Goal: Transaction & Acquisition: Purchase product/service

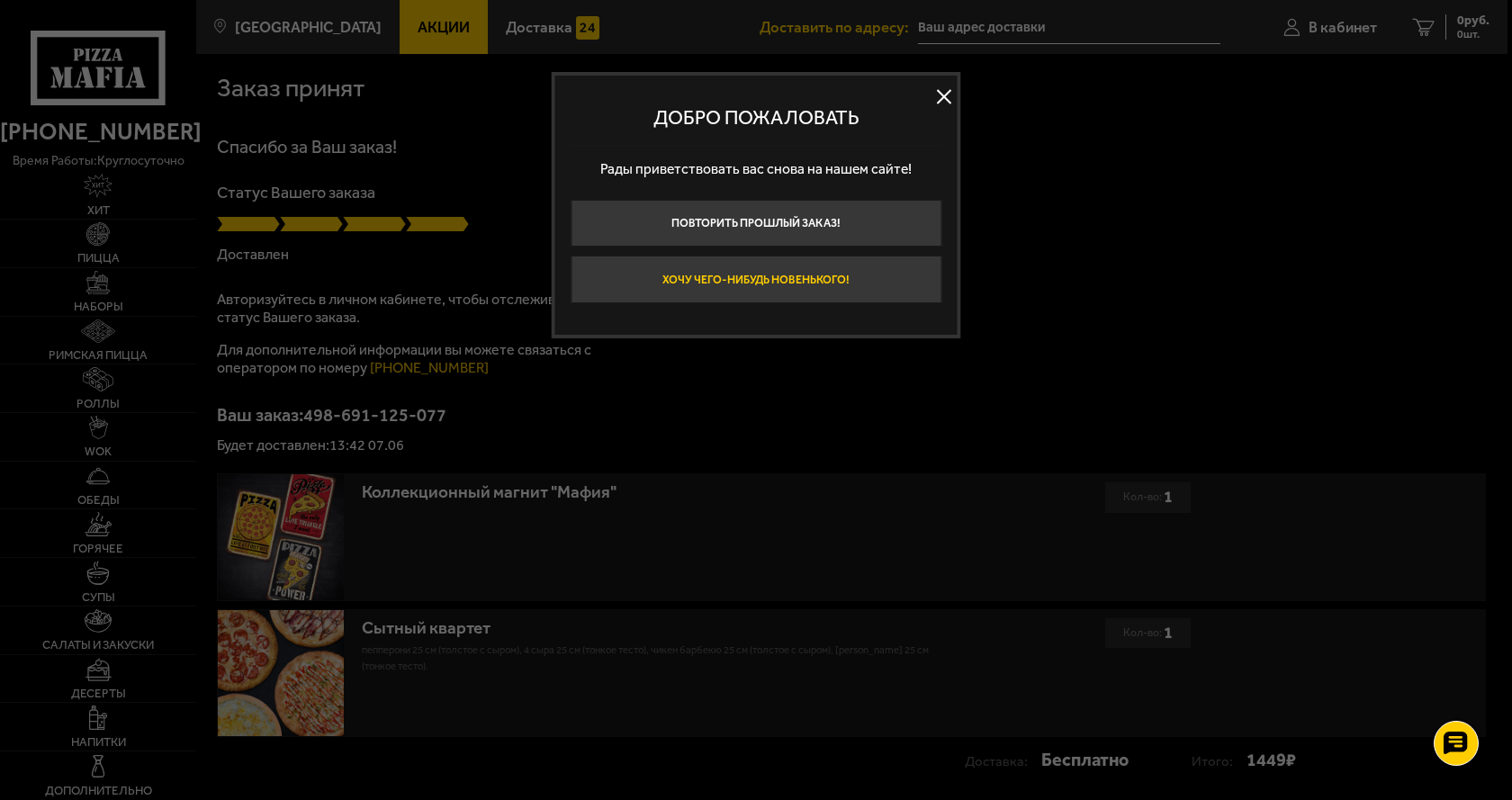
click at [769, 274] on button "Хочу чего-нибудь новенького!" at bounding box center [756, 279] width 371 height 48
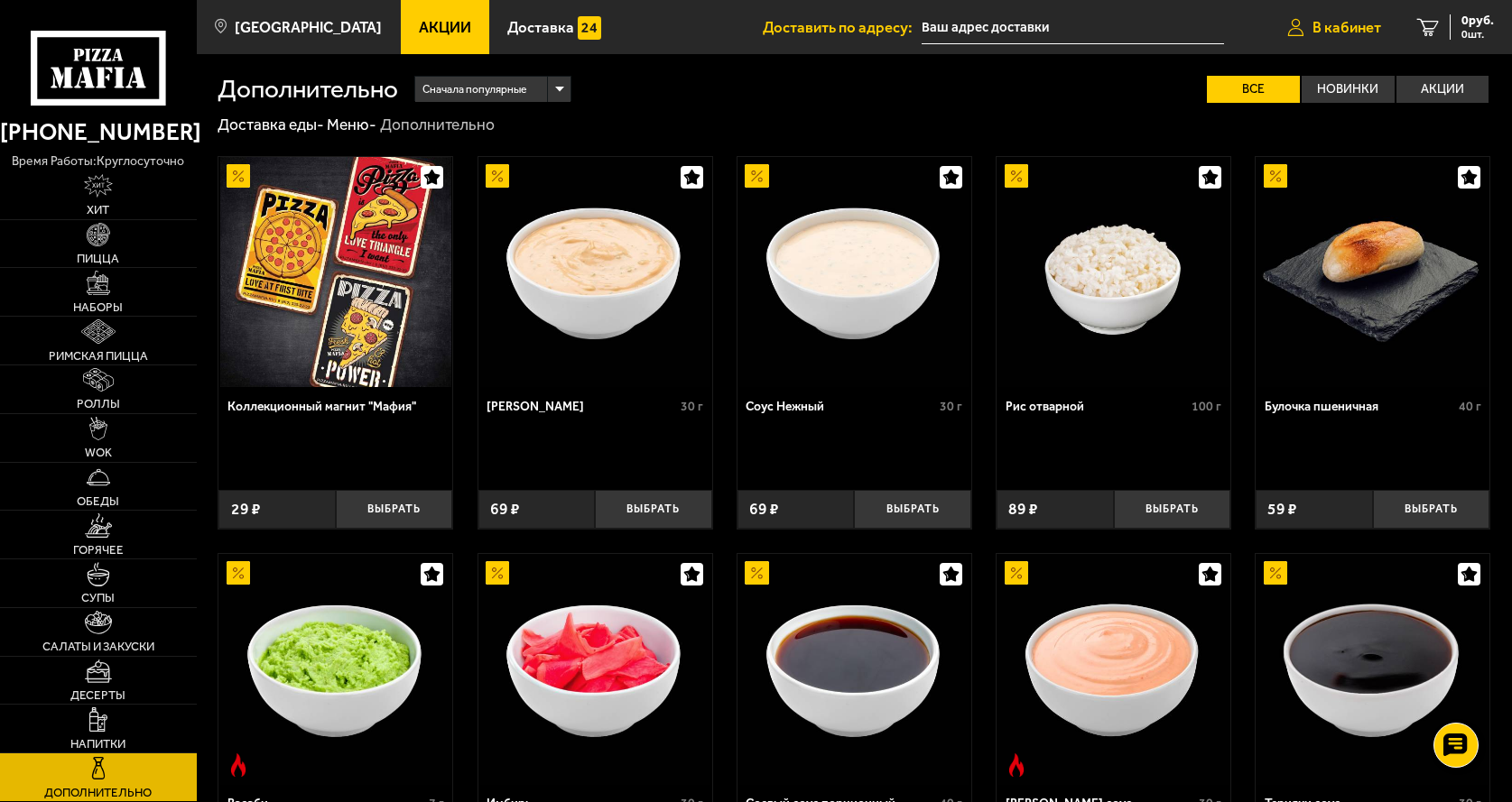
click at [1345, 28] on span "В кабинет" at bounding box center [1347, 27] width 69 height 16
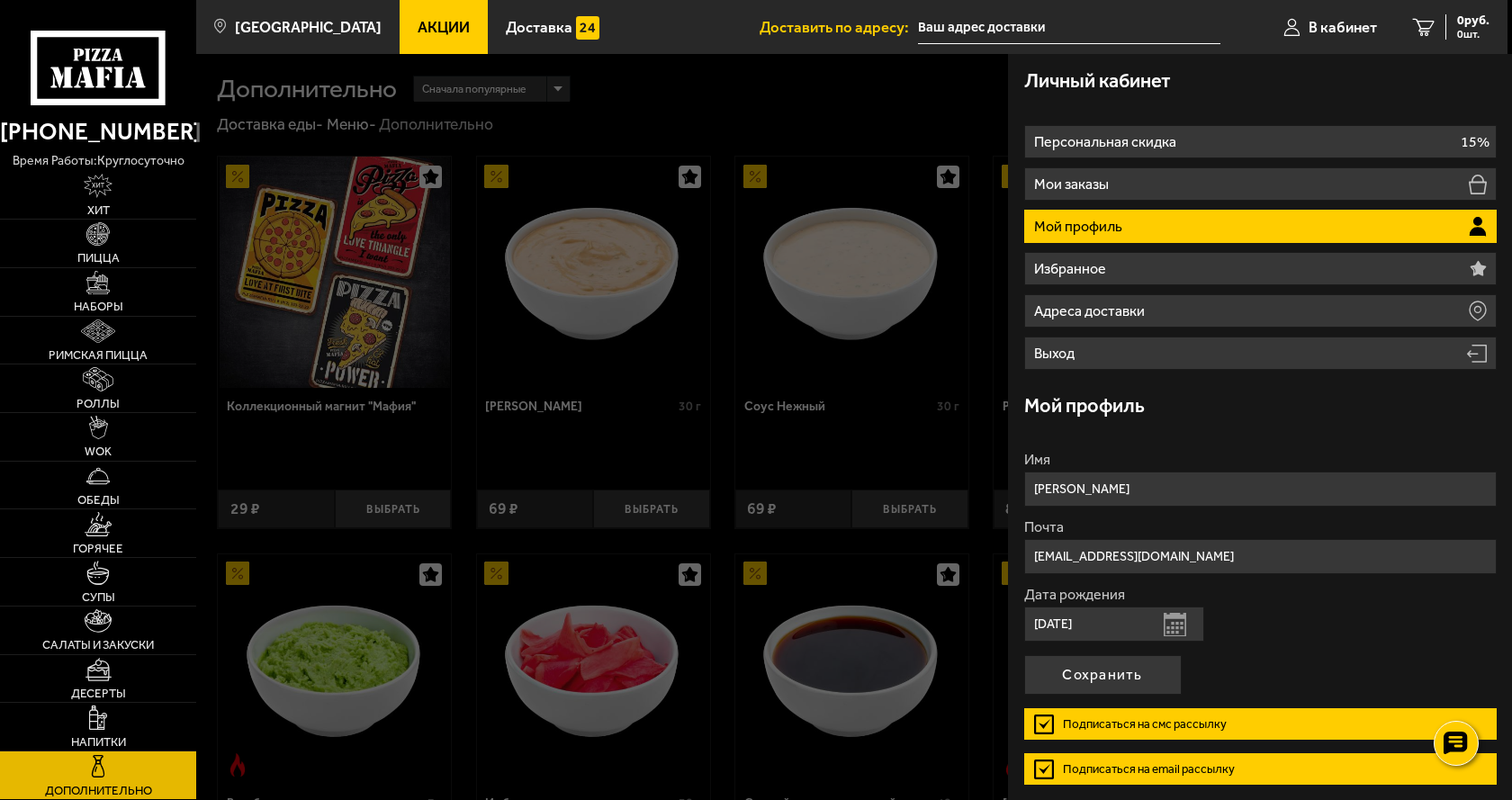
click at [1145, 217] on li "Мой профиль" at bounding box center [1261, 227] width 473 height 33
click at [1109, 215] on li "Мой профиль" at bounding box center [1261, 227] width 473 height 33
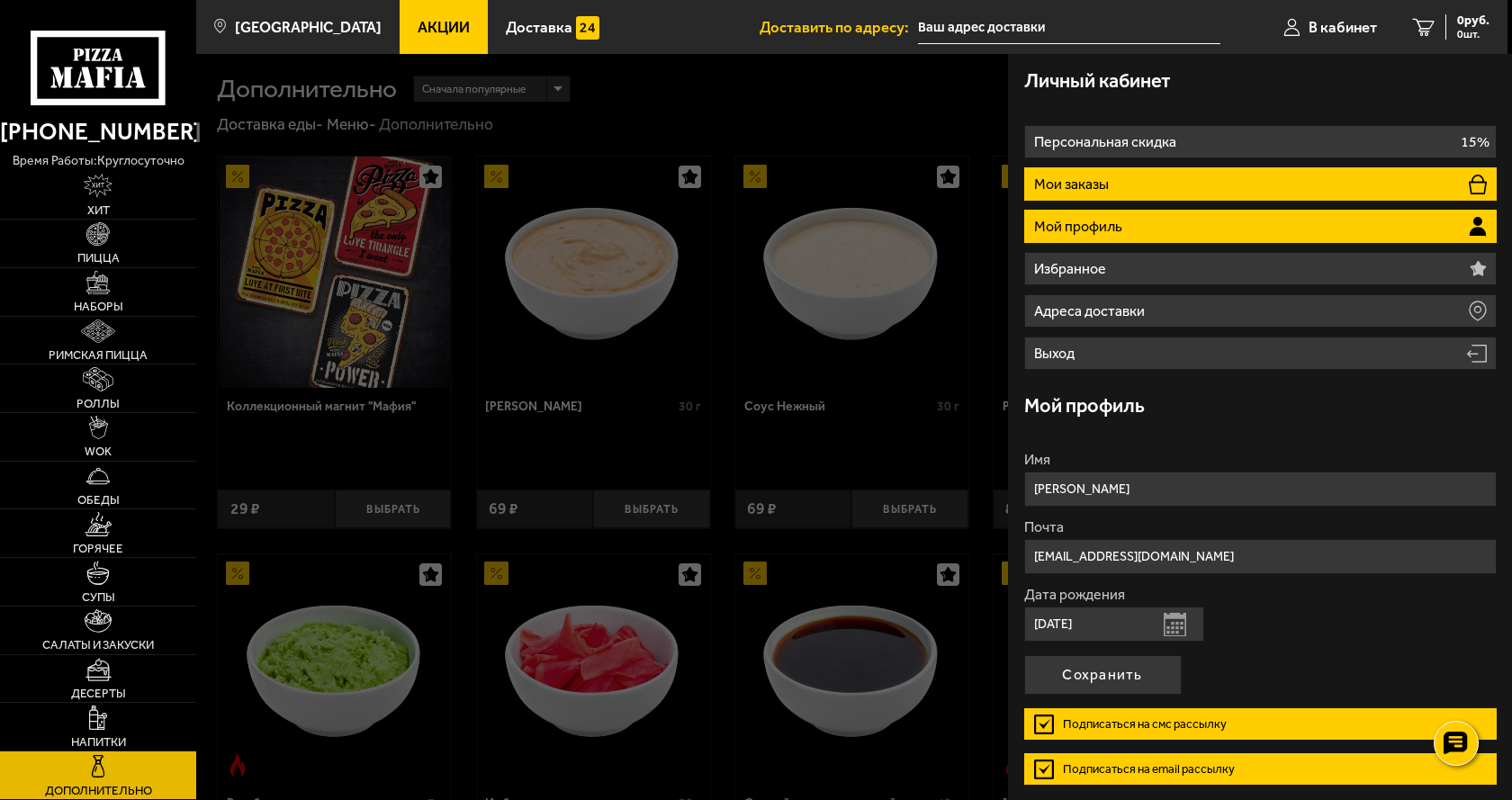
click at [1100, 179] on p "Мои заказы" at bounding box center [1073, 185] width 78 height 15
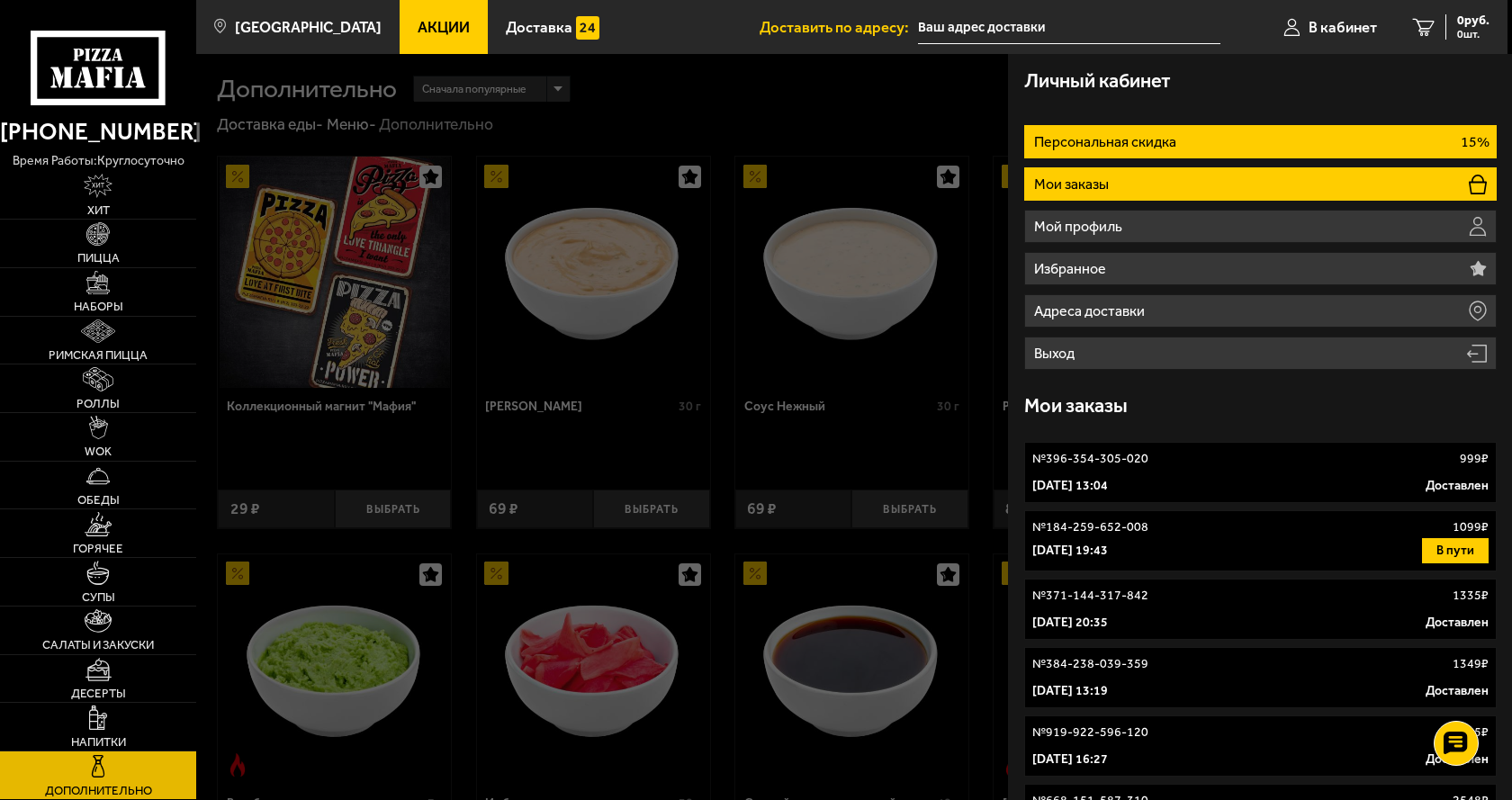
click at [1106, 140] on p "Персональная скидка" at bounding box center [1107, 142] width 146 height 15
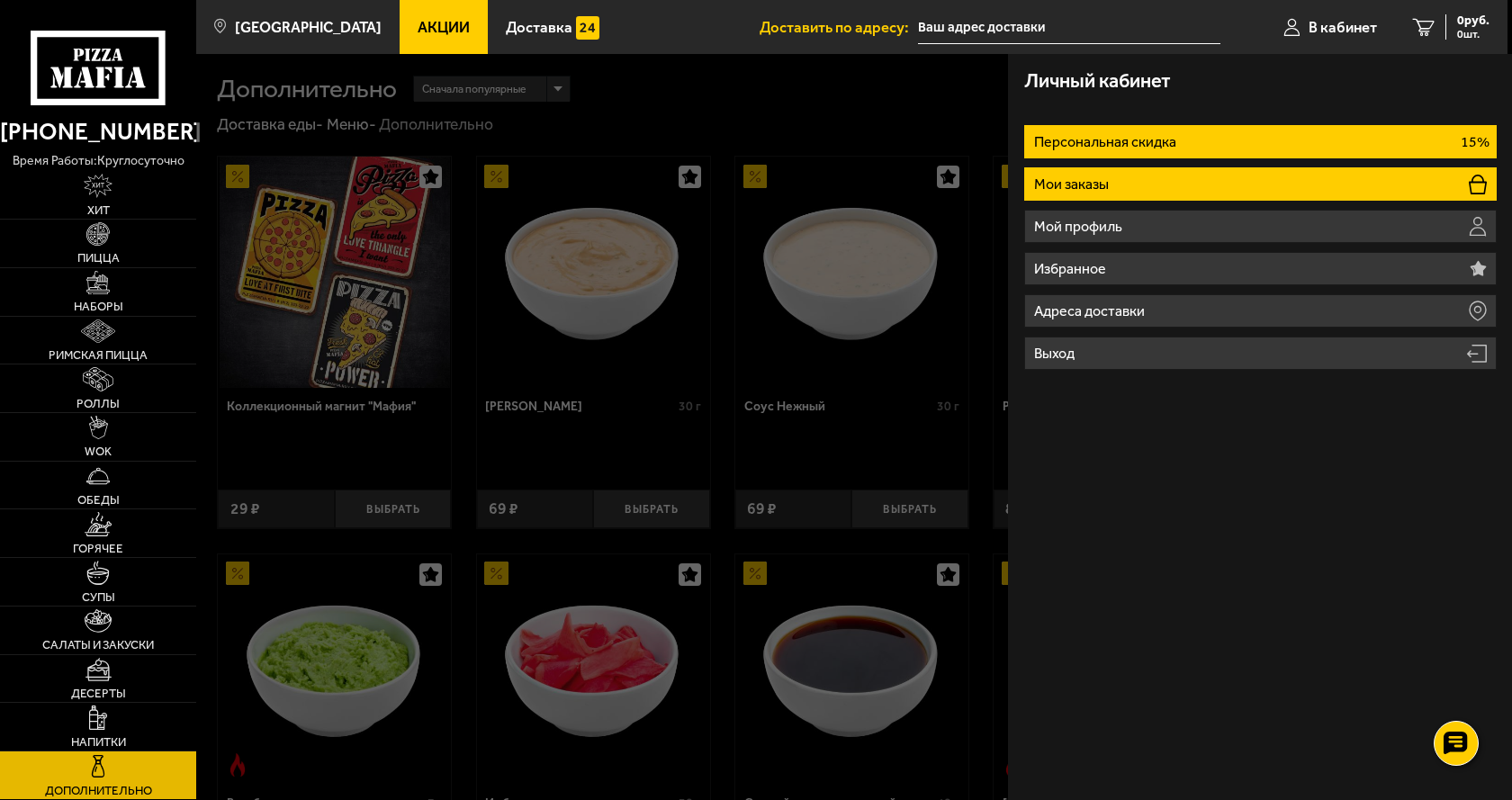
click at [1091, 189] on p "Мои заказы" at bounding box center [1073, 185] width 78 height 15
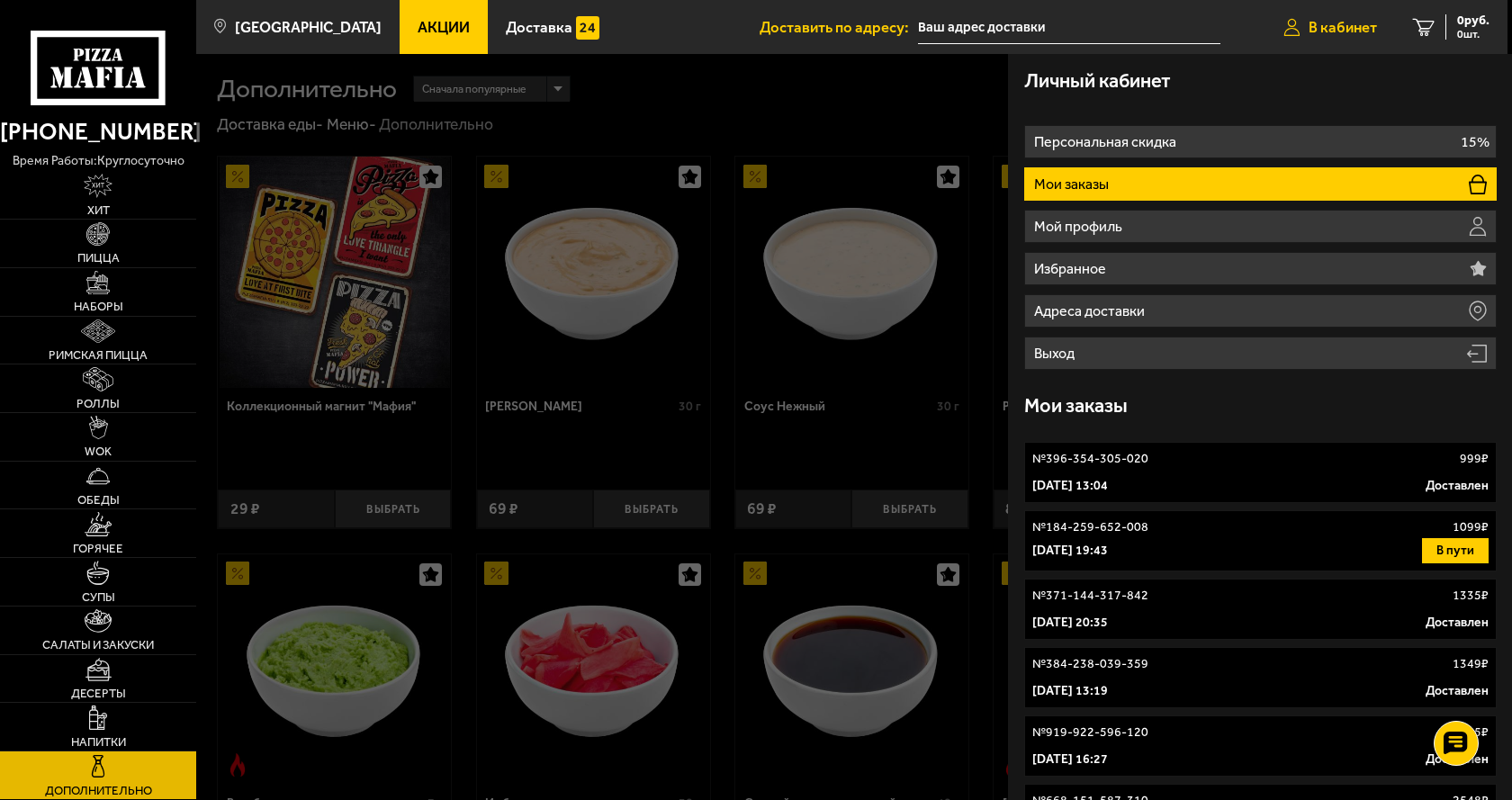
click at [1337, 21] on span "В кабинет" at bounding box center [1343, 27] width 68 height 16
click at [819, 105] on div at bounding box center [952, 453] width 1512 height 800
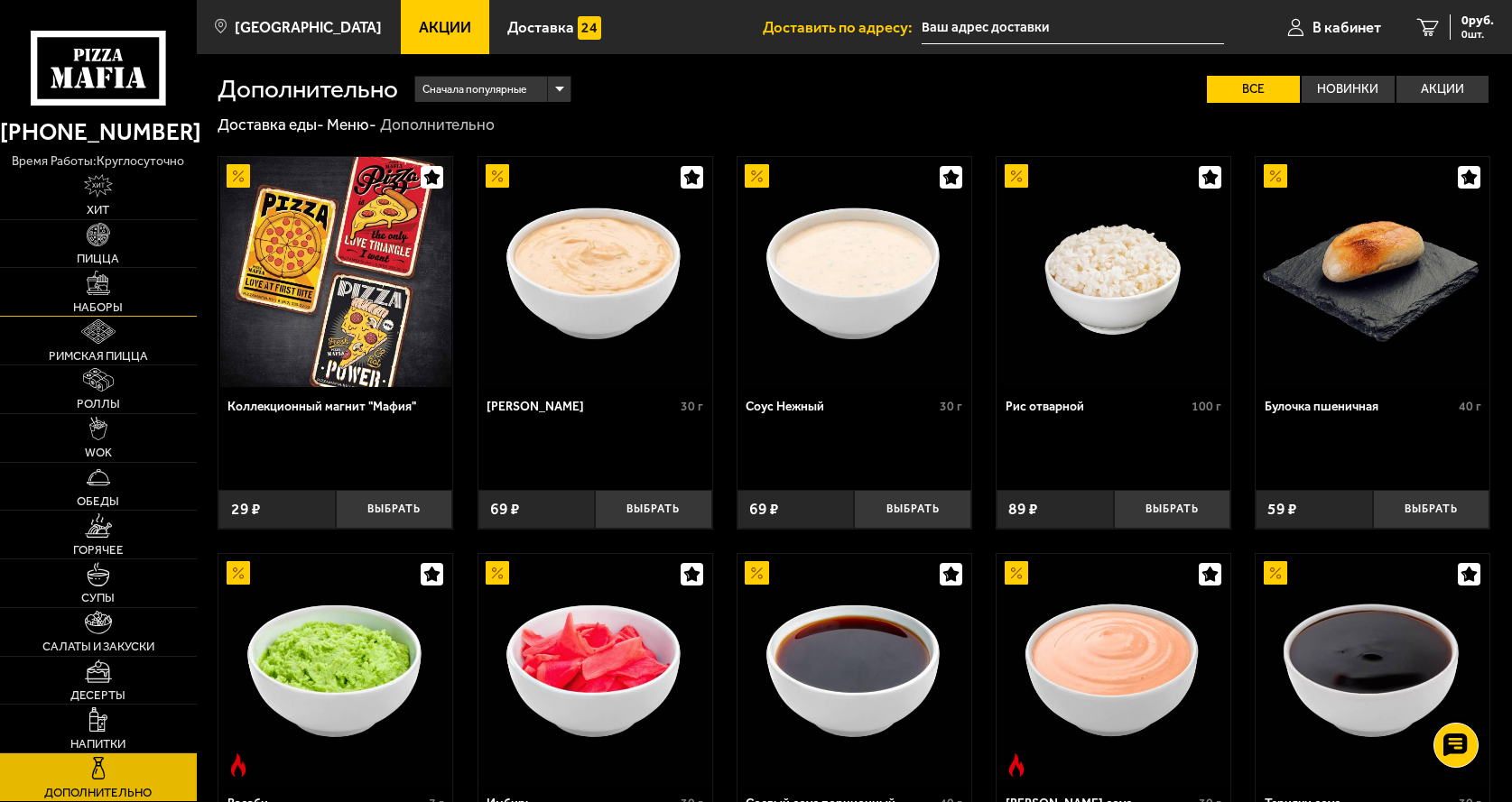
click at [94, 292] on img at bounding box center [98, 282] width 24 height 24
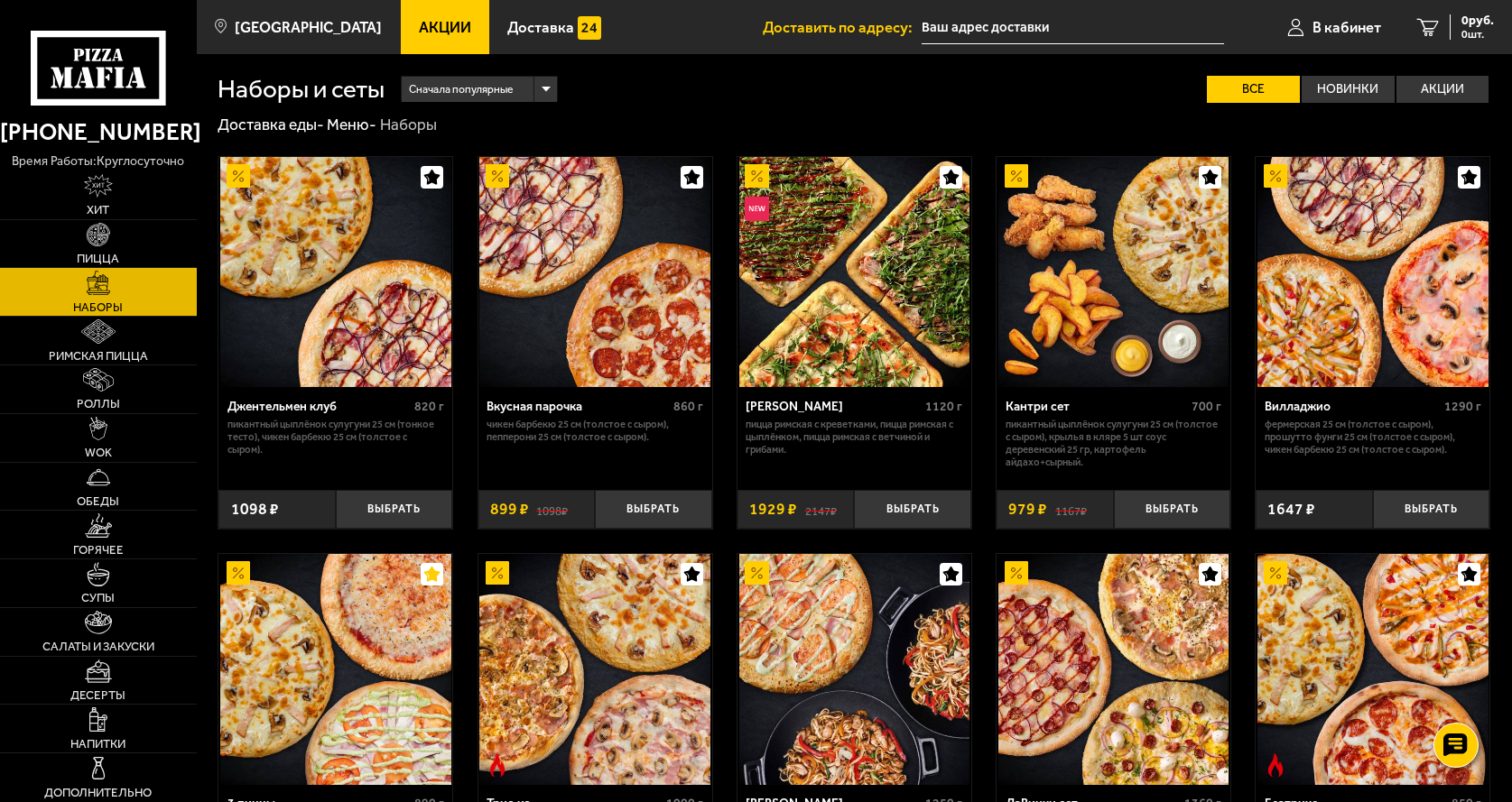
click at [409, 14] on link "Акции" at bounding box center [445, 26] width 88 height 54
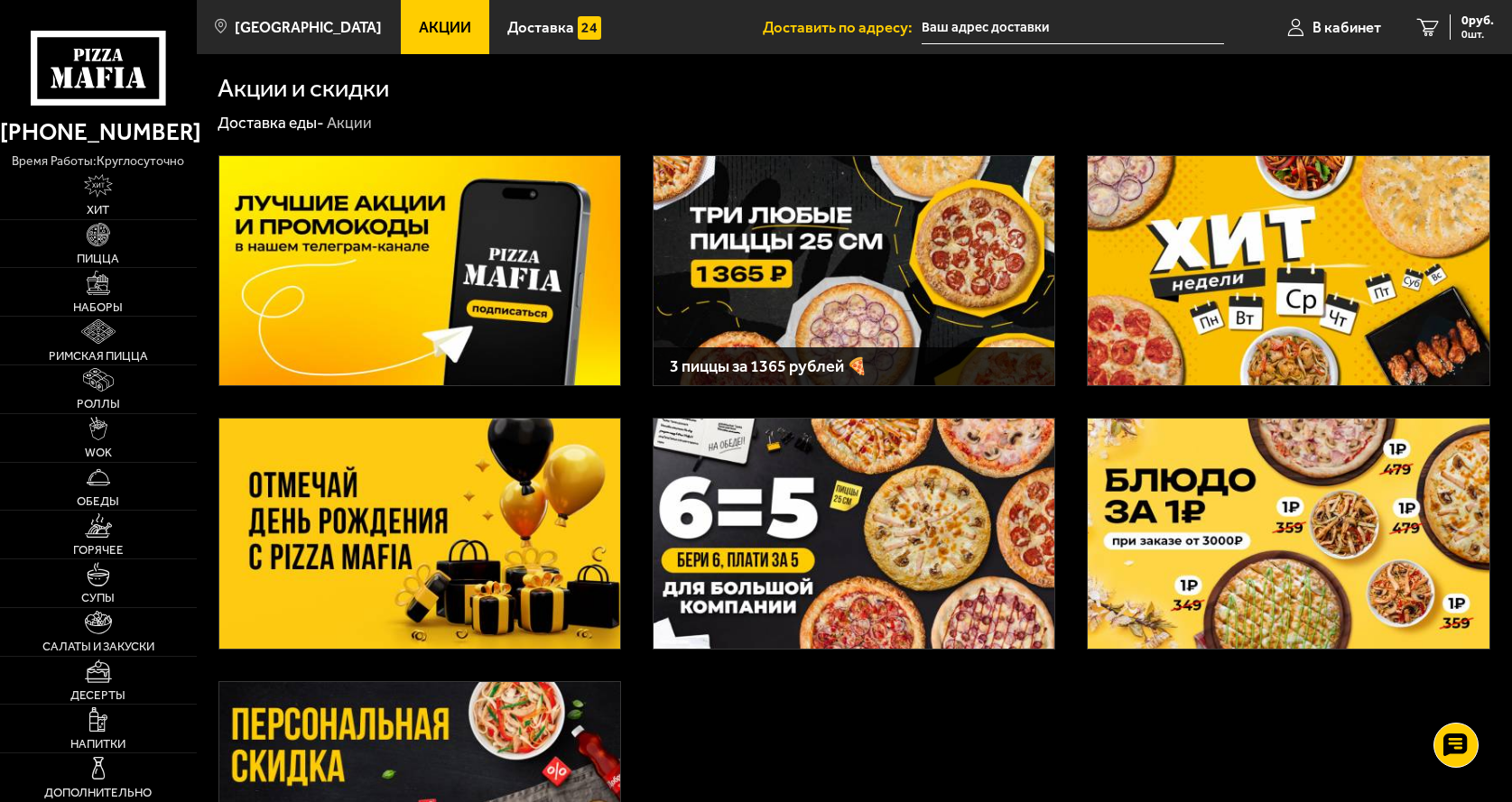
click at [828, 245] on img at bounding box center [853, 270] width 401 height 230
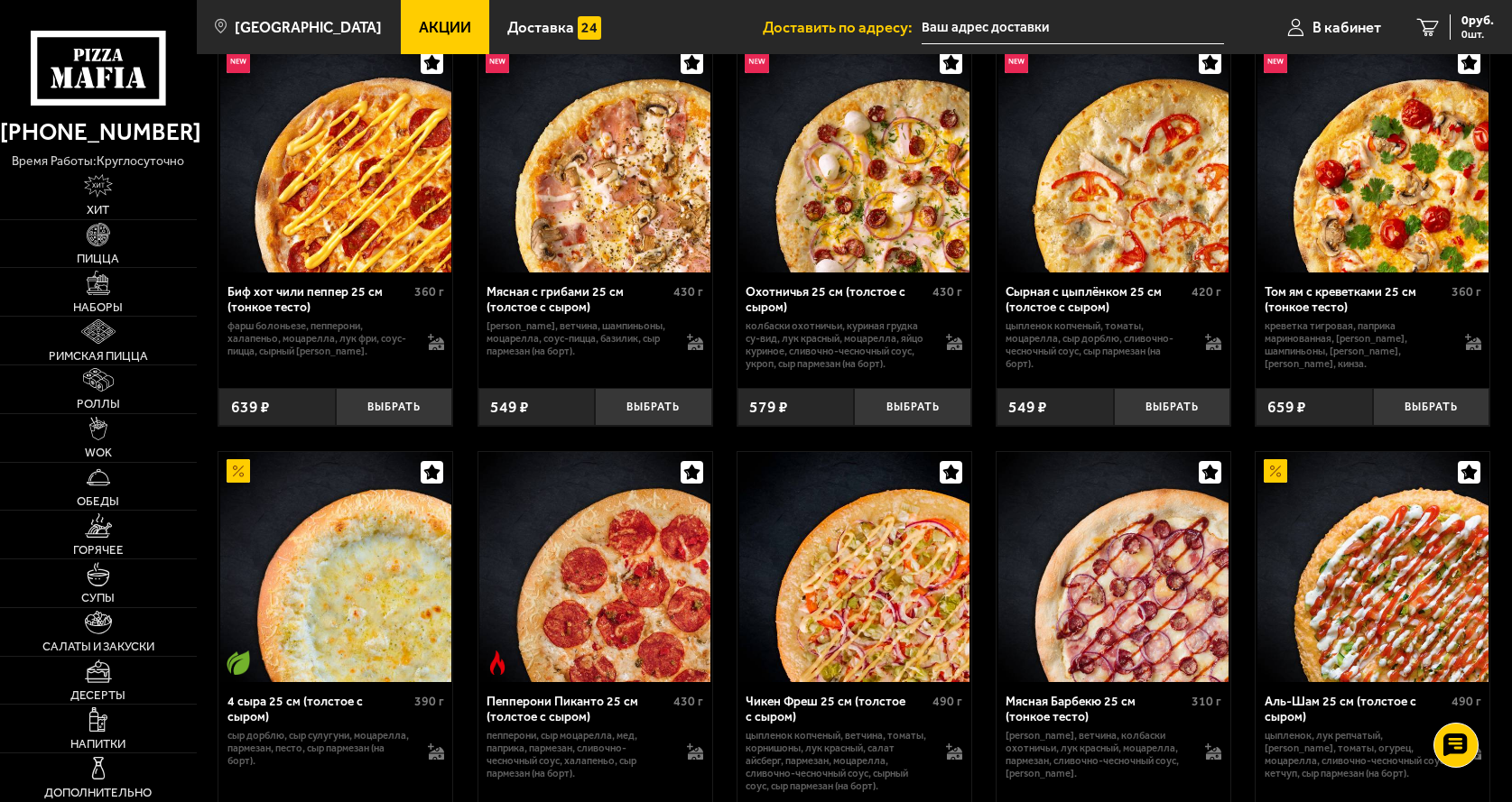
scroll to position [1263, 0]
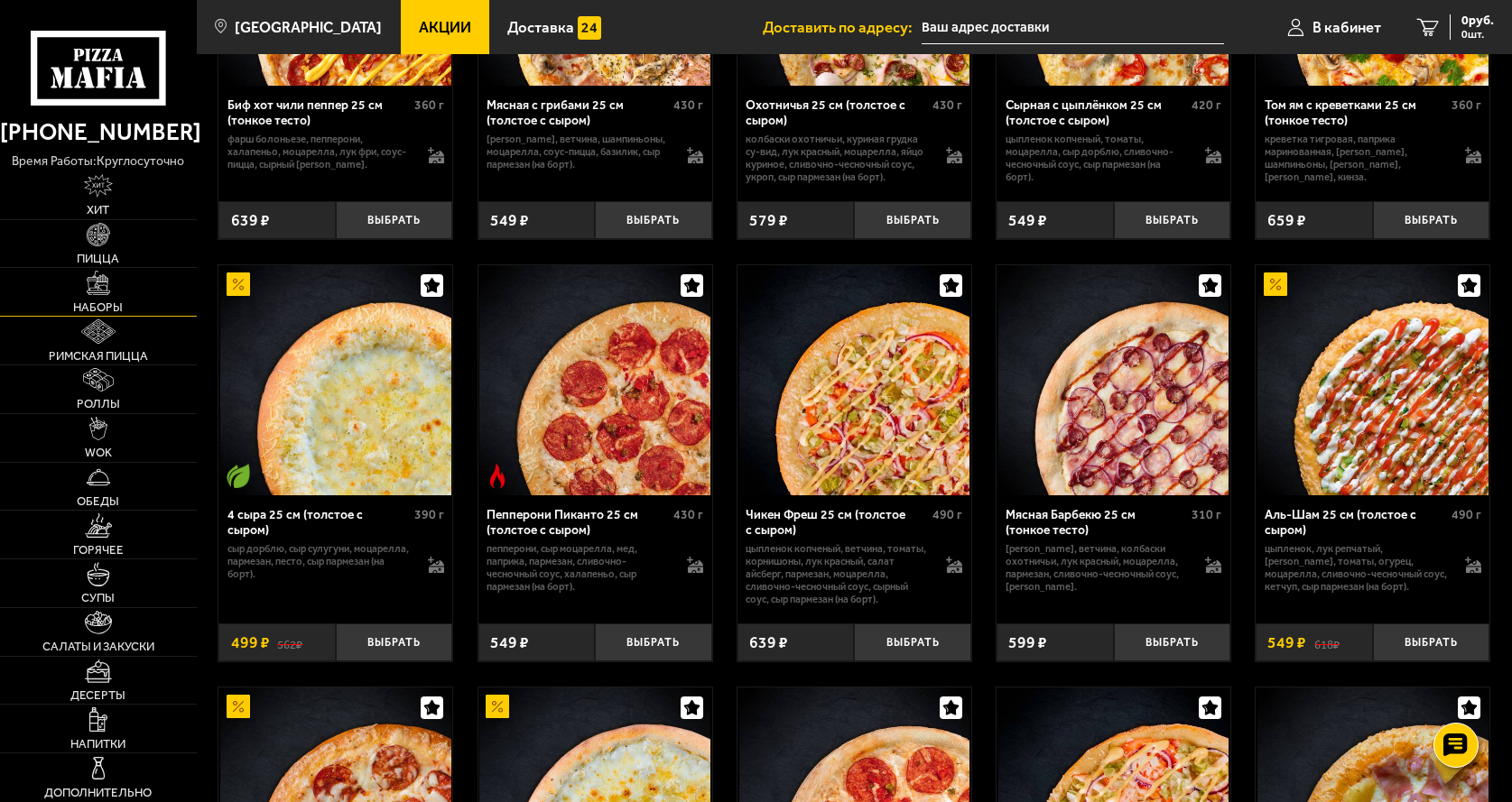
click at [96, 288] on img at bounding box center [98, 282] width 24 height 24
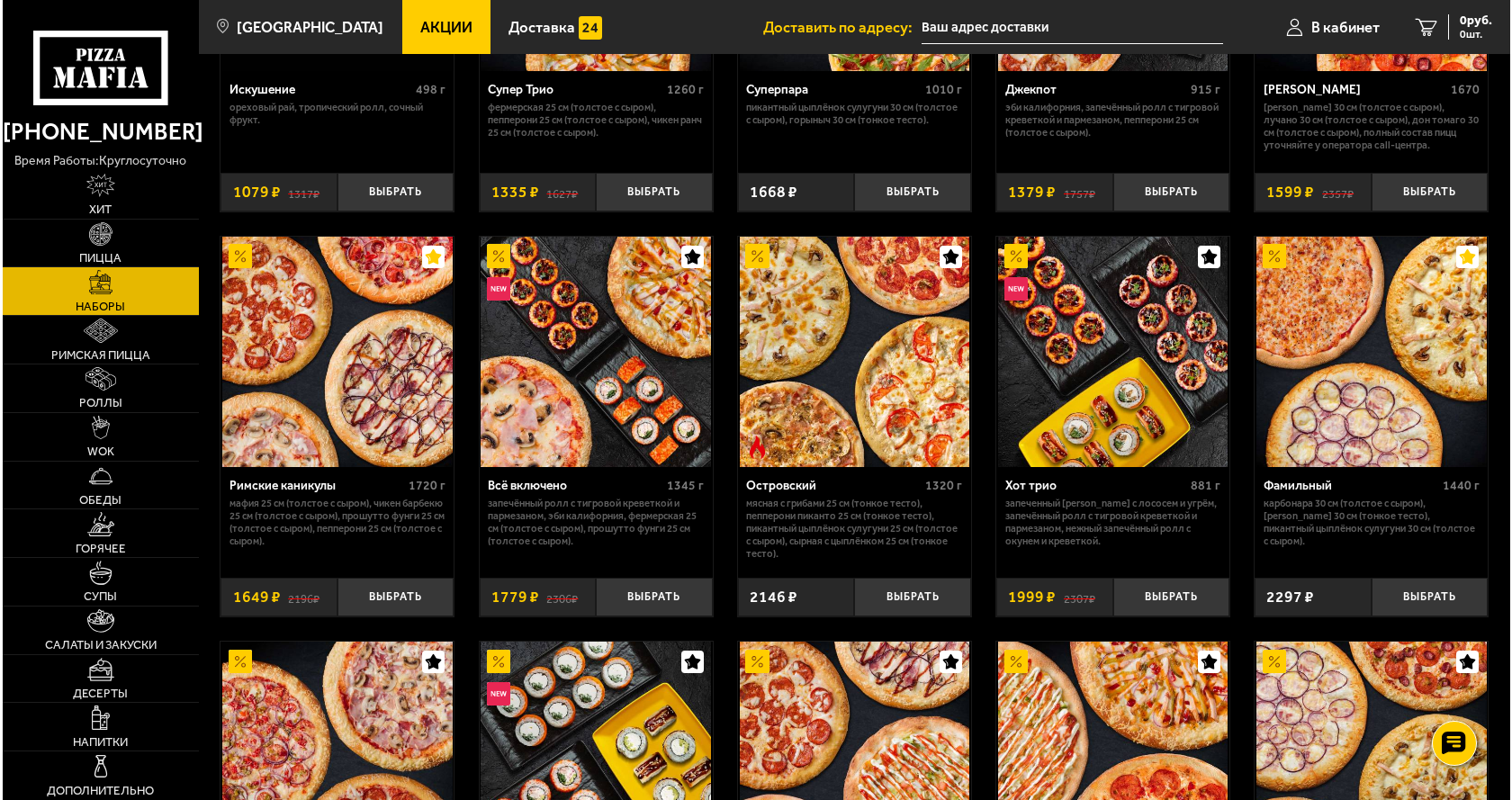
scroll to position [1080, 0]
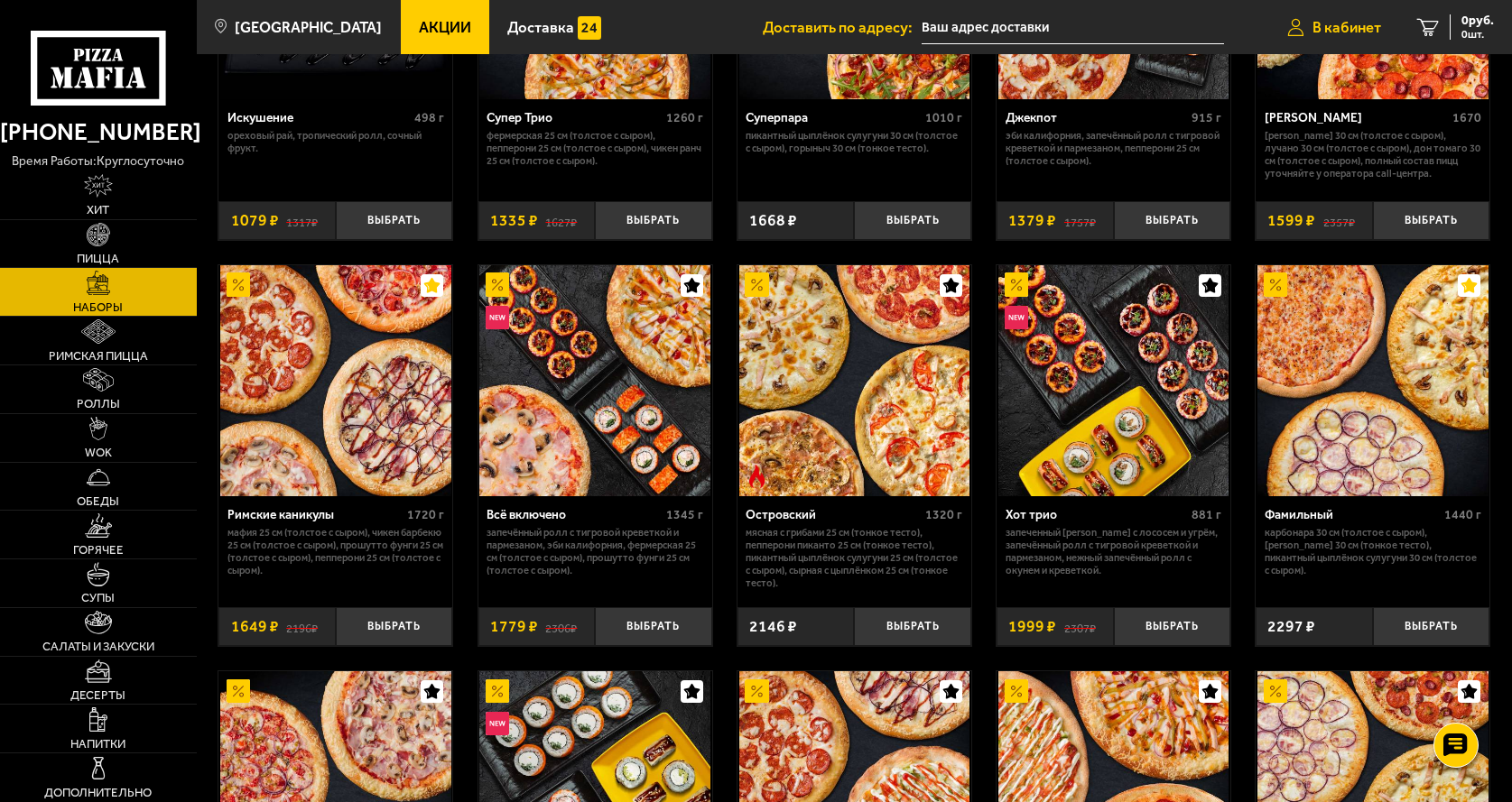
click at [1342, 35] on span "В кабинет" at bounding box center [1347, 27] width 69 height 16
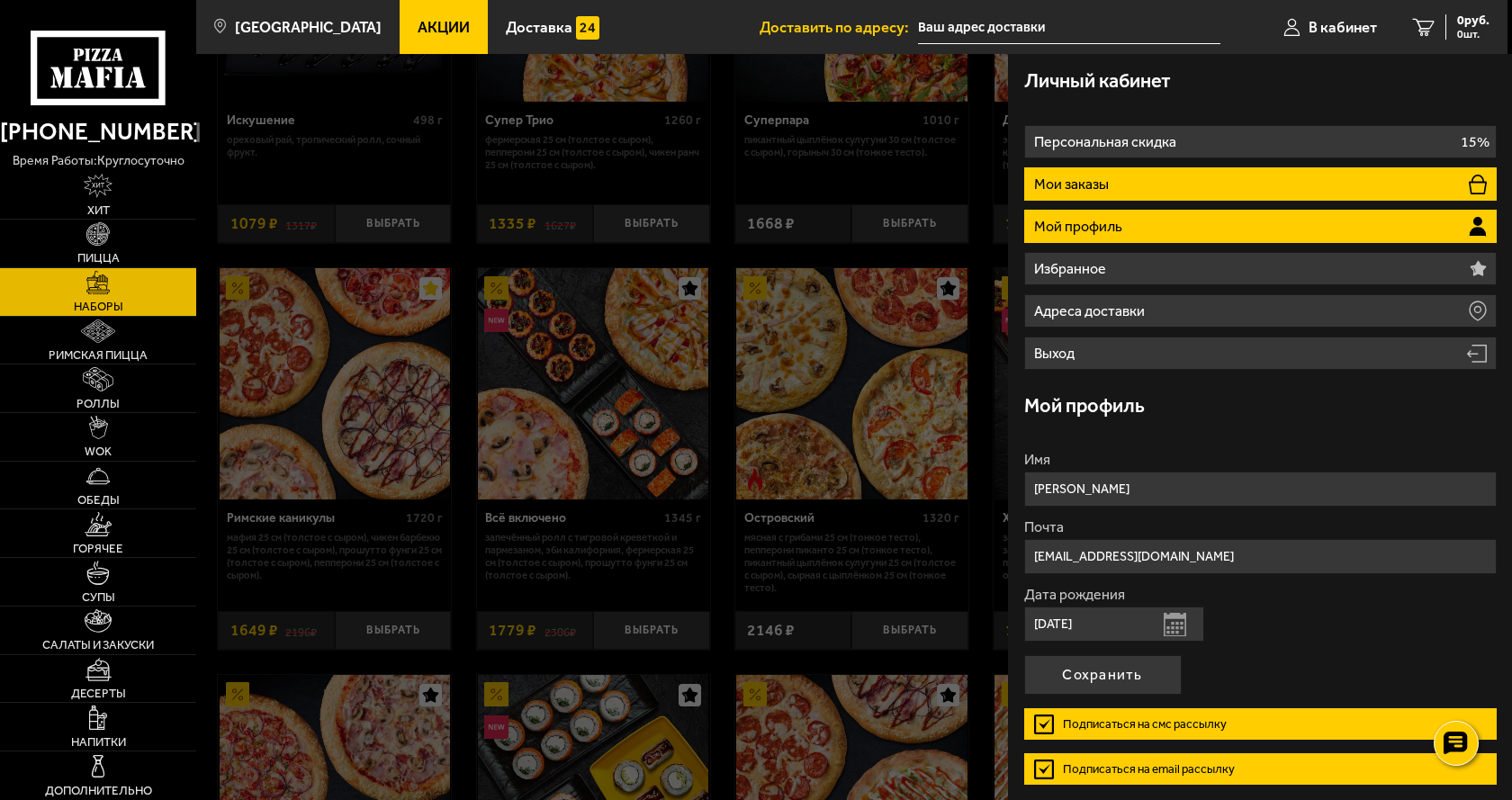
click at [1146, 191] on li "Мои заказы" at bounding box center [1261, 184] width 473 height 33
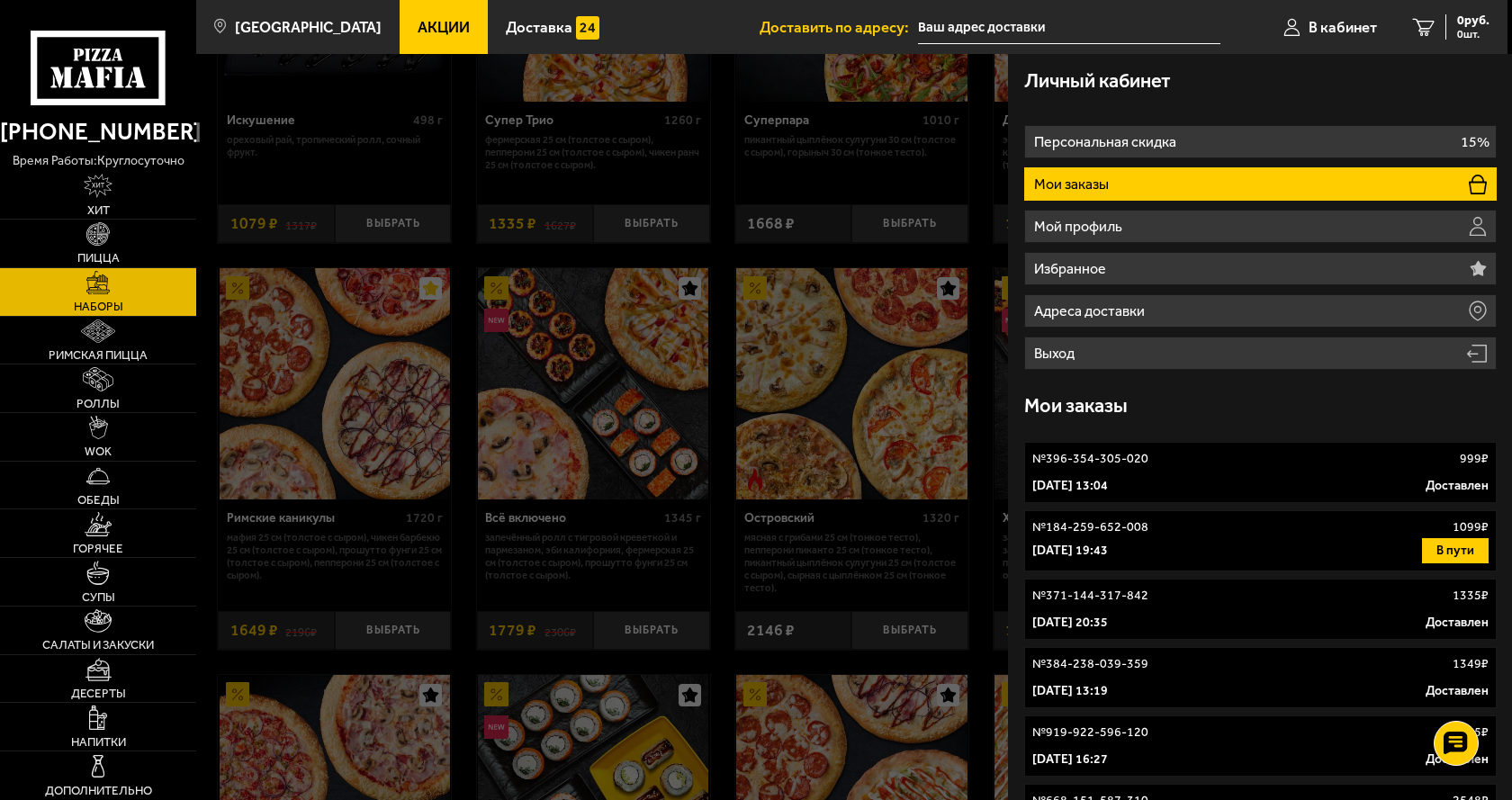
click at [1090, 473] on link "№ 396-354-305-020 999 ₽ 1 июня 2025 г. 13:04 Доставлен" at bounding box center [1261, 472] width 473 height 62
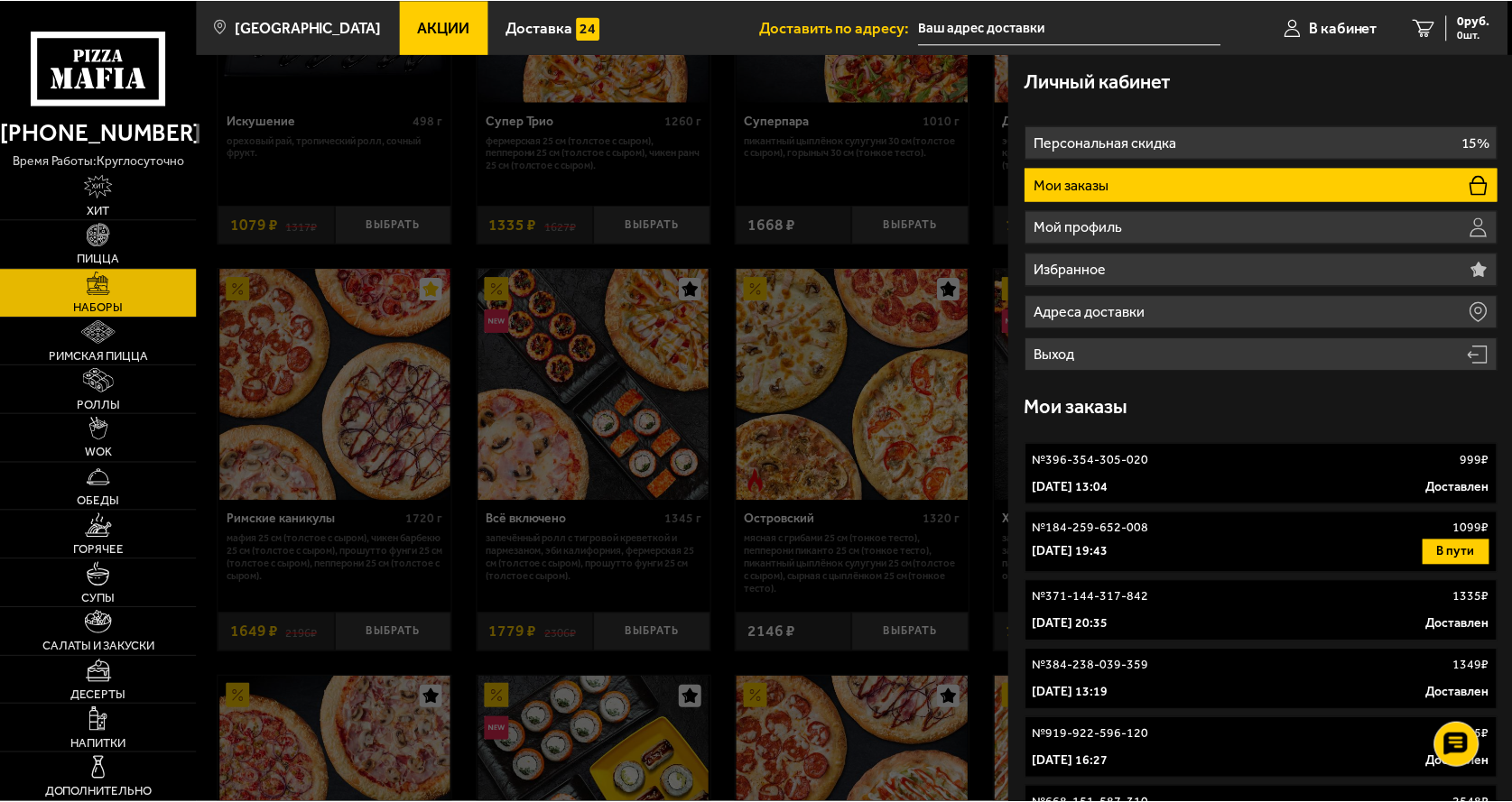
scroll to position [1, 0]
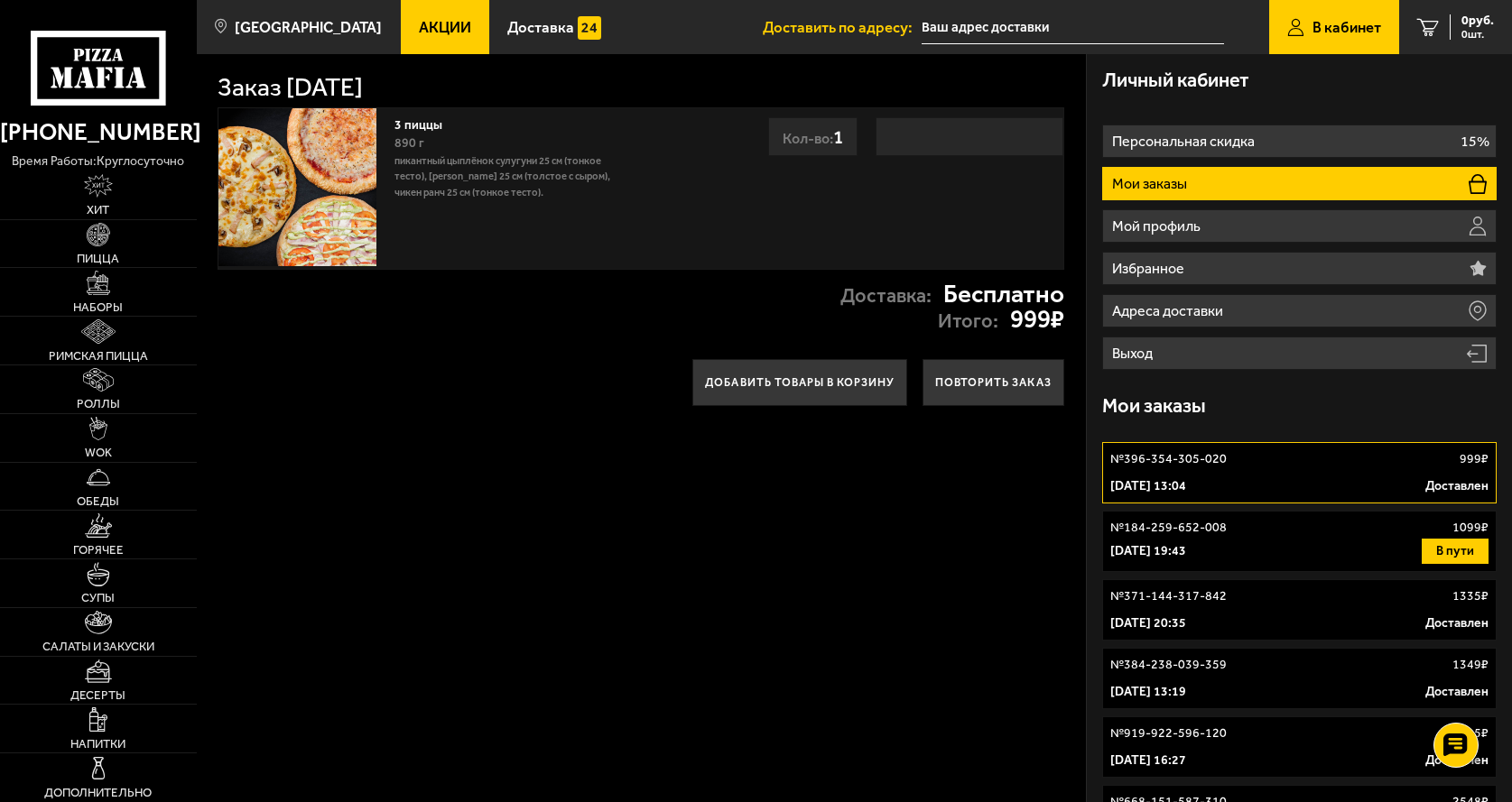
click at [1168, 526] on p "№ 184-259-652-008" at bounding box center [1167, 528] width 117 height 18
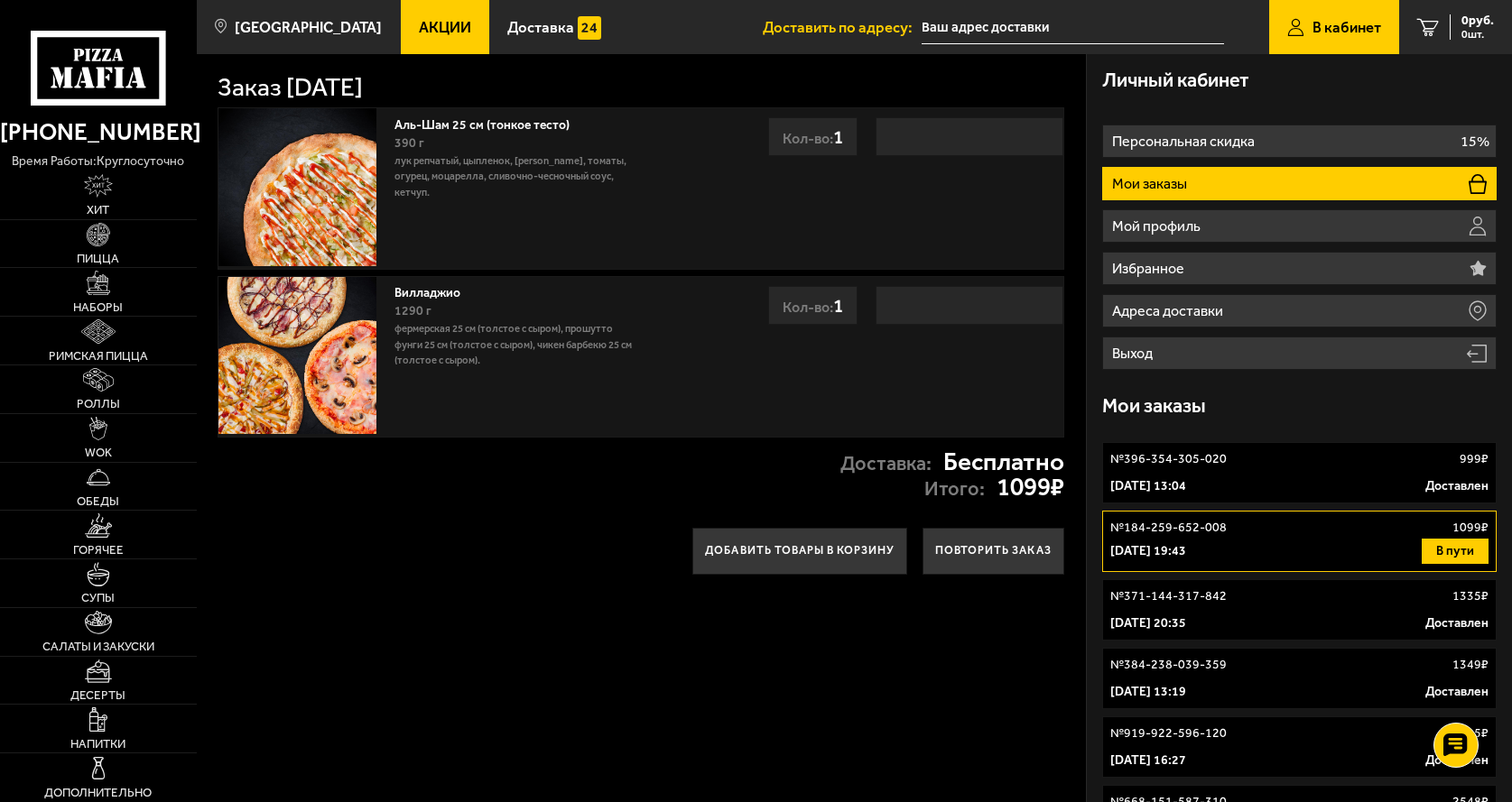
click at [1168, 609] on link "№ 371-144-317-842 1335 ₽ 18 апреля 2025 г. 20:35 Доставлен" at bounding box center [1299, 610] width 394 height 62
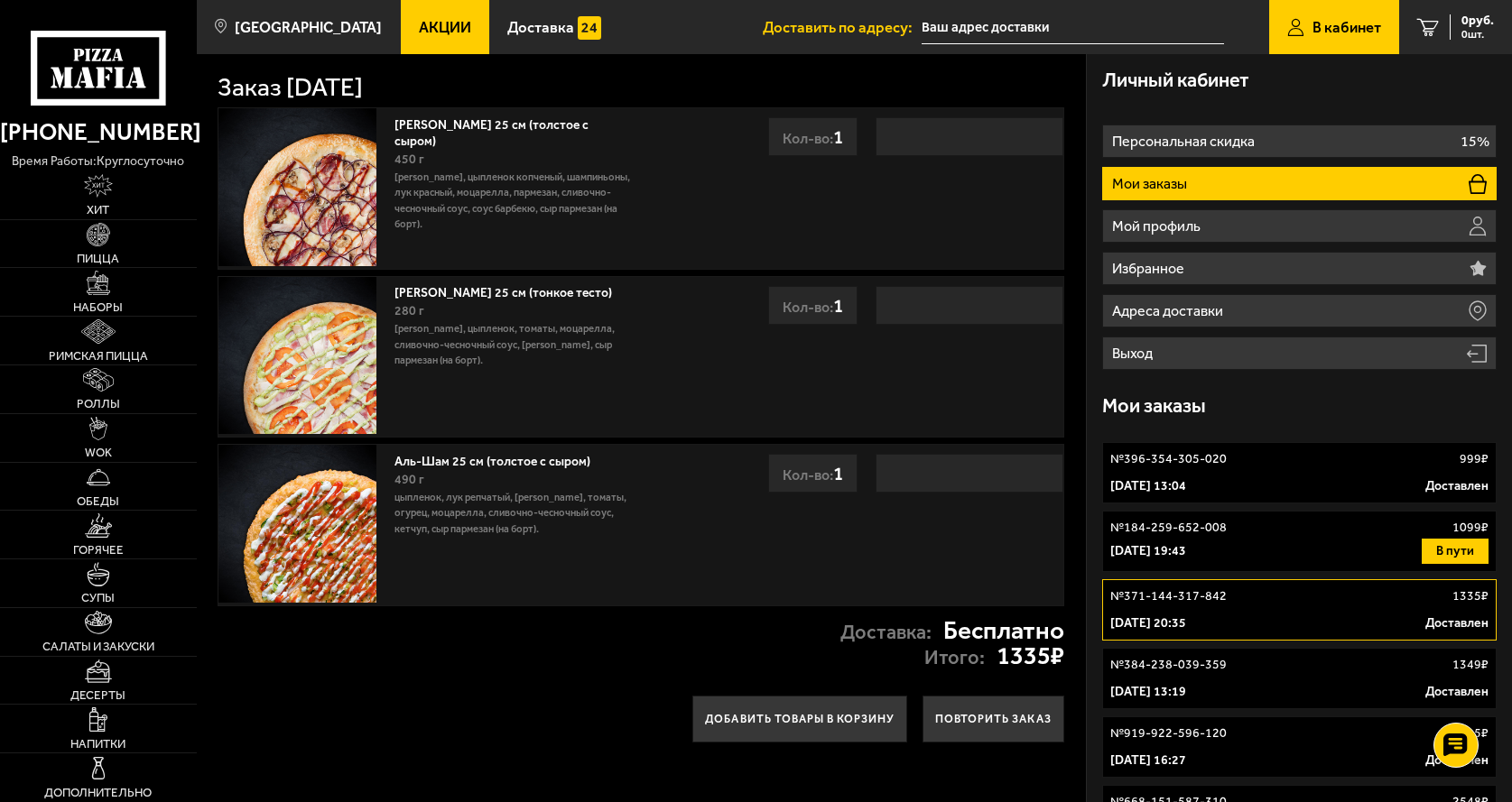
click at [1181, 669] on p "№ 384-238-039-359" at bounding box center [1167, 665] width 117 height 18
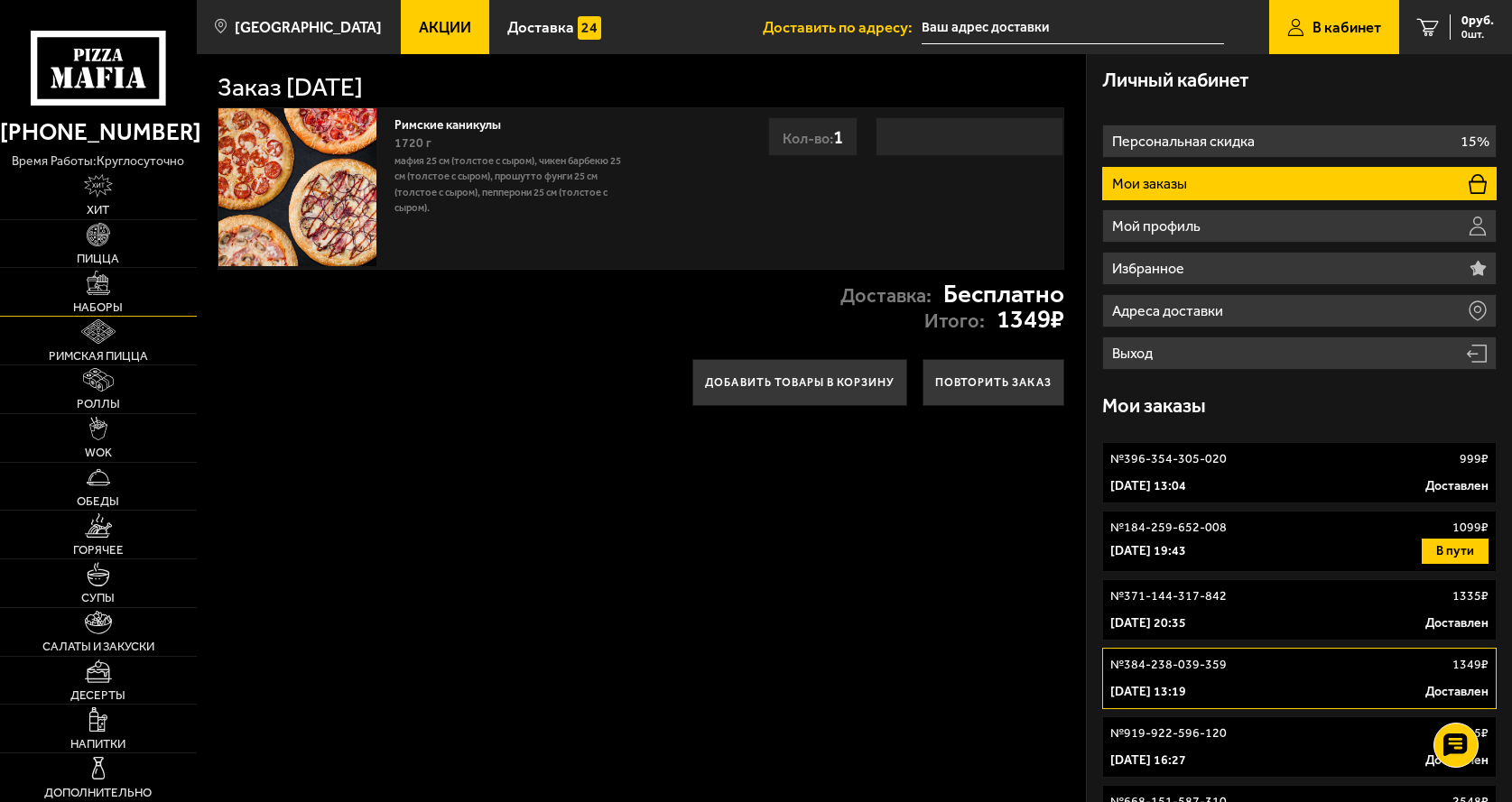
click at [95, 286] on img at bounding box center [98, 282] width 24 height 24
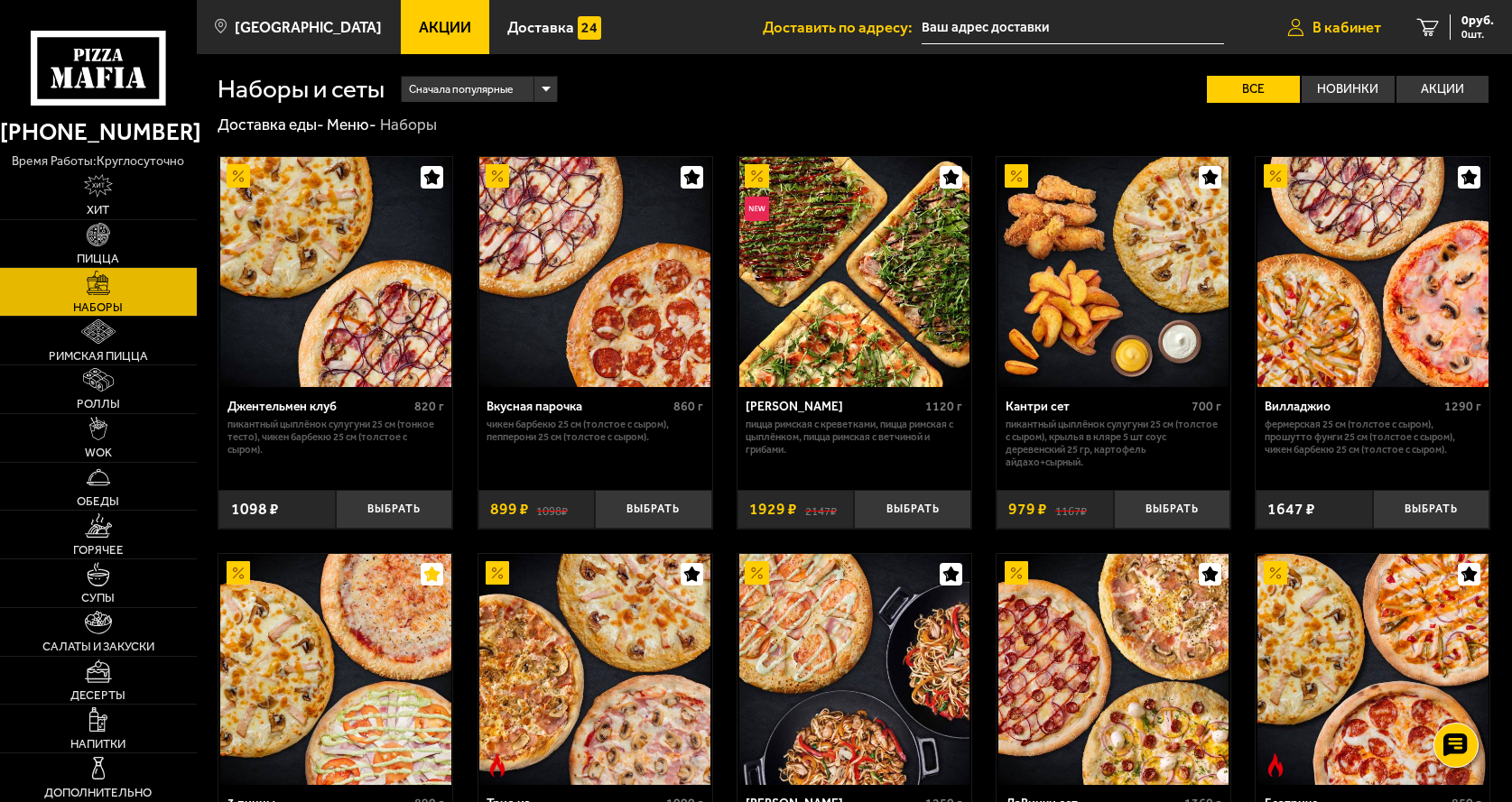
click at [1333, 28] on span "В кабинет" at bounding box center [1347, 27] width 69 height 16
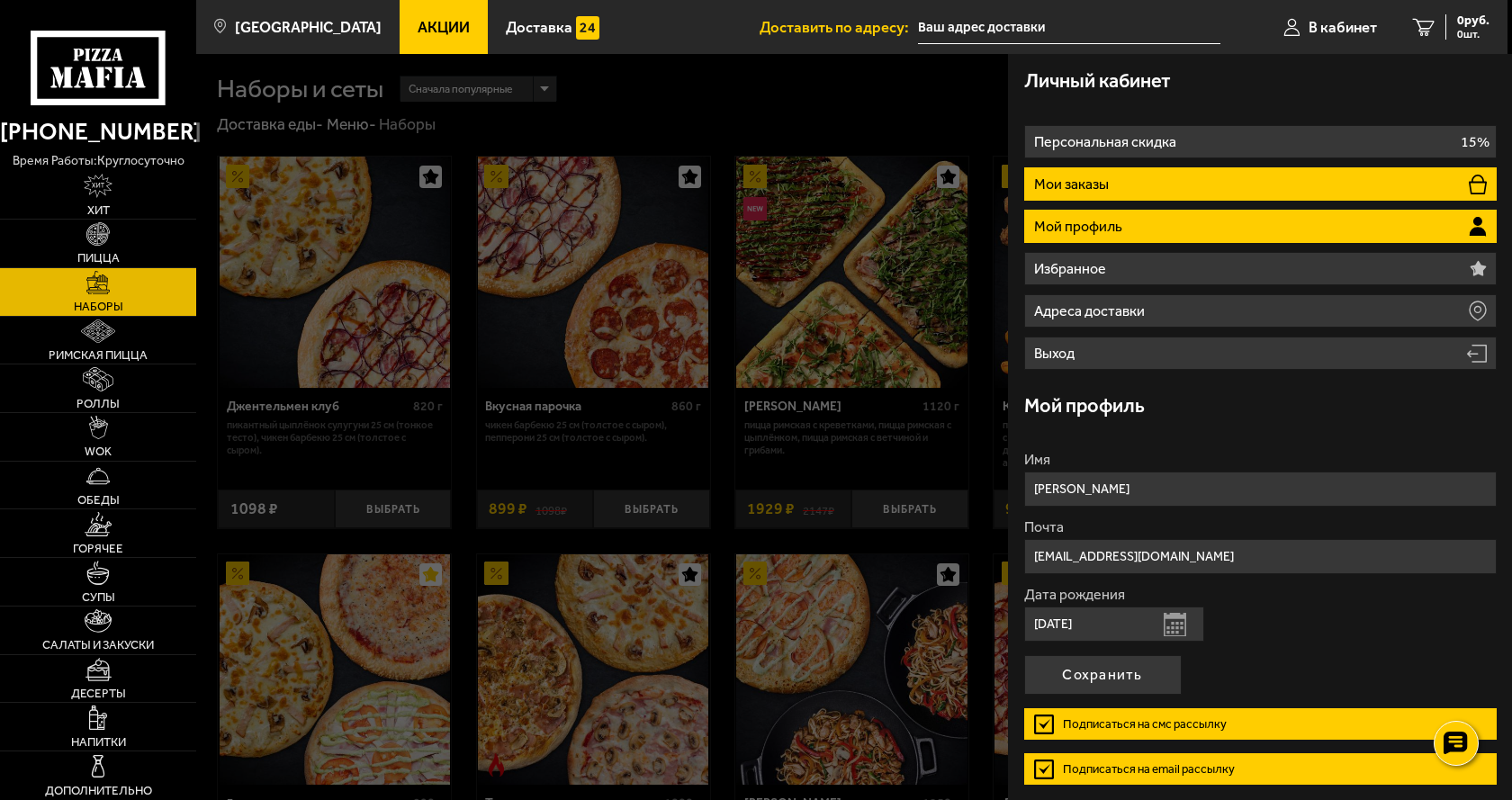
click at [1131, 189] on li "Мои заказы" at bounding box center [1261, 184] width 473 height 33
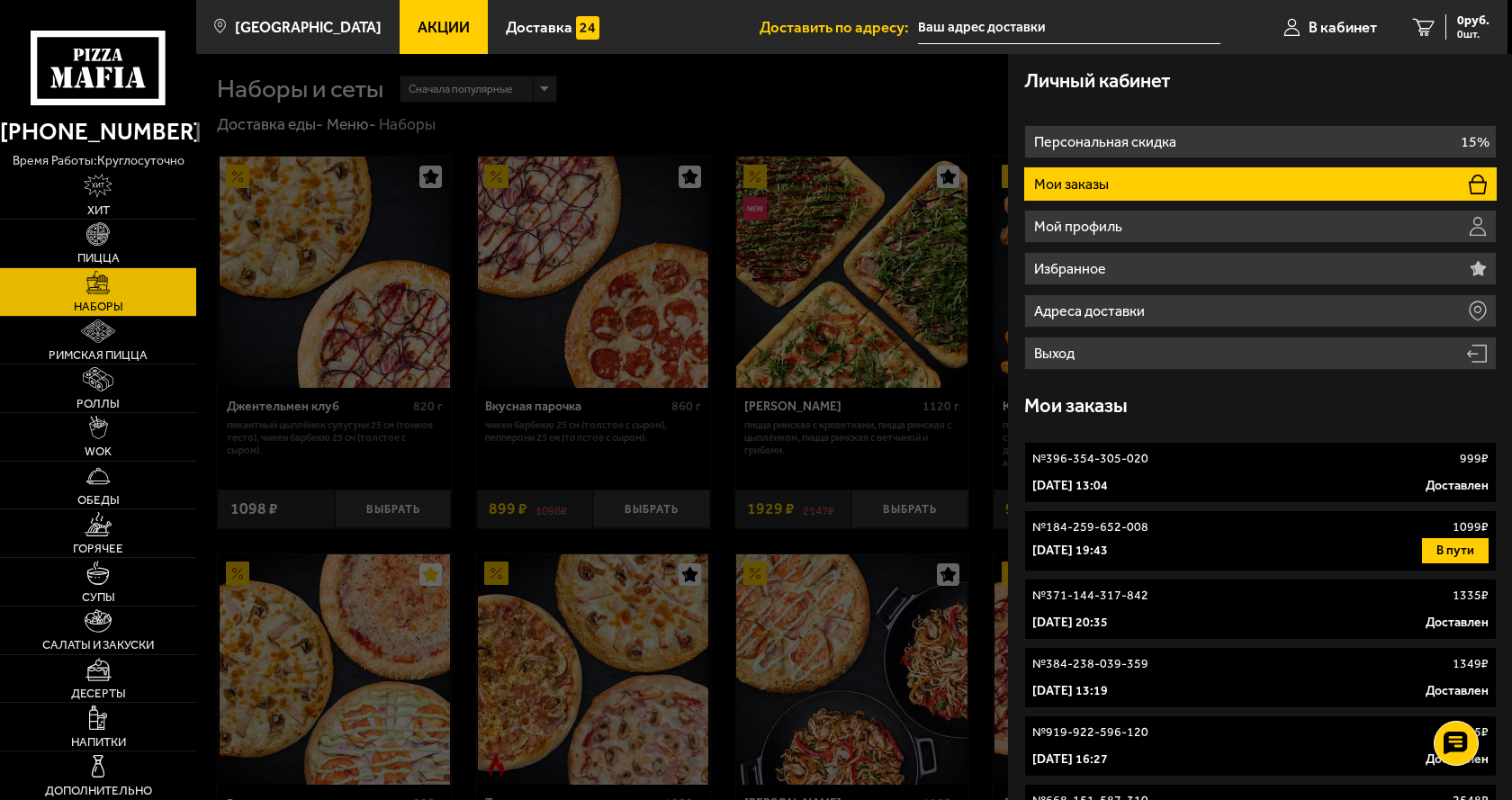
click at [83, 287] on link "Наборы" at bounding box center [98, 292] width 196 height 48
click at [1313, 20] on span "В кабинет" at bounding box center [1343, 27] width 68 height 16
click at [861, 80] on div at bounding box center [952, 453] width 1512 height 800
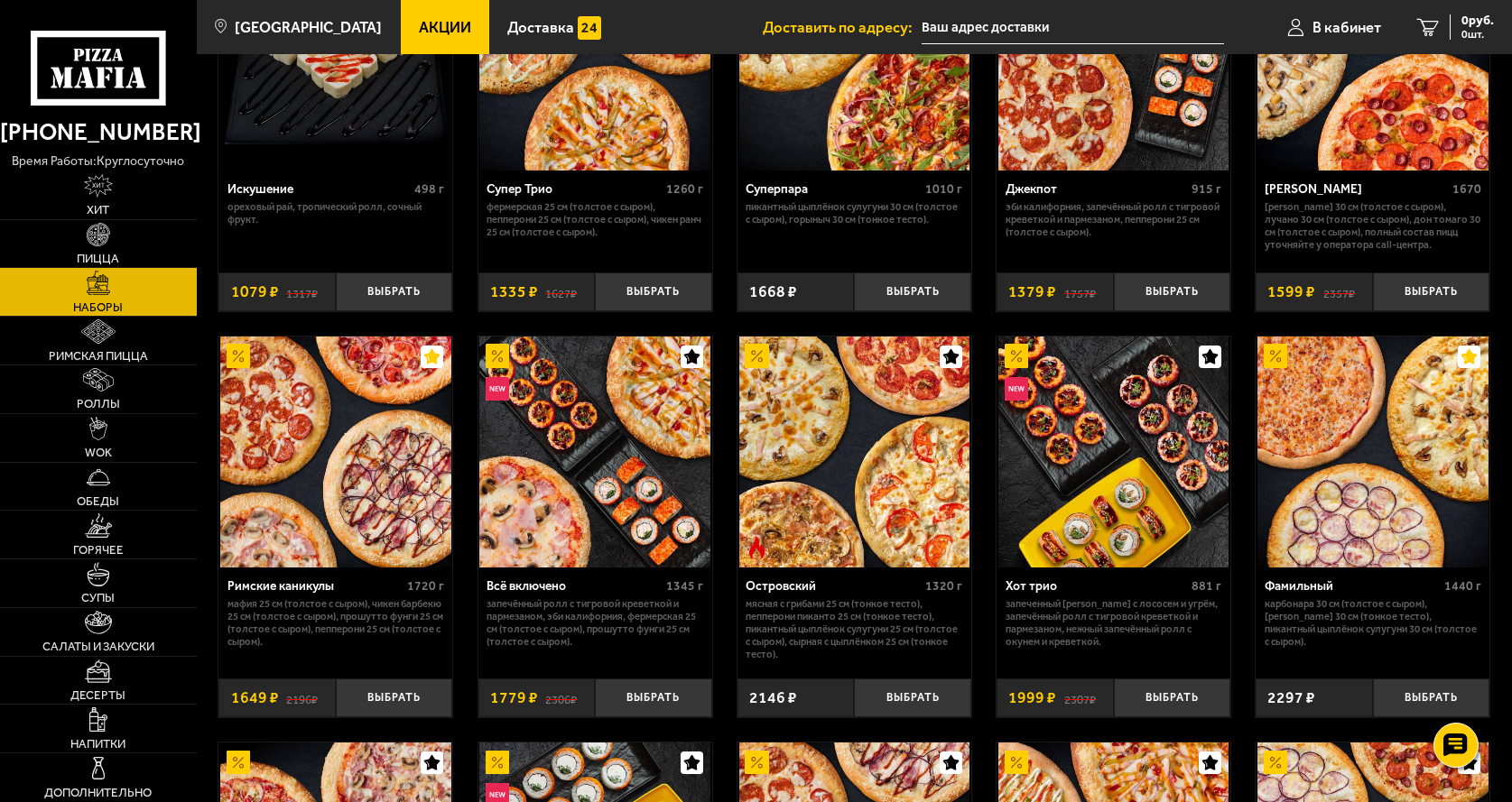
scroll to position [1083, 0]
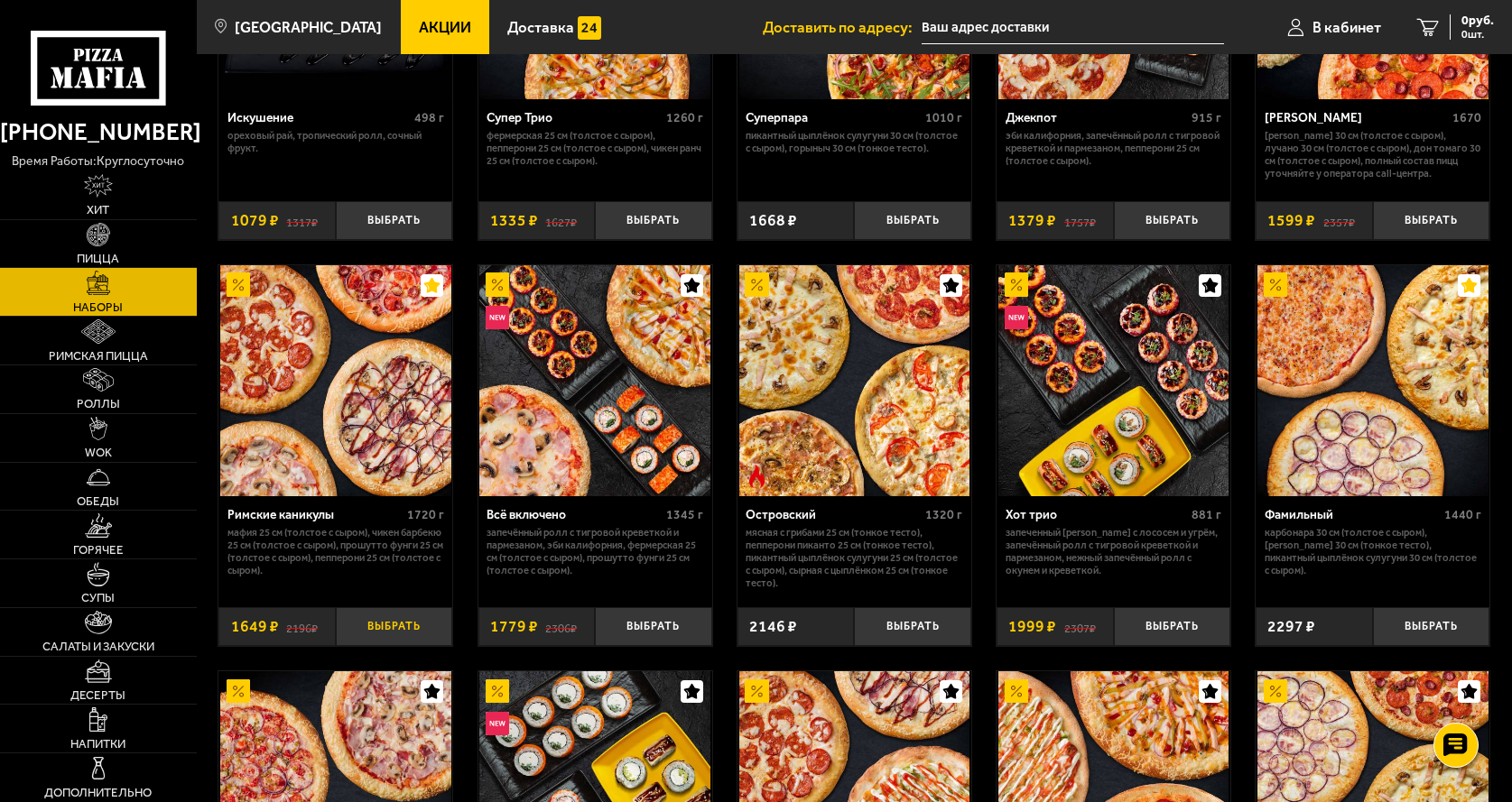
click at [379, 624] on button "Выбрать" at bounding box center [395, 627] width 118 height 39
click at [1453, 23] on span "1649 руб." at bounding box center [1466, 21] width 54 height 13
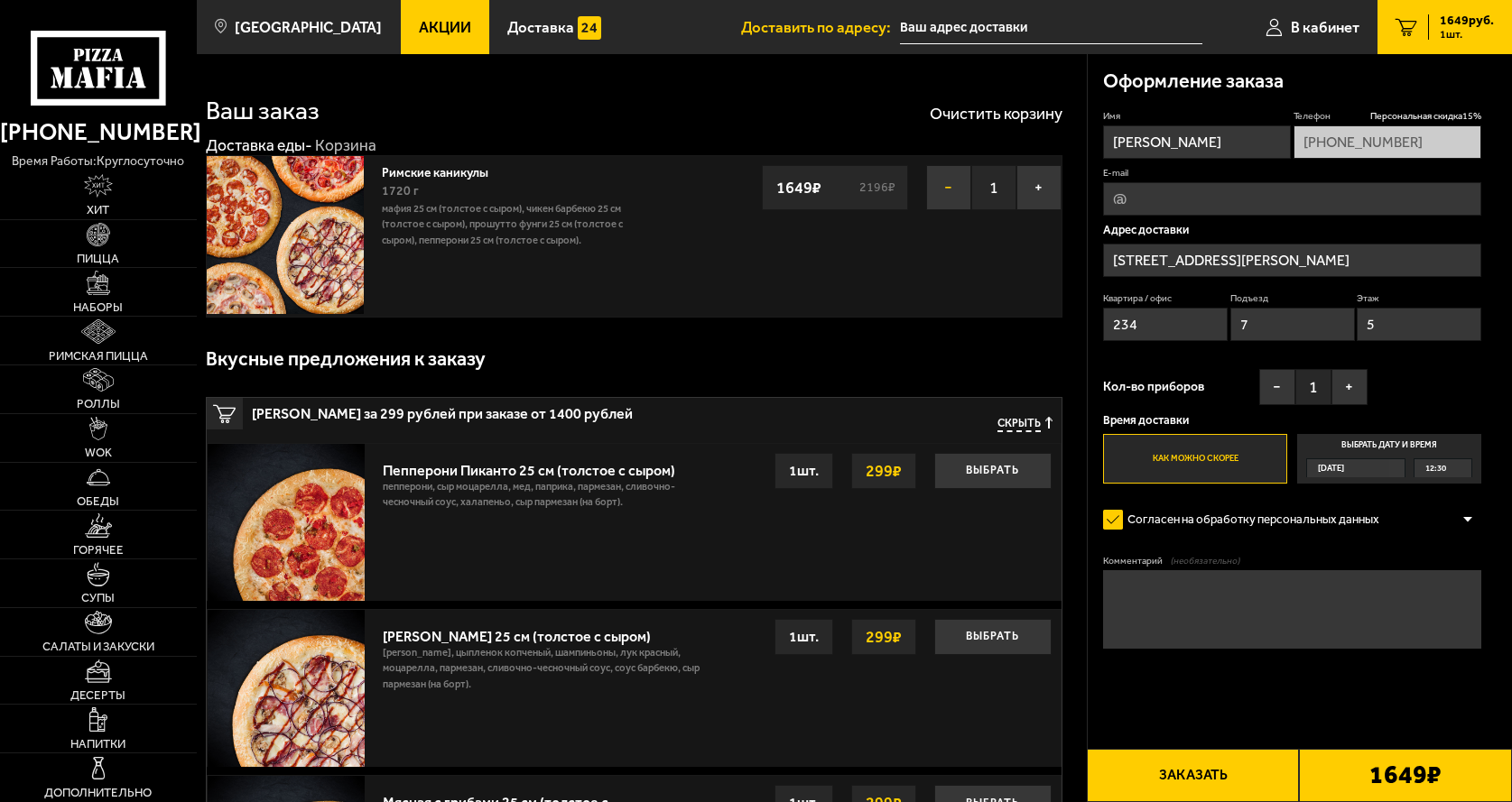
click at [946, 200] on button "−" at bounding box center [949, 188] width 45 height 45
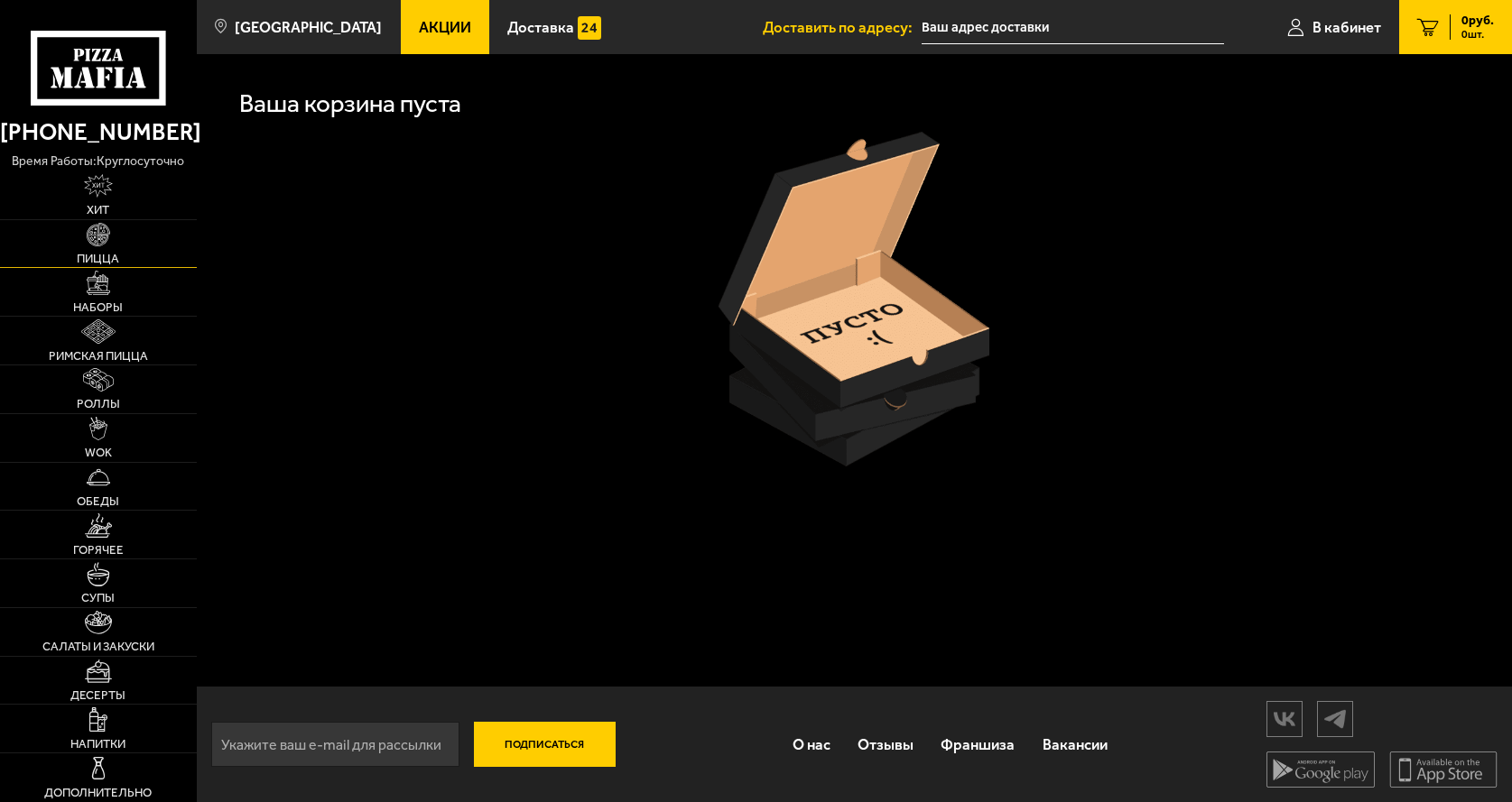
click at [118, 254] on span "Пицца" at bounding box center [97, 259] width 42 height 12
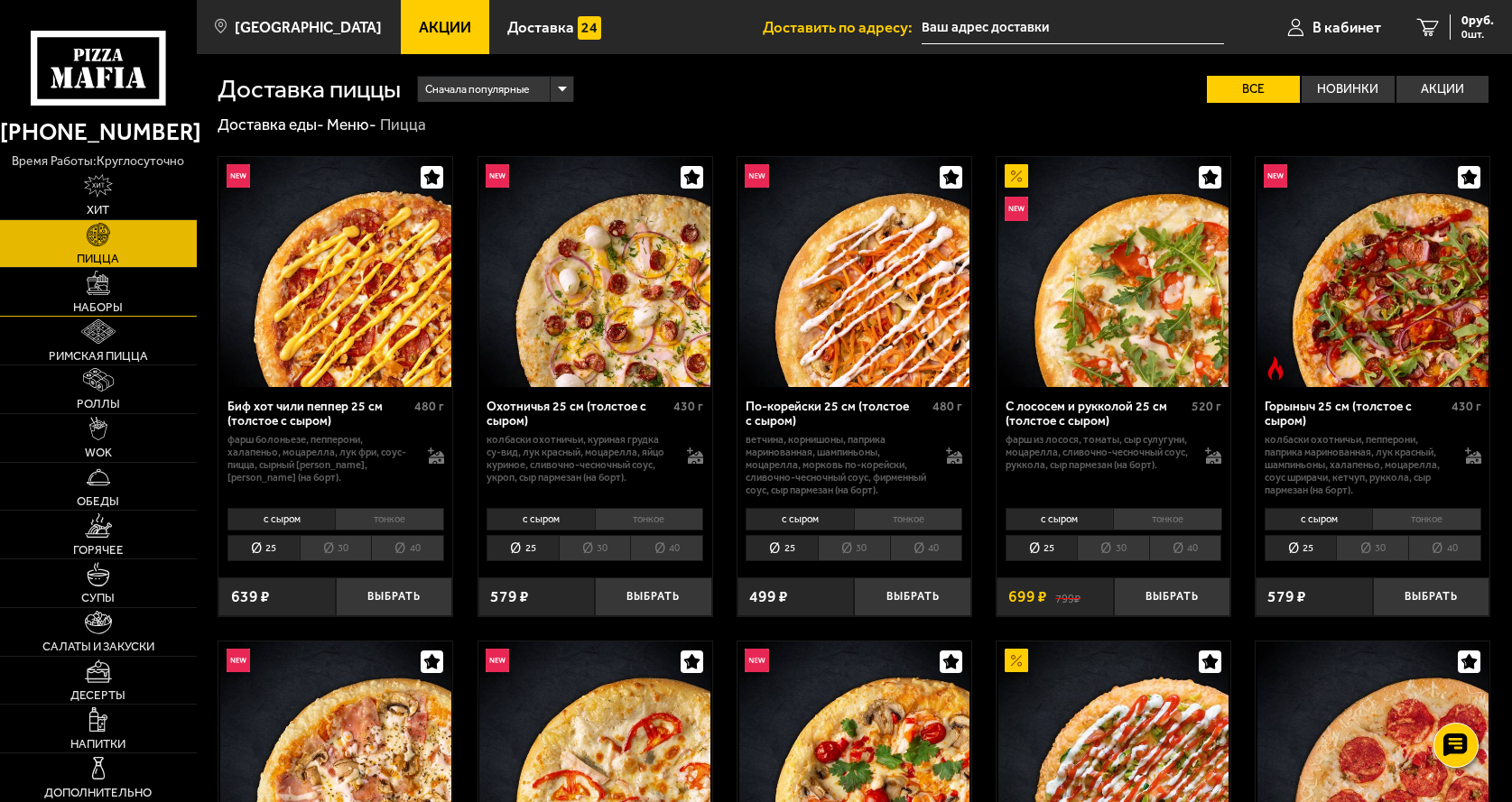
click at [105, 288] on img at bounding box center [98, 282] width 24 height 24
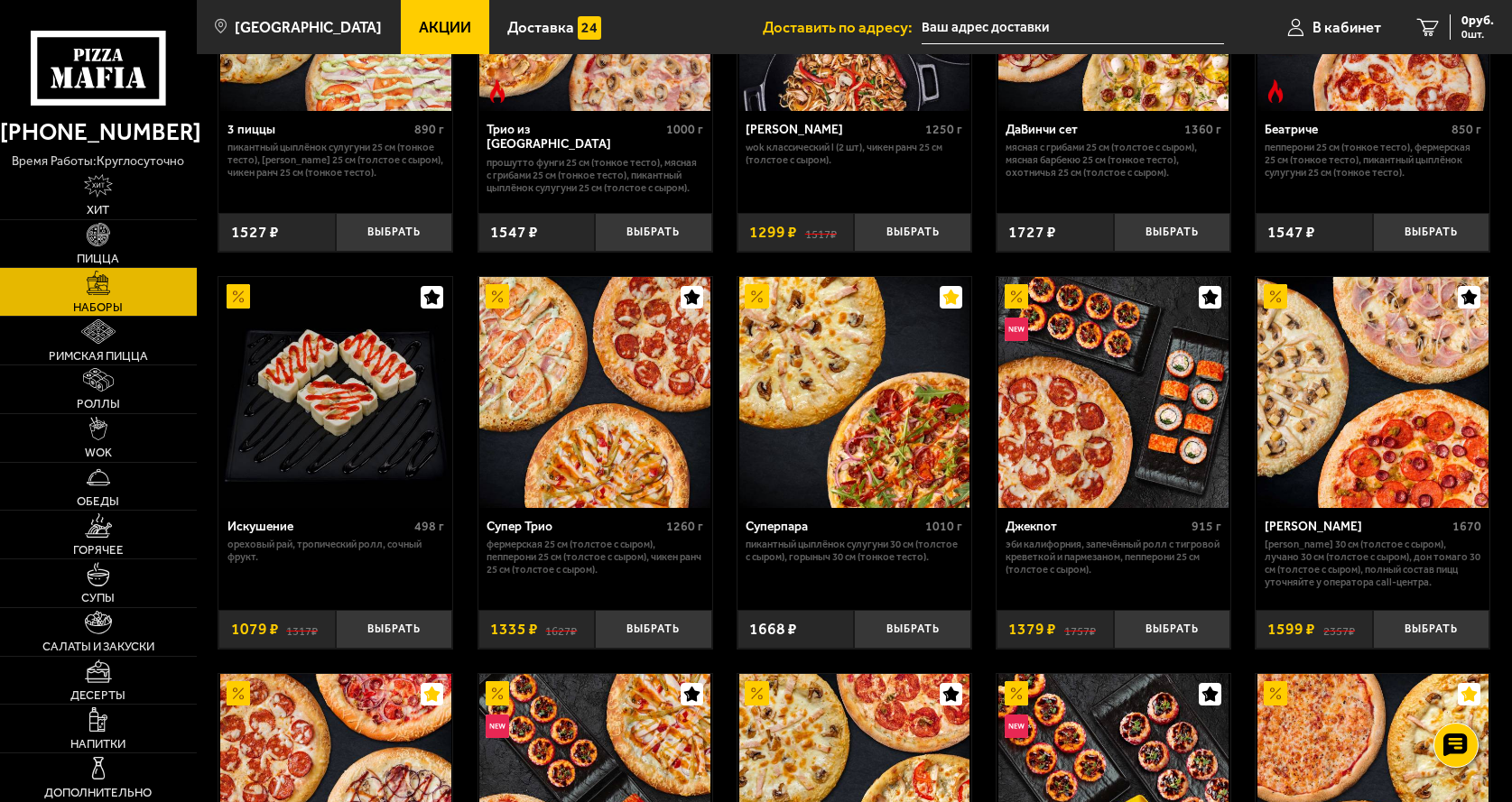
scroll to position [451, 0]
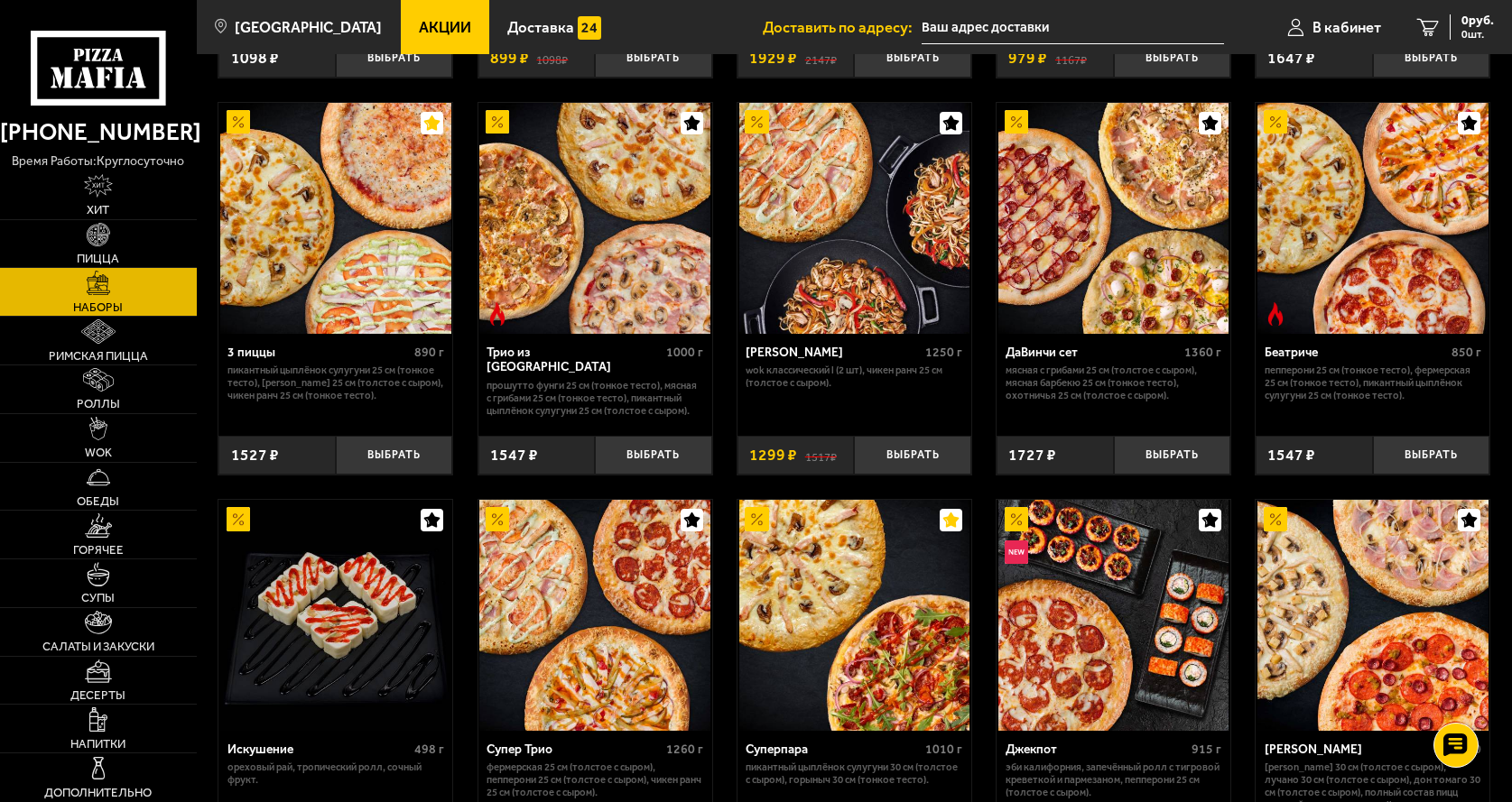
click at [1101, 237] on img at bounding box center [1113, 218] width 231 height 231
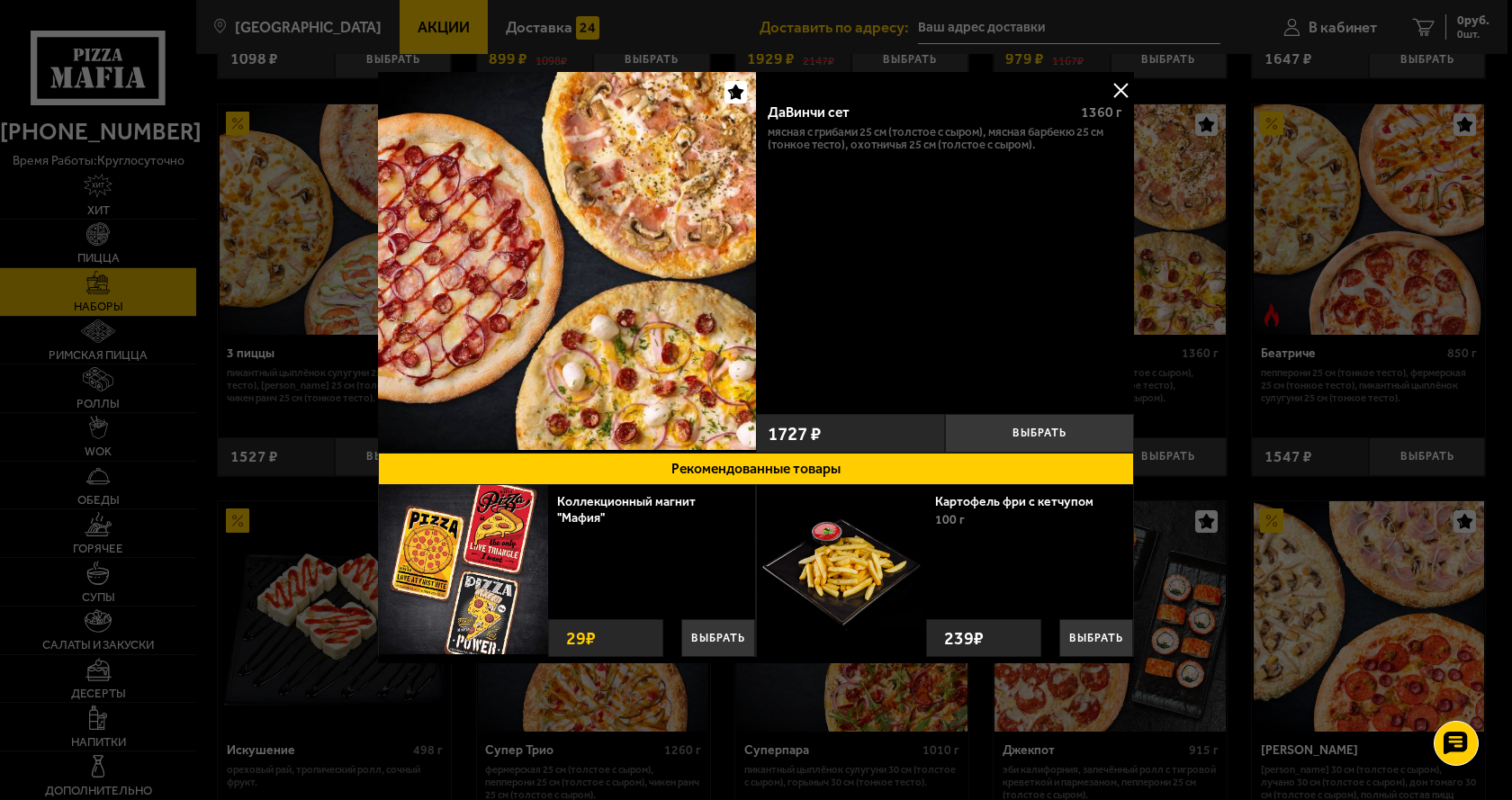
click at [1121, 93] on button at bounding box center [1120, 90] width 27 height 27
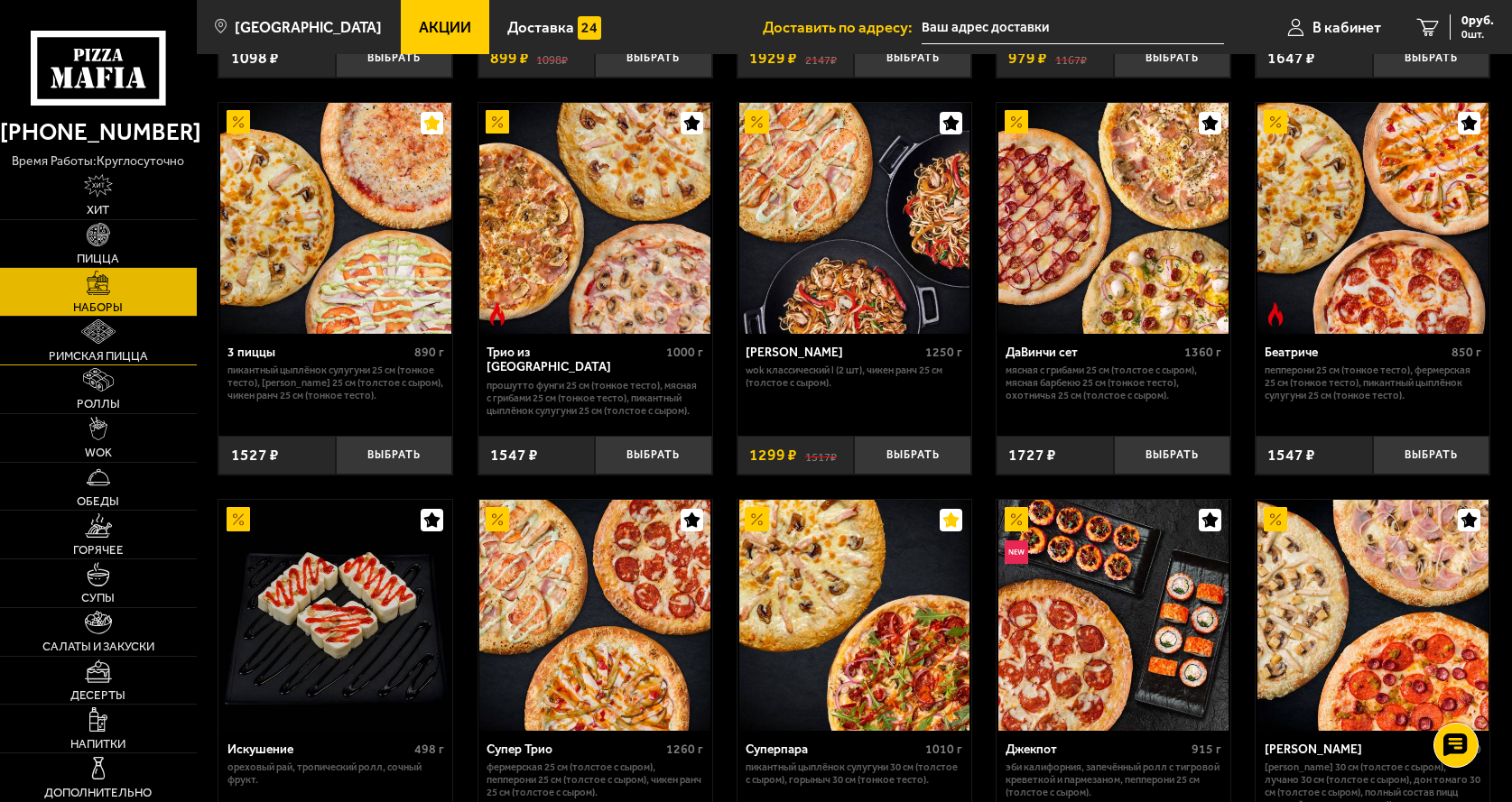
click at [112, 337] on img at bounding box center [98, 331] width 34 height 24
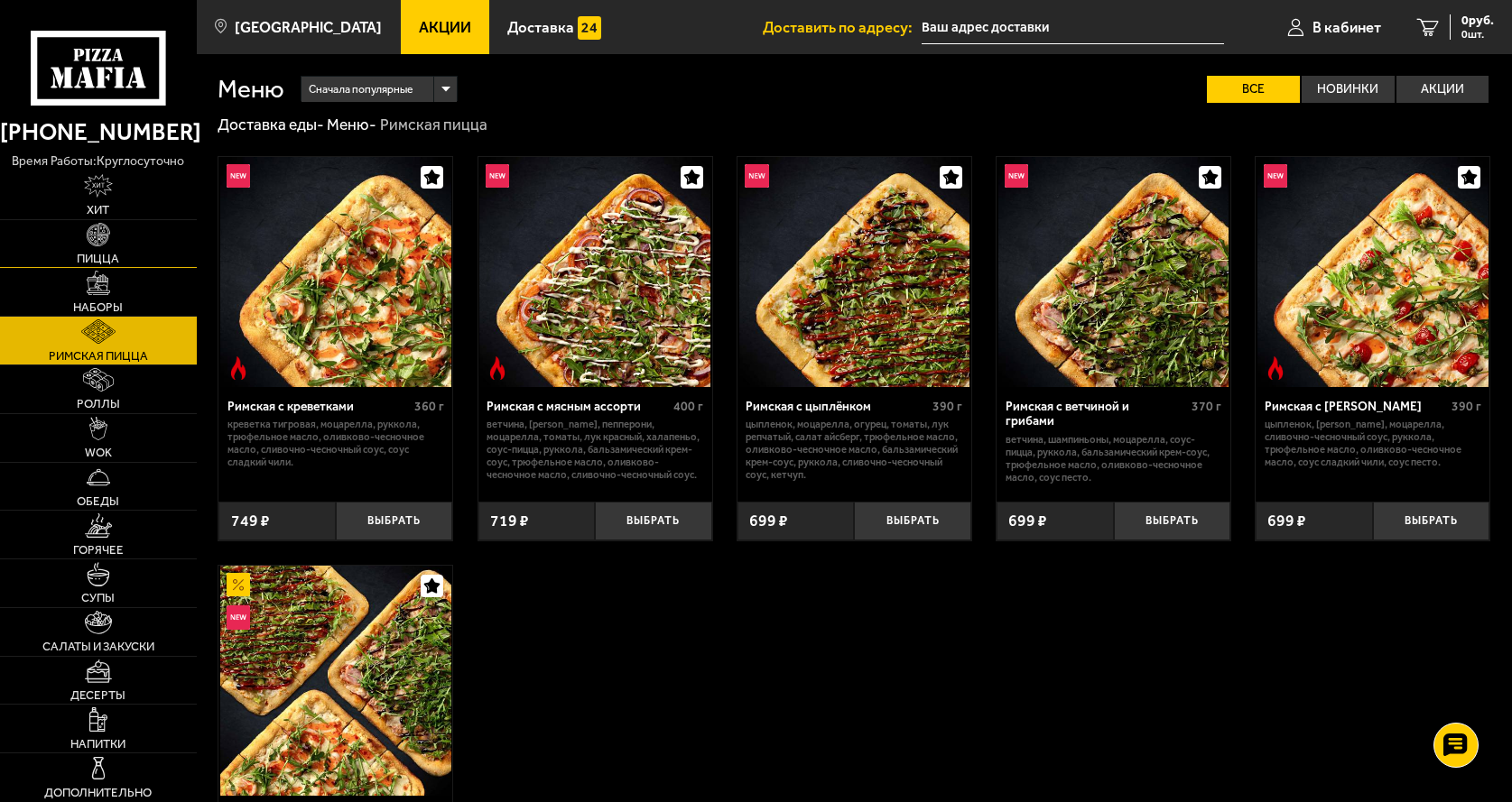
click at [101, 259] on span "Пицца" at bounding box center [97, 259] width 42 height 12
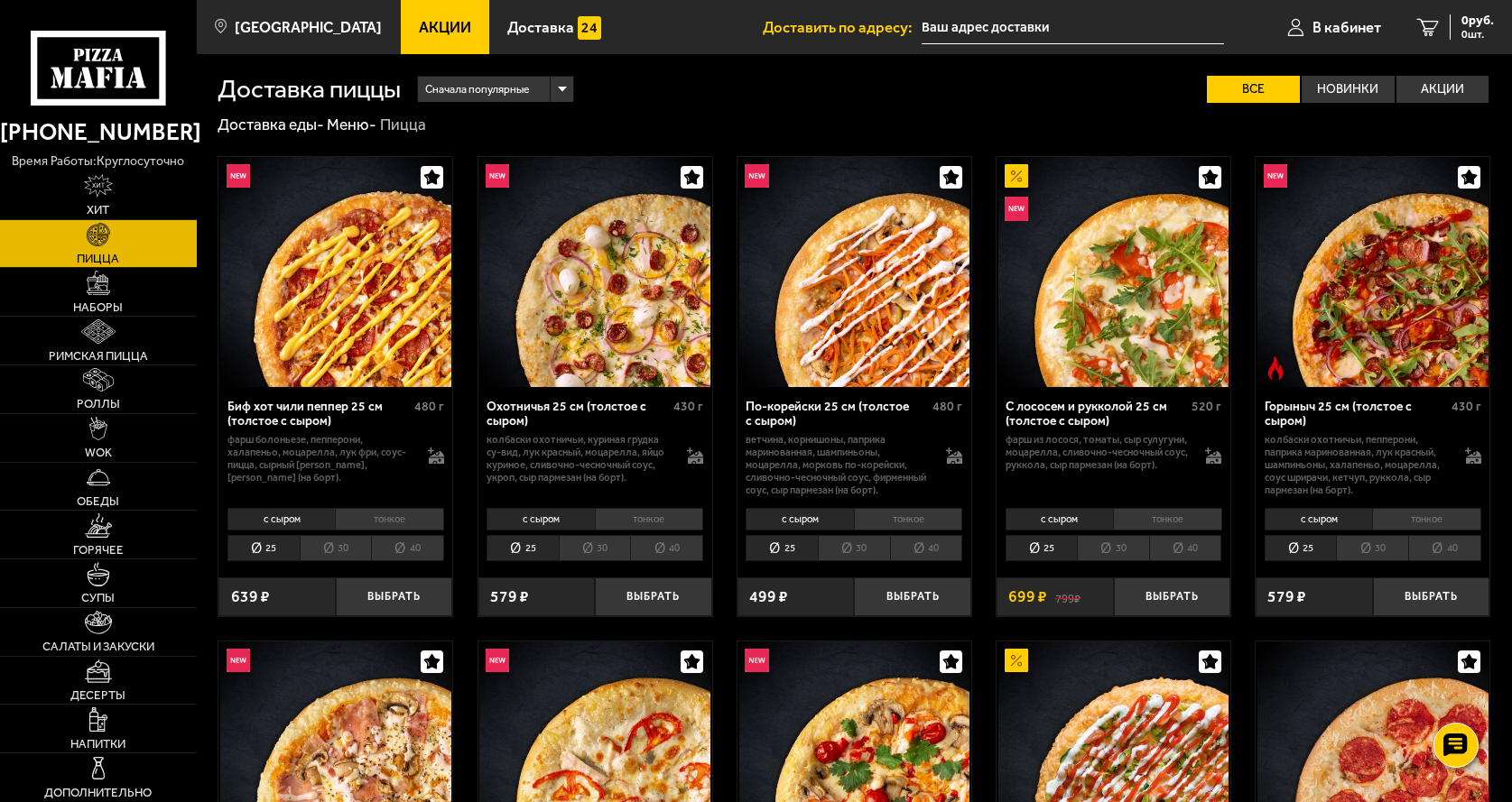
click at [426, 29] on span "Акции" at bounding box center [445, 27] width 52 height 16
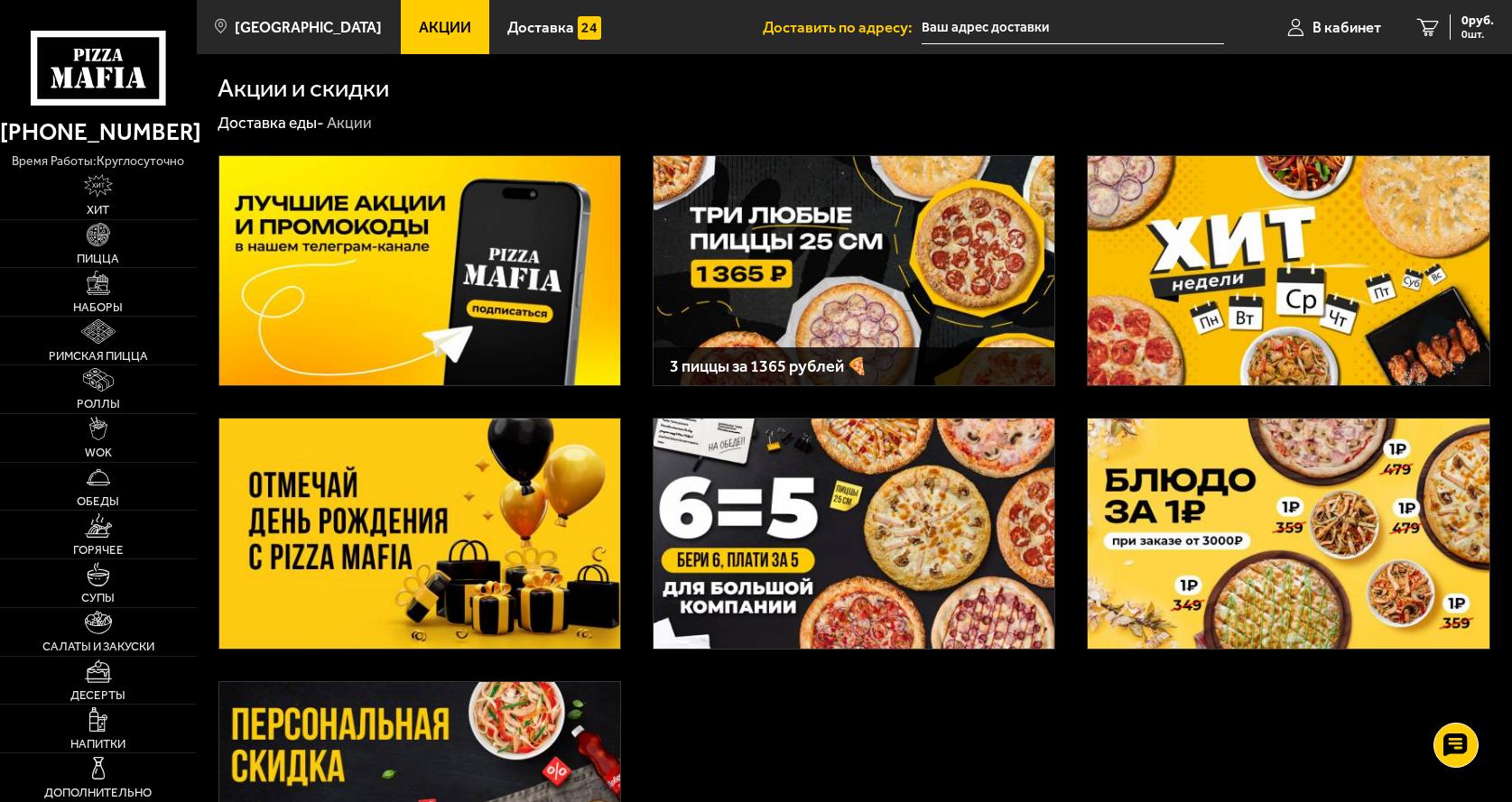
click at [1244, 256] on img at bounding box center [1287, 270] width 401 height 230
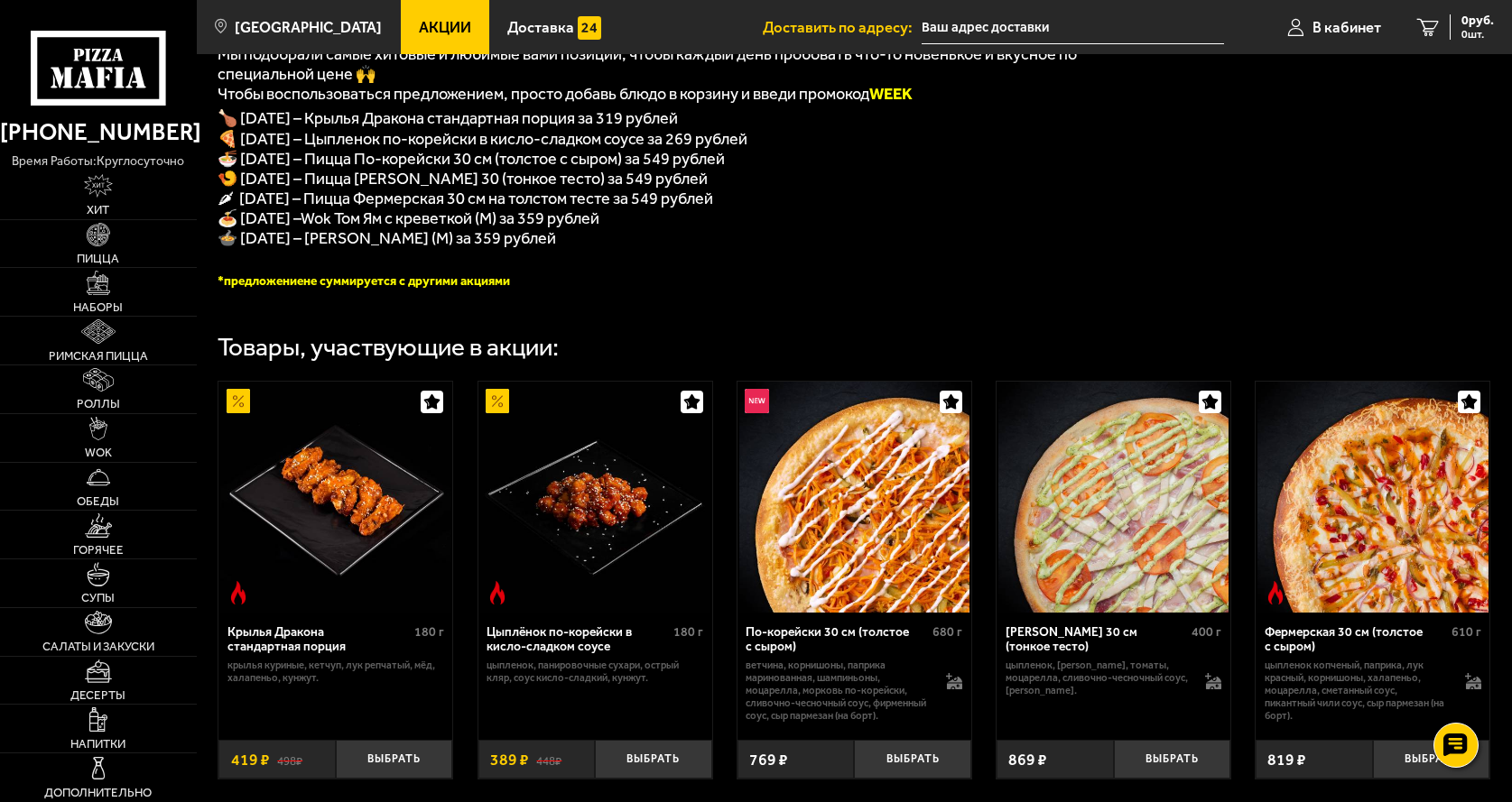
scroll to position [451, 0]
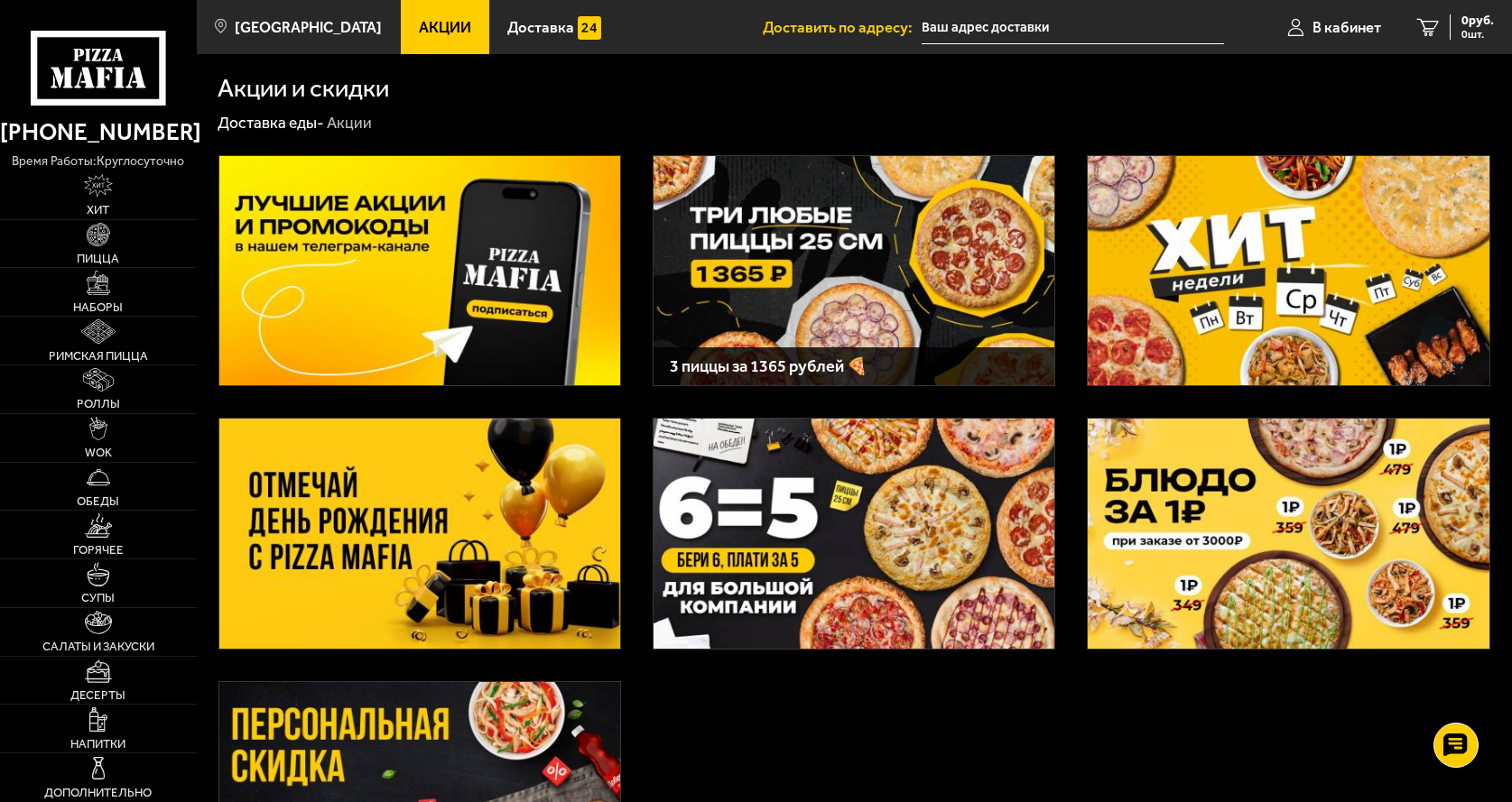
click at [816, 295] on img at bounding box center [853, 270] width 401 height 230
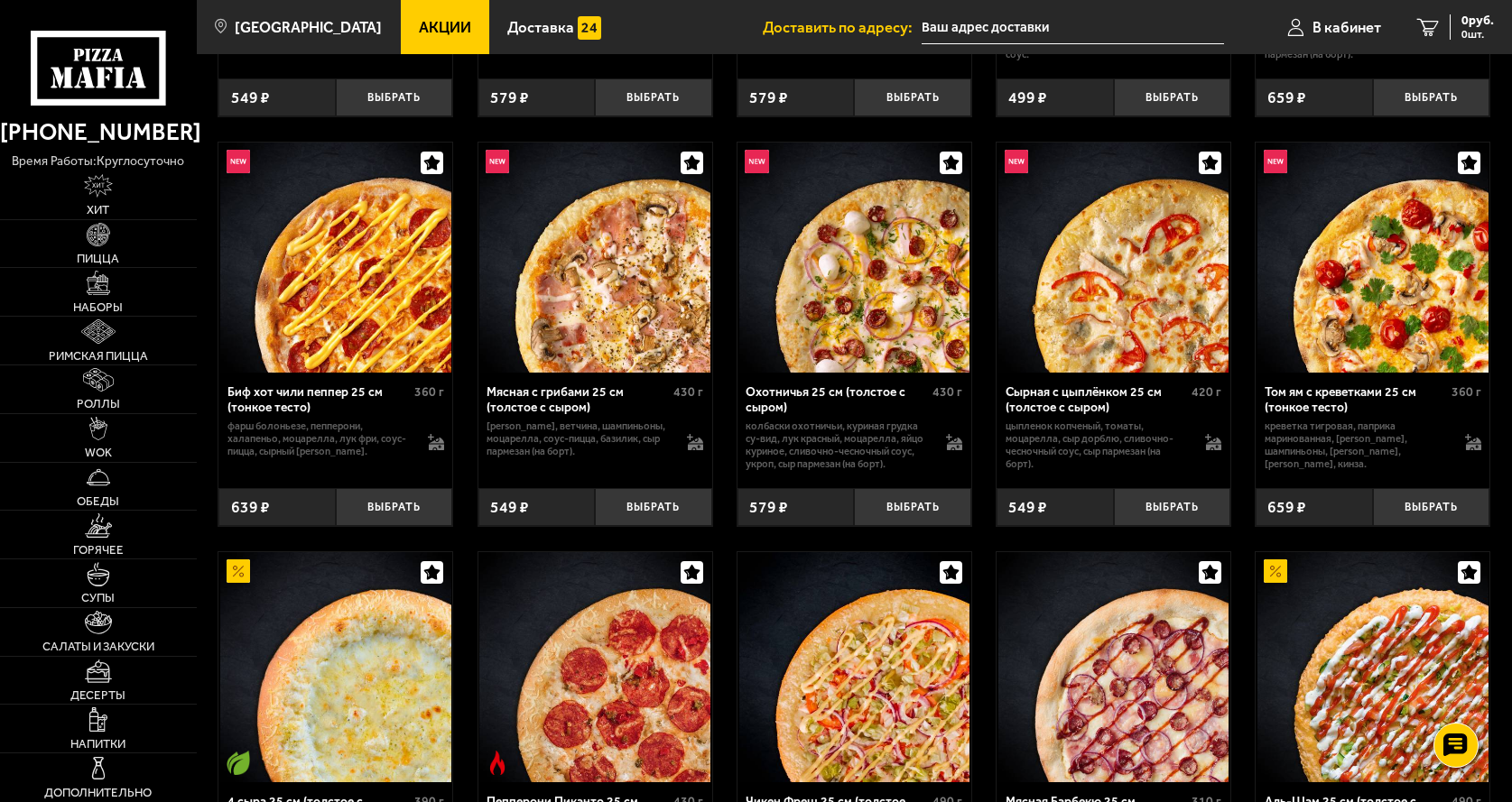
scroll to position [993, 0]
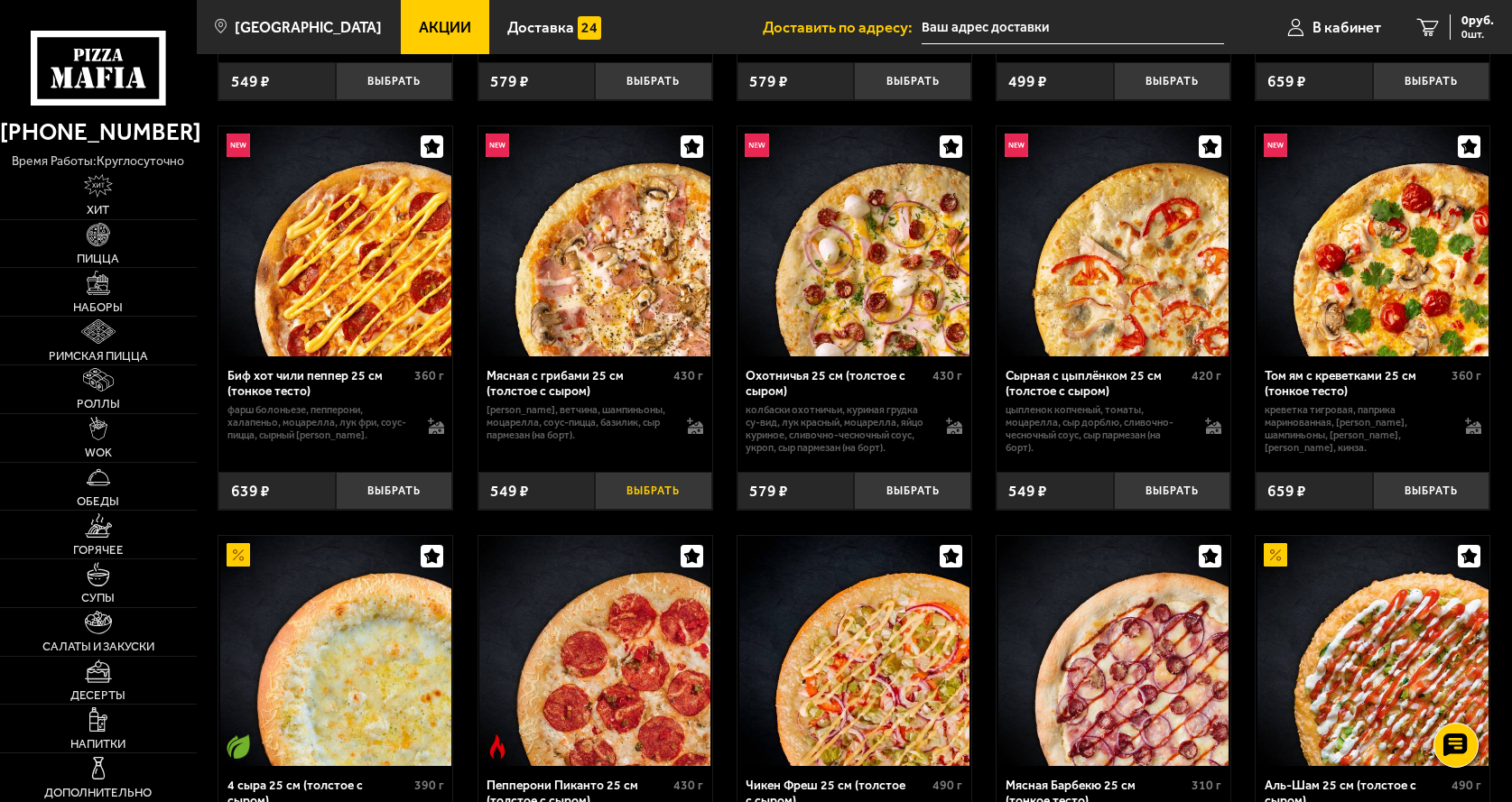
click at [638, 506] on button "Выбрать" at bounding box center [653, 492] width 118 height 39
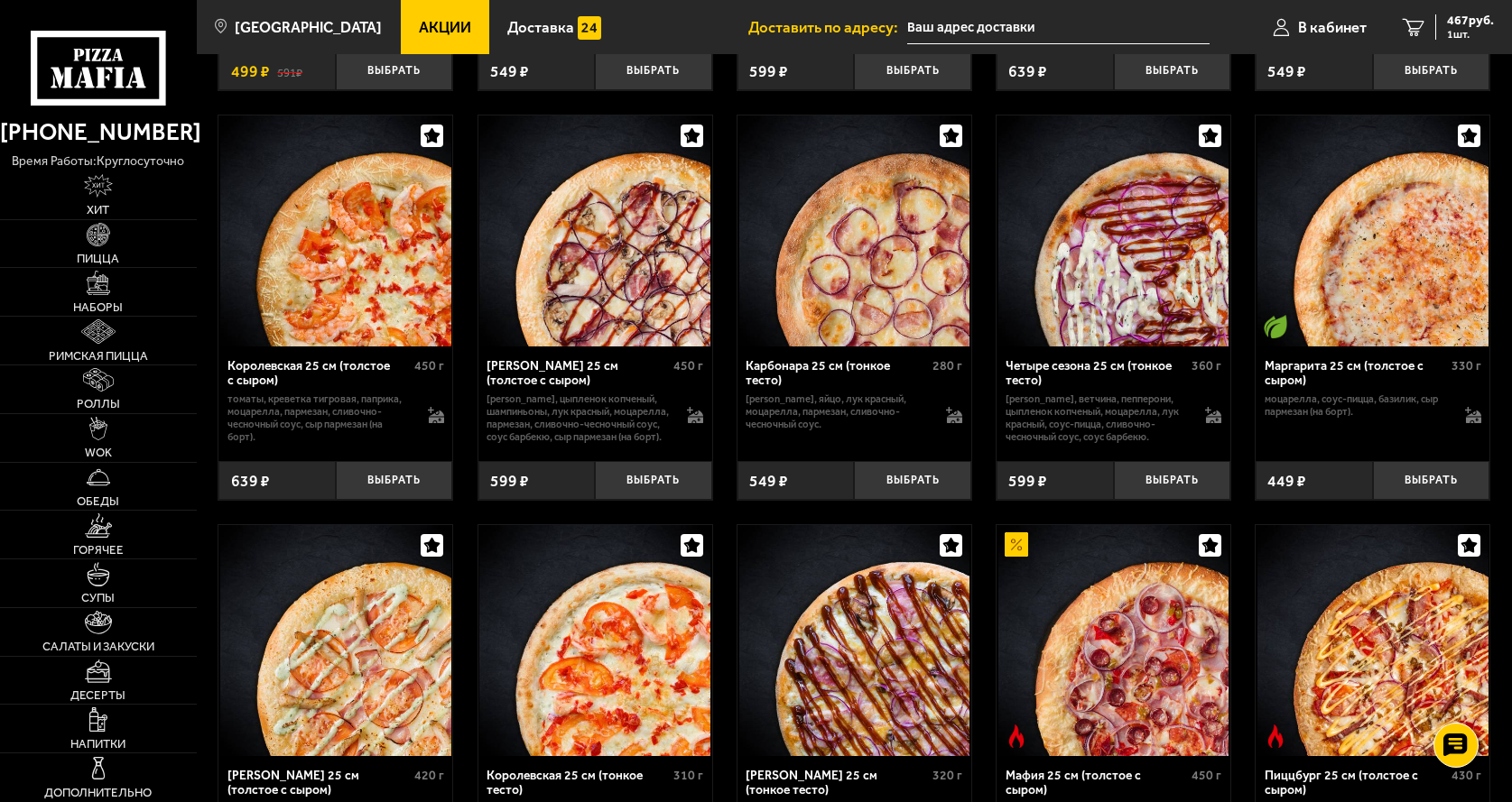
scroll to position [3971, 0]
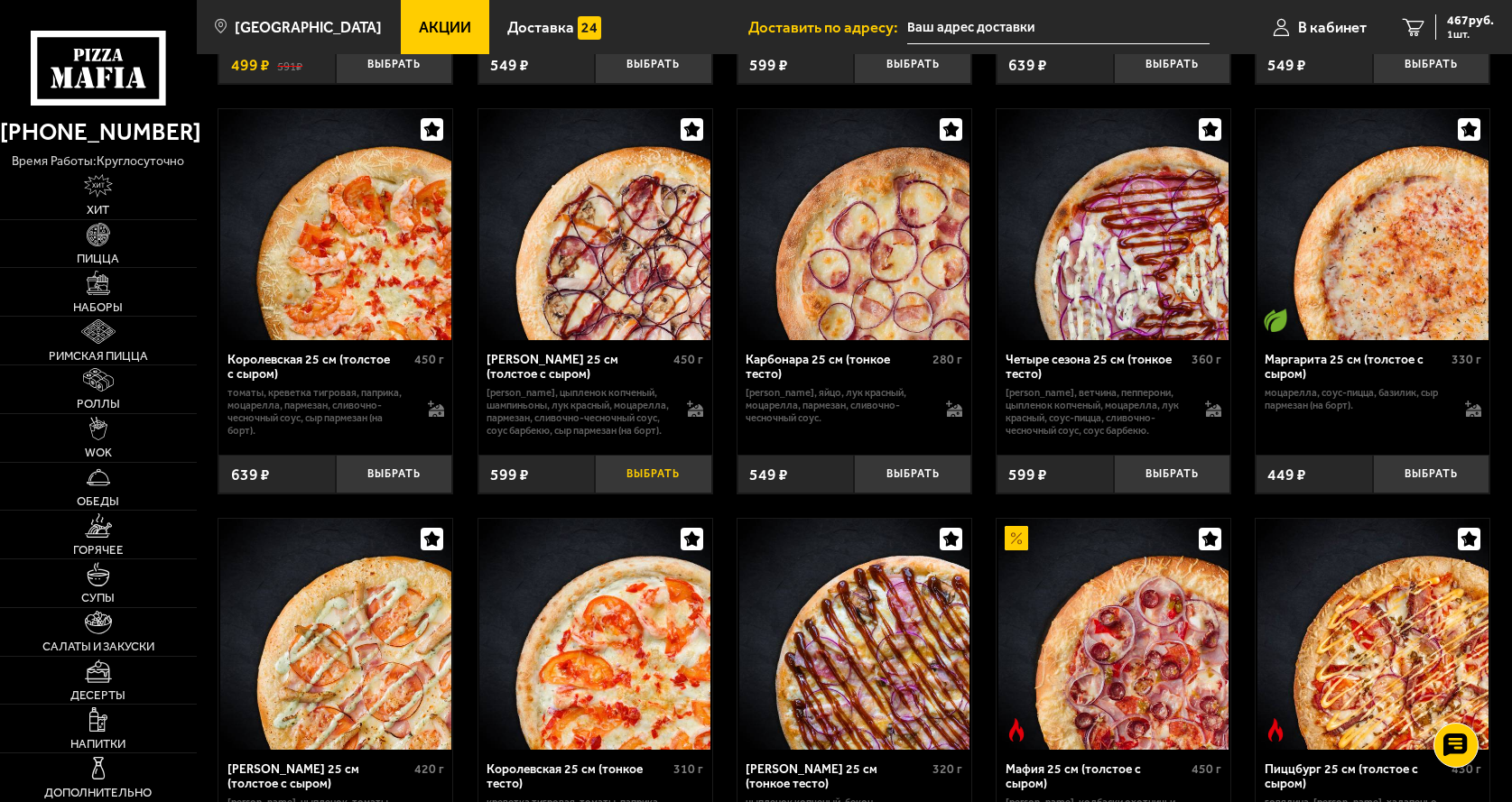
click at [638, 485] on button "Выбрать" at bounding box center [653, 474] width 118 height 39
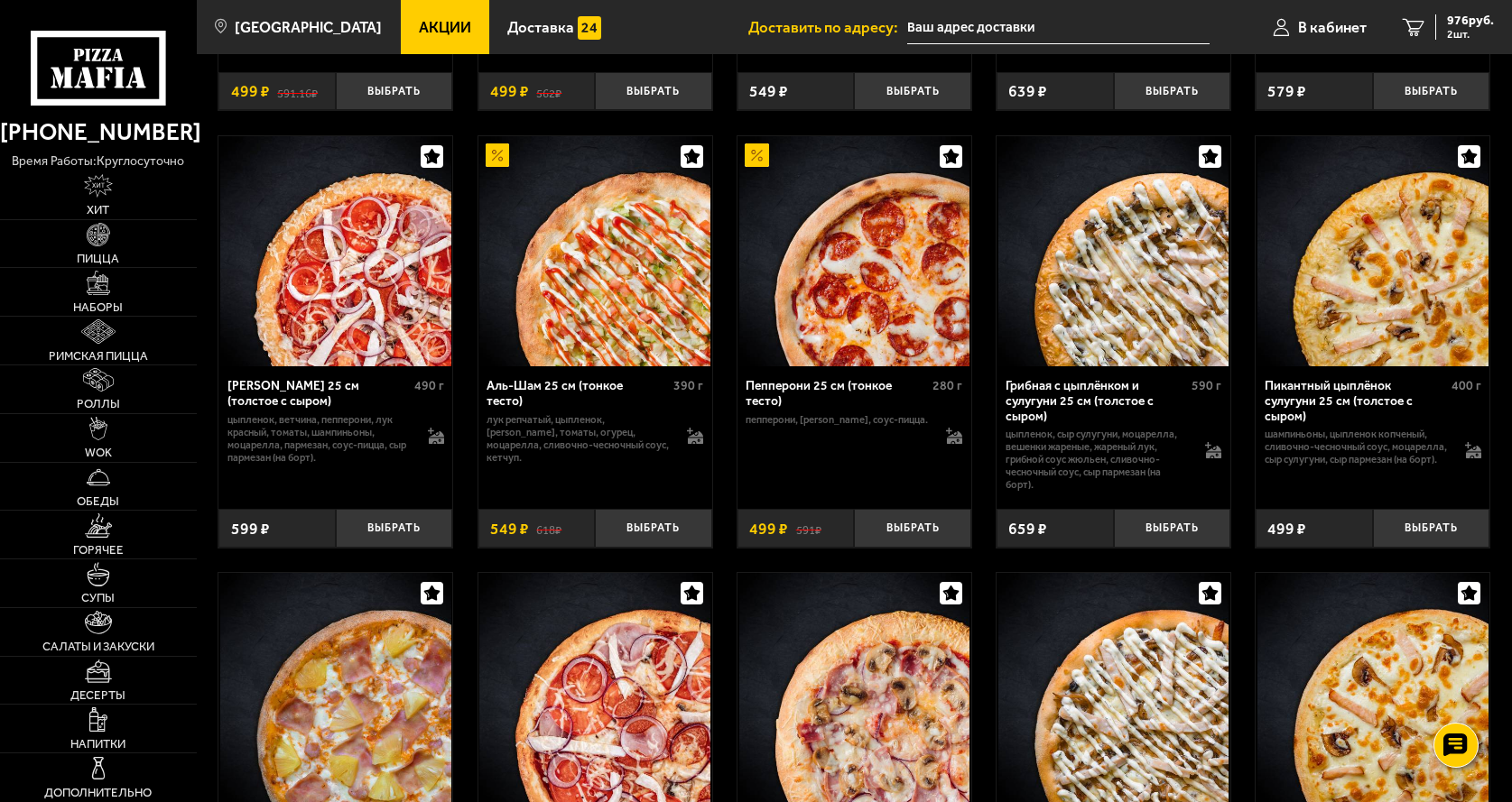
scroll to position [2256, 0]
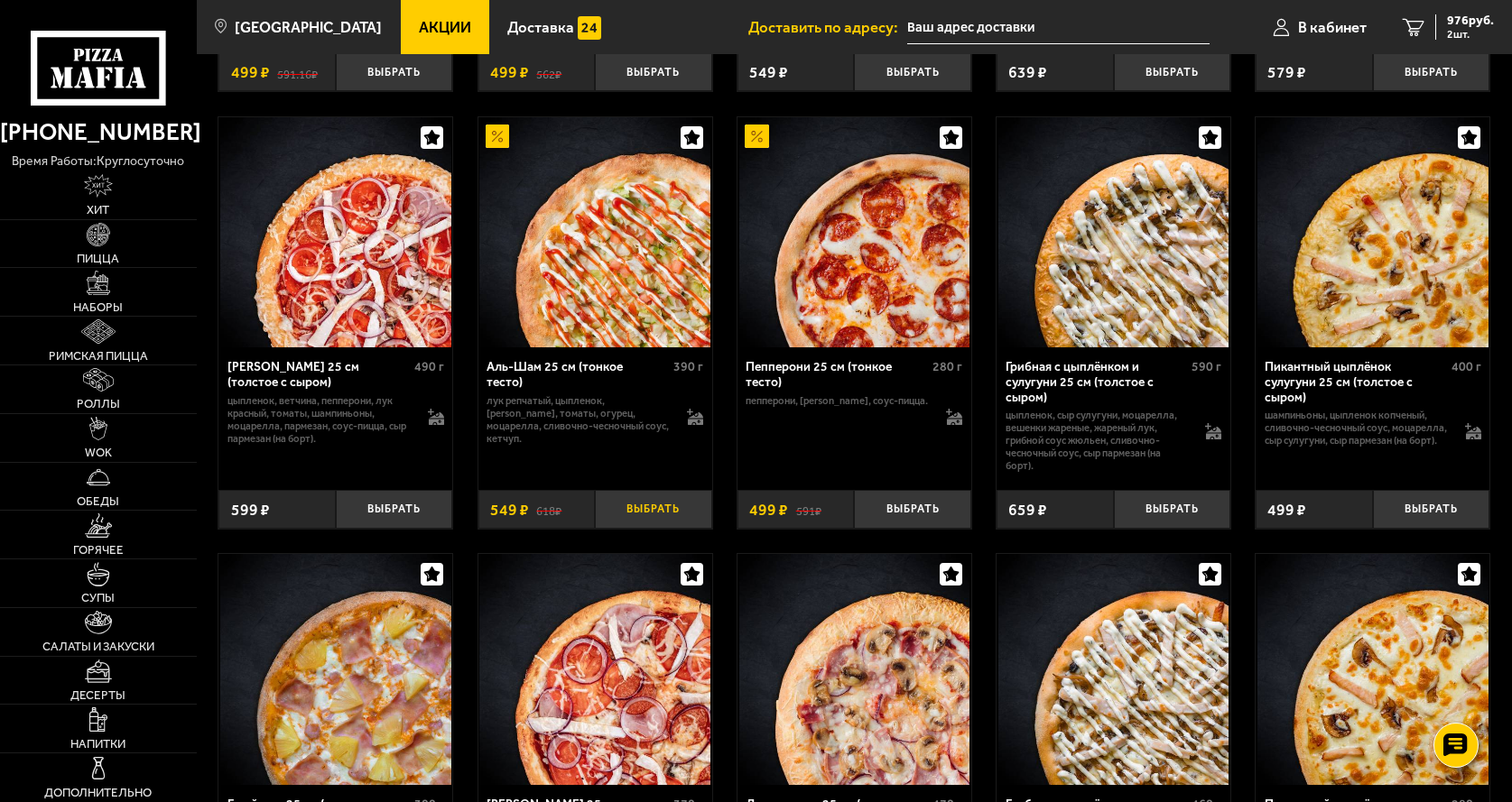
click at [638, 528] on button "Выбрать" at bounding box center [653, 509] width 118 height 39
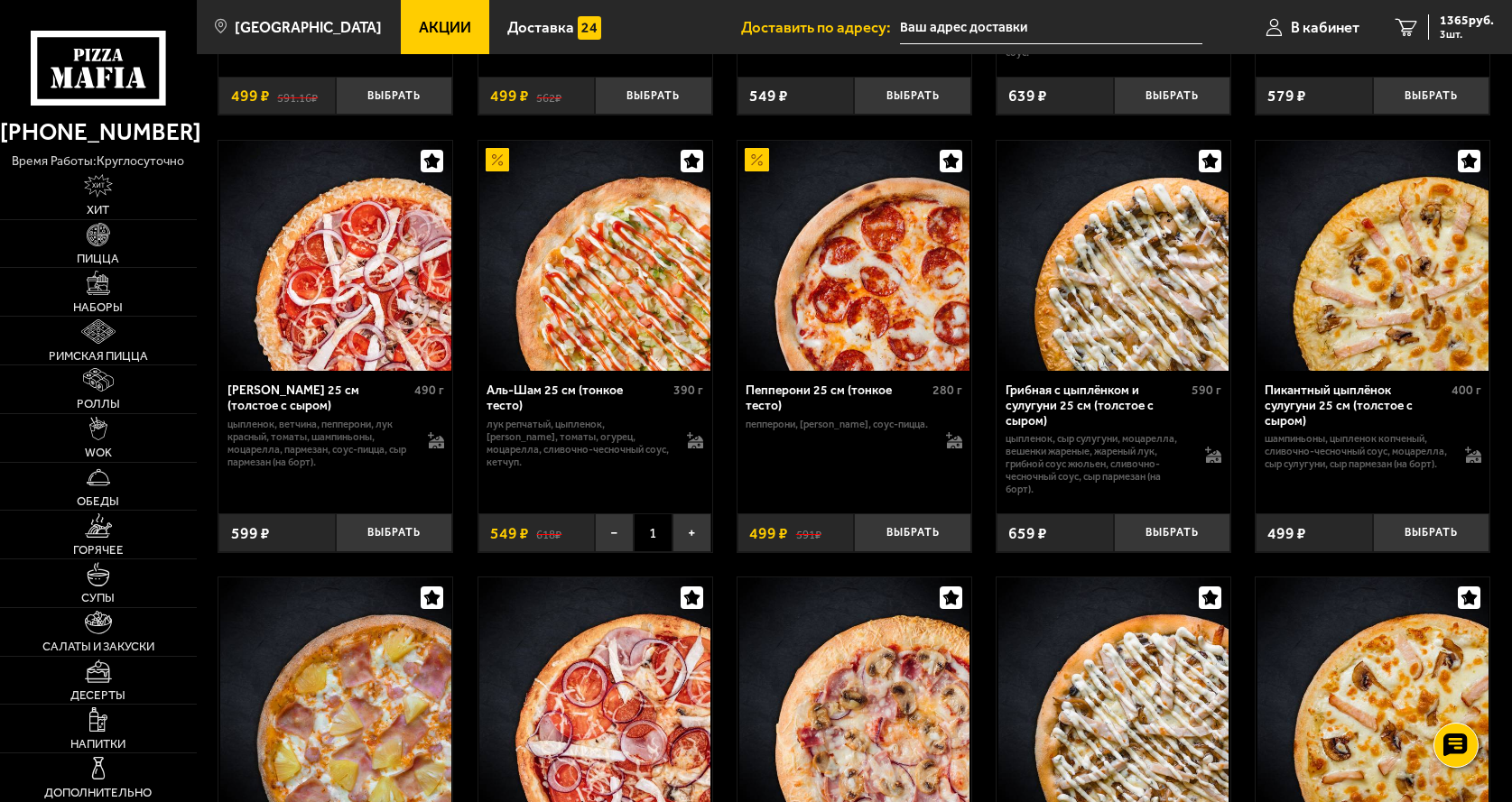
scroll to position [2166, 0]
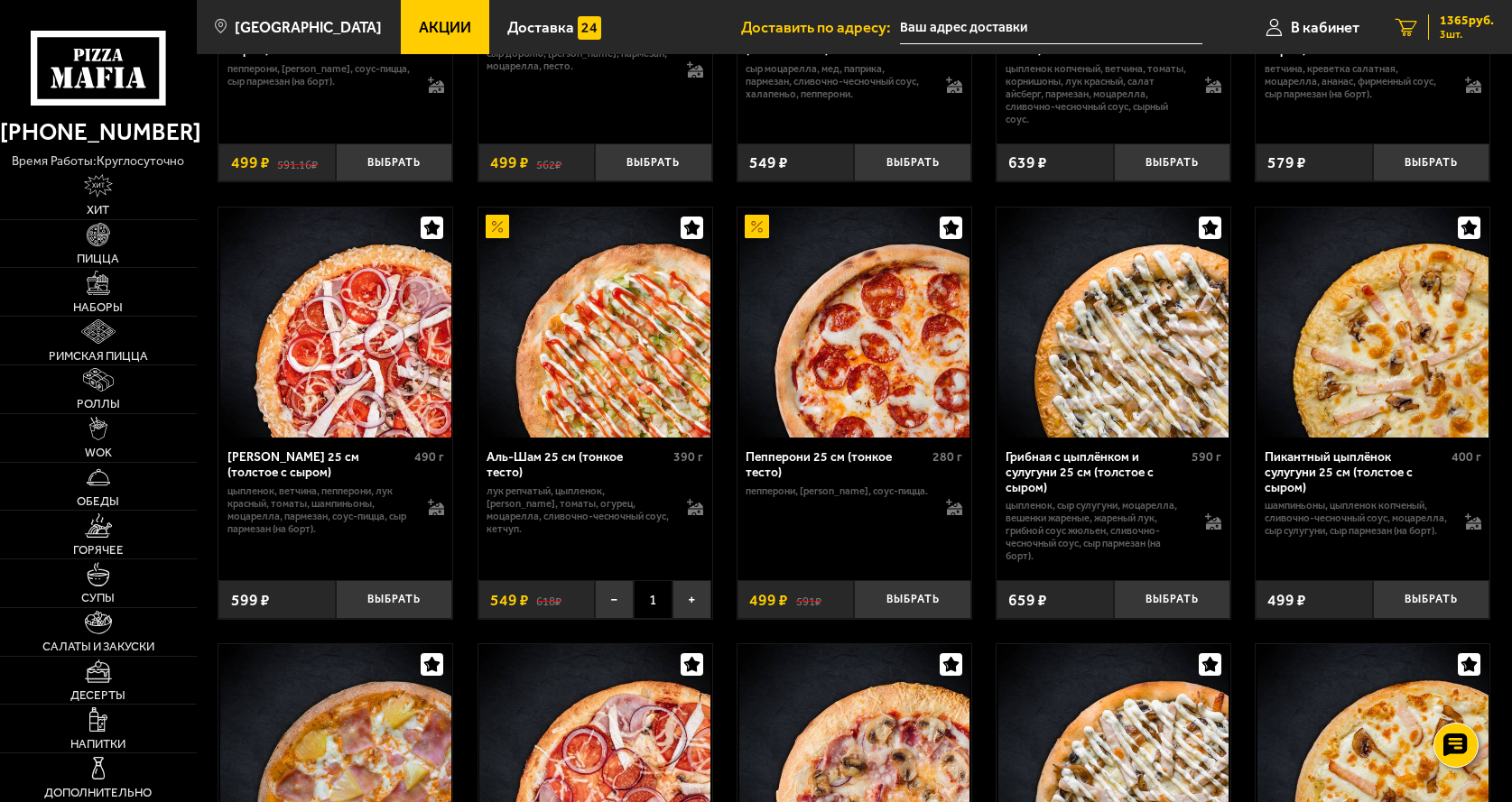
click at [1460, 16] on span "1365 руб." at bounding box center [1466, 21] width 54 height 13
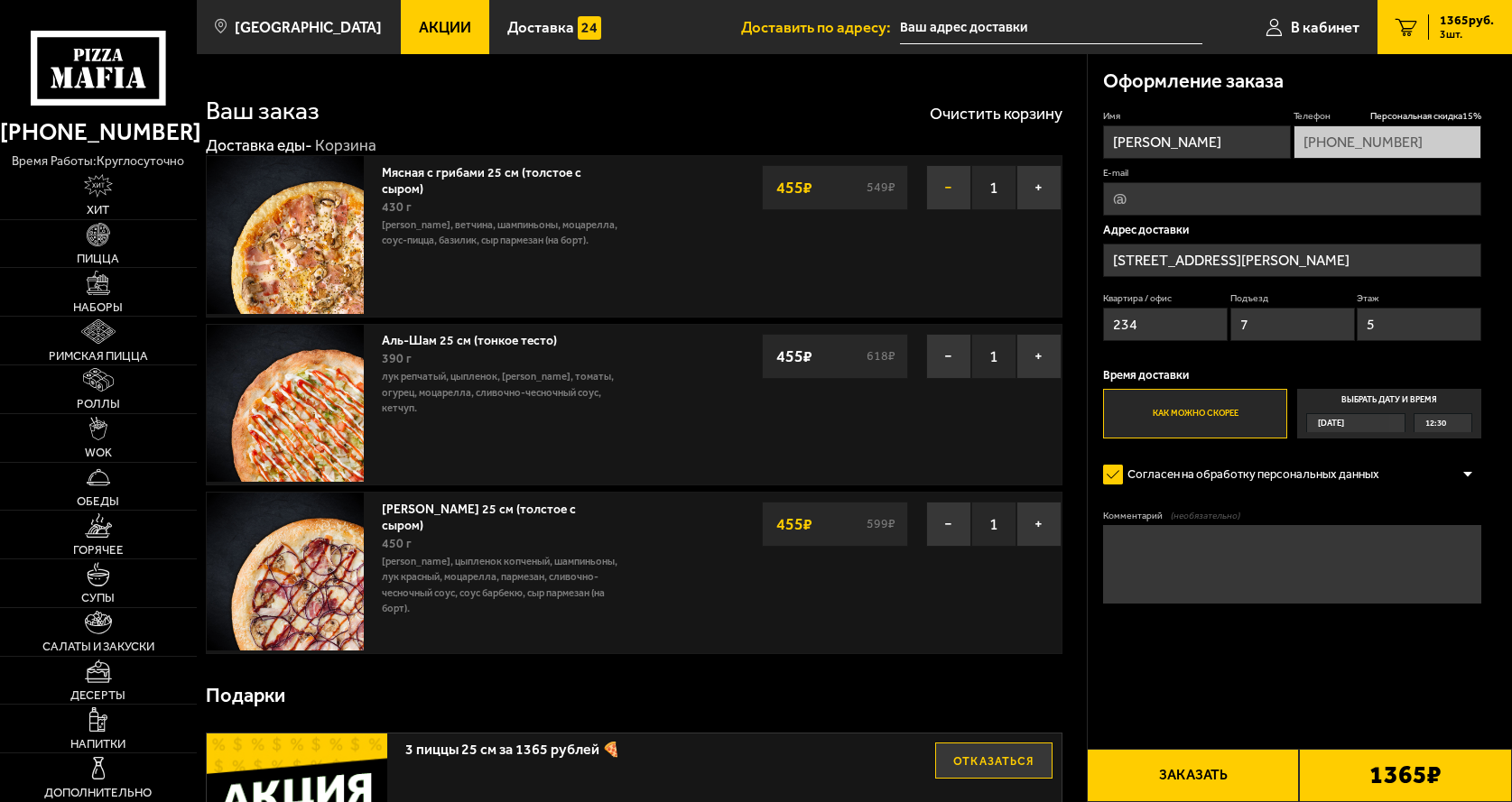
click at [951, 190] on button "−" at bounding box center [949, 188] width 45 height 45
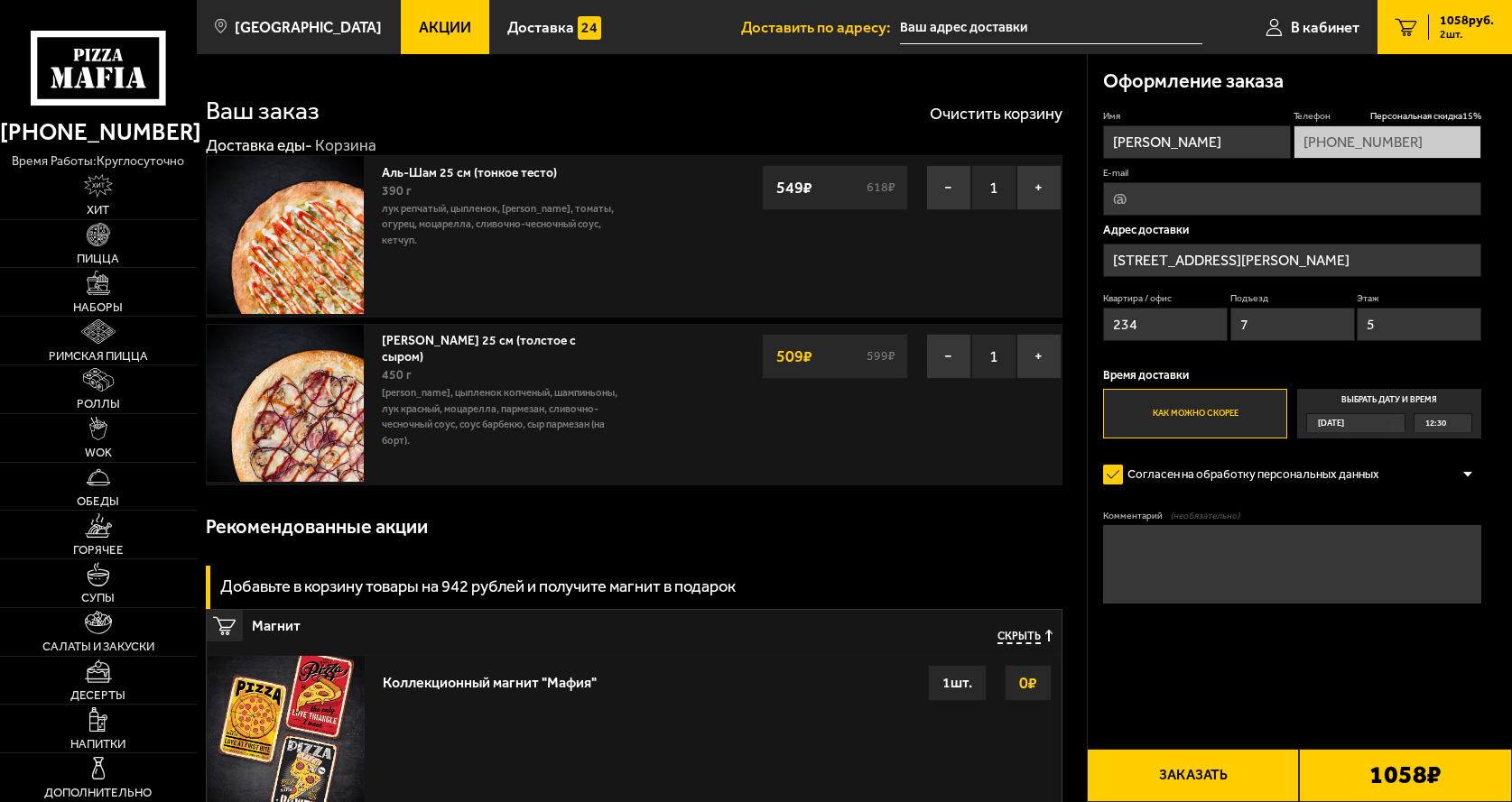
click at [419, 29] on span "Акции" at bounding box center [445, 27] width 52 height 16
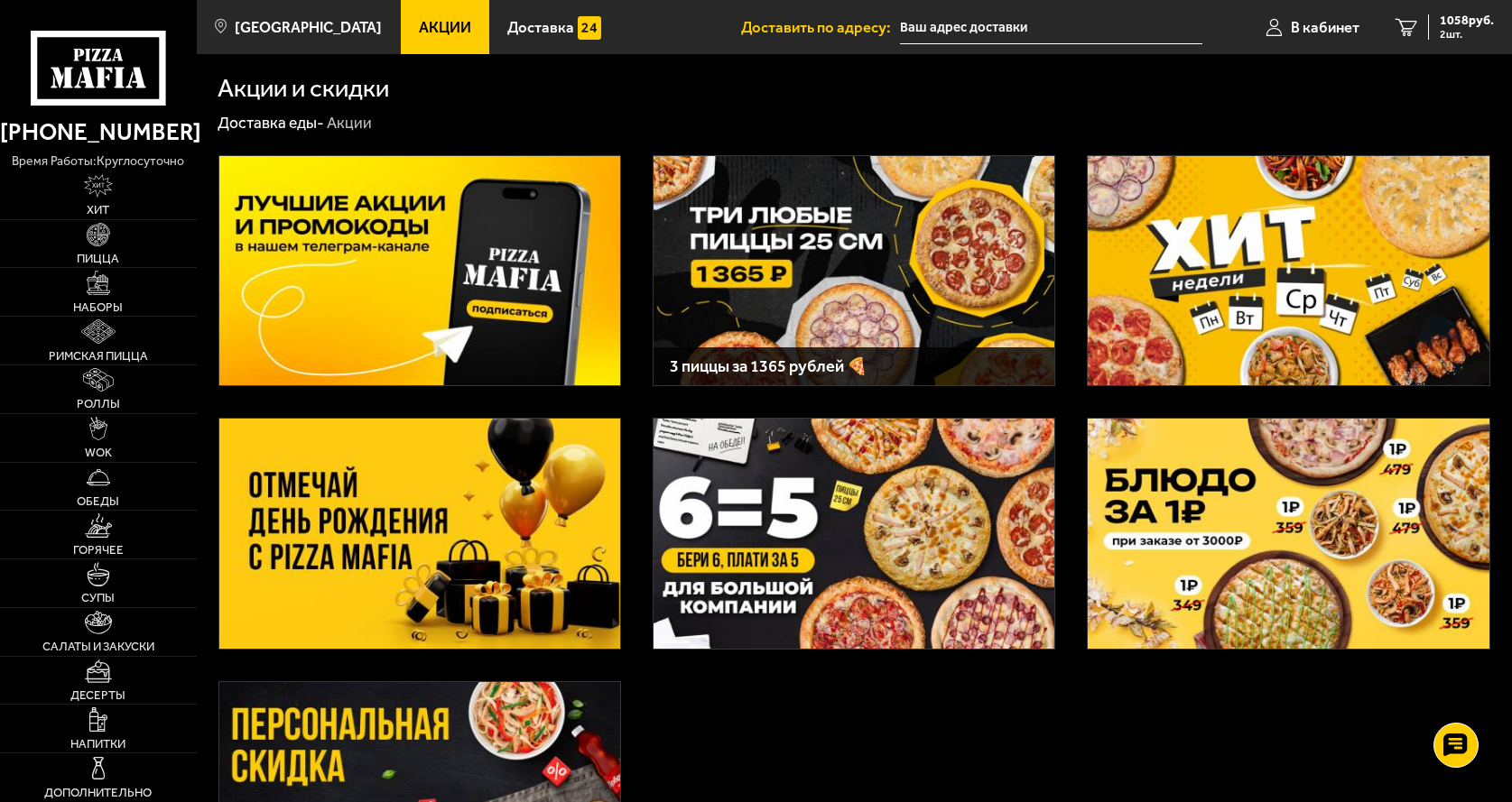
click at [798, 256] on img at bounding box center [853, 270] width 401 height 230
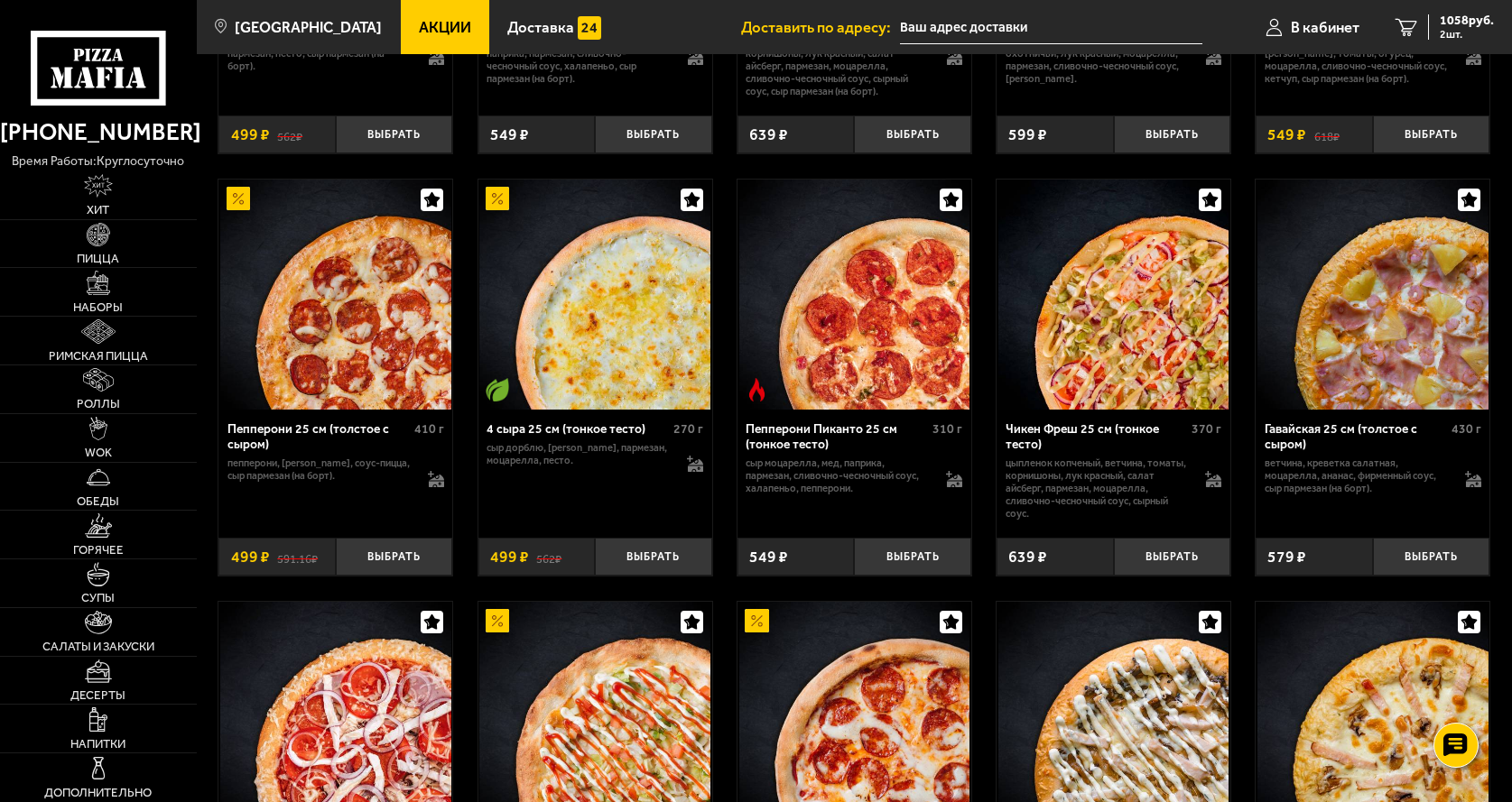
scroll to position [1805, 0]
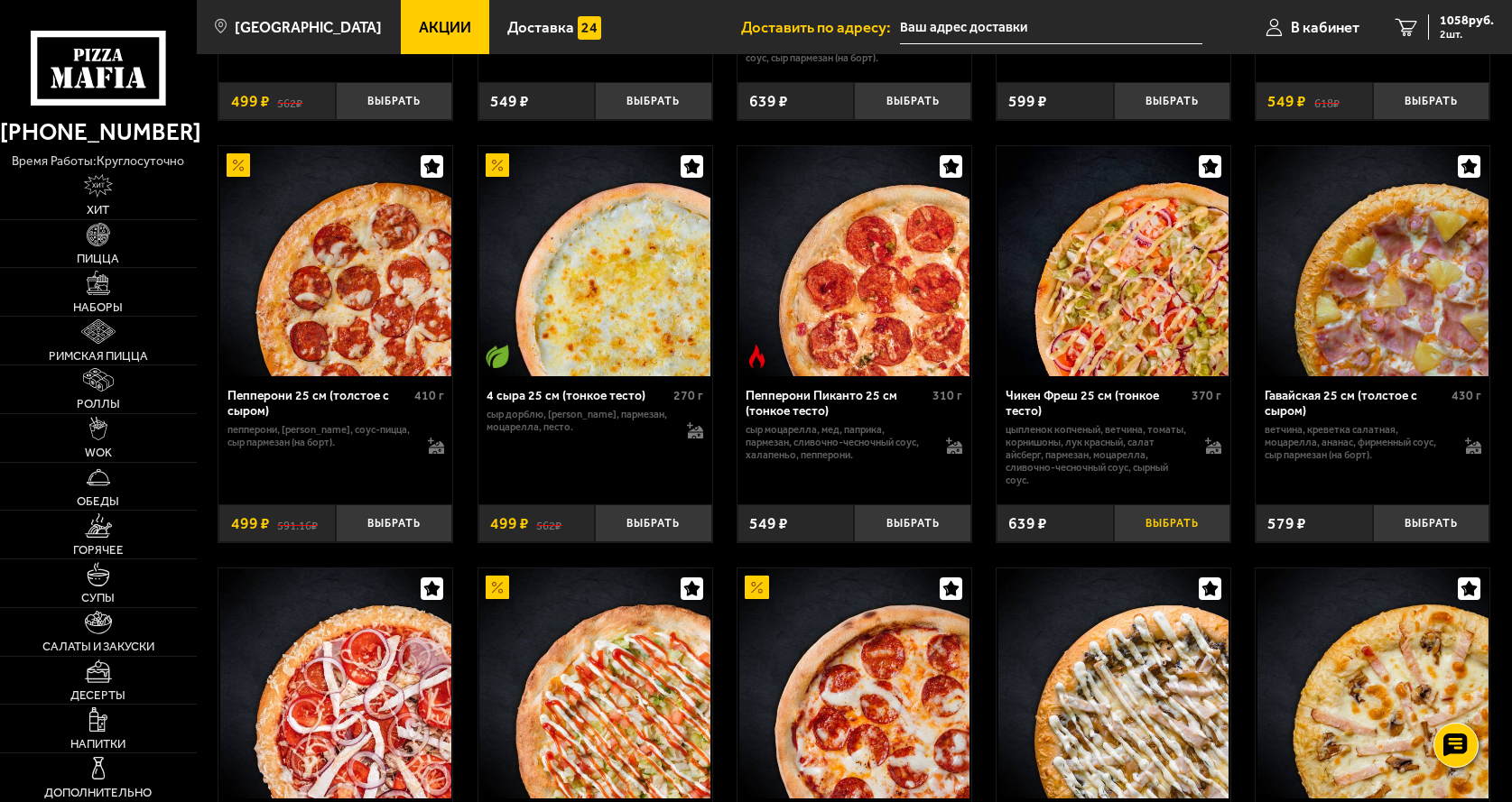
click at [1182, 526] on button "Выбрать" at bounding box center [1172, 524] width 118 height 39
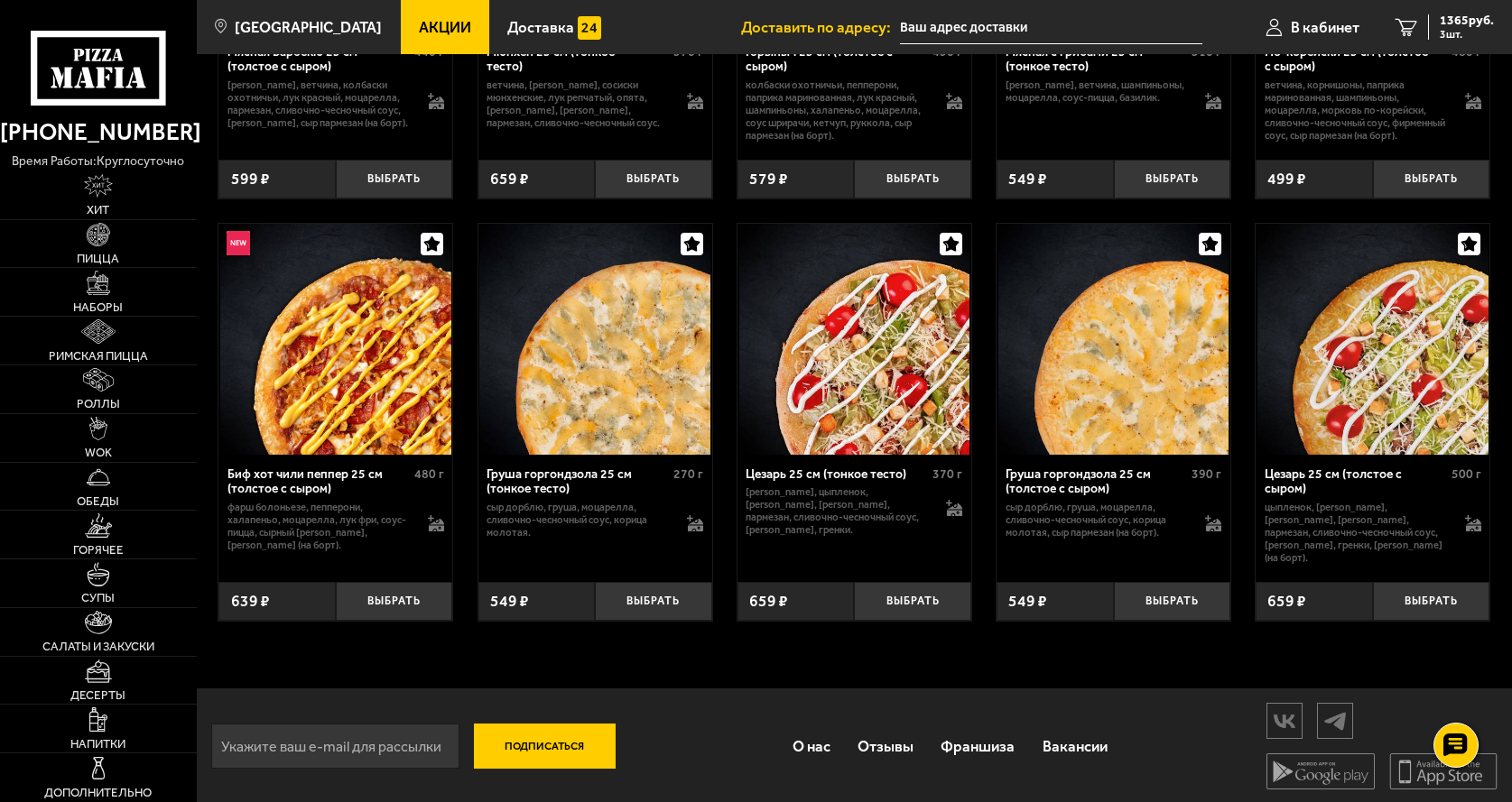
scroll to position [5546, 0]
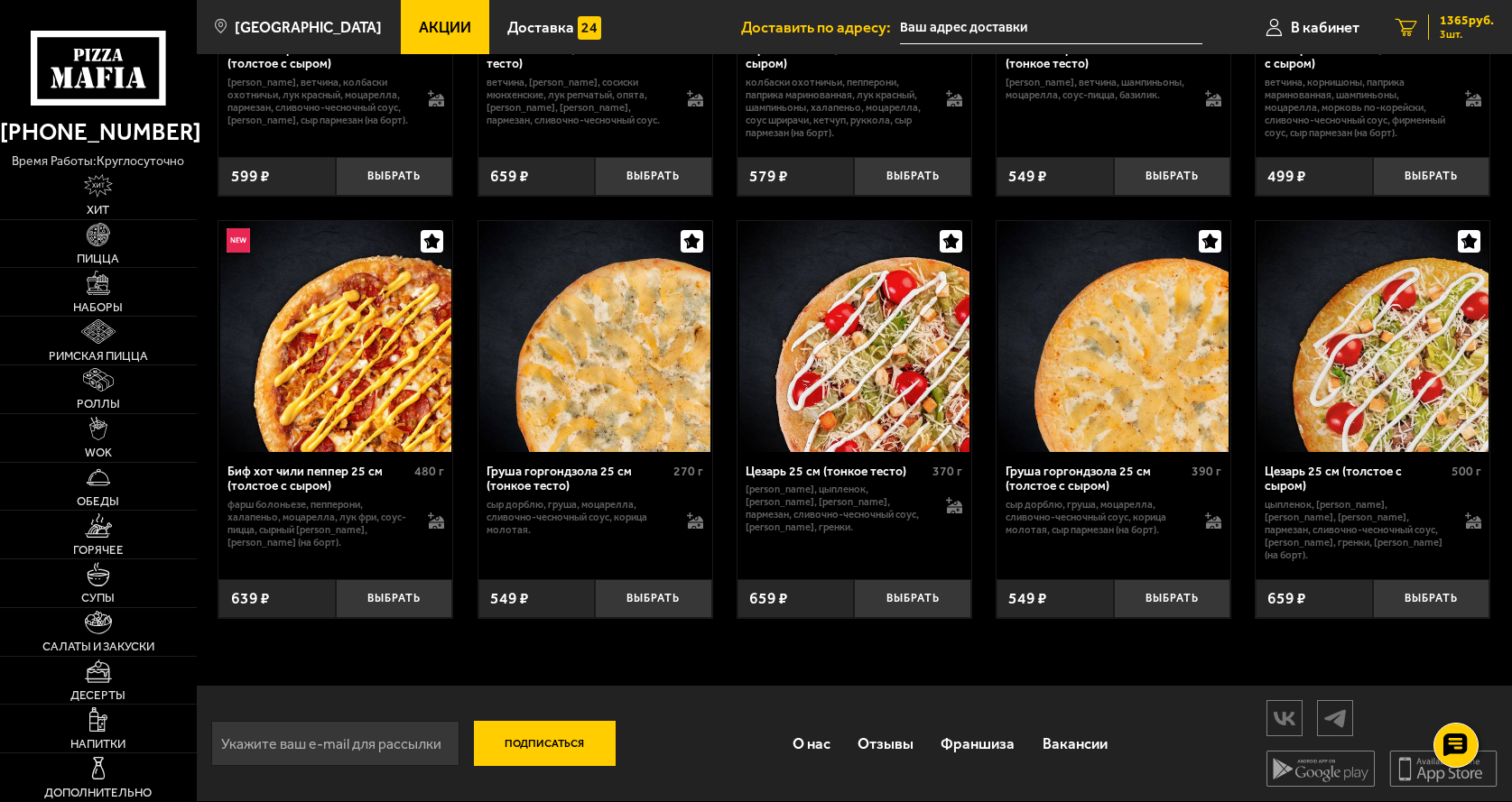
click at [1456, 24] on span "1365 руб." at bounding box center [1466, 21] width 54 height 13
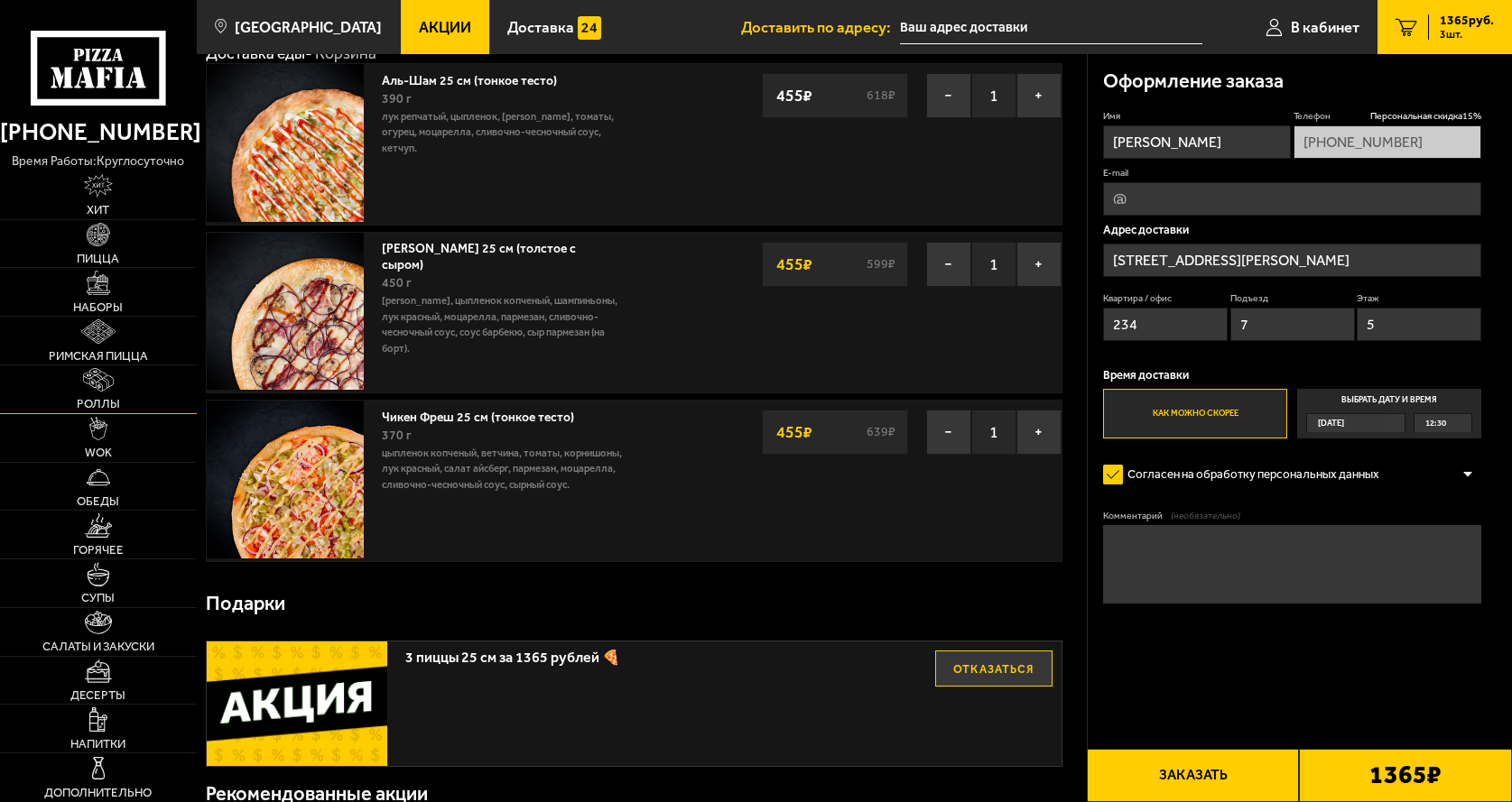
scroll to position [90, 0]
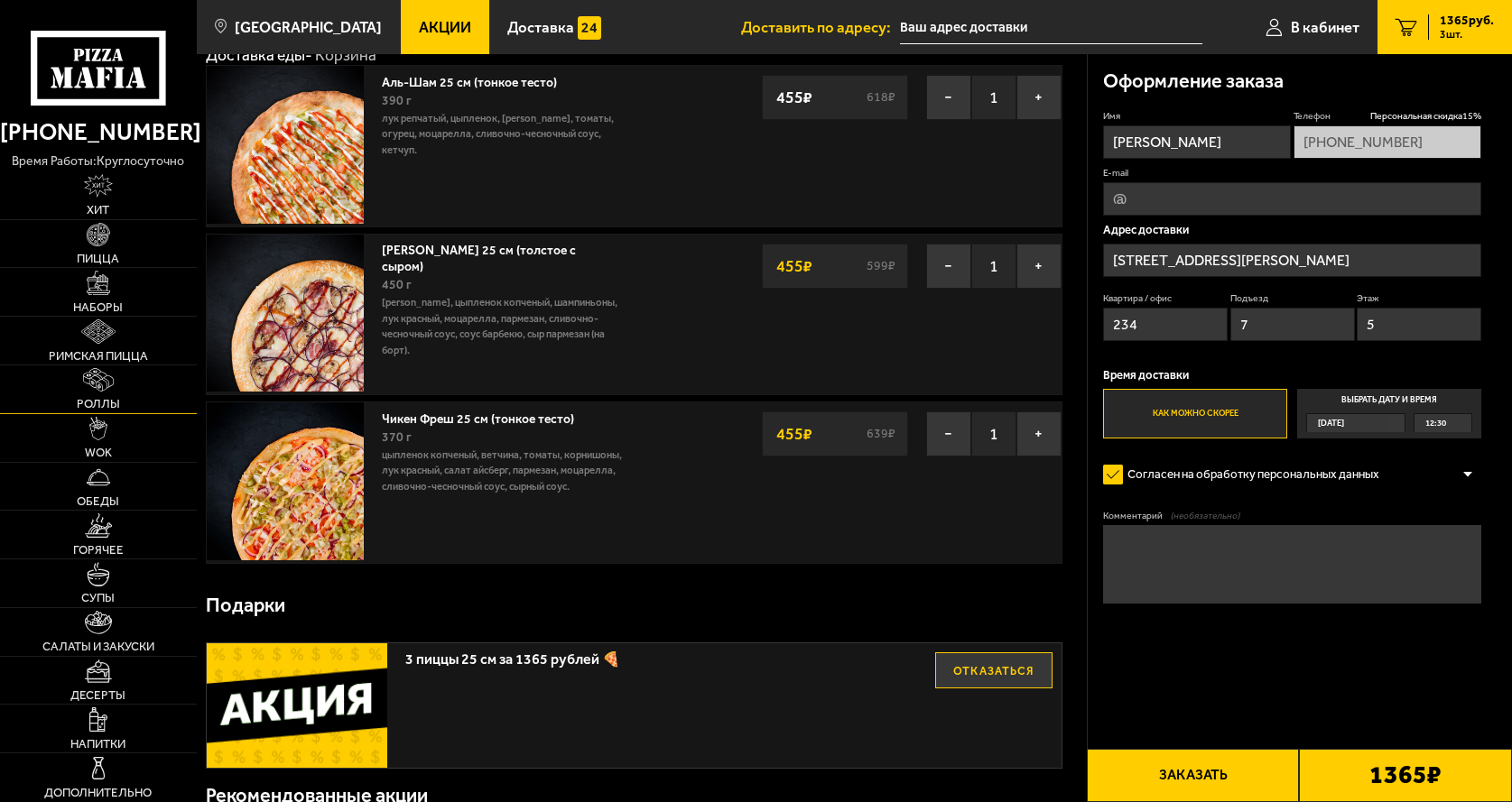
click at [105, 384] on img at bounding box center [98, 380] width 30 height 24
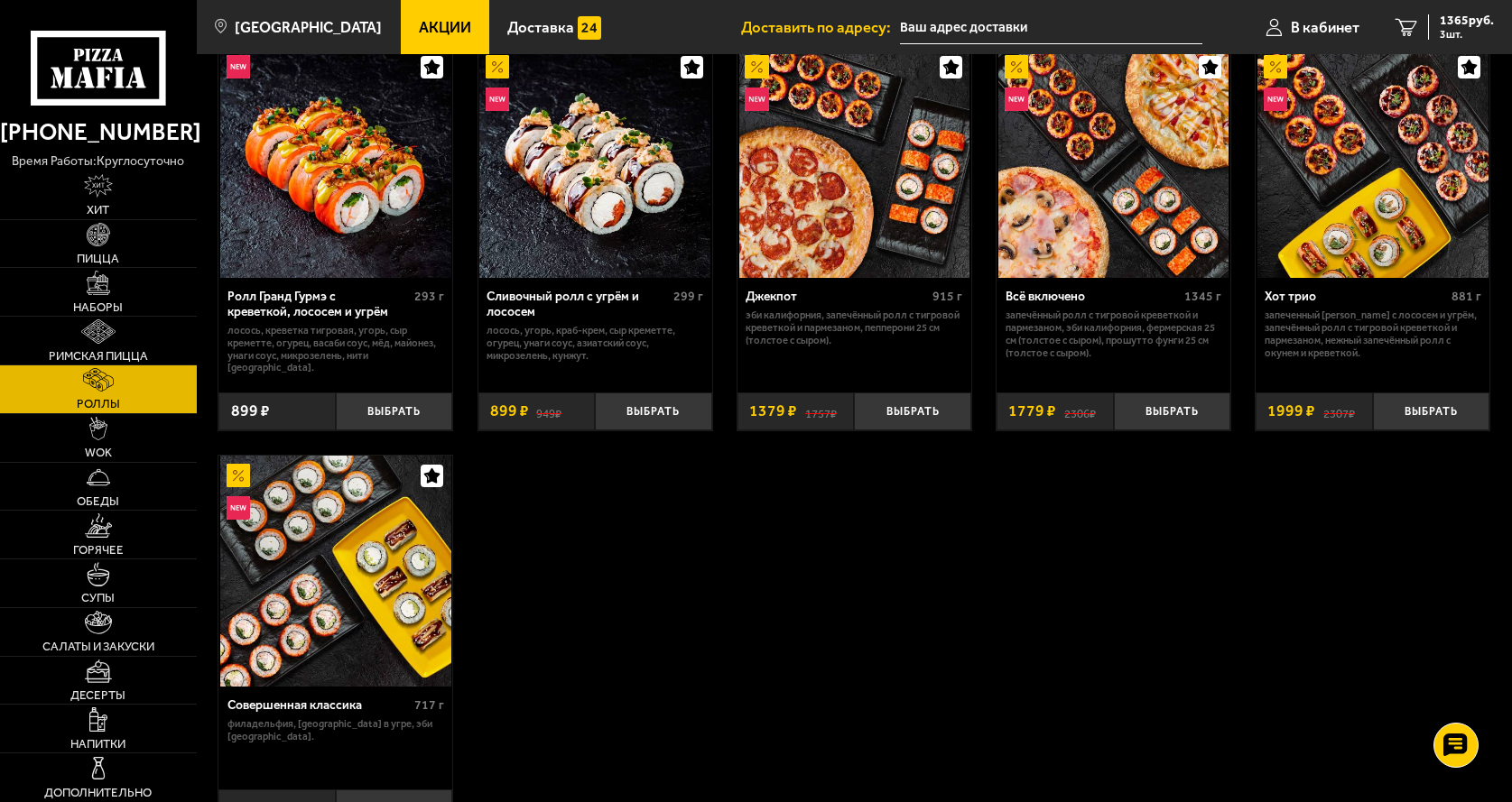
scroll to position [903, 0]
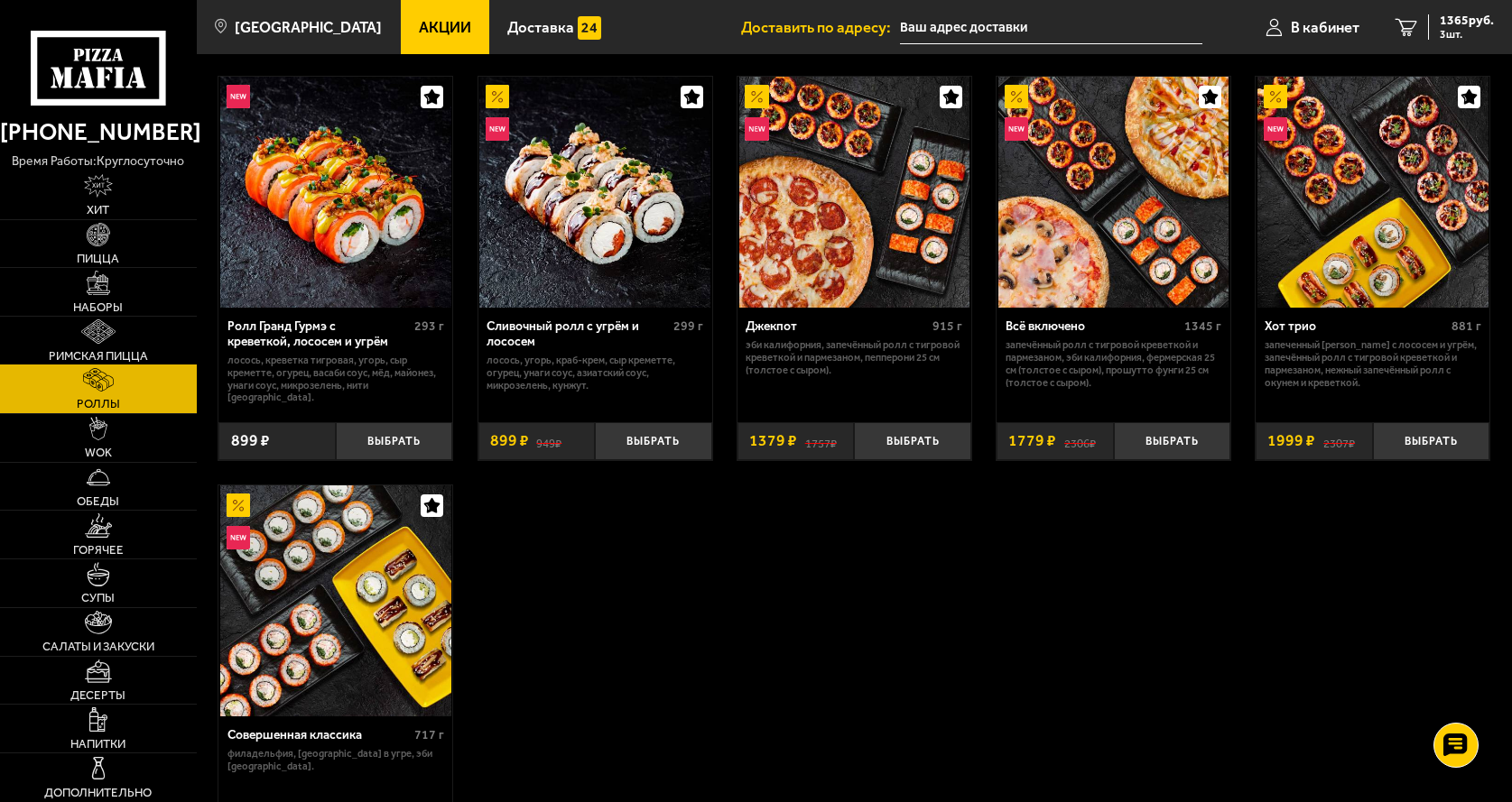
click at [88, 340] on img at bounding box center [98, 331] width 34 height 24
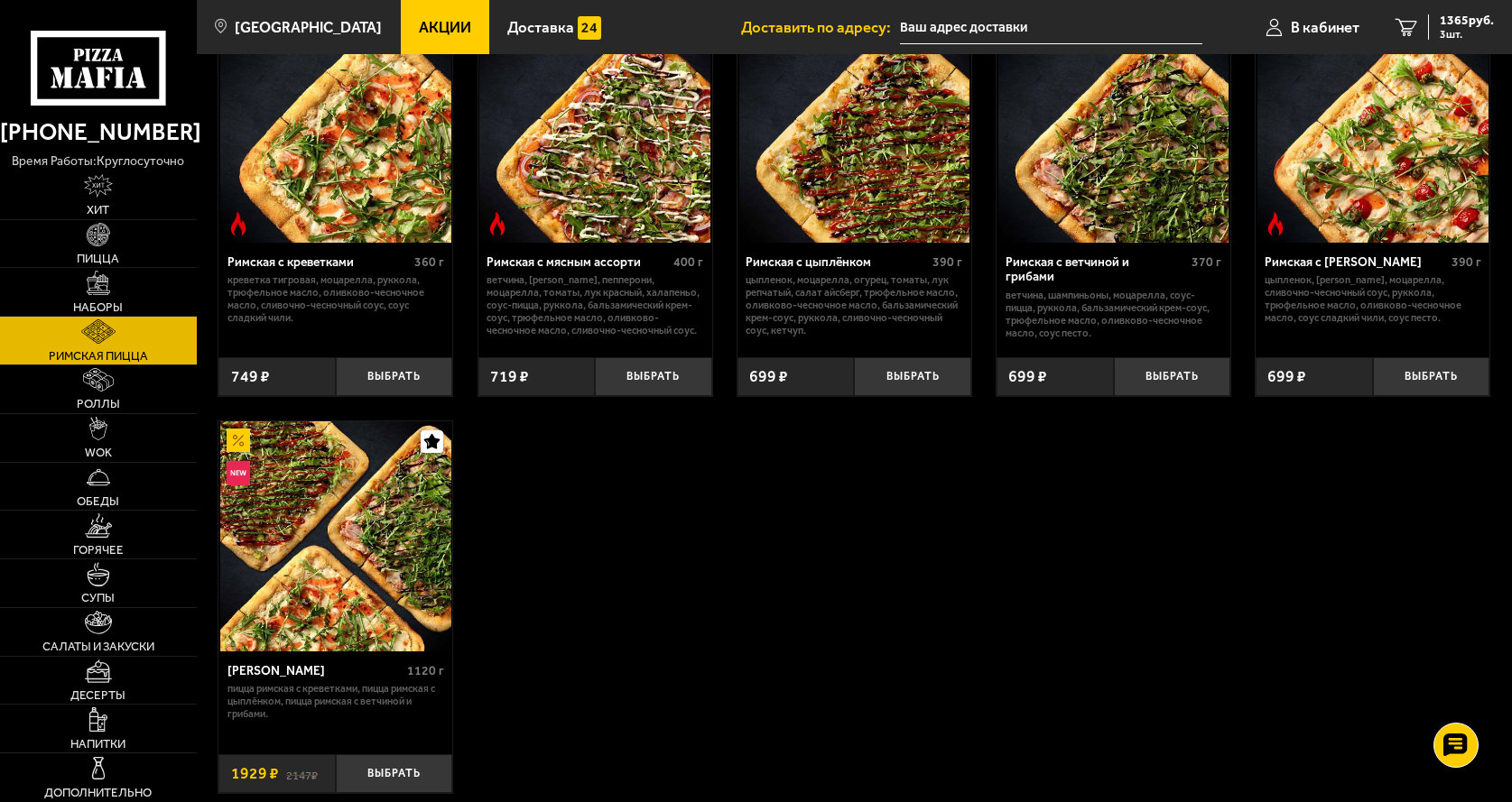
scroll to position [126, 0]
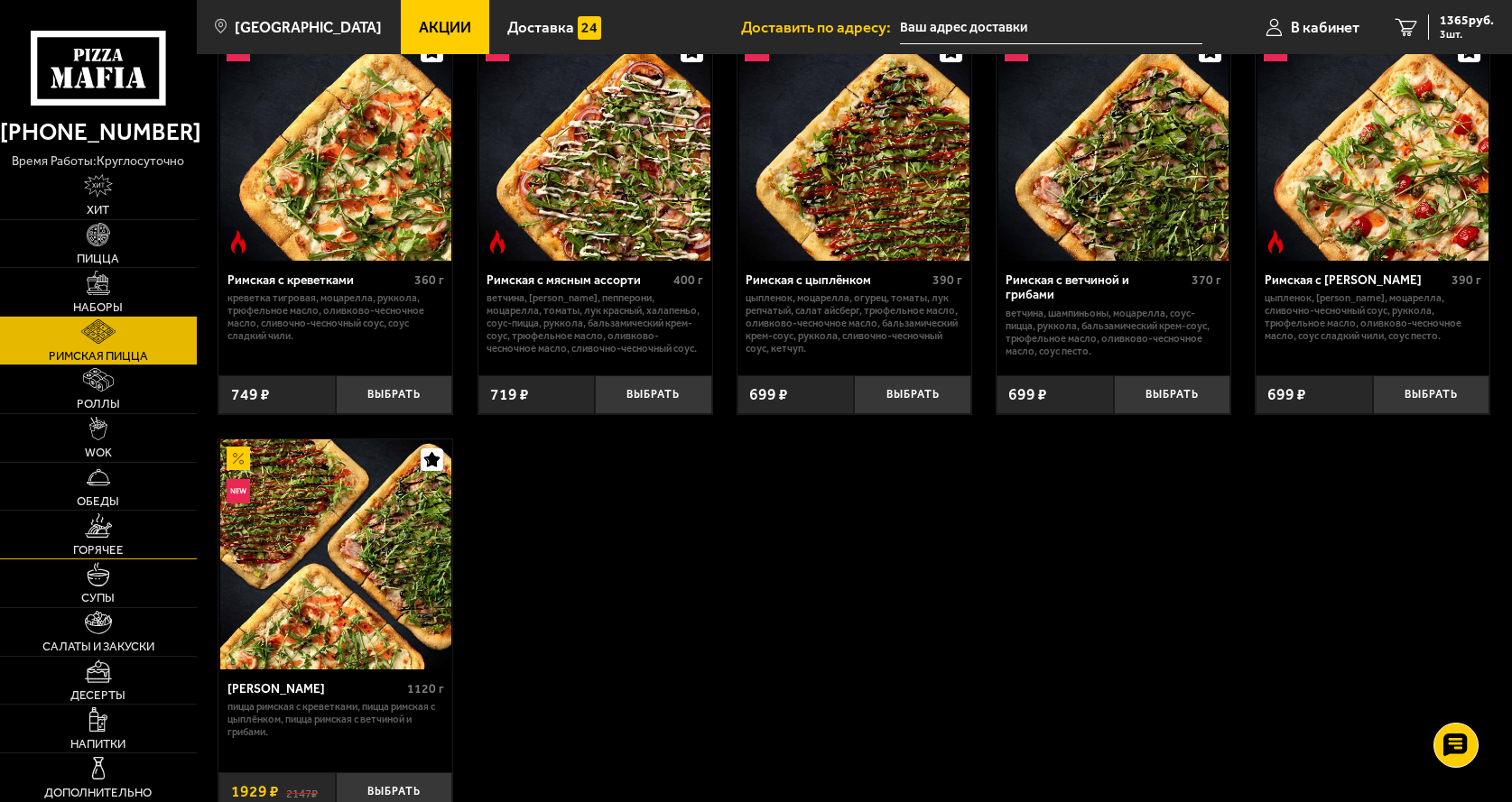
click at [110, 535] on img at bounding box center [99, 525] width 27 height 24
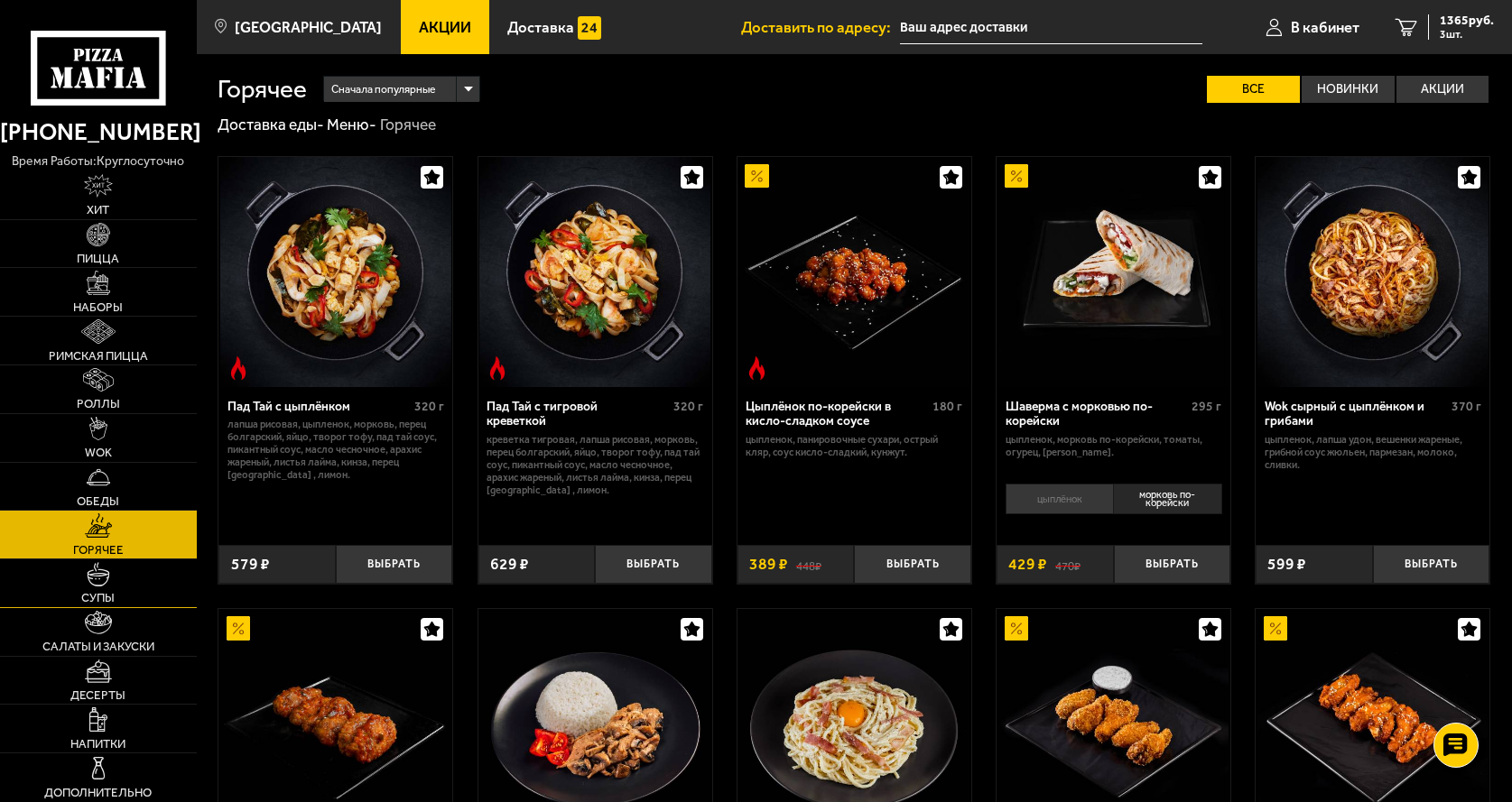
click at [114, 566] on link "Супы" at bounding box center [98, 583] width 197 height 48
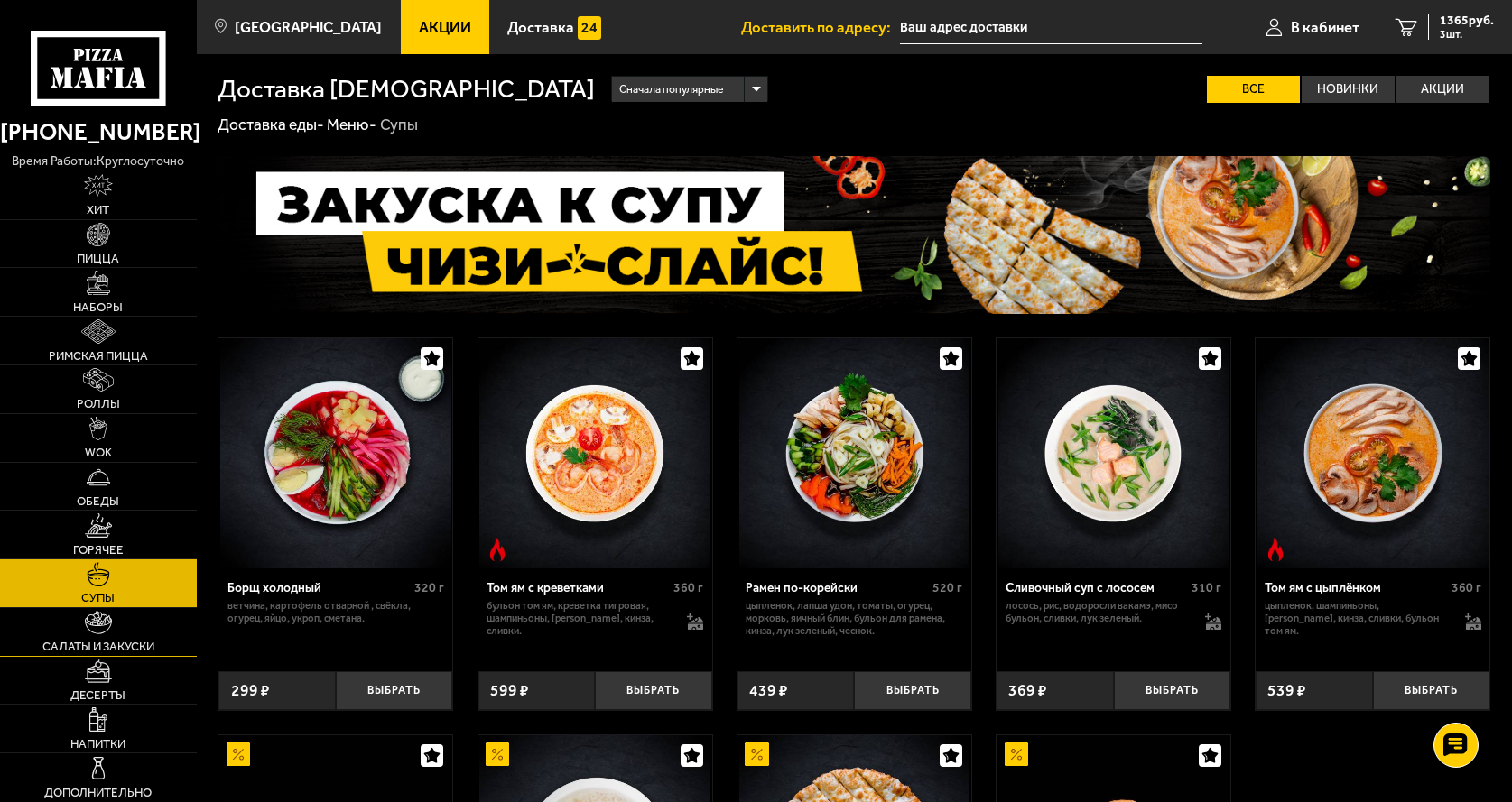
click at [105, 638] on link "Салаты и закуски" at bounding box center [98, 632] width 197 height 48
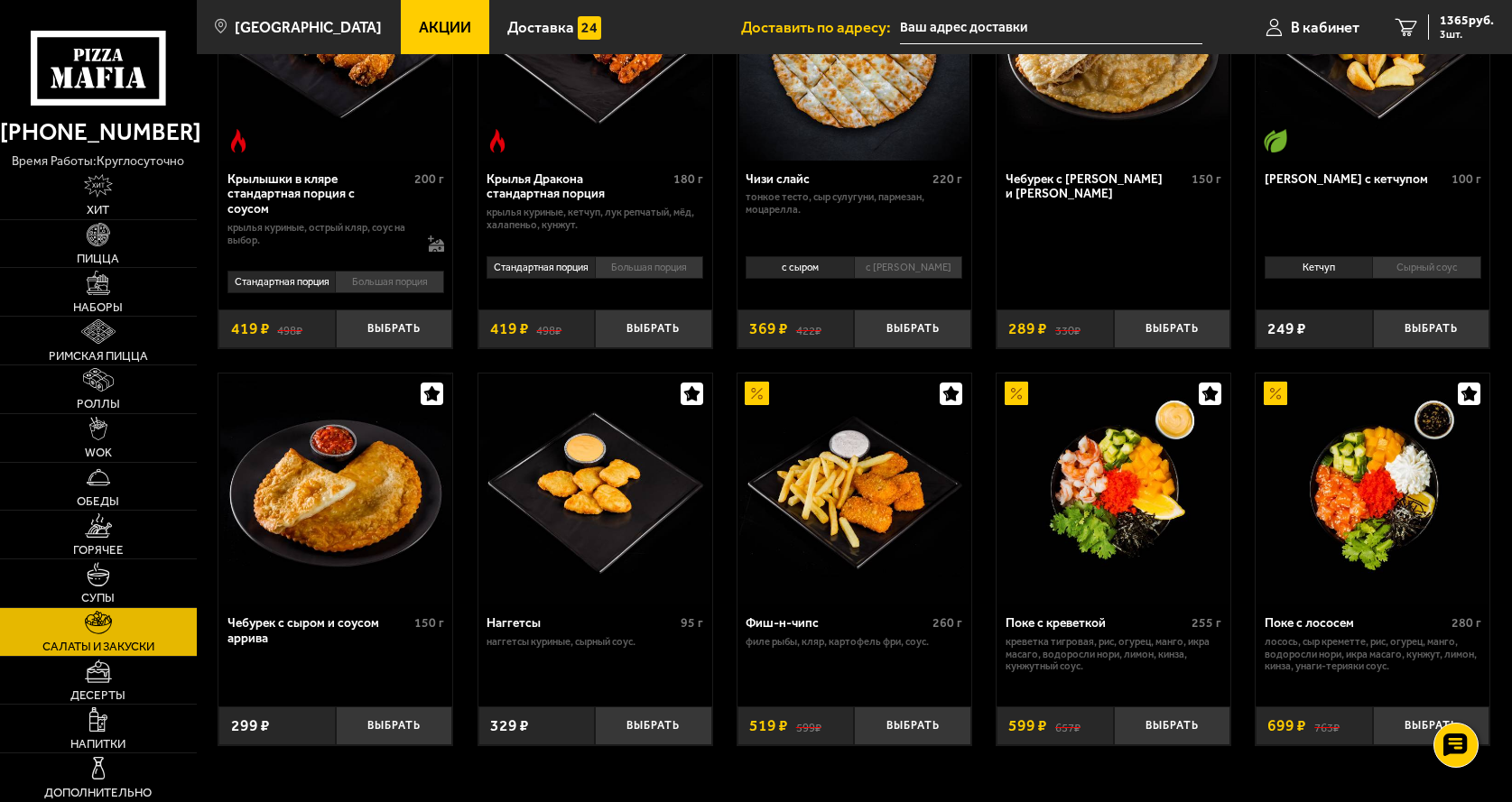
scroll to position [903, 0]
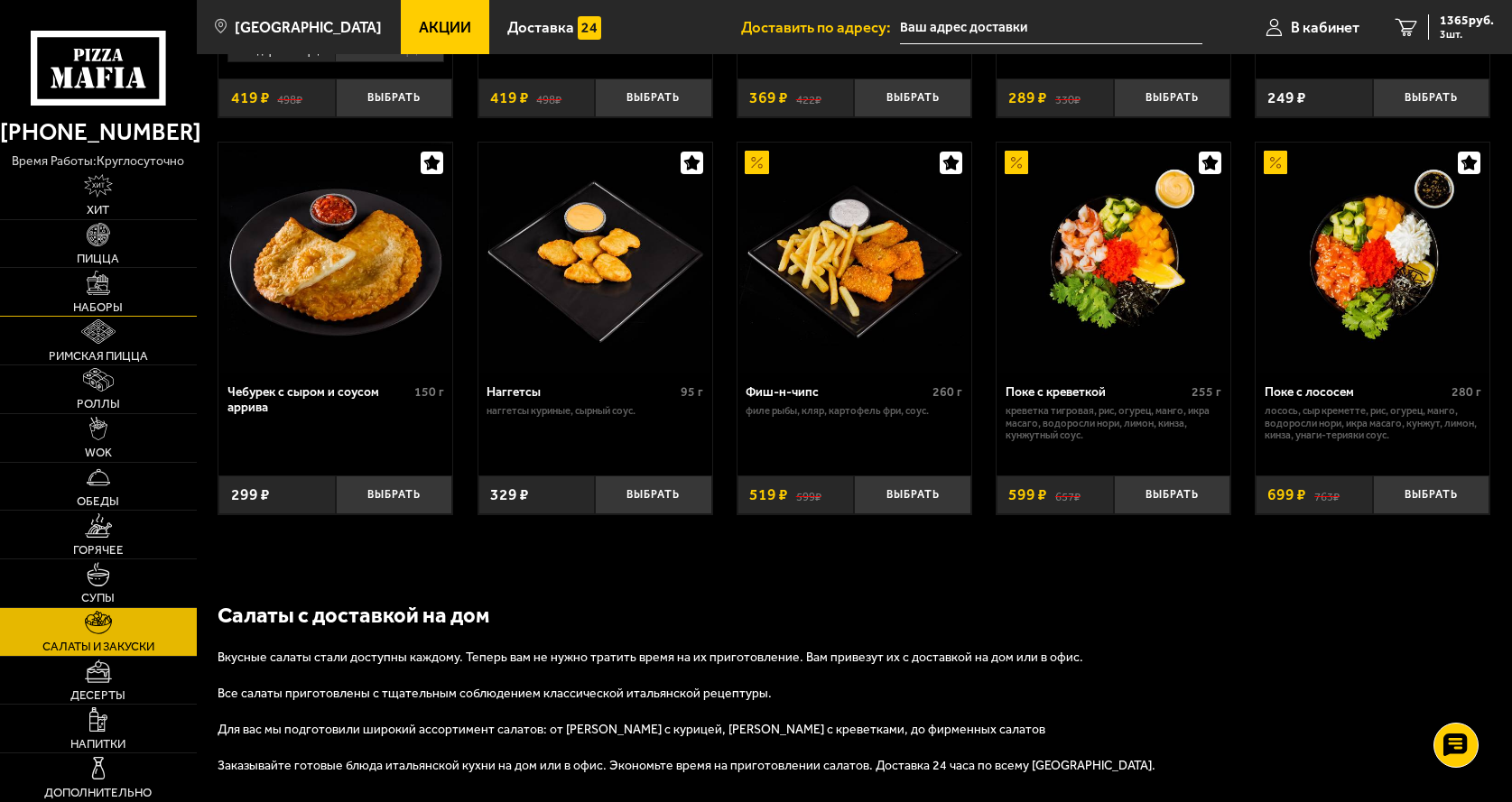
click at [107, 297] on link "Наборы" at bounding box center [98, 292] width 197 height 48
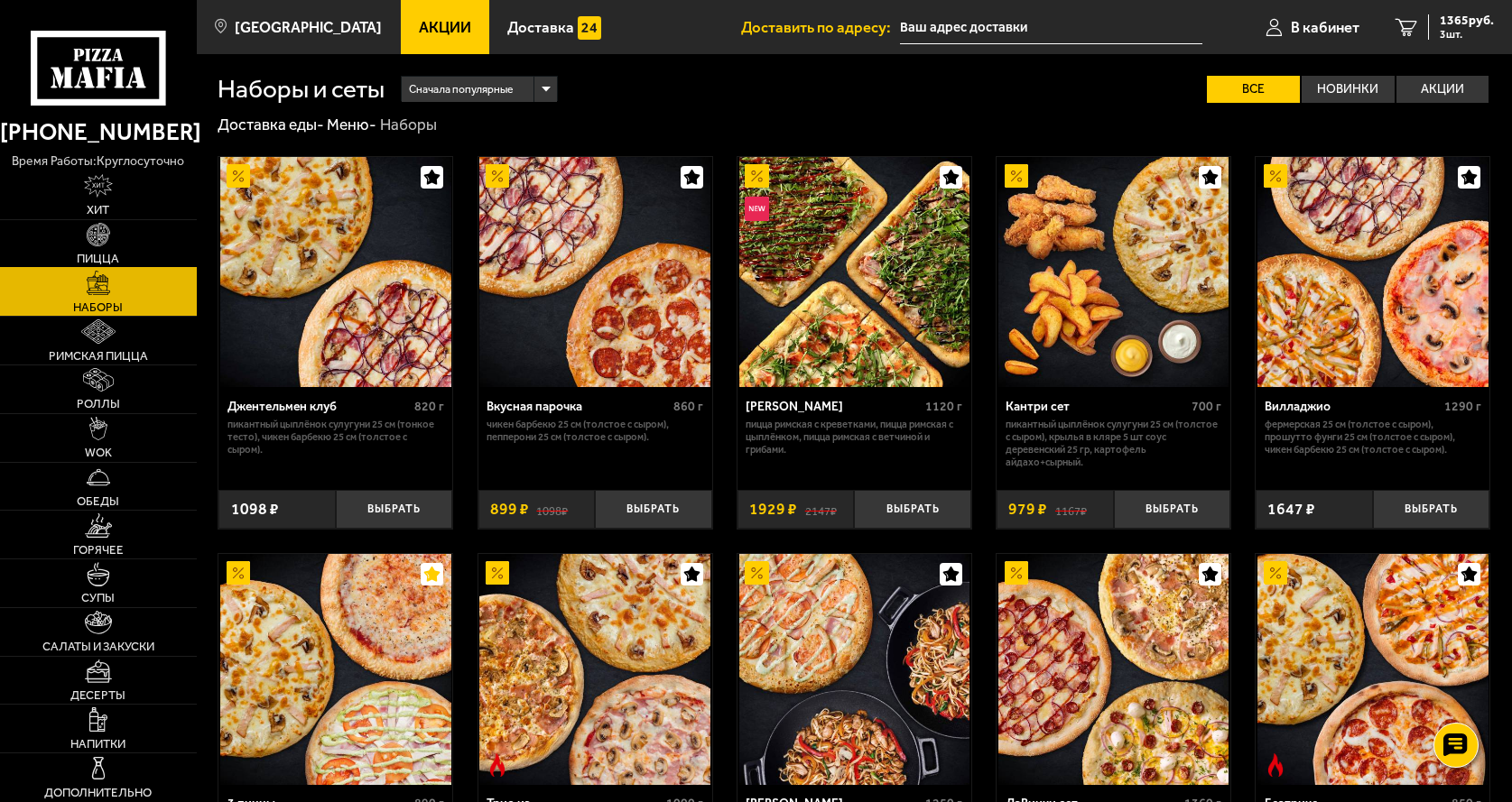
click at [112, 239] on link "Пицца" at bounding box center [98, 244] width 197 height 48
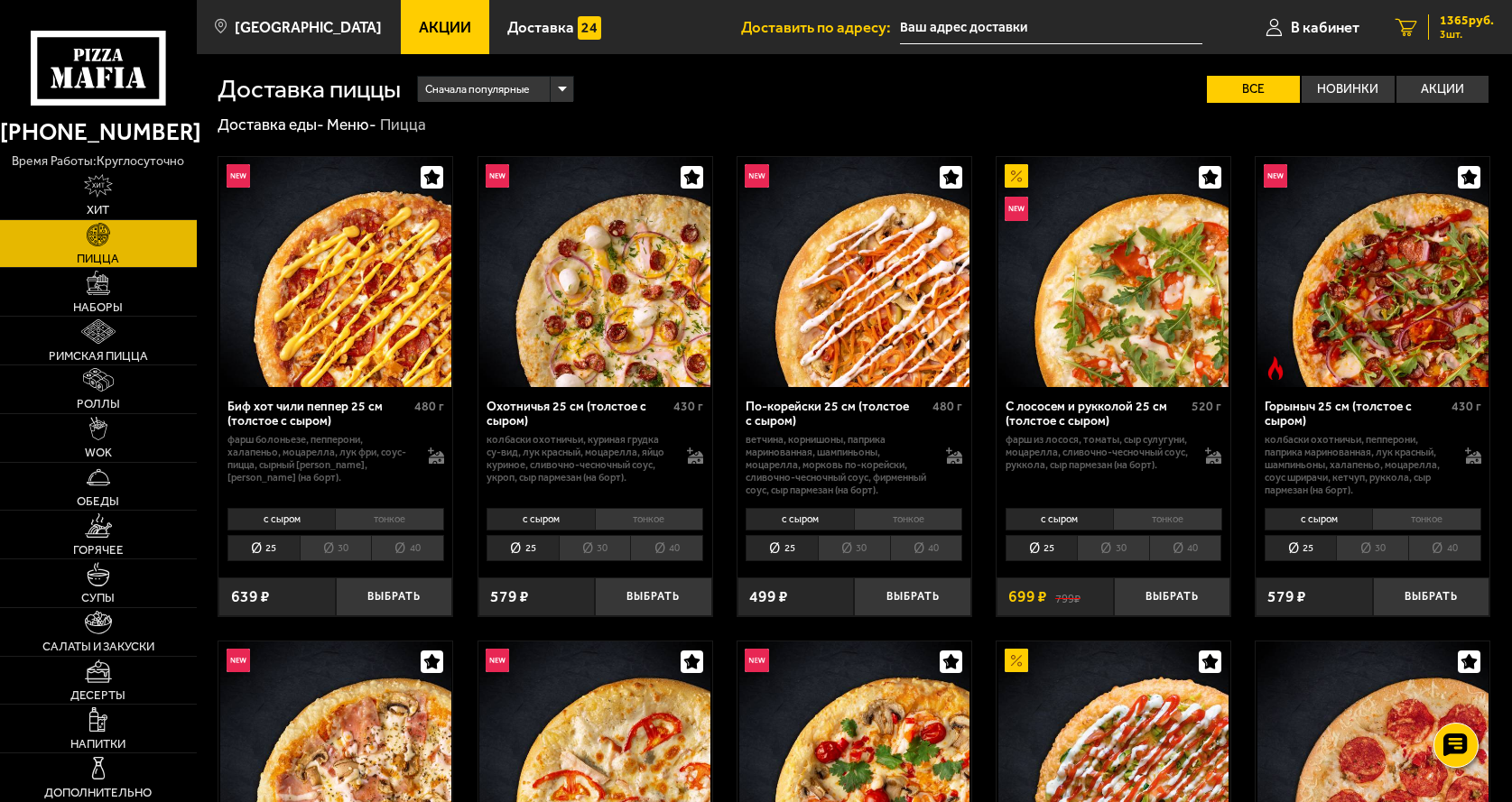
click at [1441, 19] on span "1365 руб." at bounding box center [1466, 21] width 54 height 13
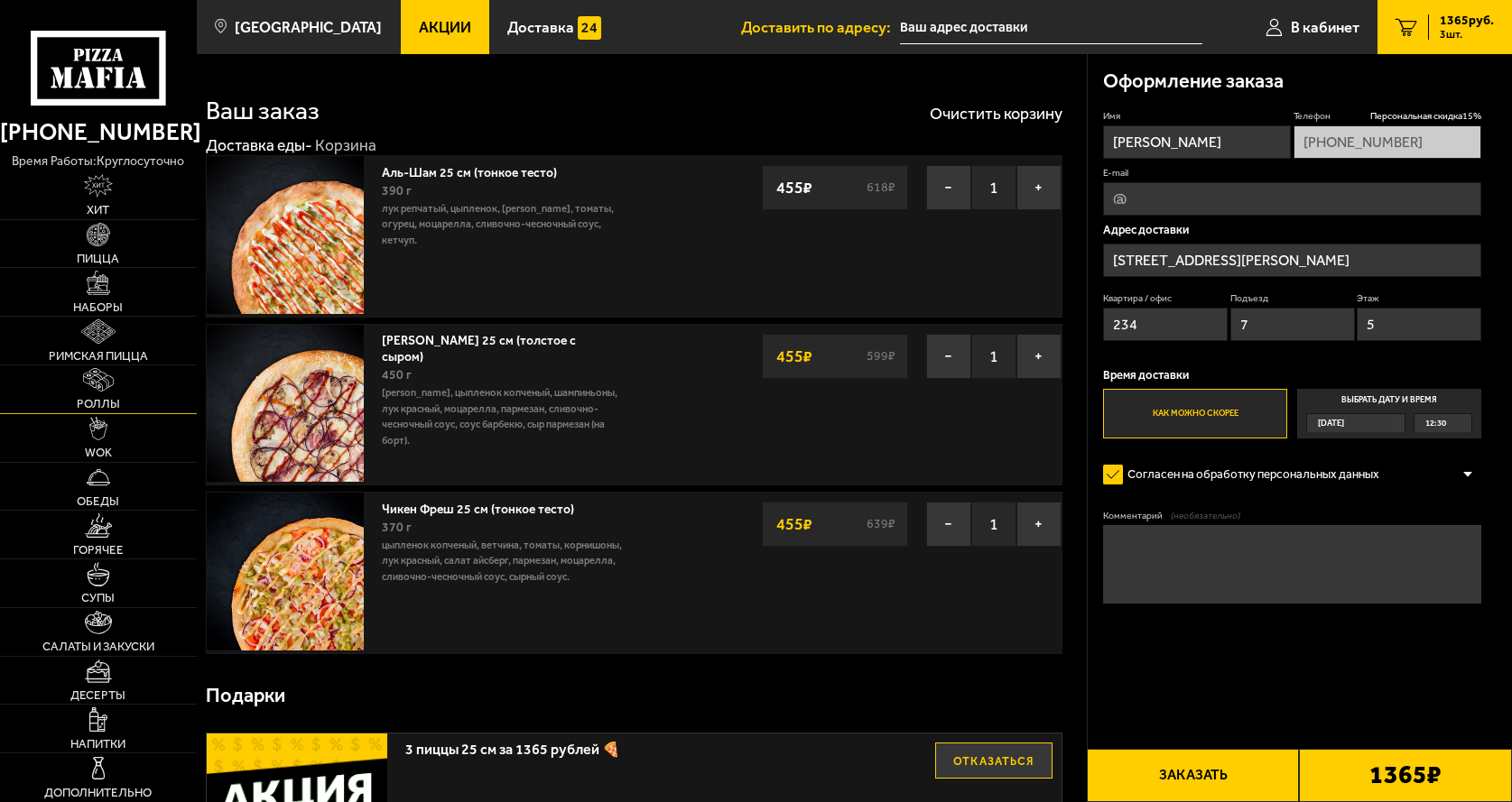
click at [98, 389] on img at bounding box center [98, 380] width 30 height 24
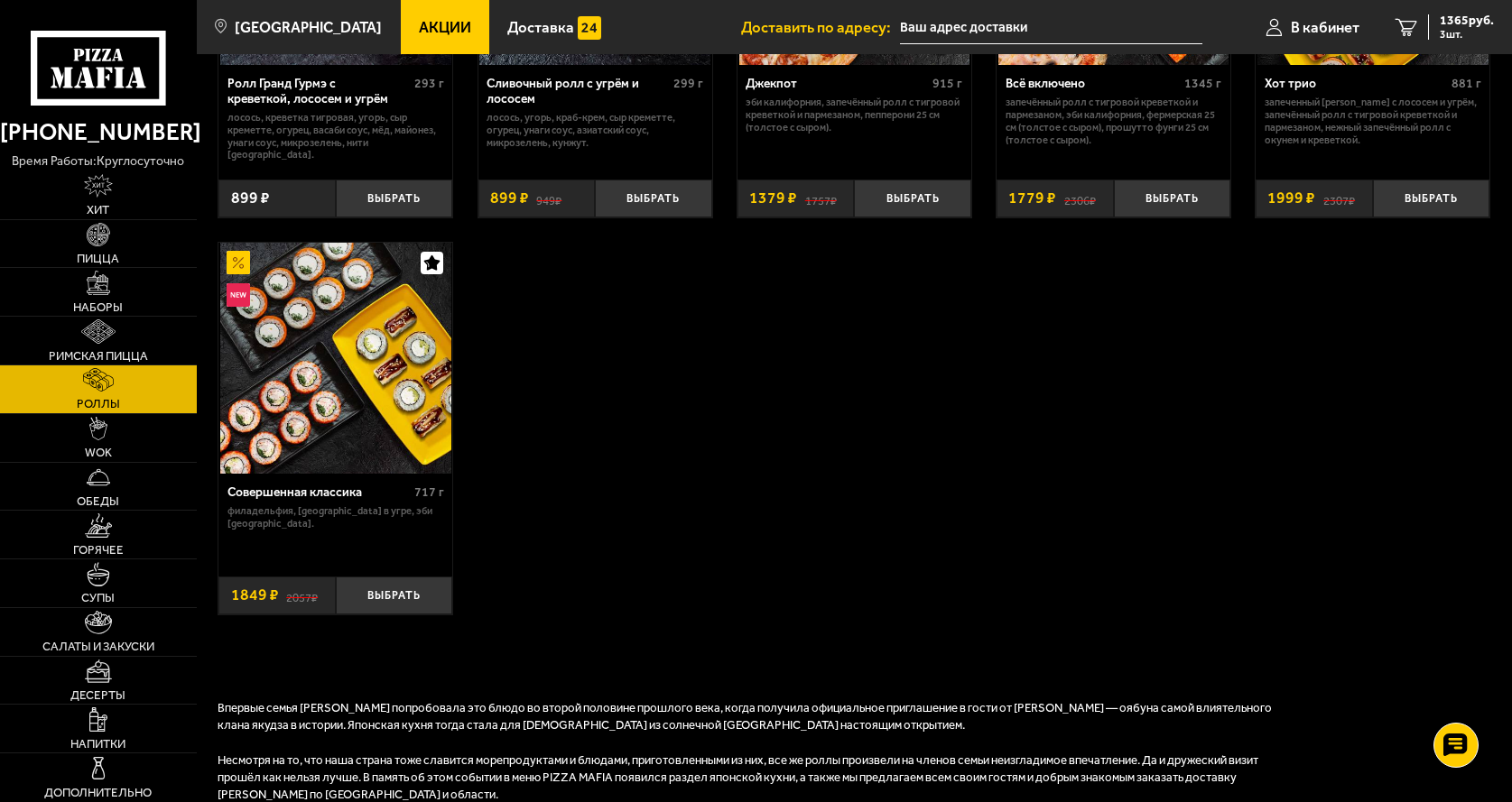
scroll to position [1173, 0]
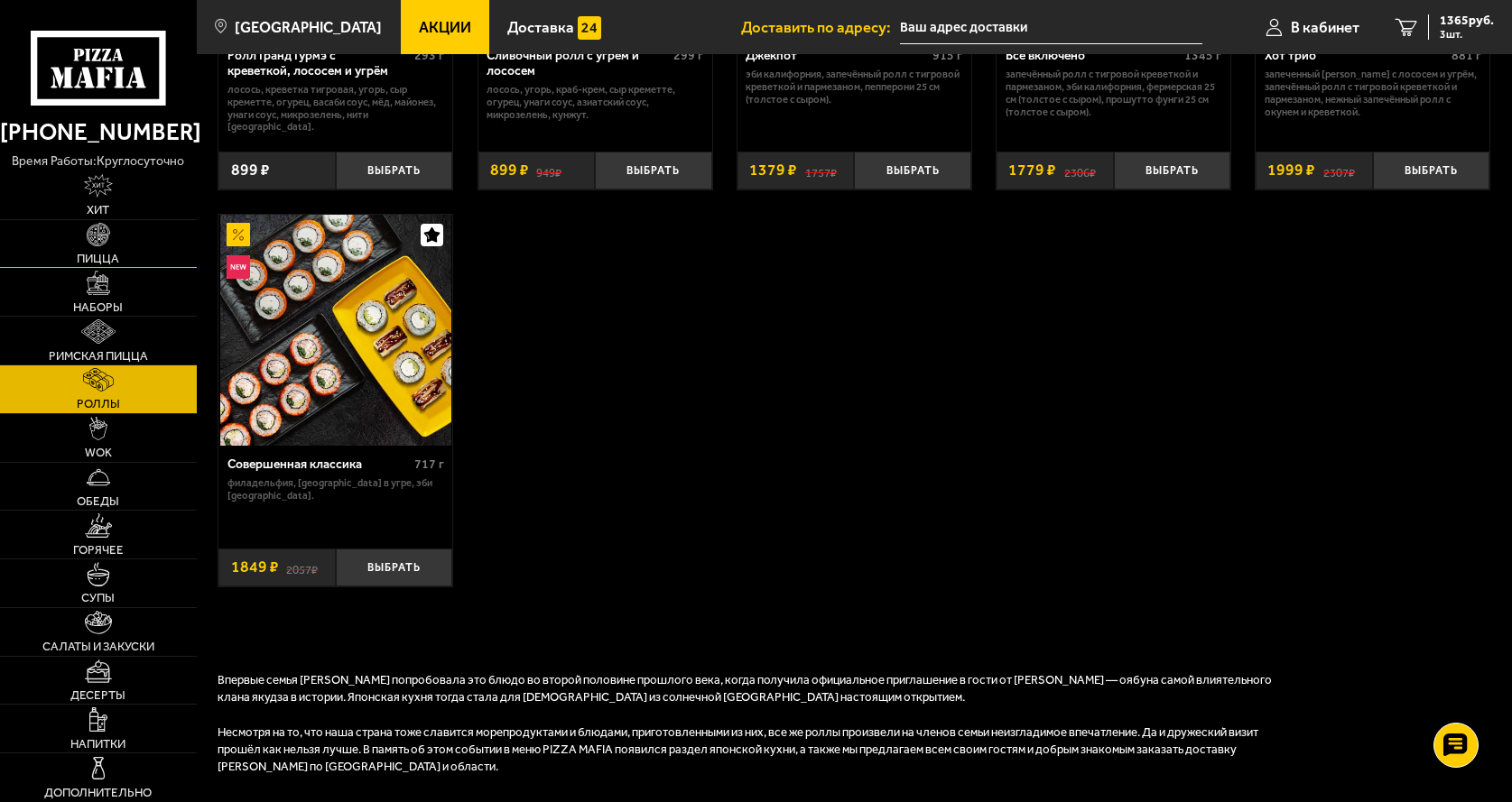
click at [103, 234] on img at bounding box center [98, 235] width 24 height 24
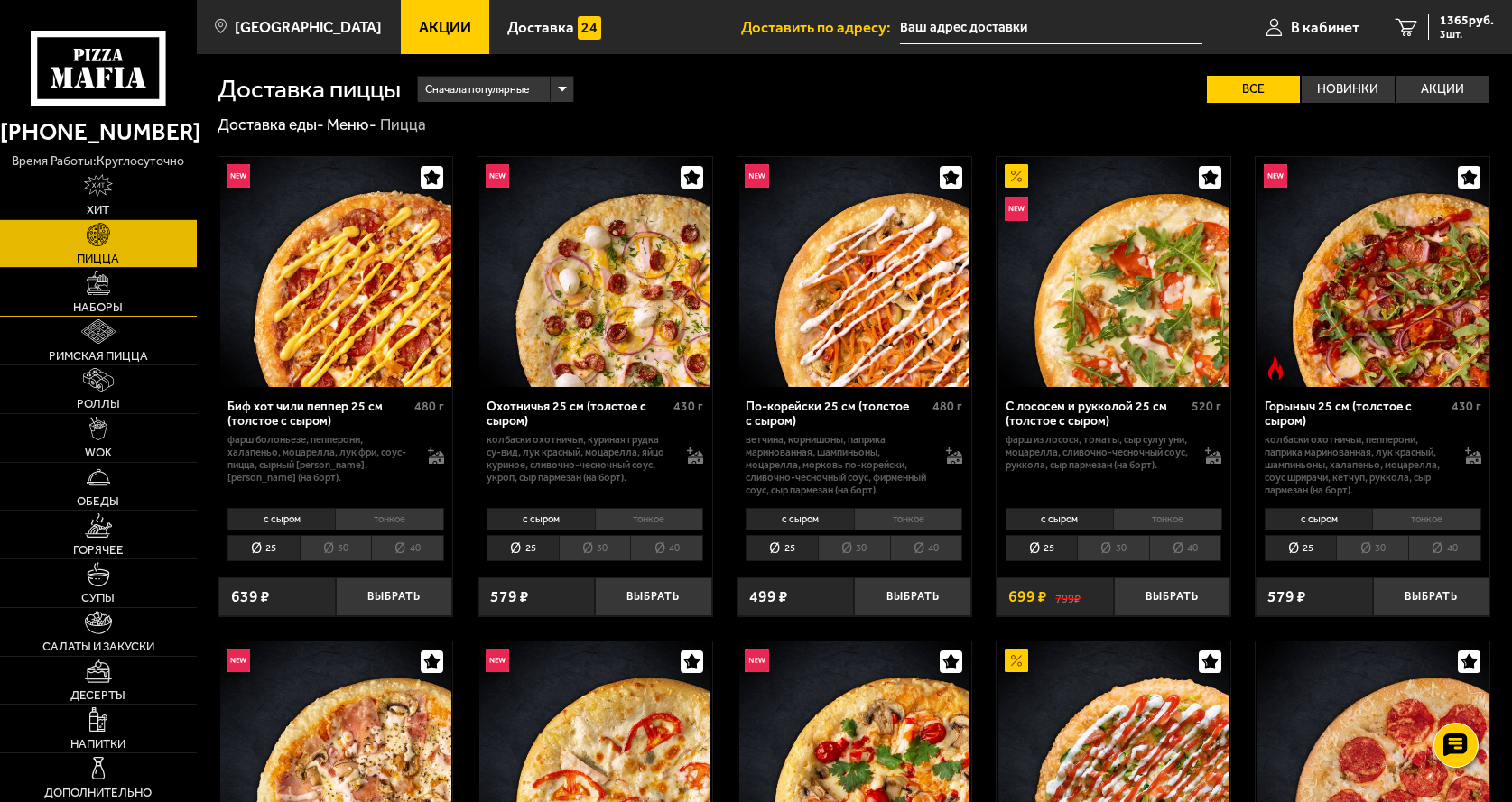
click at [139, 286] on link "Наборы" at bounding box center [98, 292] width 197 height 48
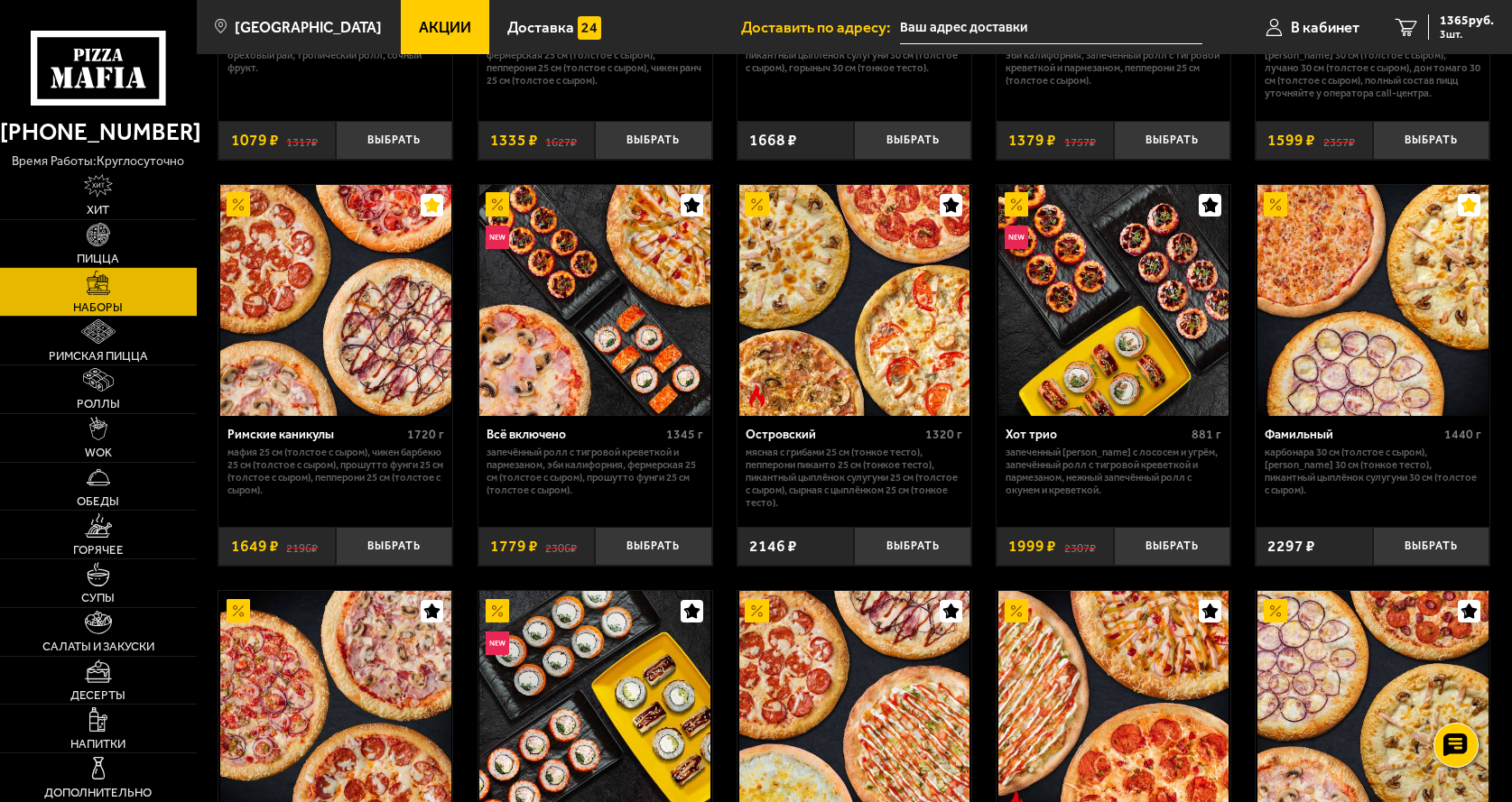
scroll to position [1173, 0]
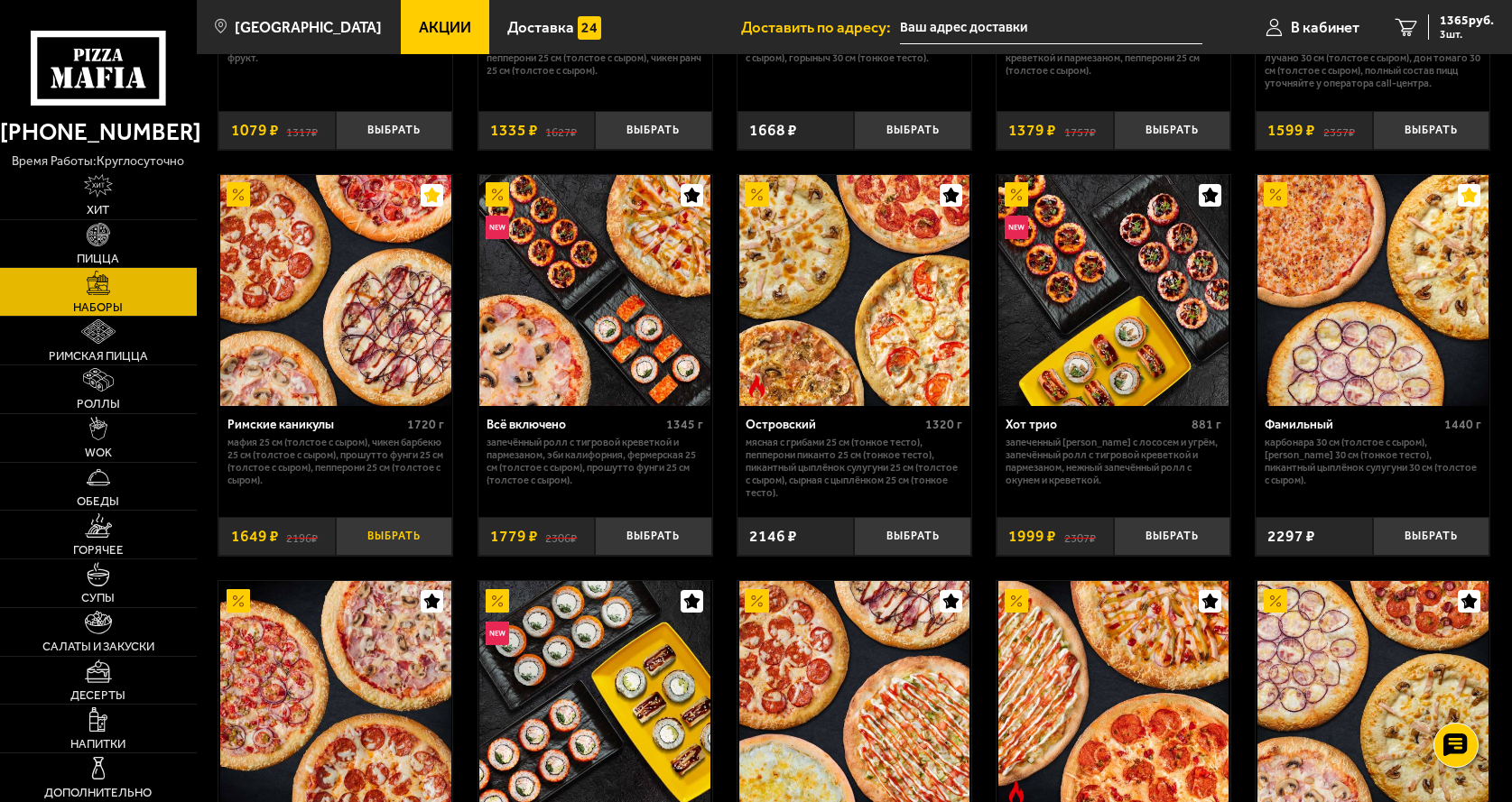
click at [409, 535] on button "Выбрать" at bounding box center [395, 537] width 118 height 39
click at [1437, 31] on div "3014 руб. 4 шт." at bounding box center [1460, 27] width 66 height 25
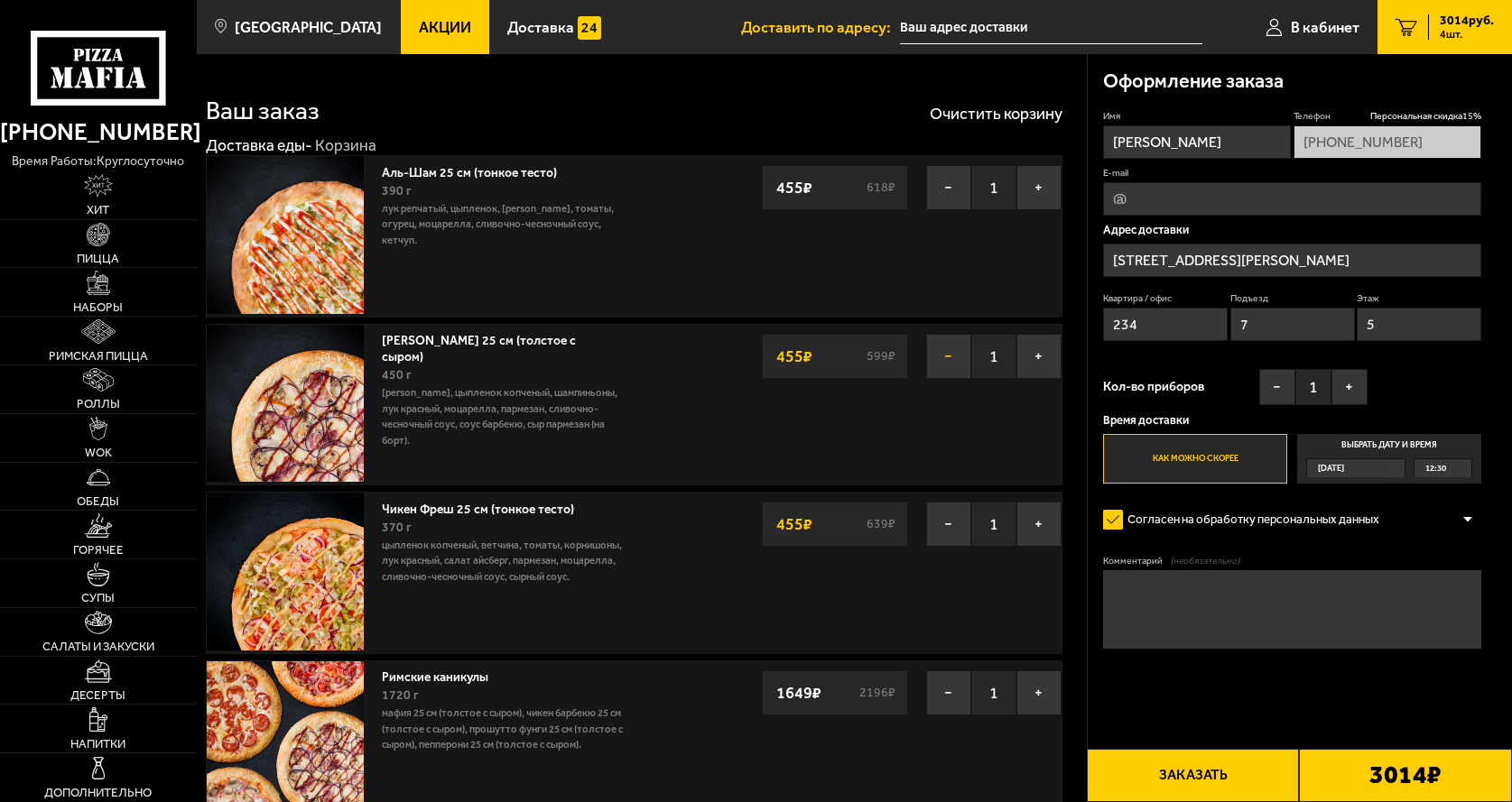
click at [949, 358] on button "−" at bounding box center [949, 356] width 45 height 45
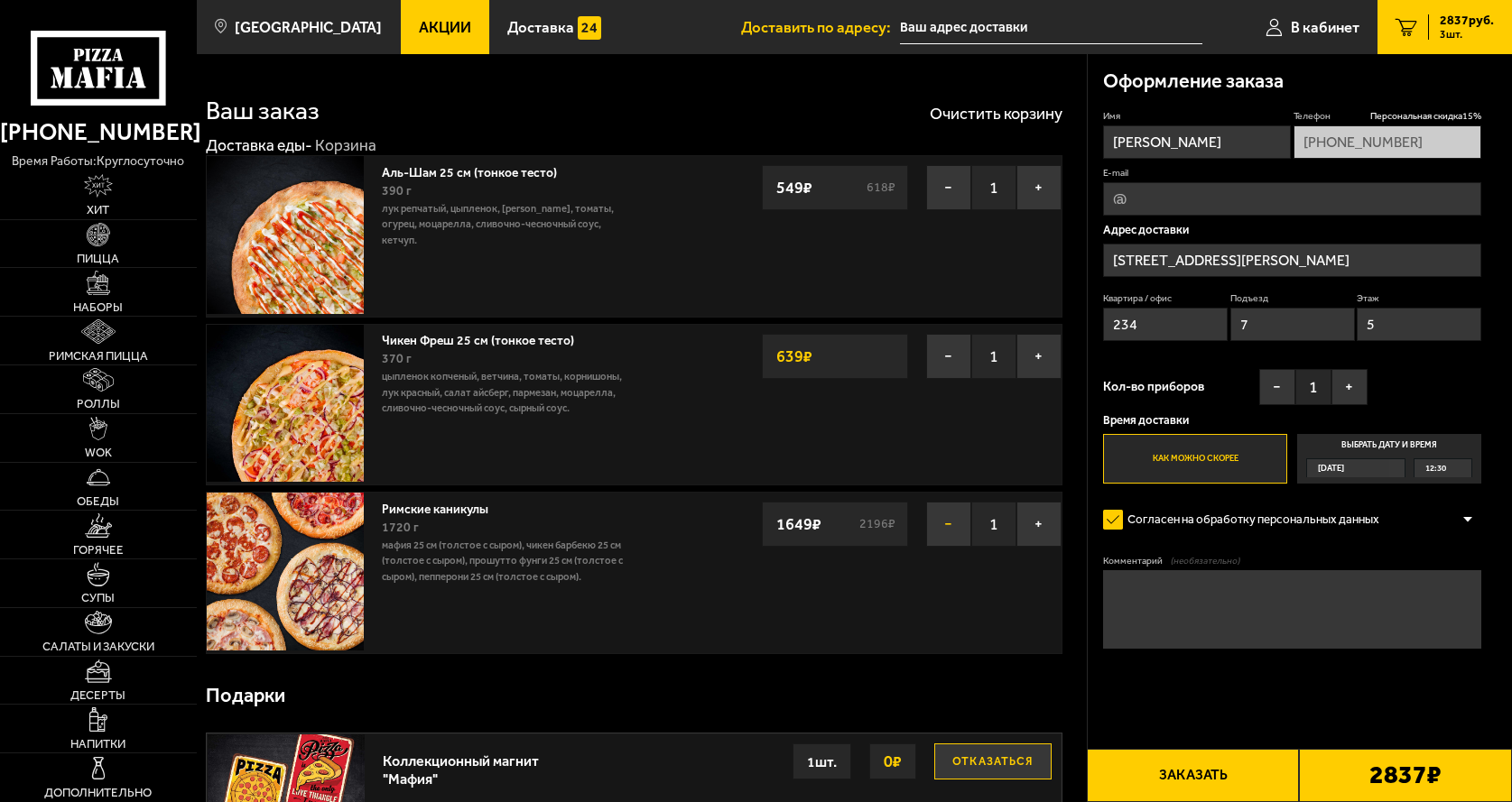
click at [949, 523] on button "−" at bounding box center [949, 524] width 45 height 45
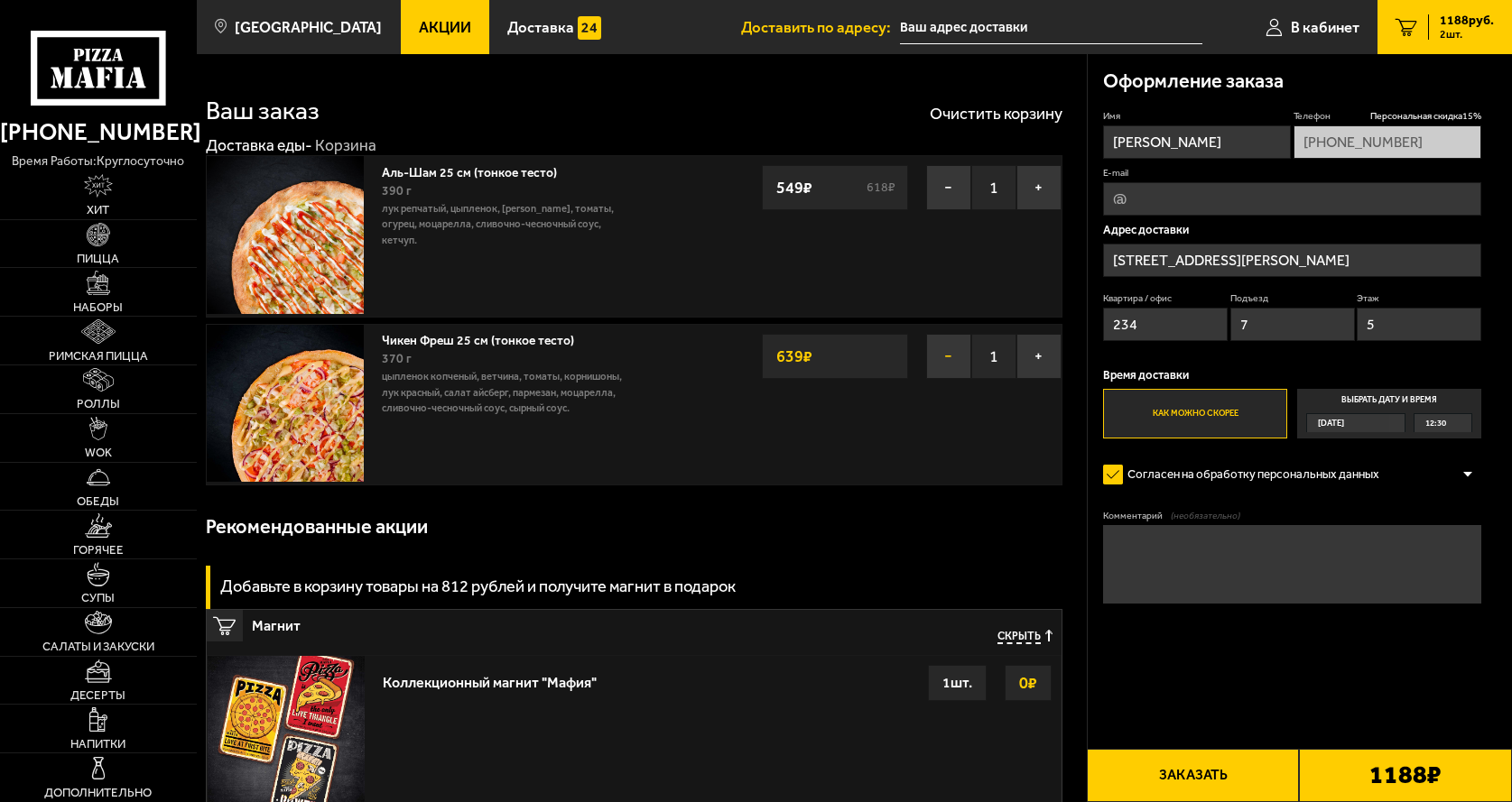
click at [938, 354] on button "−" at bounding box center [949, 356] width 45 height 45
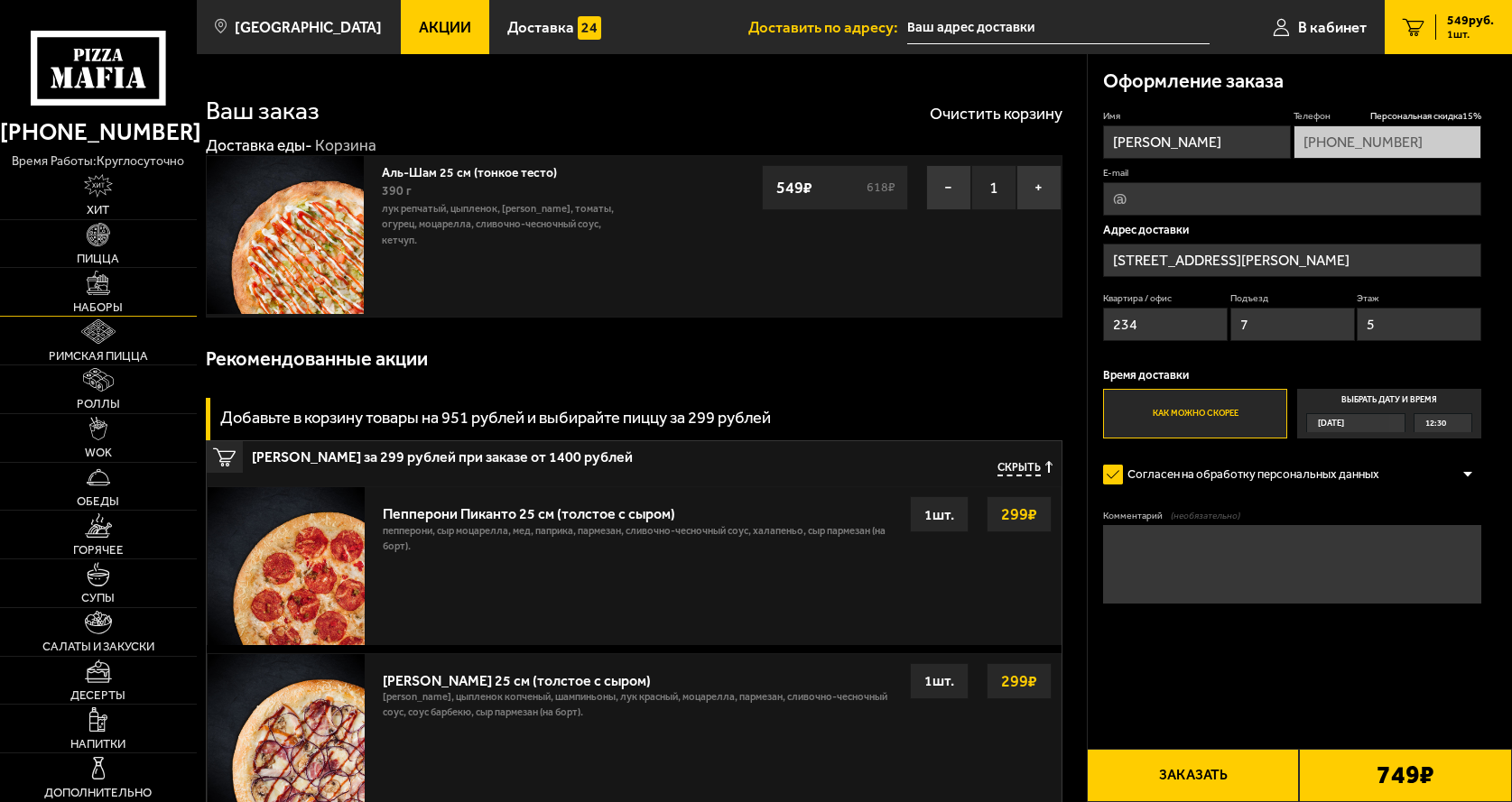
click at [105, 277] on img at bounding box center [98, 282] width 24 height 24
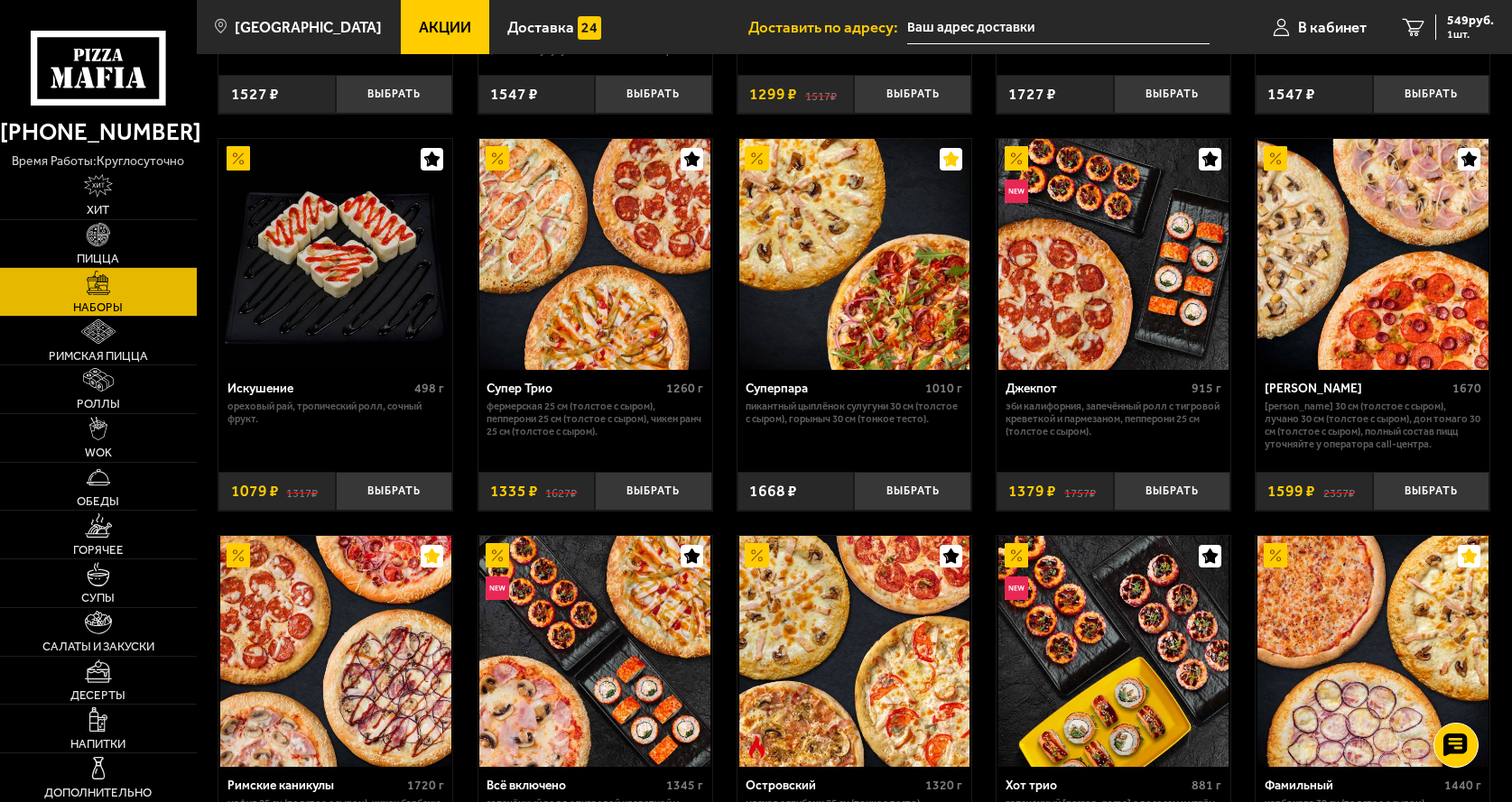
scroll to position [1263, 0]
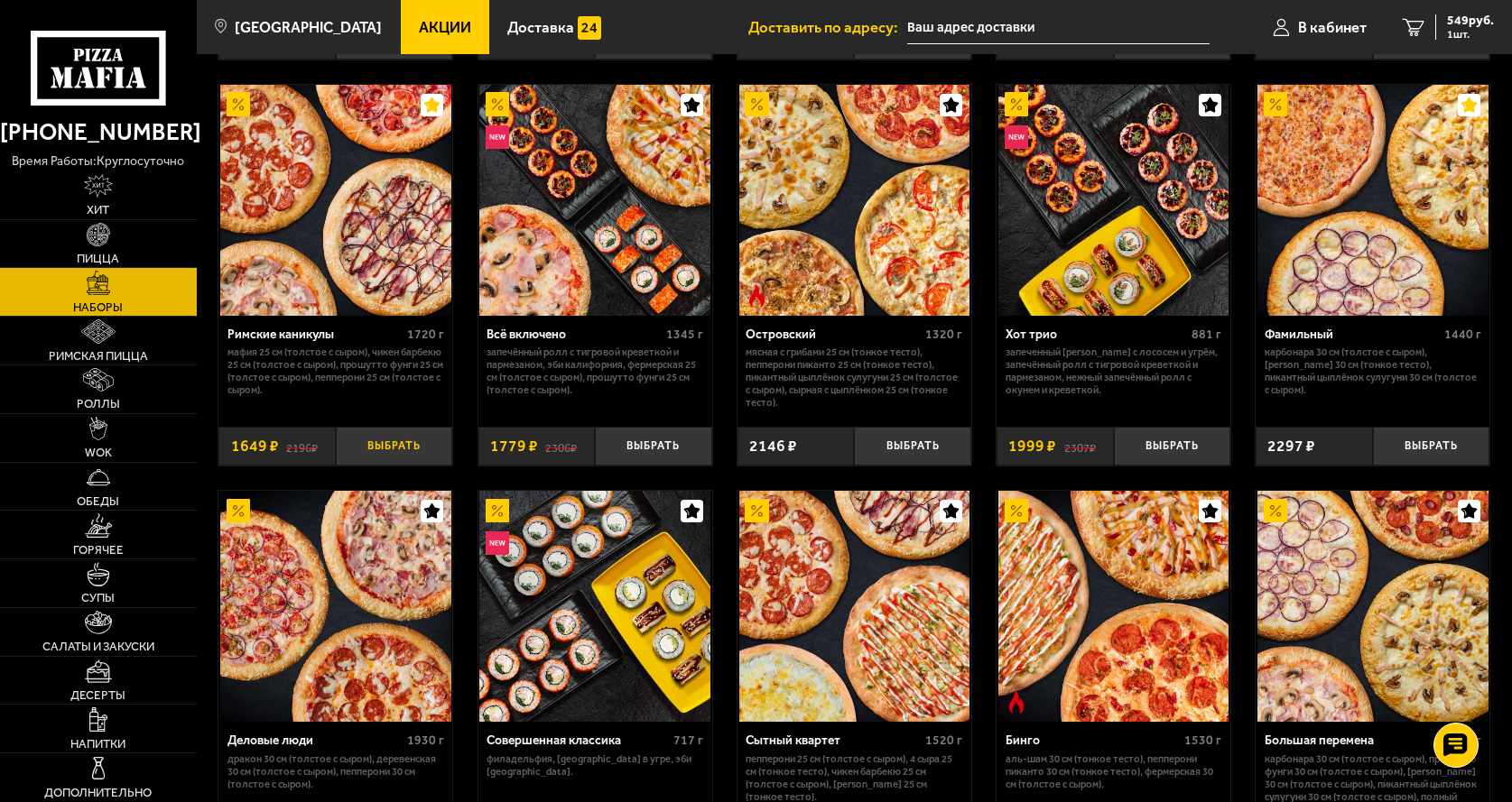
click at [383, 459] on button "Выбрать" at bounding box center [395, 447] width 118 height 39
click at [1449, 16] on span "2198 руб." at bounding box center [1466, 21] width 54 height 13
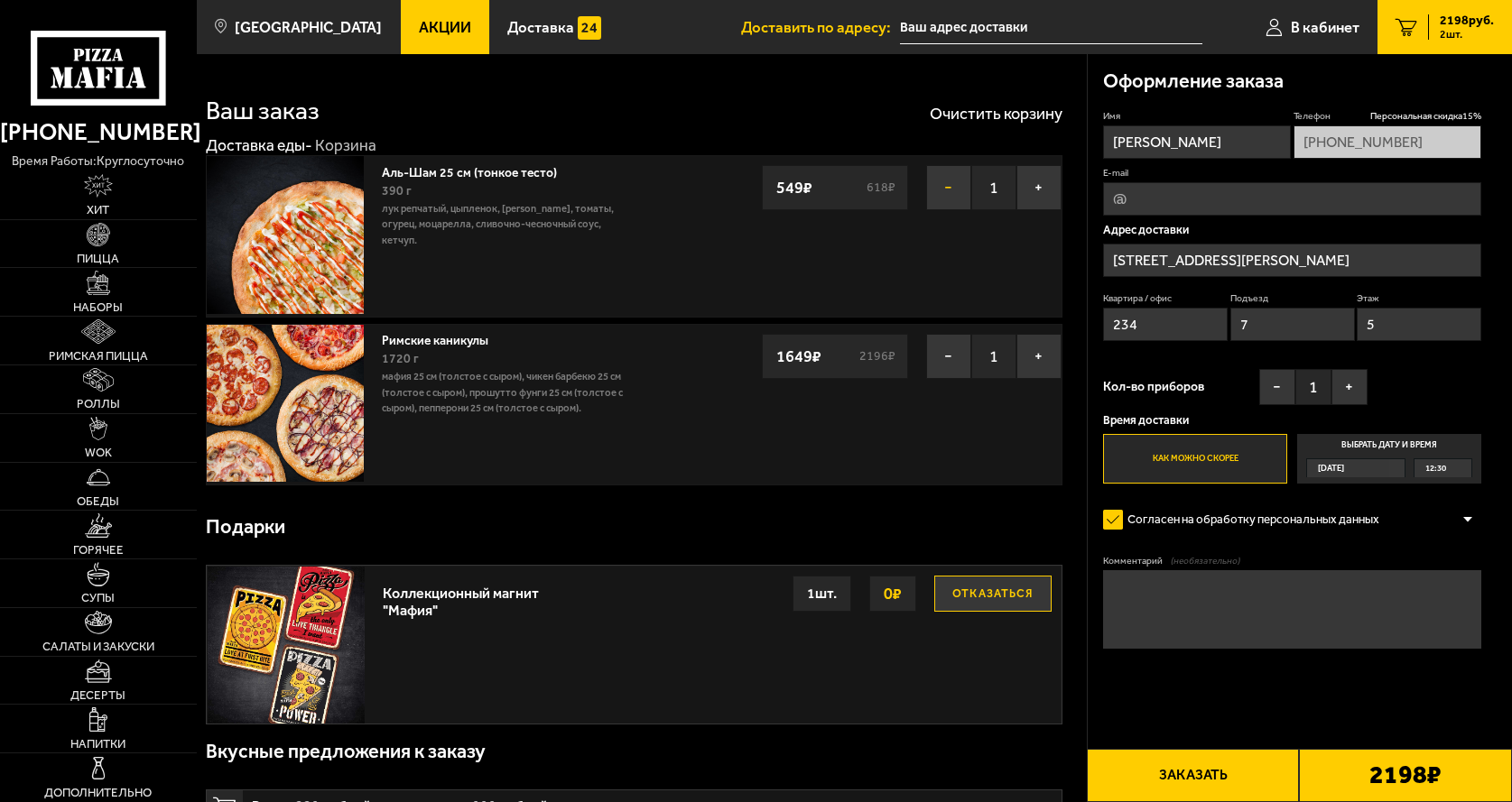
click at [948, 198] on button "−" at bounding box center [949, 188] width 45 height 45
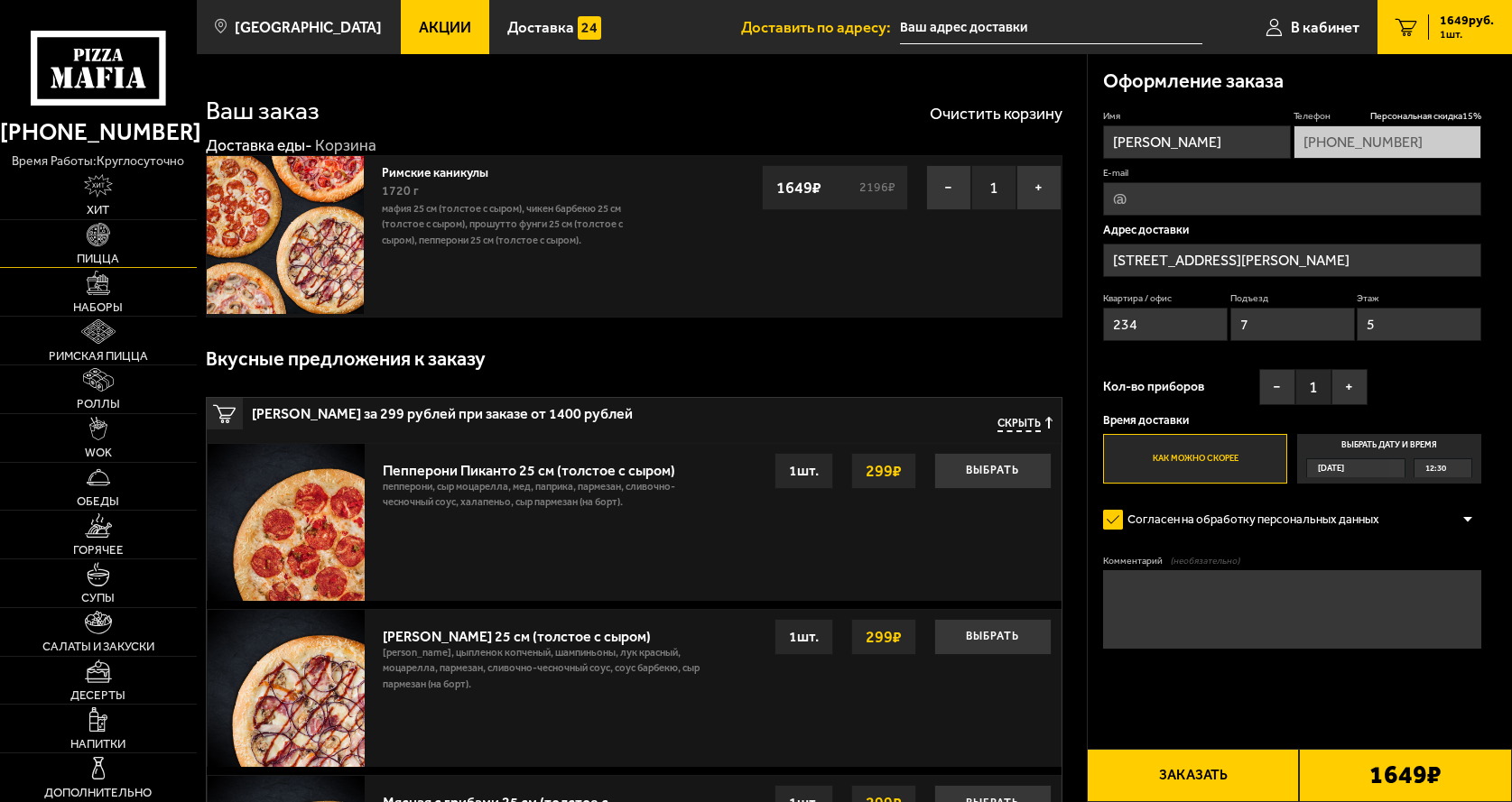
click at [85, 248] on link "Пицца" at bounding box center [98, 244] width 197 height 48
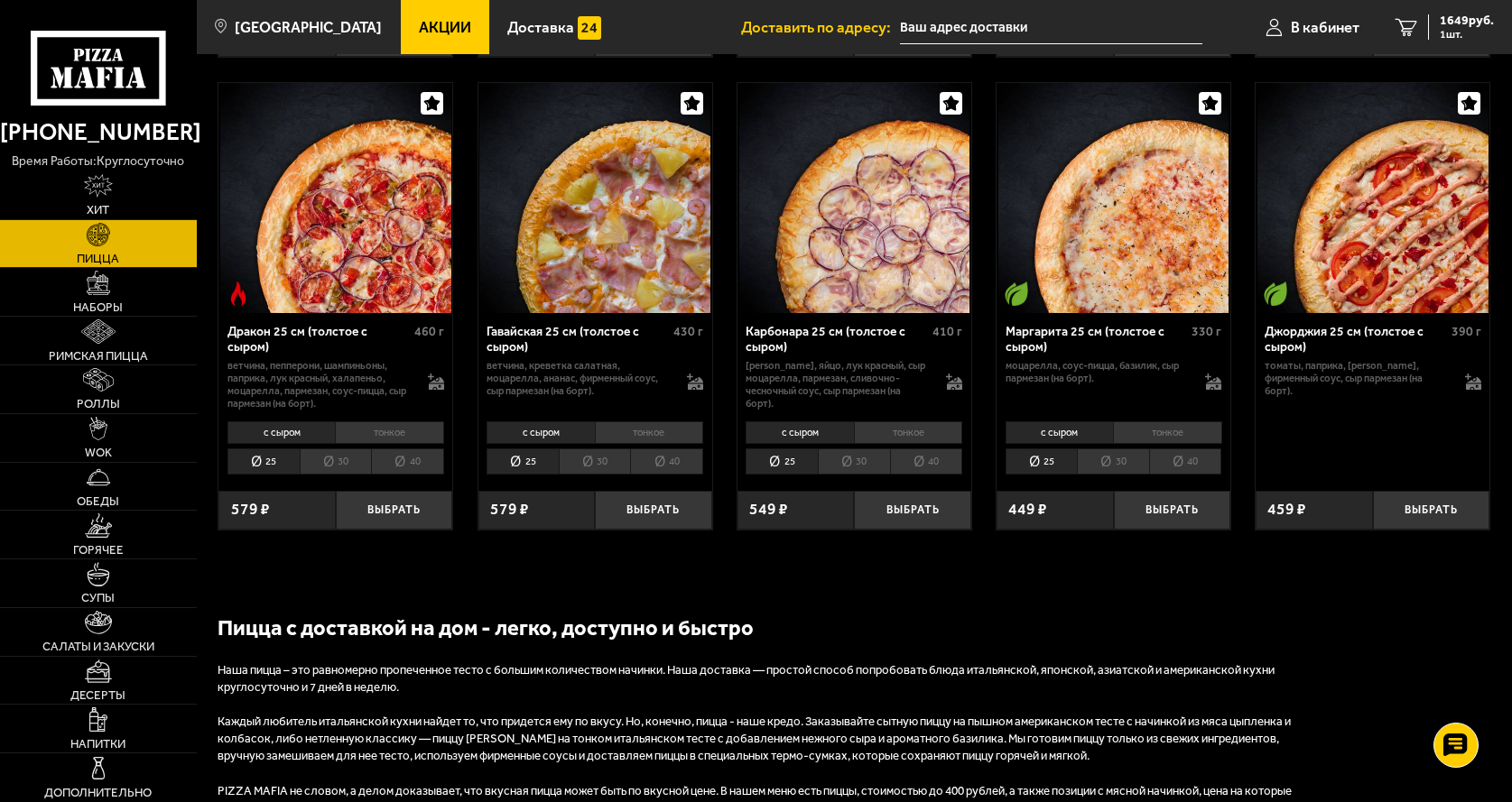
scroll to position [3249, 0]
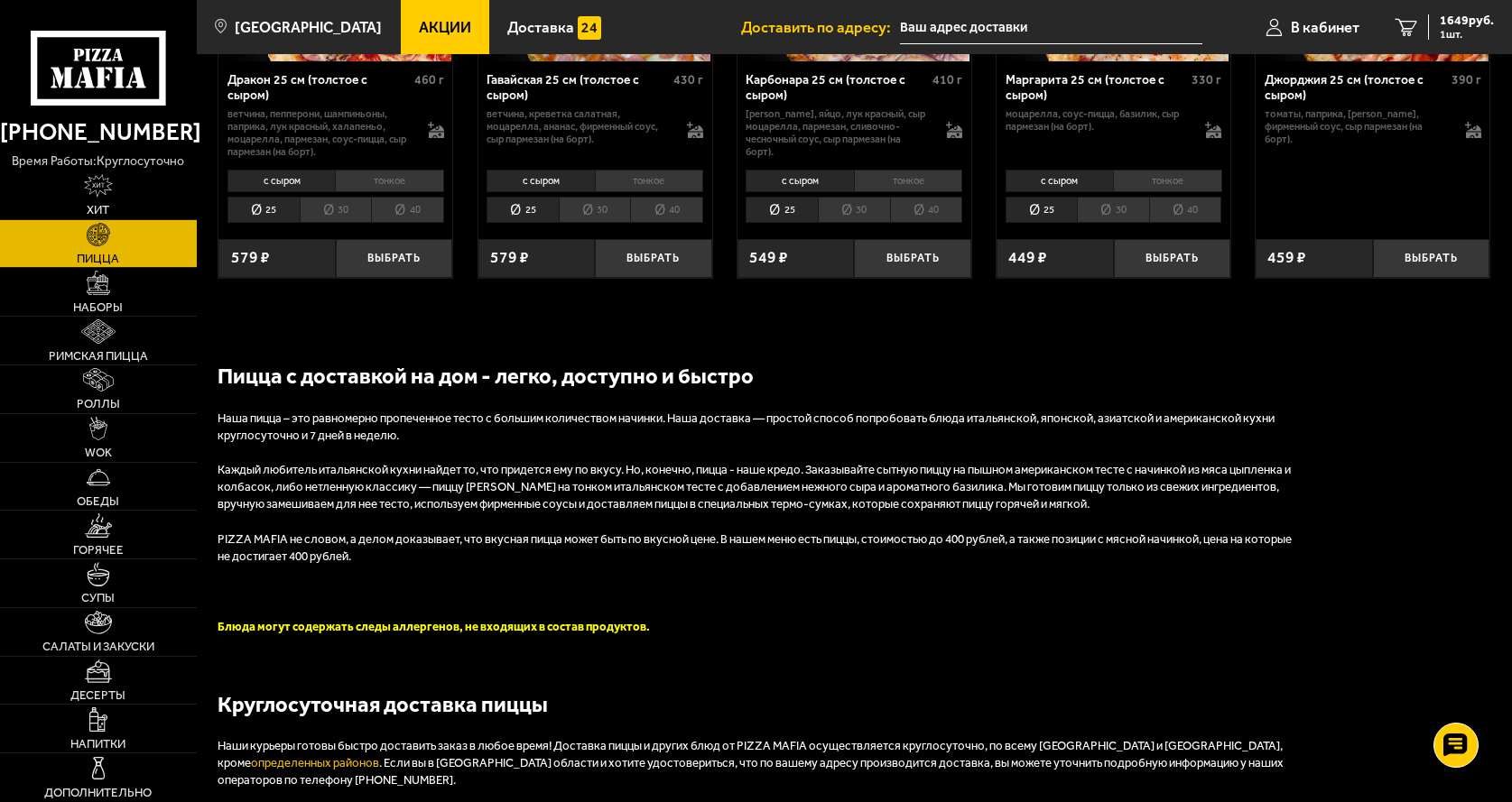
click at [417, 18] on link "Акции" at bounding box center [445, 26] width 88 height 54
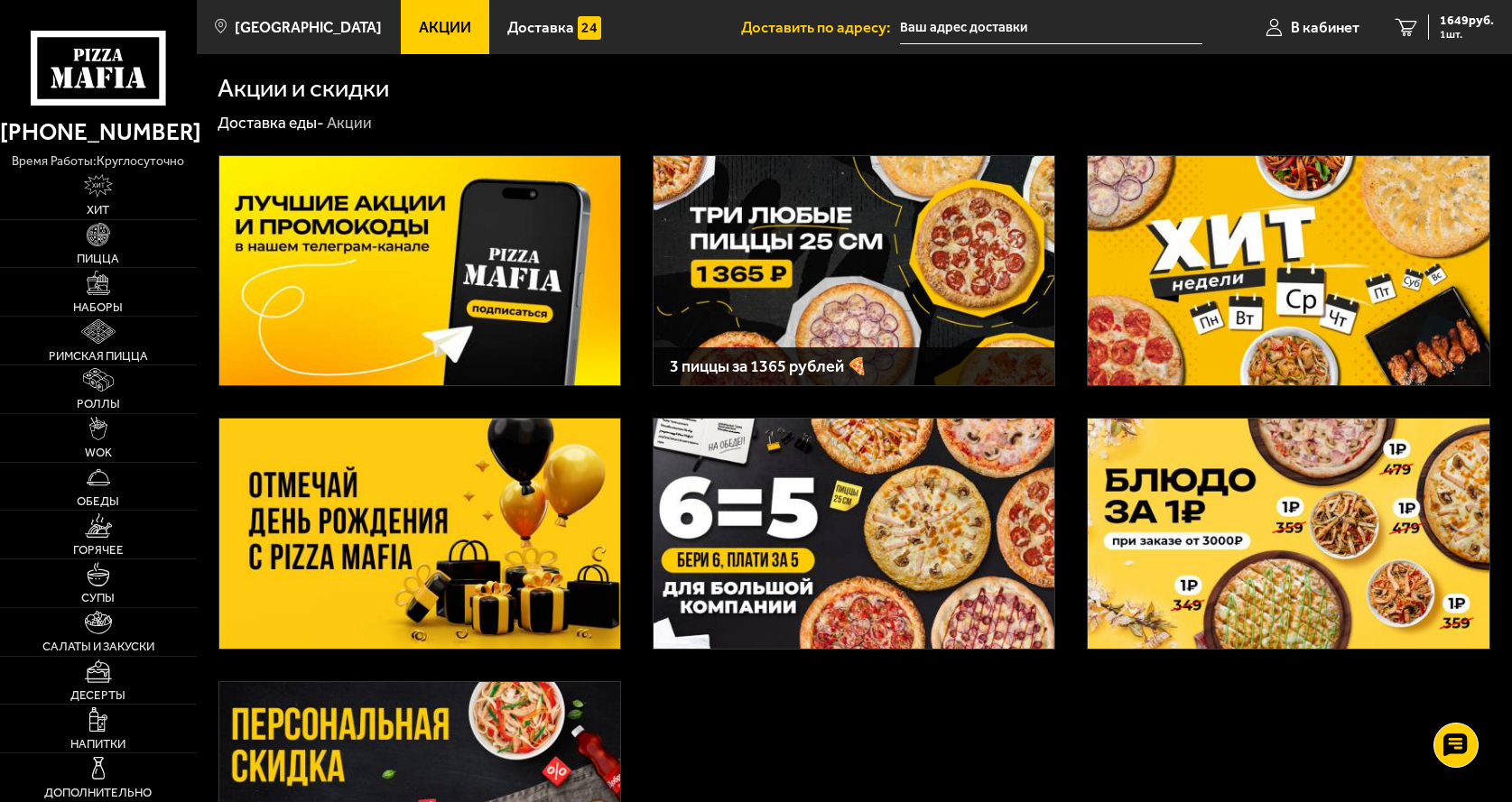
click at [749, 176] on img at bounding box center [853, 270] width 401 height 230
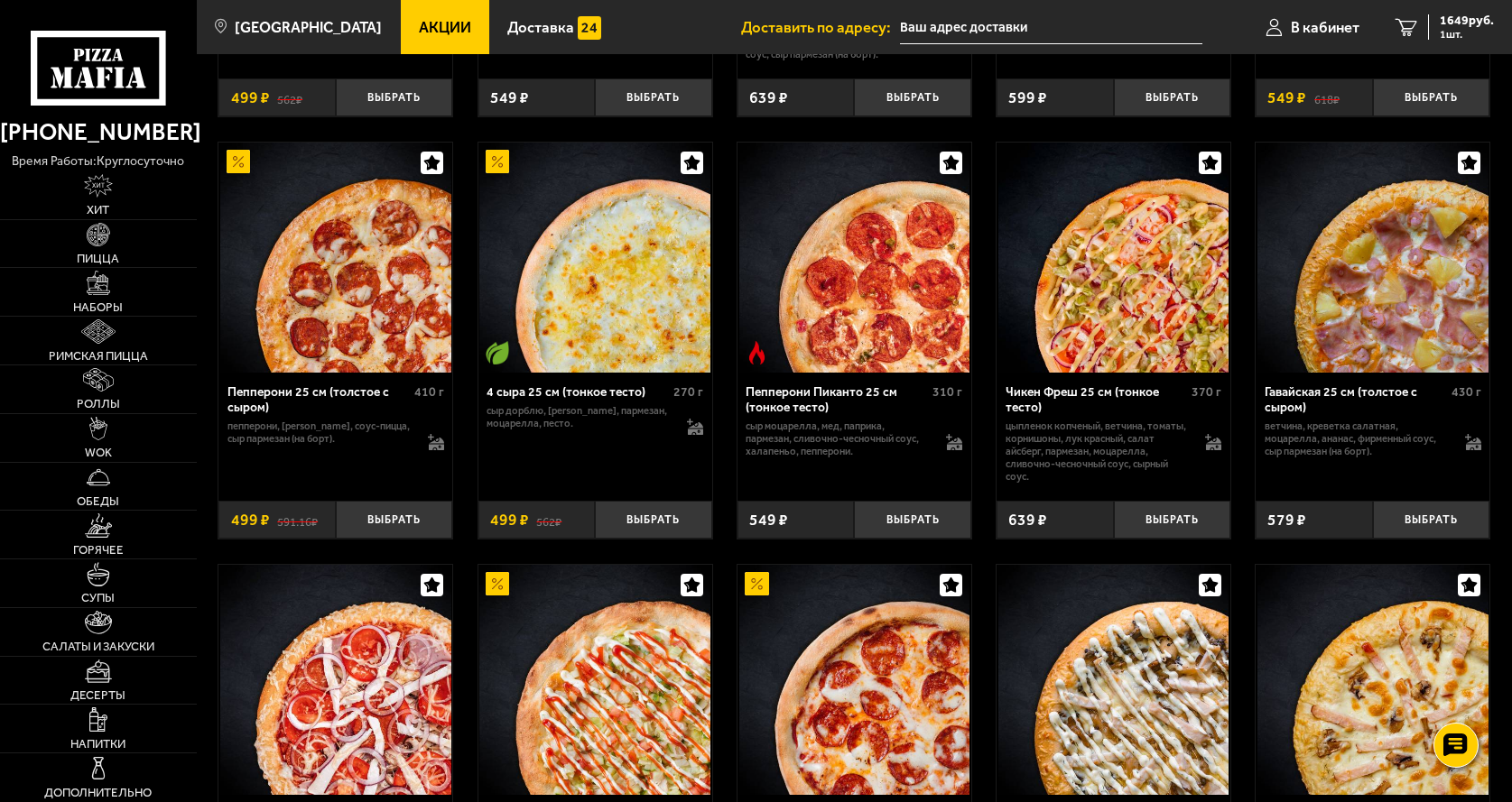
scroll to position [2076, 0]
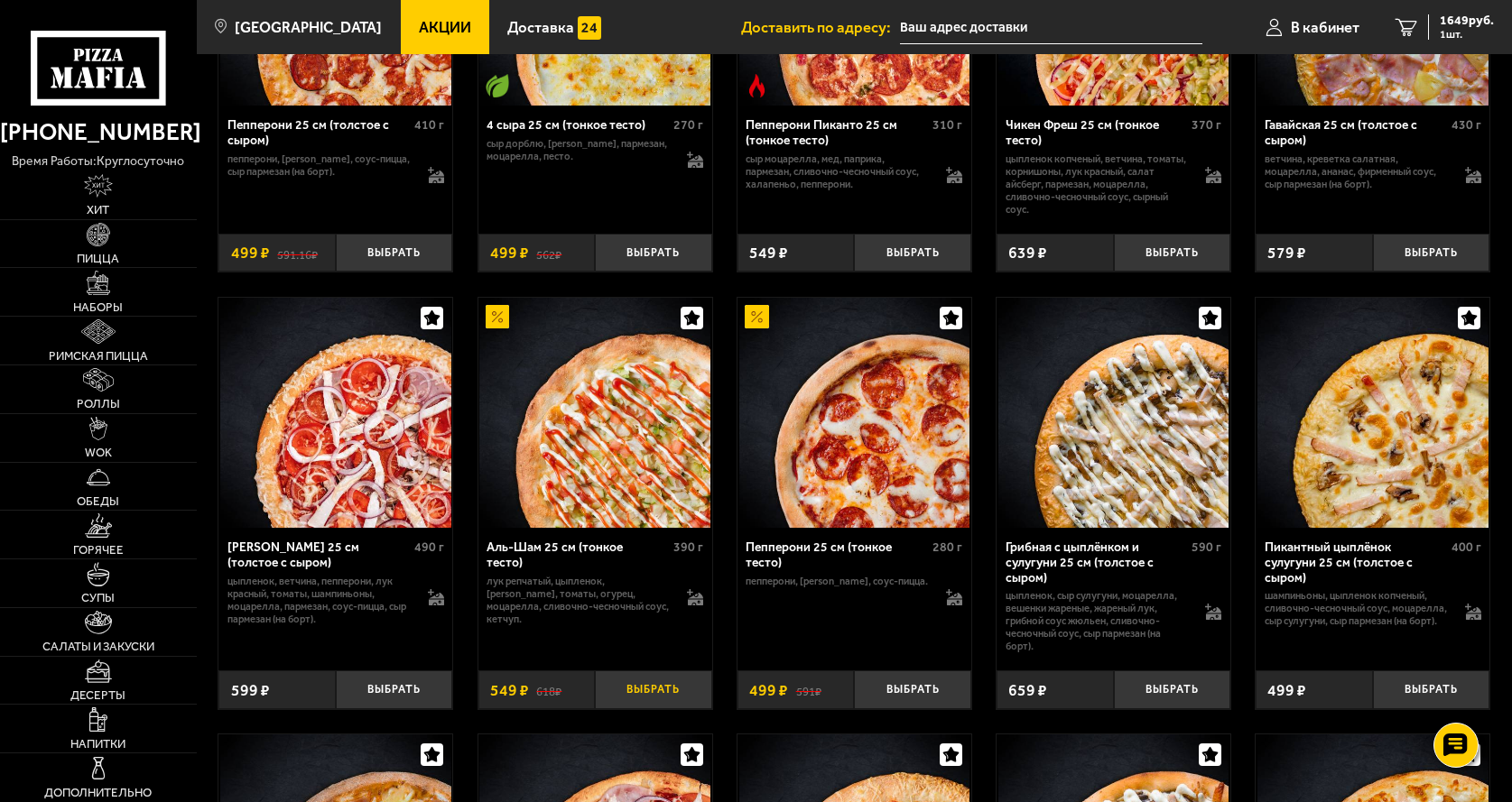
click at [662, 705] on button "Выбрать" at bounding box center [653, 690] width 118 height 39
click at [1456, 18] on span "2198 руб." at bounding box center [1466, 21] width 54 height 13
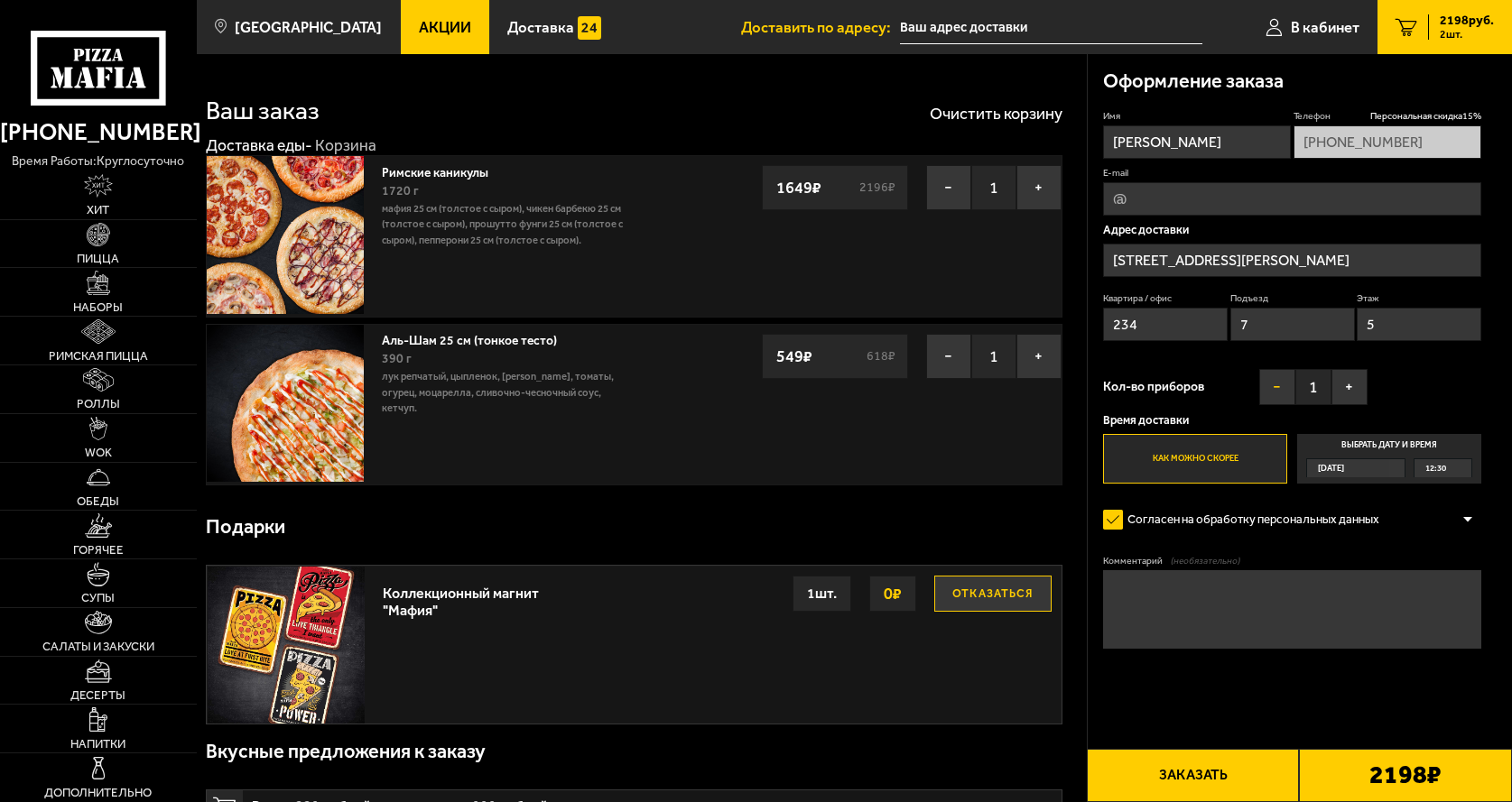
click at [1282, 387] on button "−" at bounding box center [1277, 387] width 36 height 36
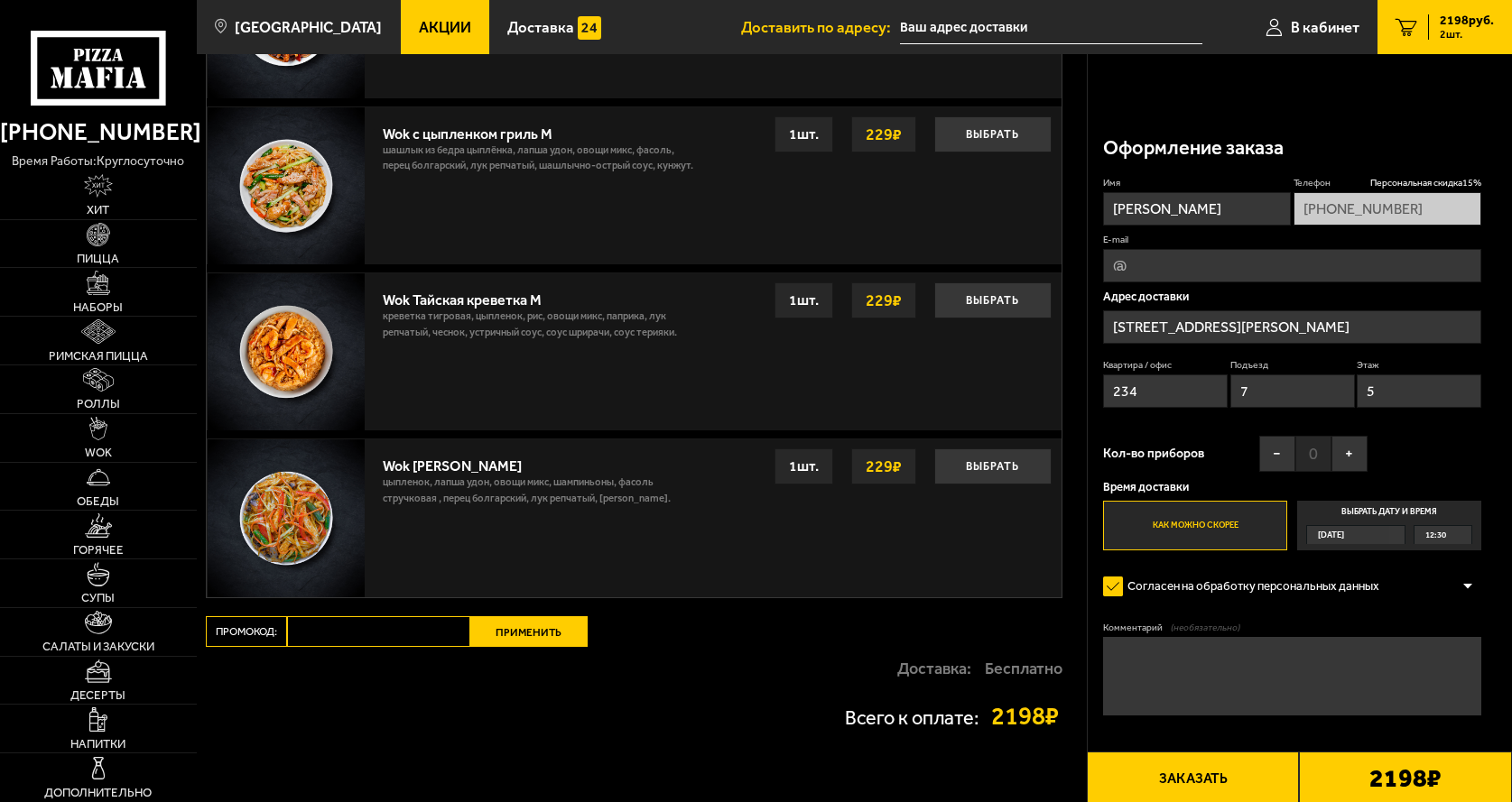
scroll to position [1352, 0]
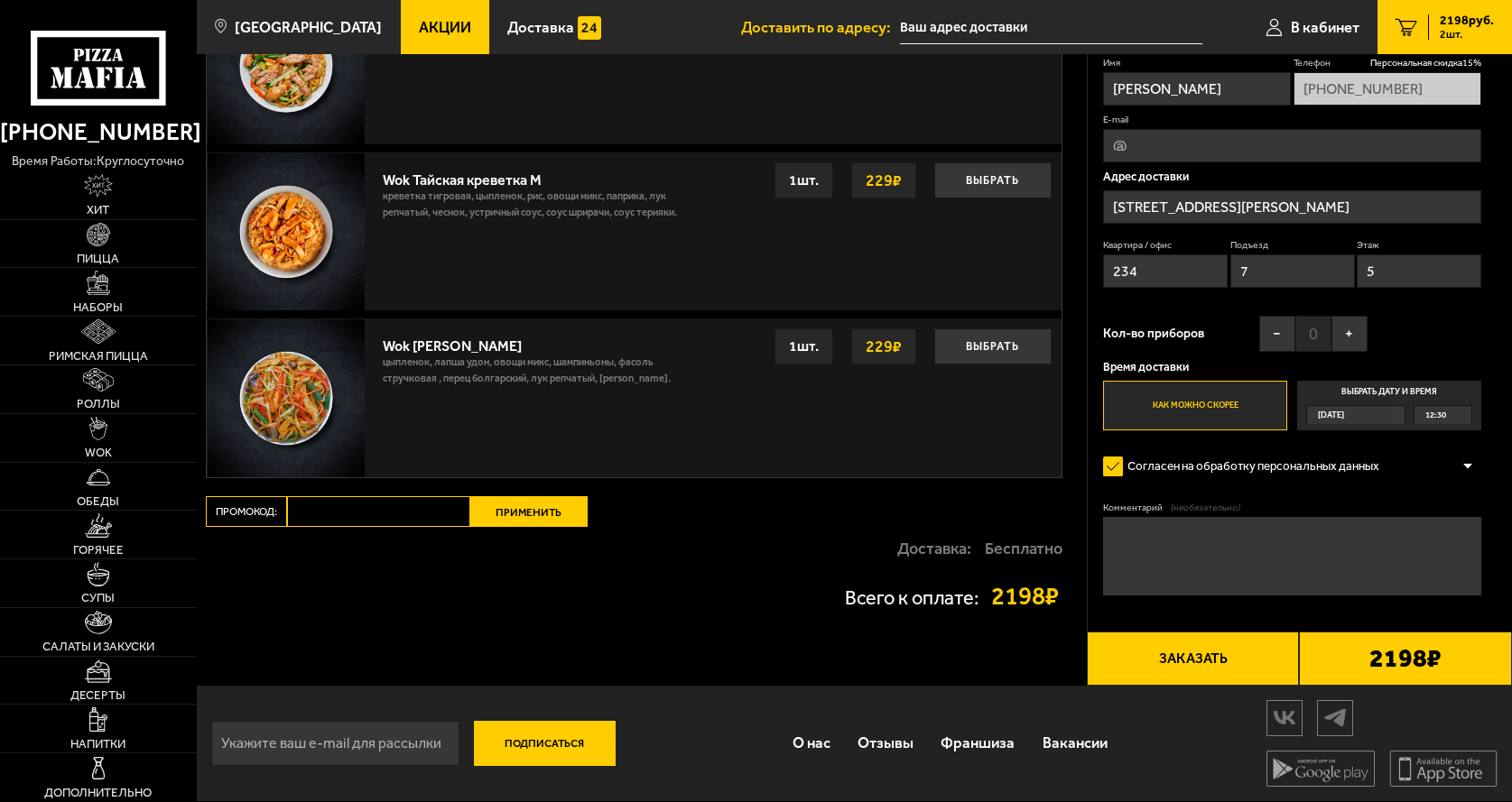
click at [406, 506] on input "Промокод:" at bounding box center [378, 511] width 183 height 30
type input "mf0412"
click at [535, 515] on button "Применить" at bounding box center [529, 511] width 118 height 30
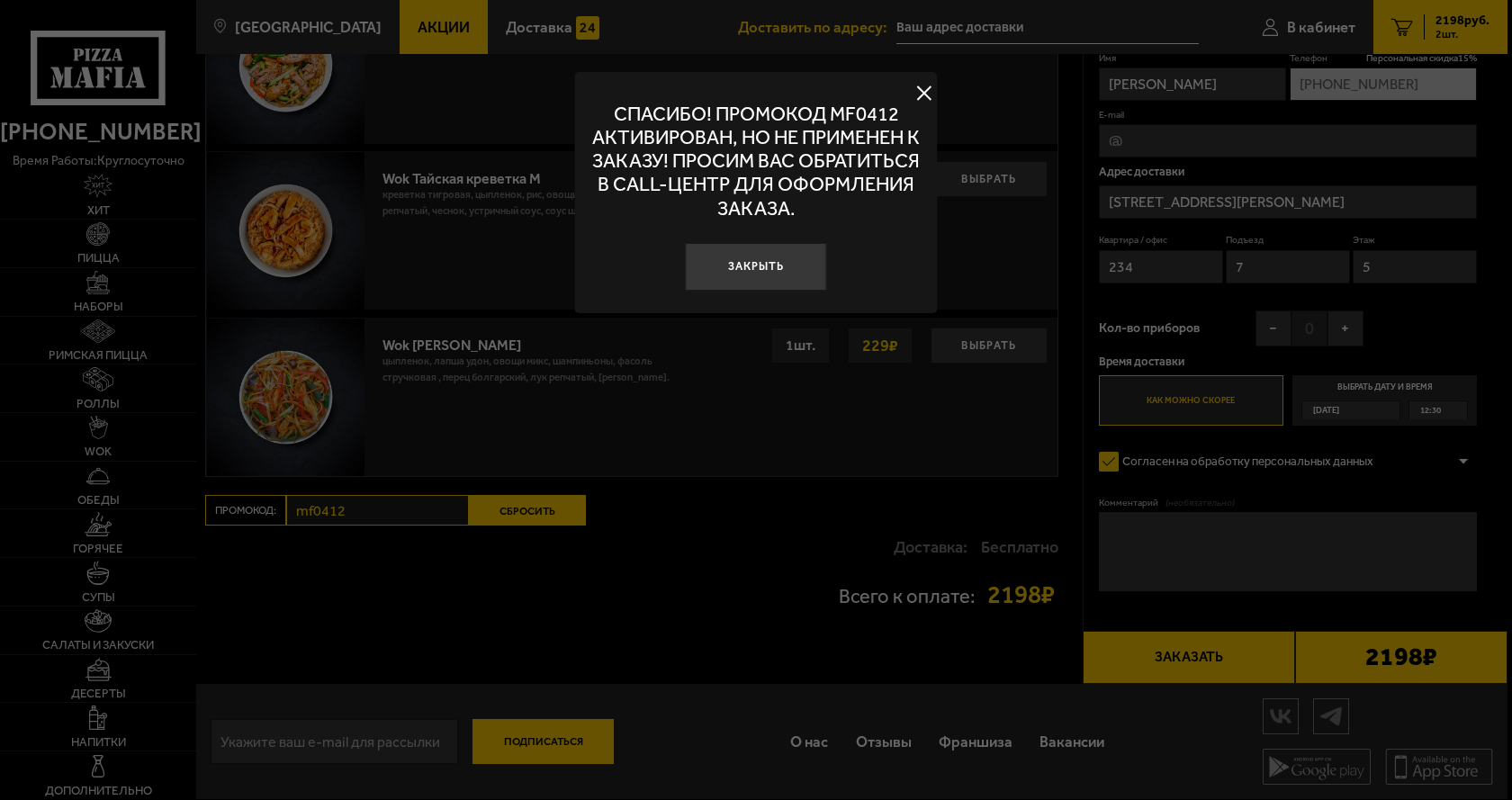
click at [922, 102] on button at bounding box center [925, 93] width 27 height 27
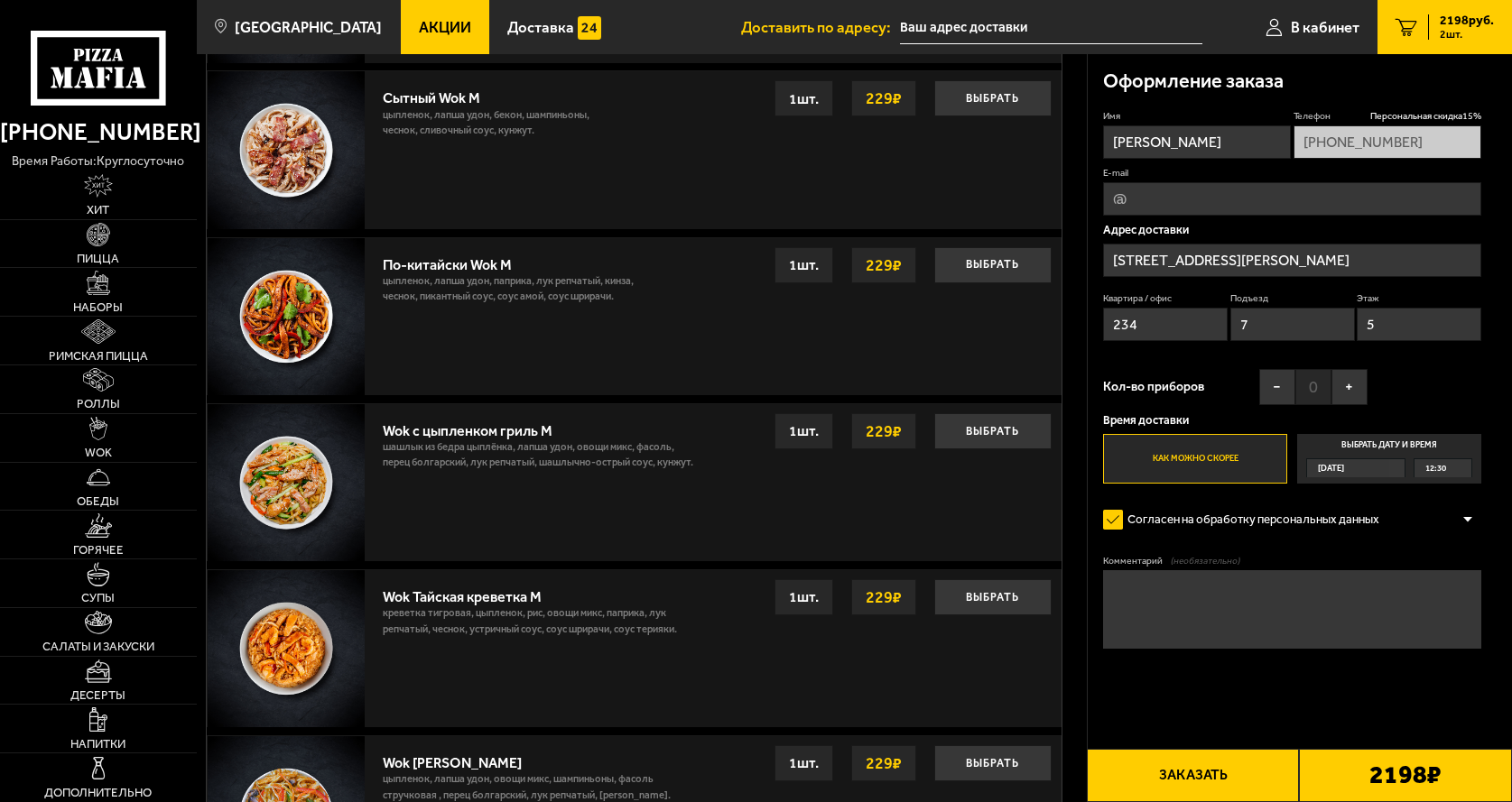
scroll to position [902, 0]
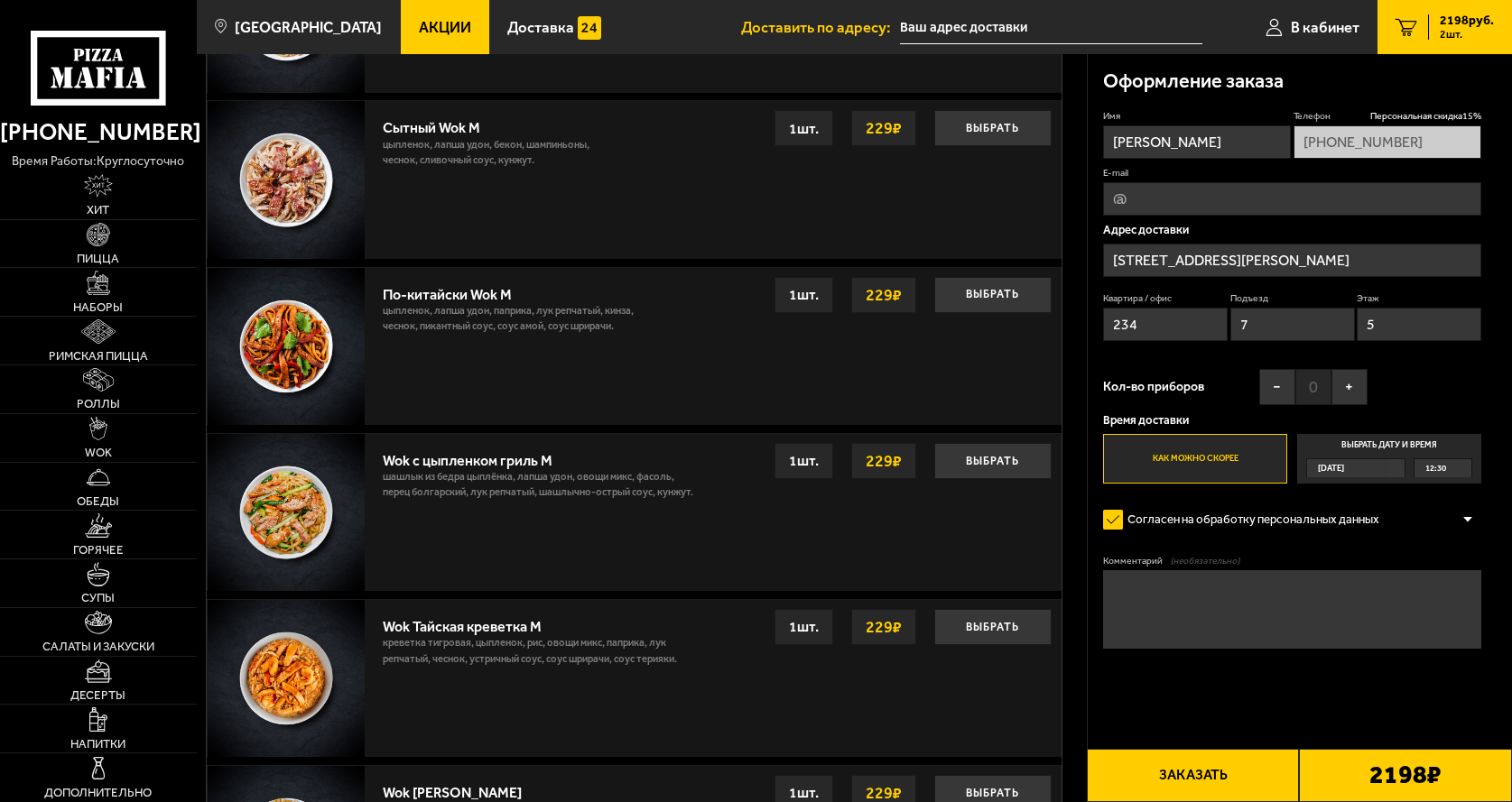
click at [1453, 19] on span "2198 руб." at bounding box center [1466, 21] width 54 height 13
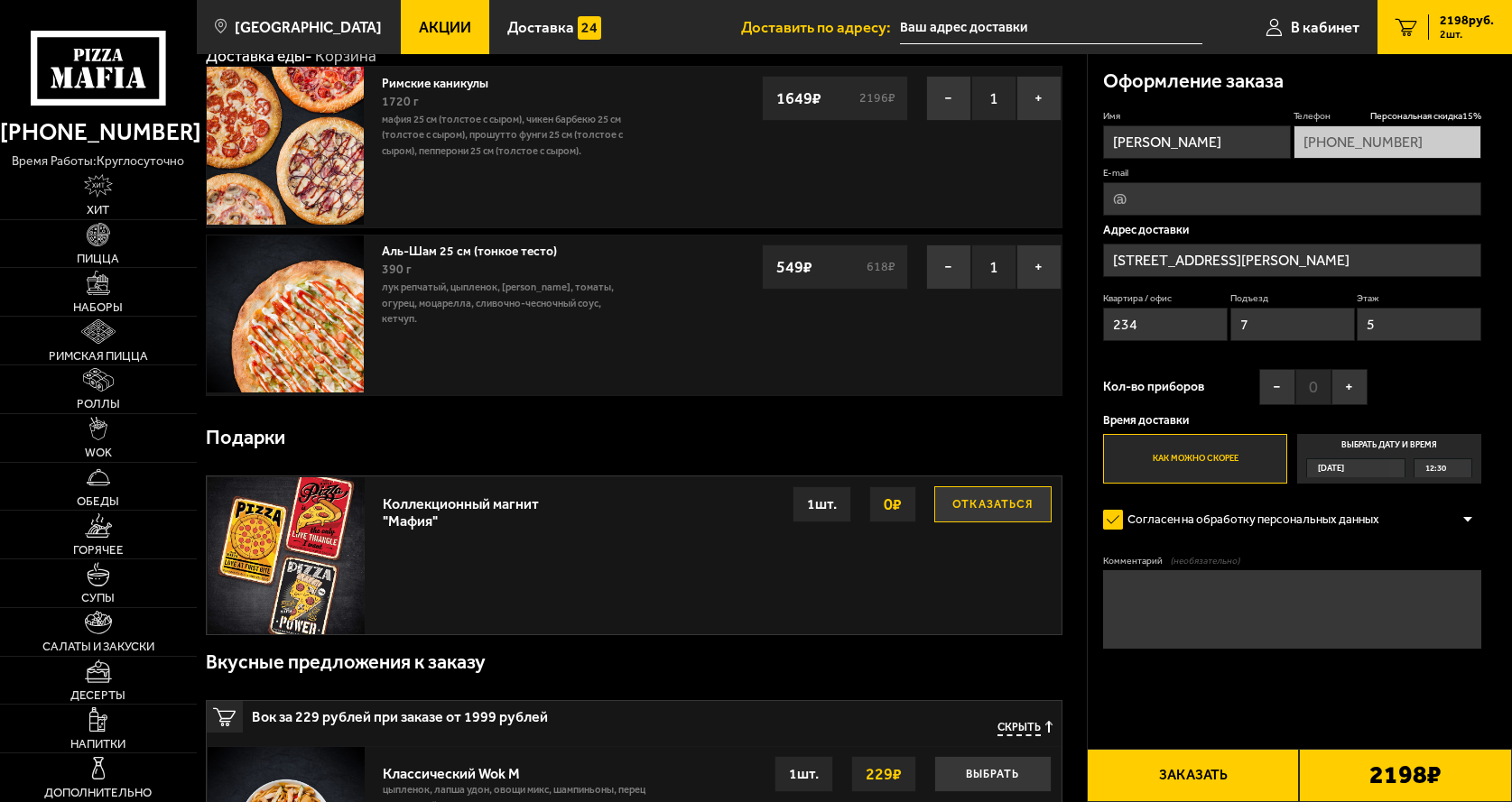
scroll to position [0, 0]
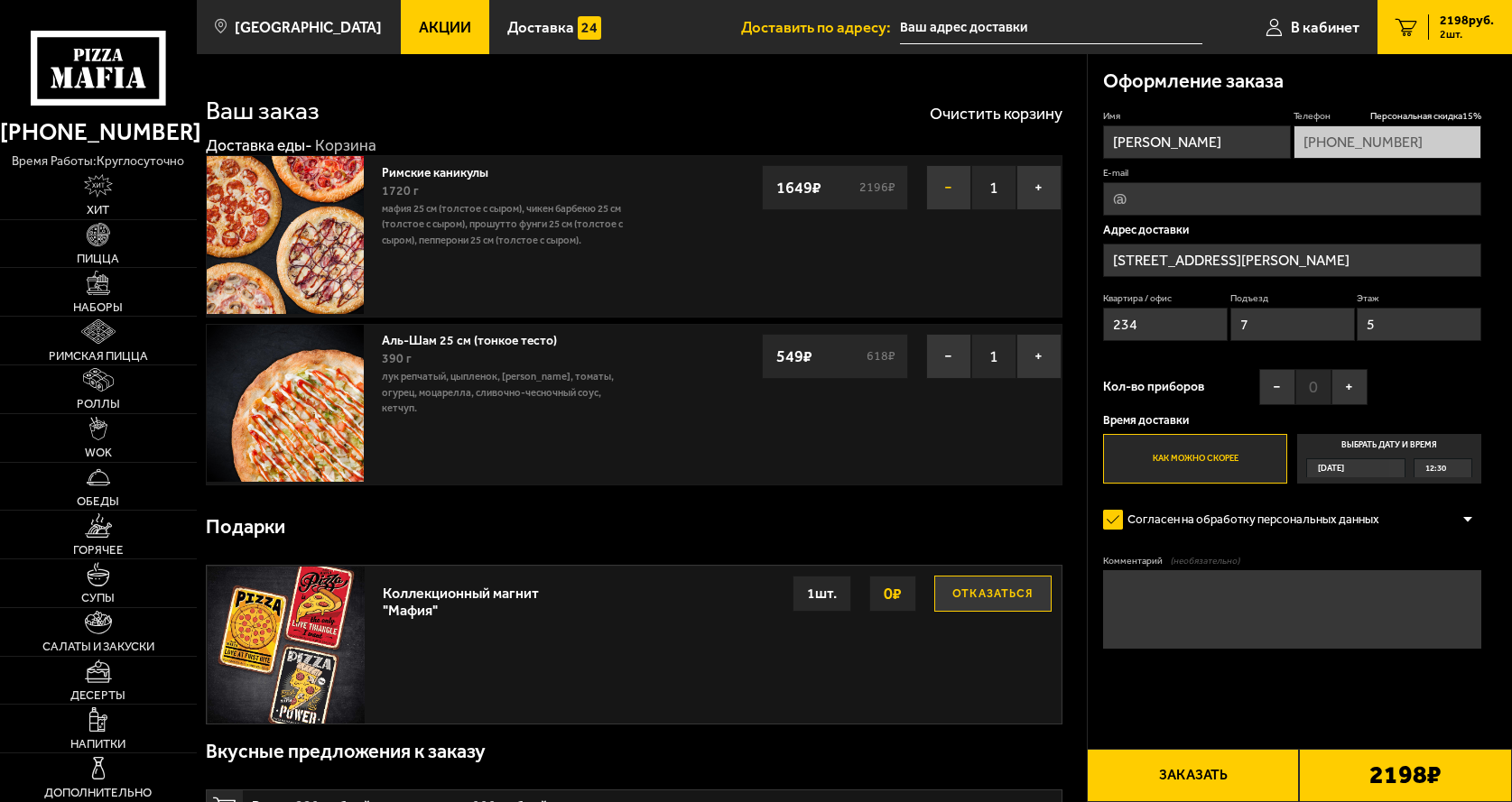
click at [937, 190] on button "−" at bounding box center [949, 188] width 45 height 45
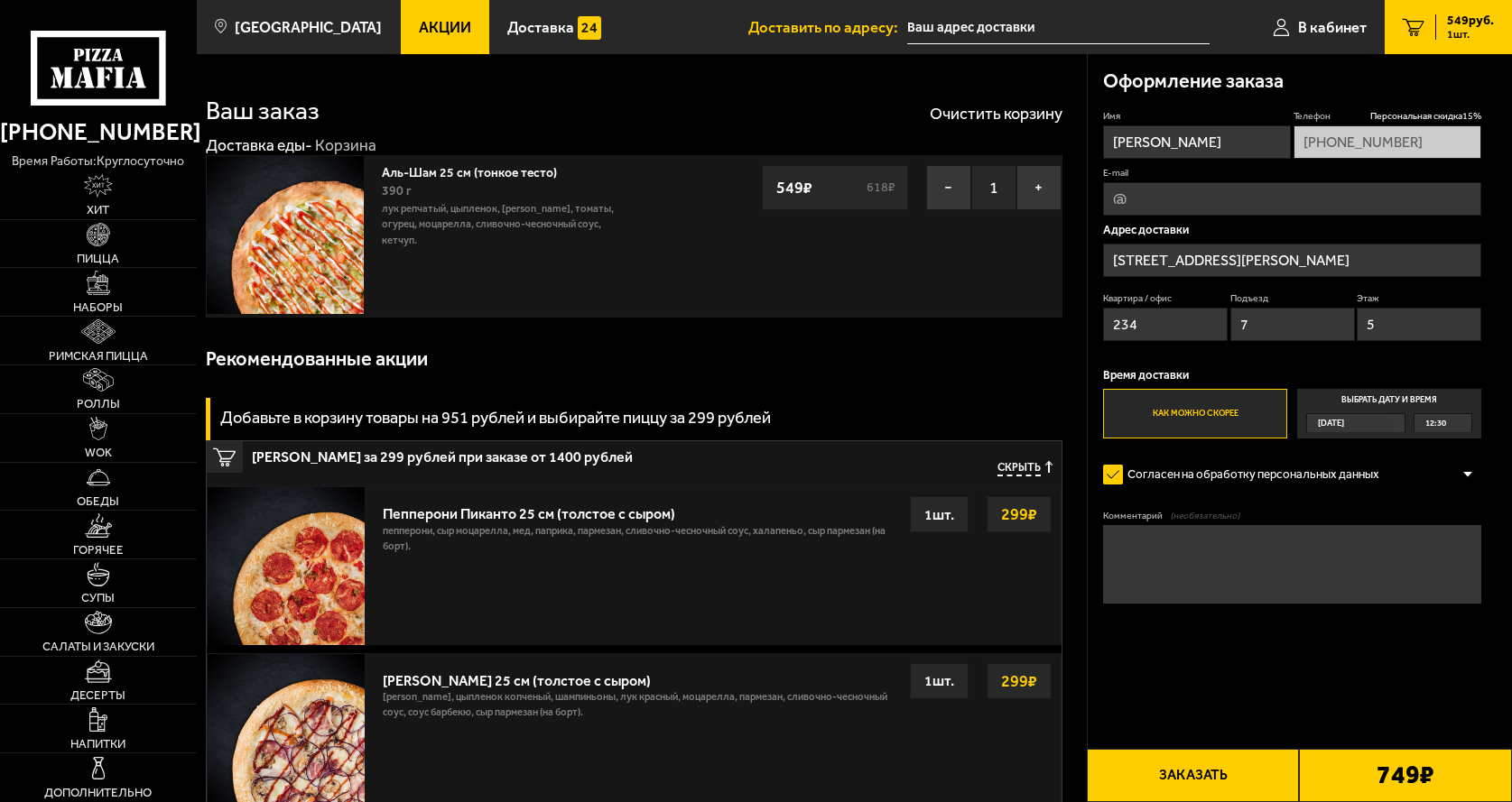
click at [419, 29] on span "Акции" at bounding box center [445, 27] width 52 height 16
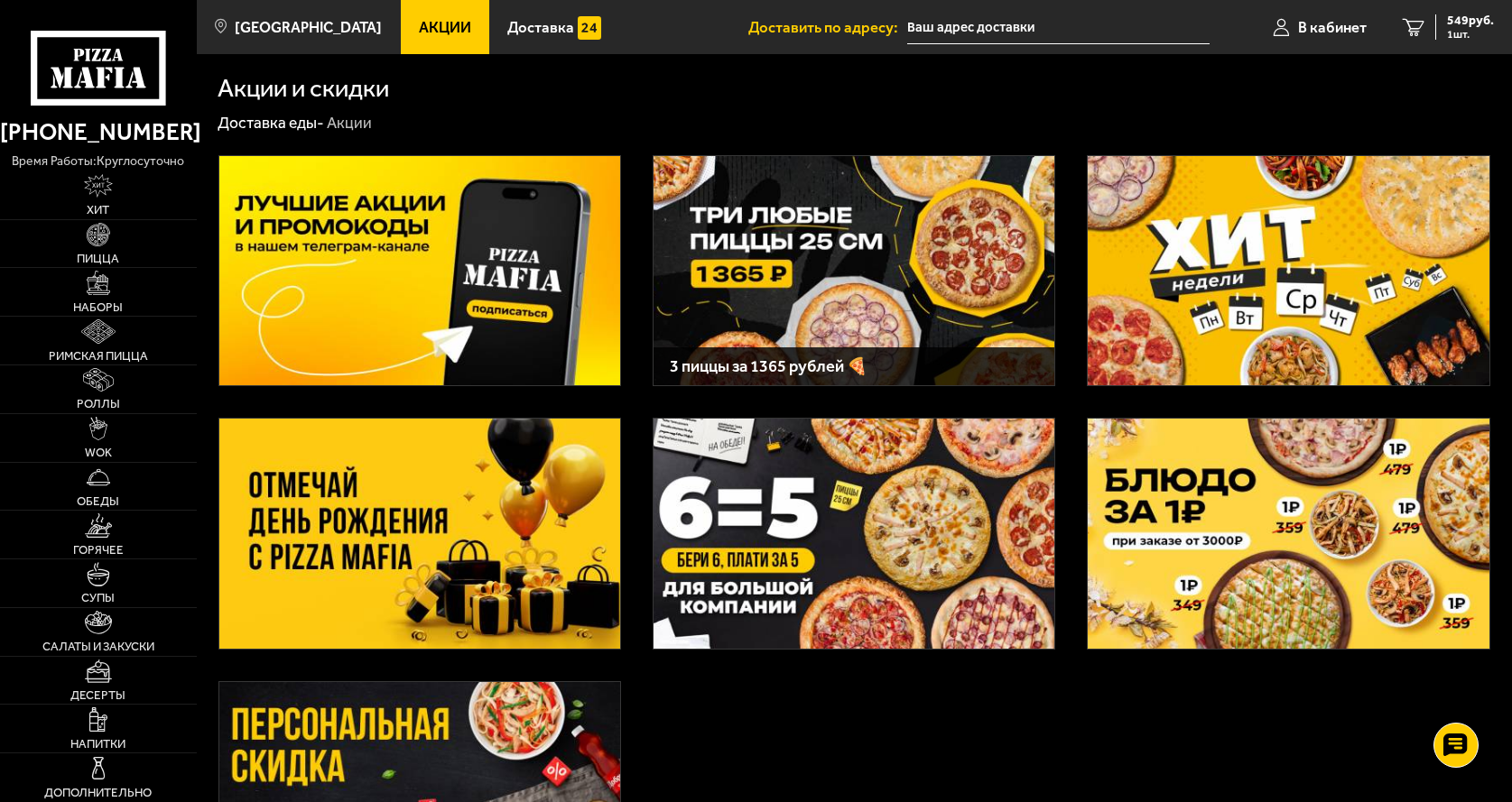
click at [870, 273] on img at bounding box center [853, 270] width 401 height 230
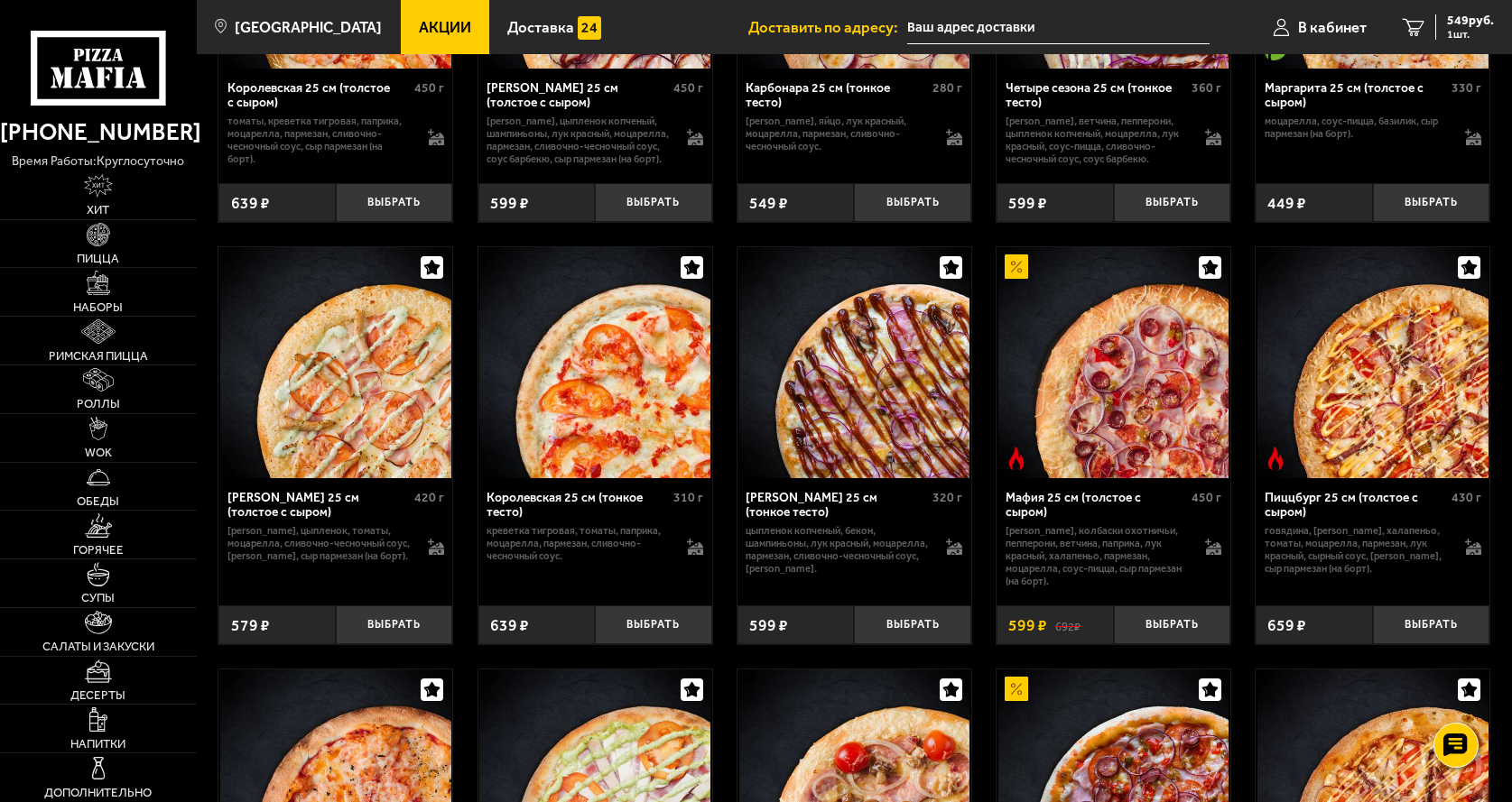
scroll to position [4241, 0]
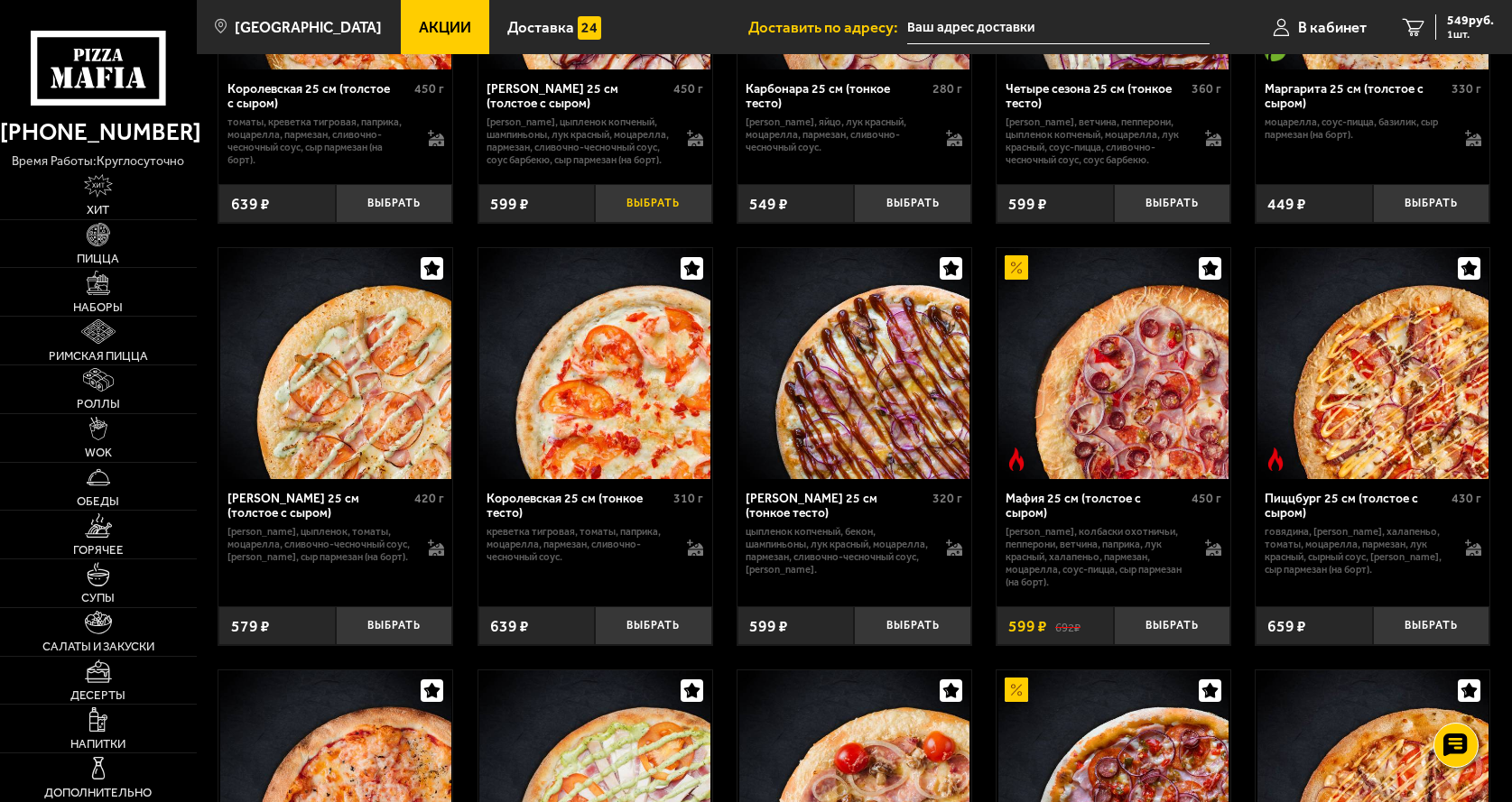
click at [642, 221] on button "Выбрать" at bounding box center [653, 204] width 118 height 39
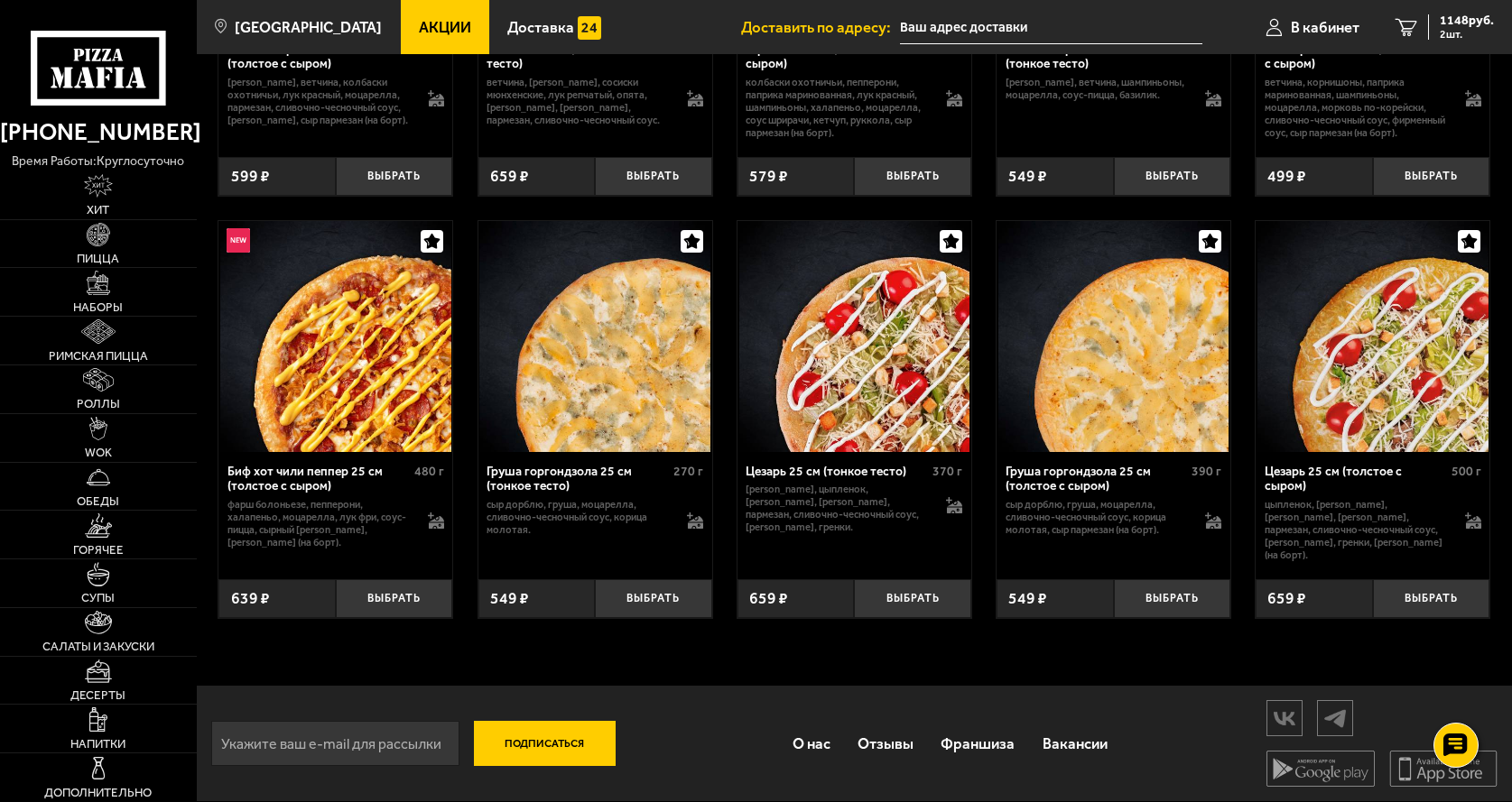
scroll to position [5546, 0]
click at [1450, 21] on span "1148 руб." at bounding box center [1466, 21] width 54 height 13
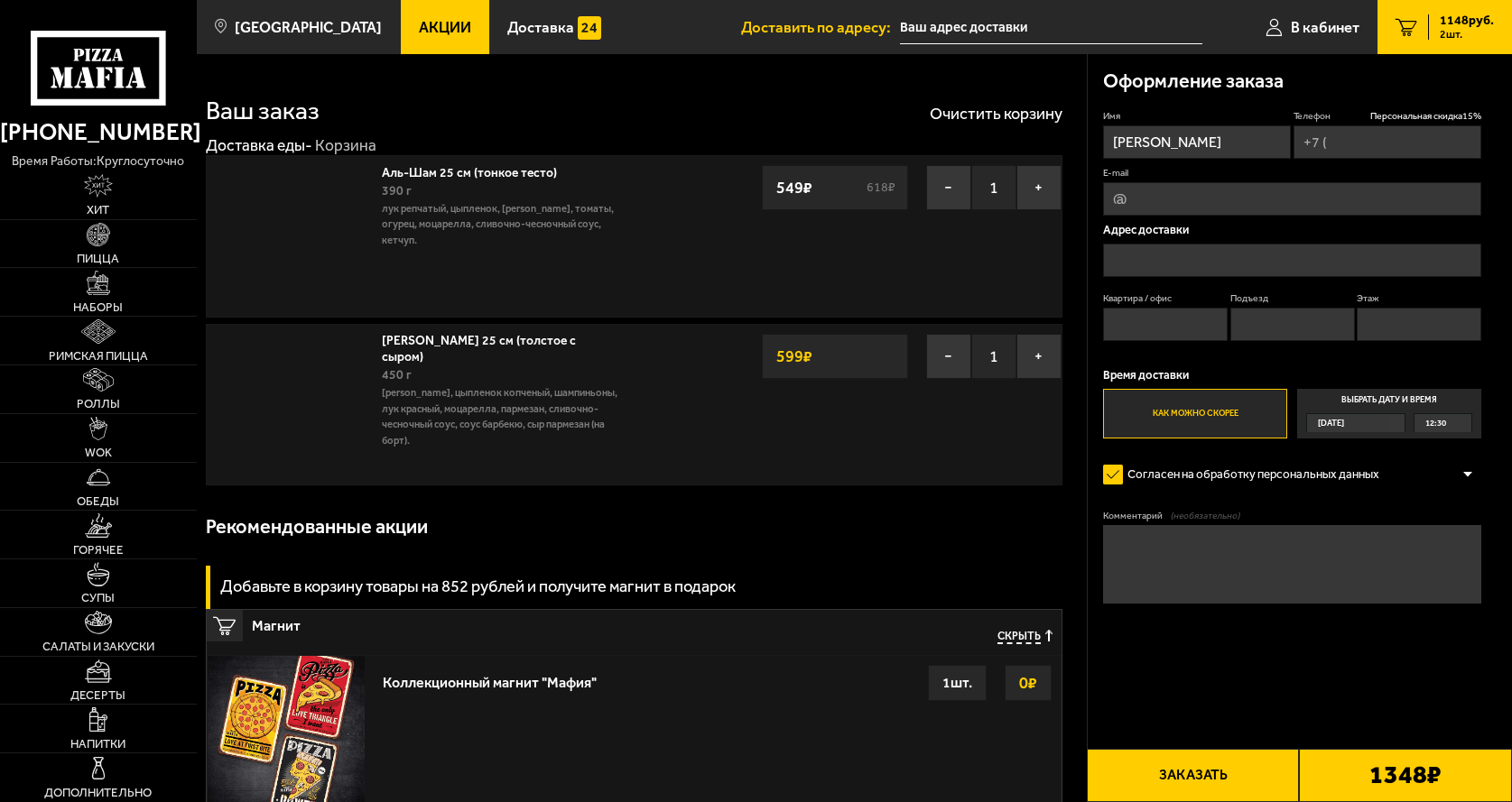
type input "+7 (911) 284-45-77"
type input "[STREET_ADDRESS][PERSON_NAME]"
type input "234"
type input "7"
type input "5"
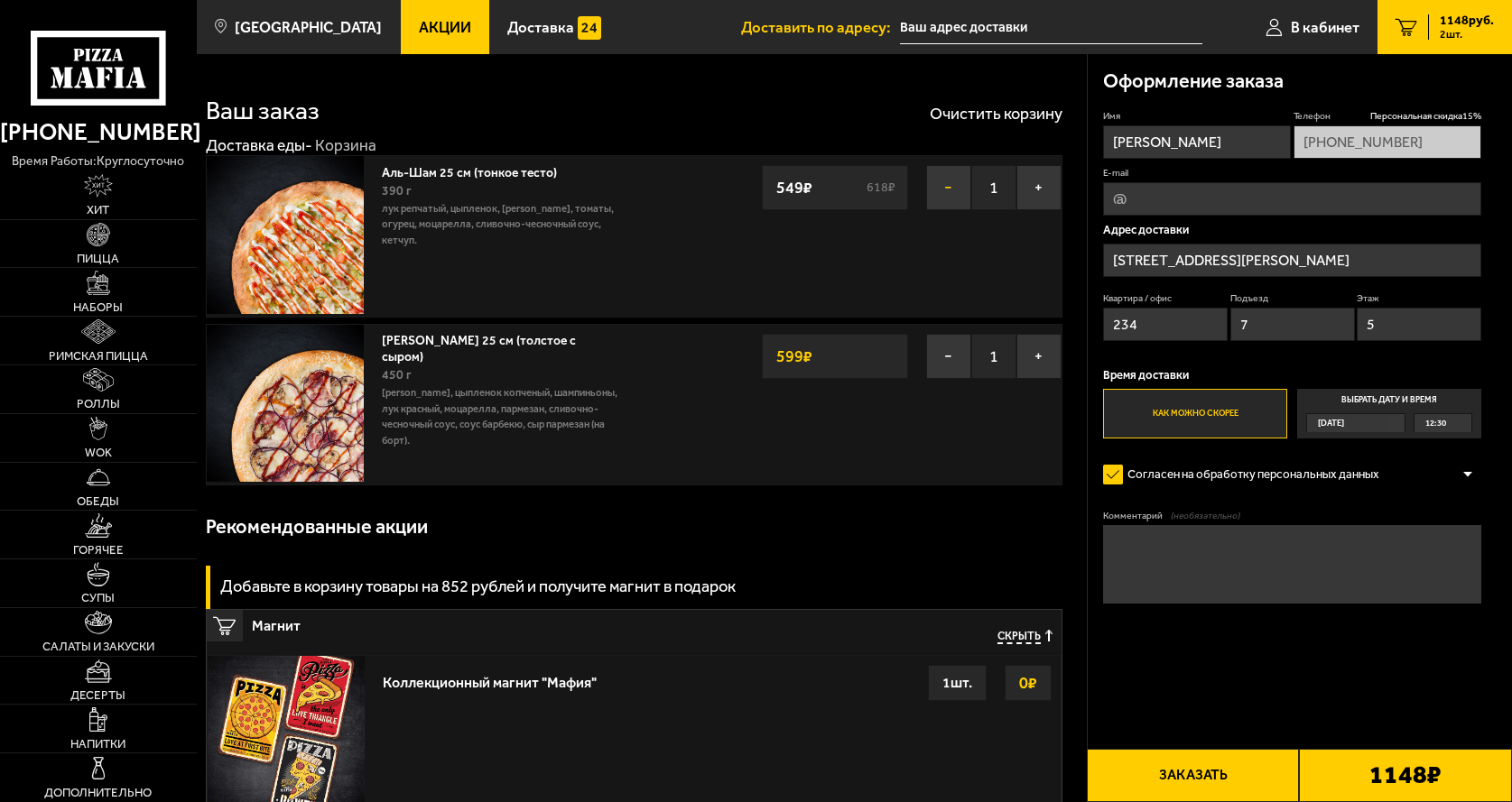
click at [943, 187] on button "−" at bounding box center [949, 188] width 45 height 45
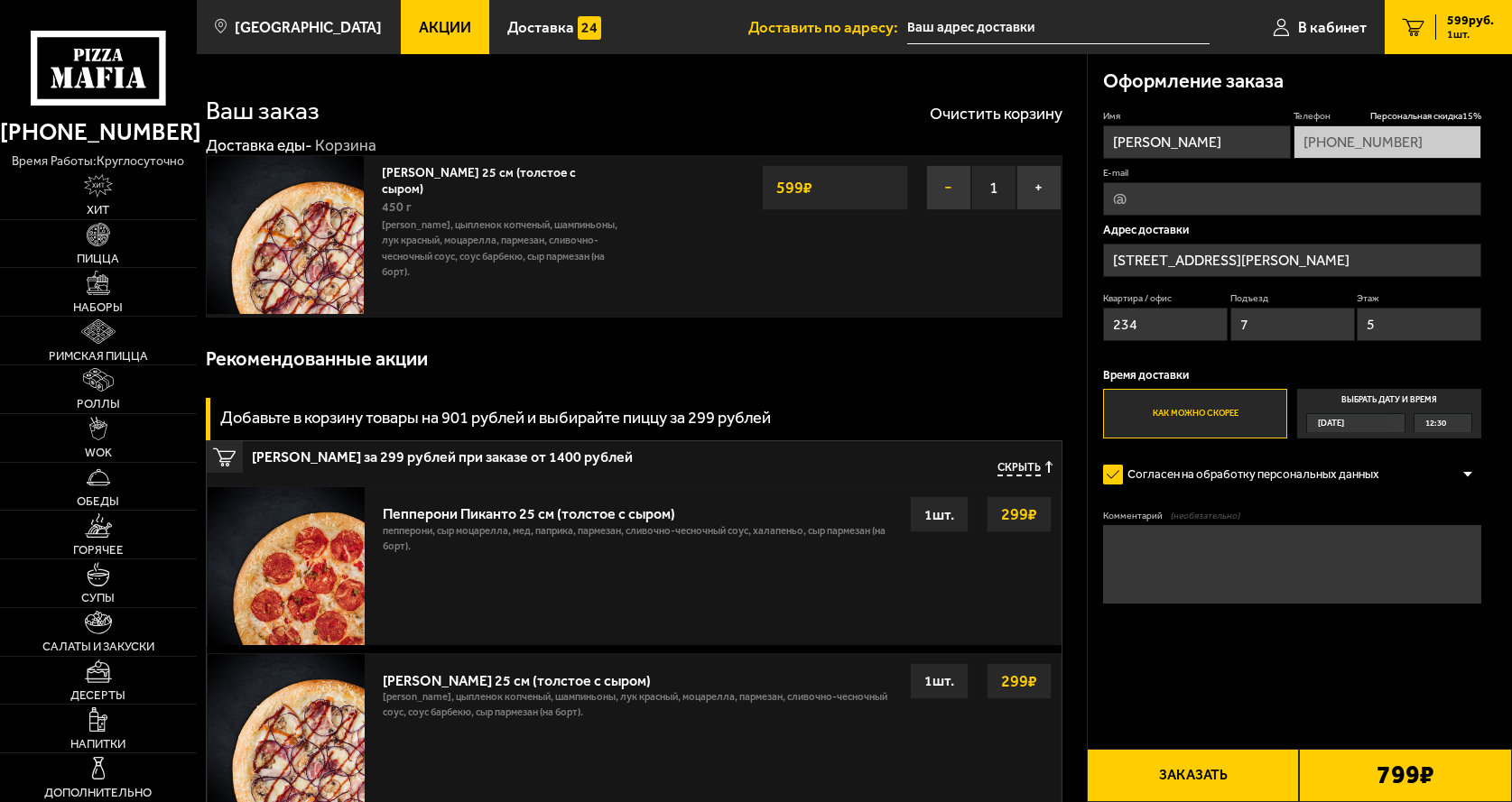
click at [950, 196] on button "−" at bounding box center [949, 188] width 45 height 45
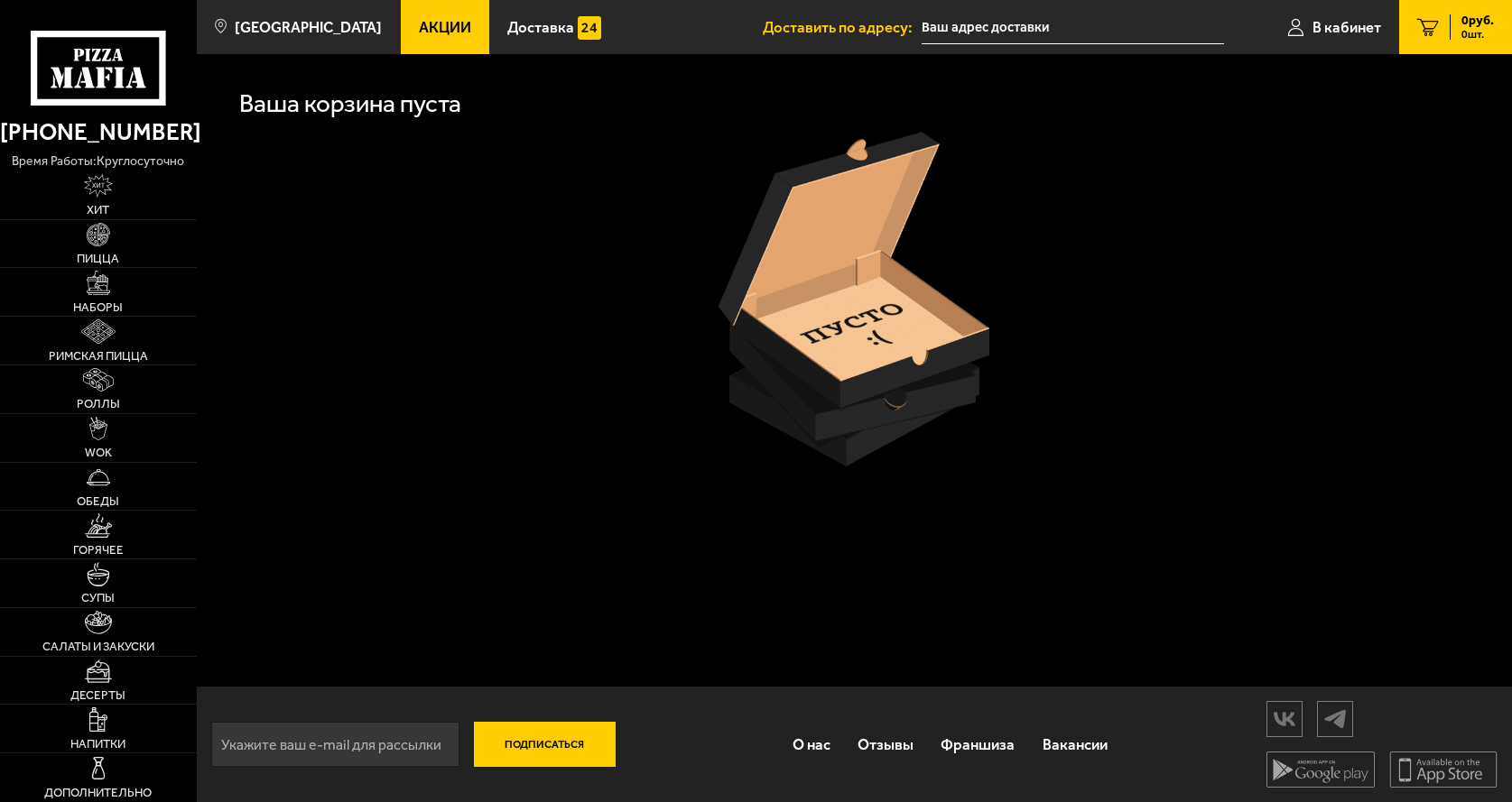
click at [419, 20] on span "Акции" at bounding box center [445, 27] width 52 height 16
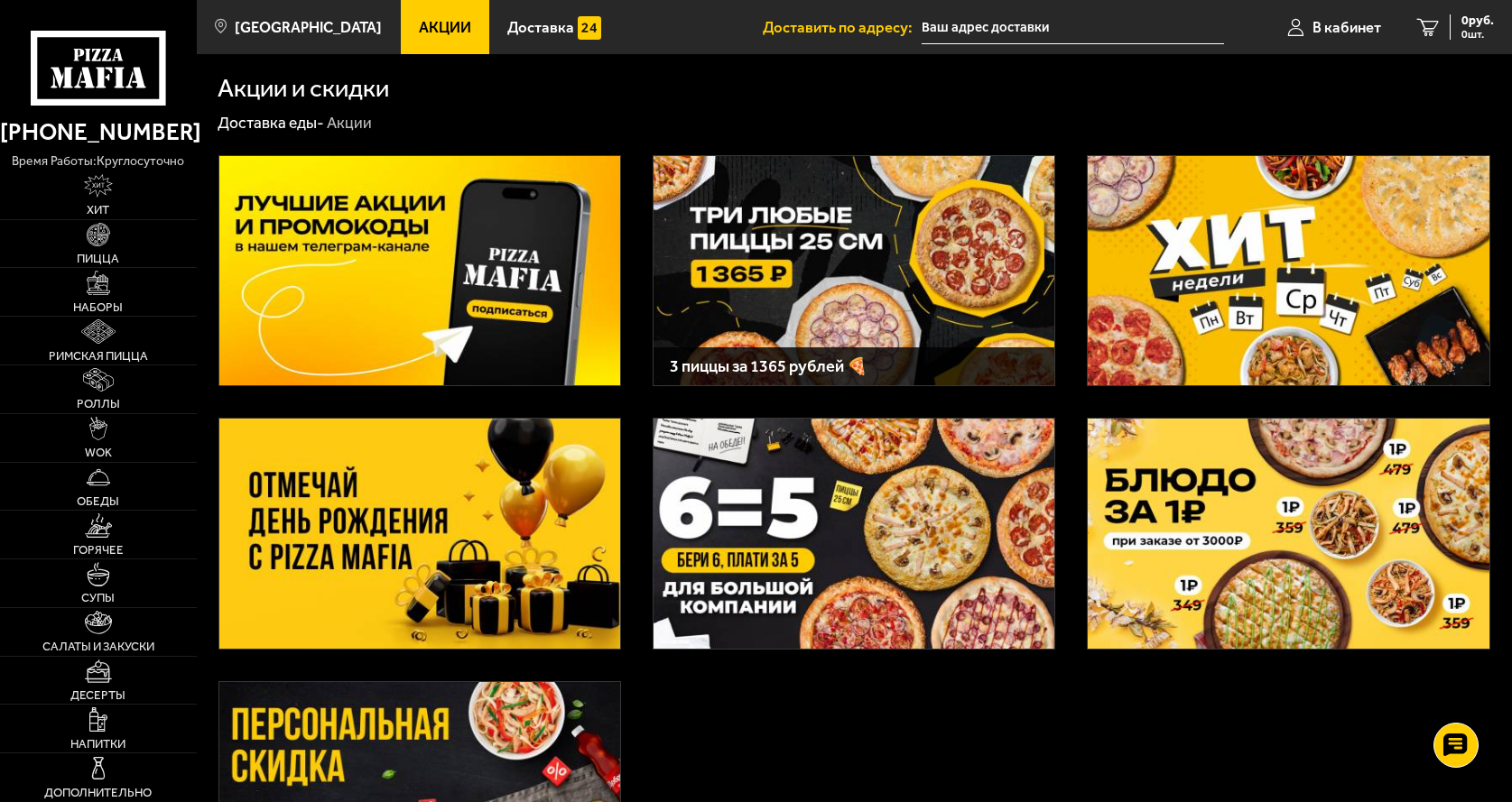
click at [750, 354] on div "3 пиццы за 1365 рублей 🍕" at bounding box center [853, 367] width 401 height 39
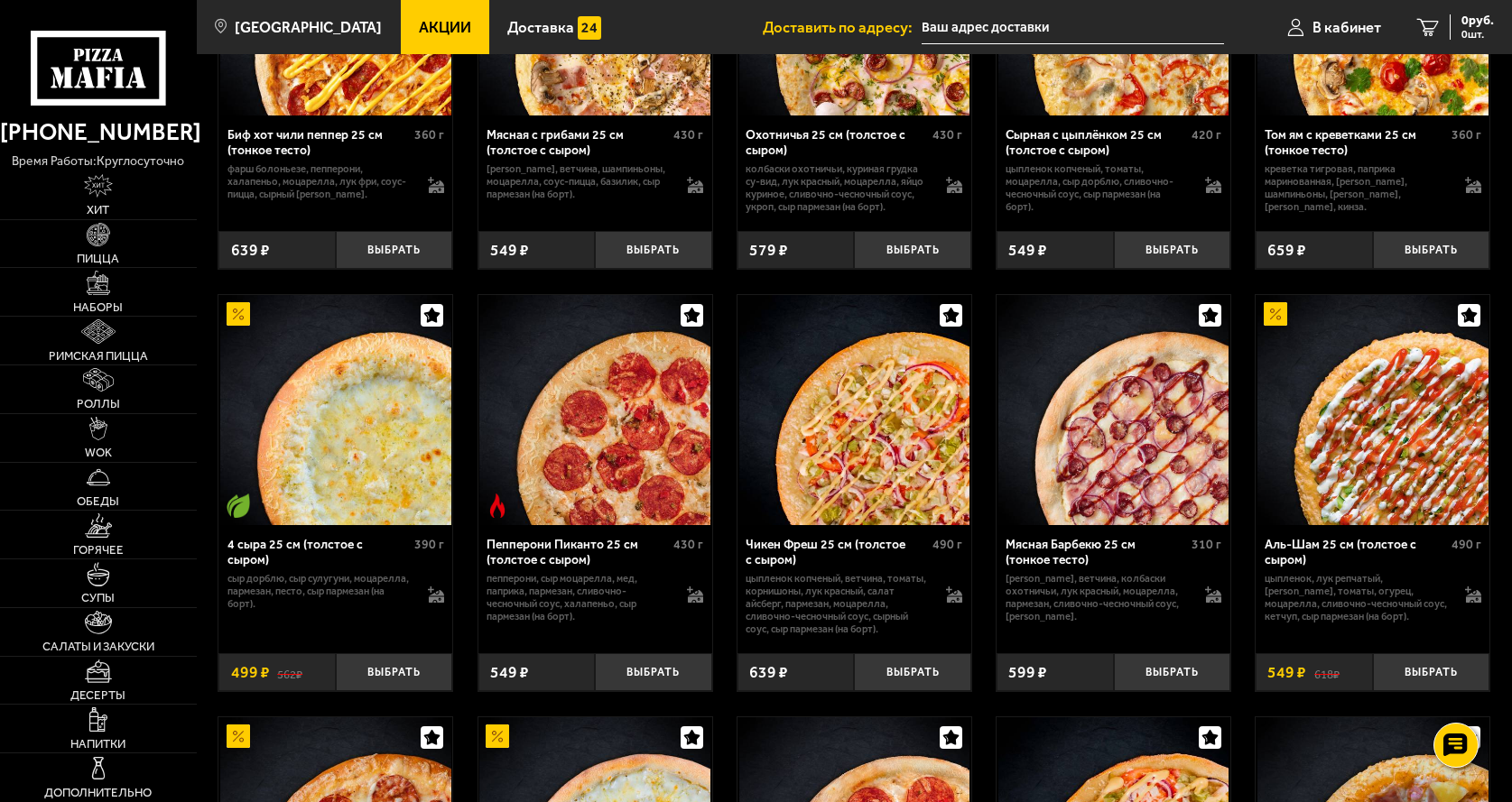
scroll to position [1263, 0]
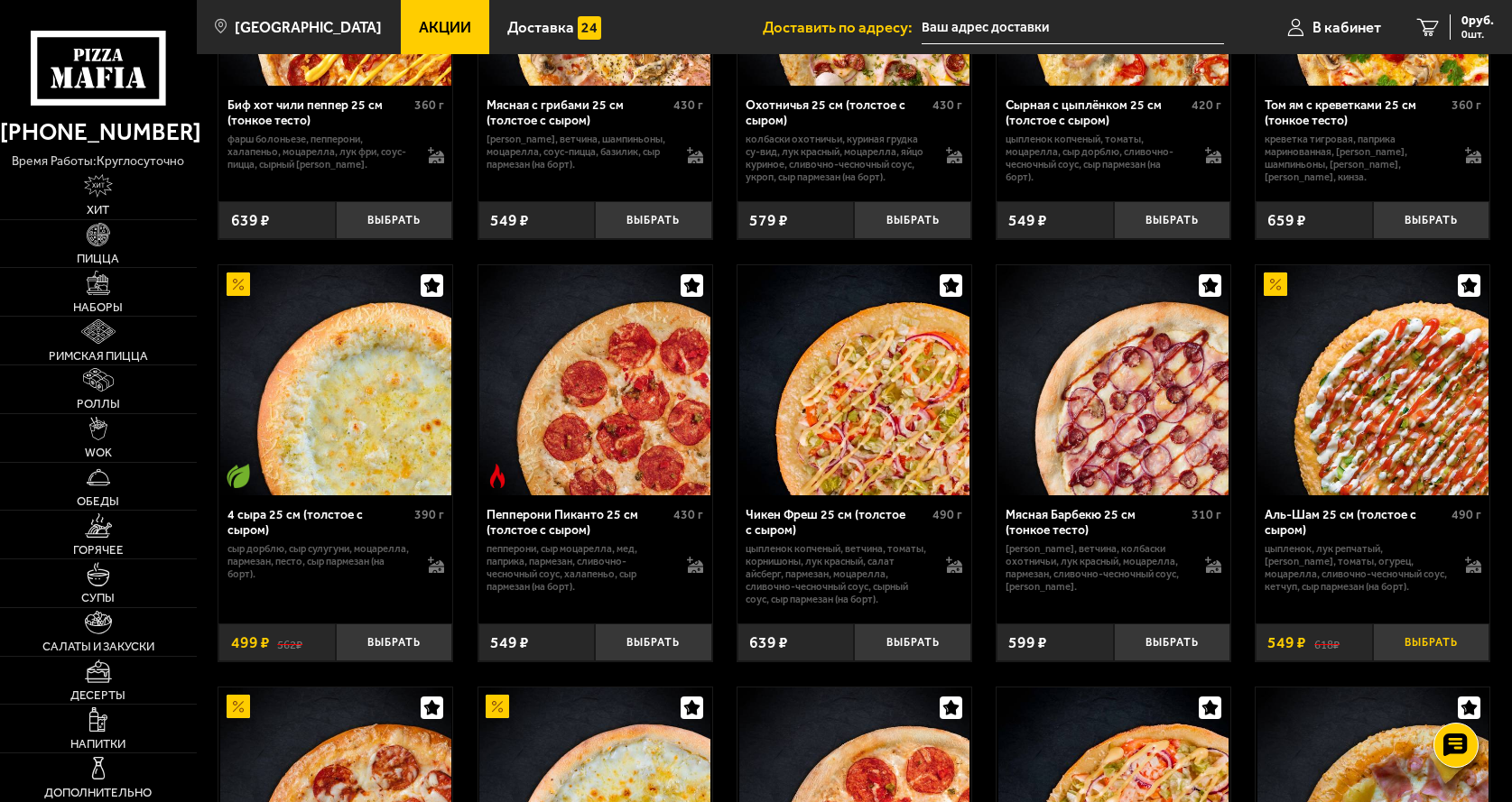
click at [1420, 647] on button "Выбрать" at bounding box center [1432, 643] width 118 height 39
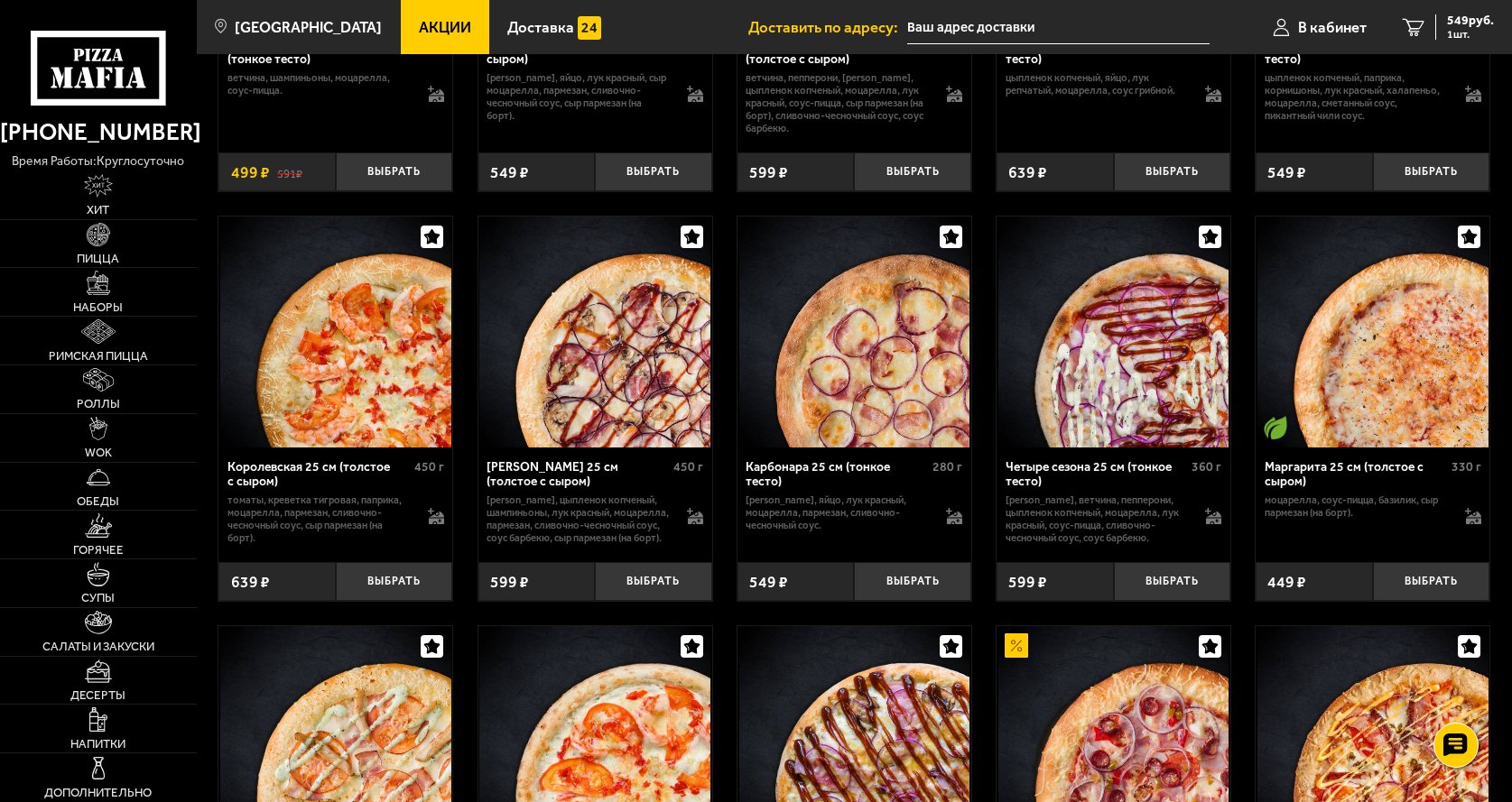
scroll to position [3881, 0]
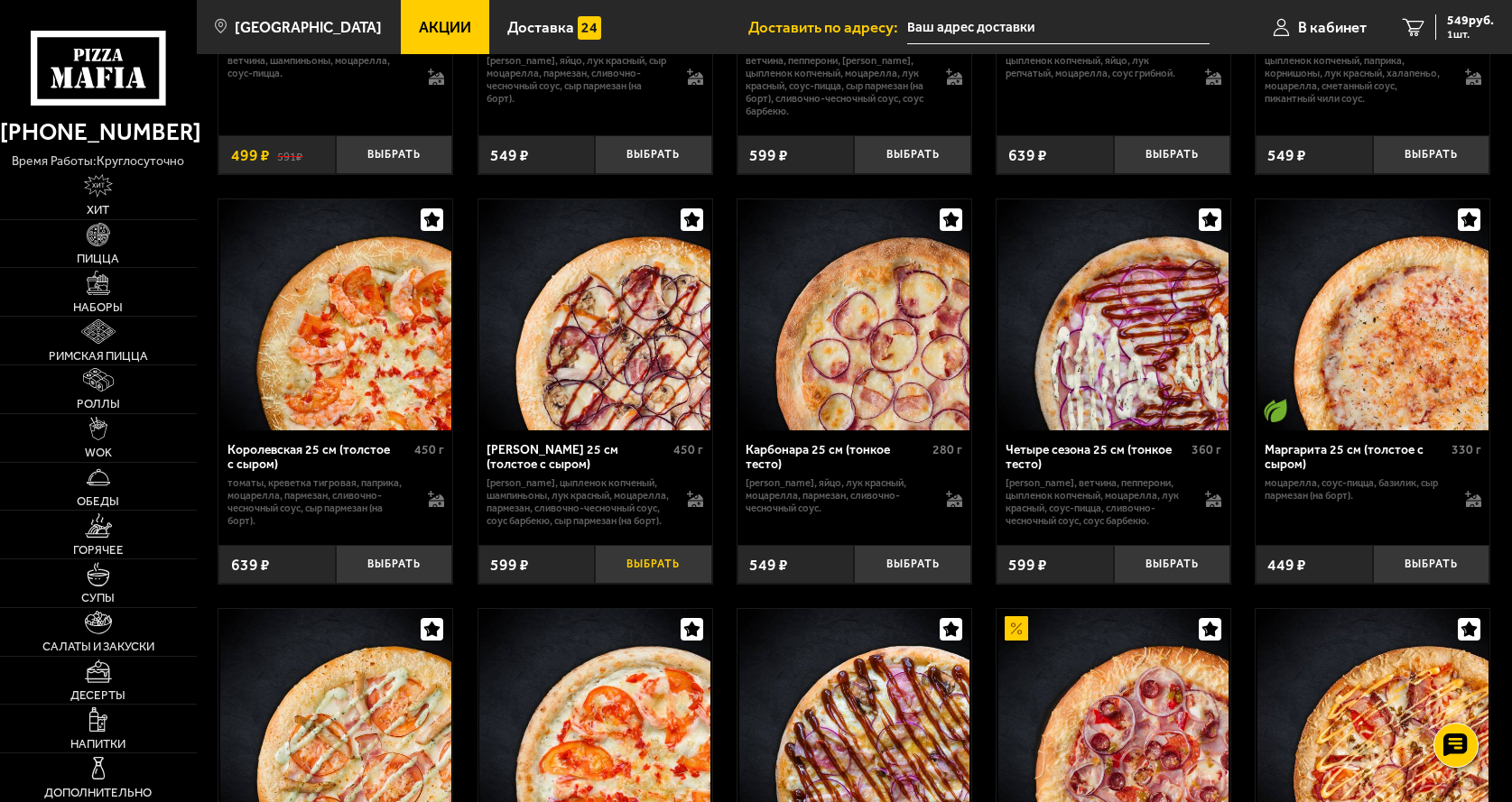
click at [663, 577] on button "Выбрать" at bounding box center [653, 565] width 118 height 39
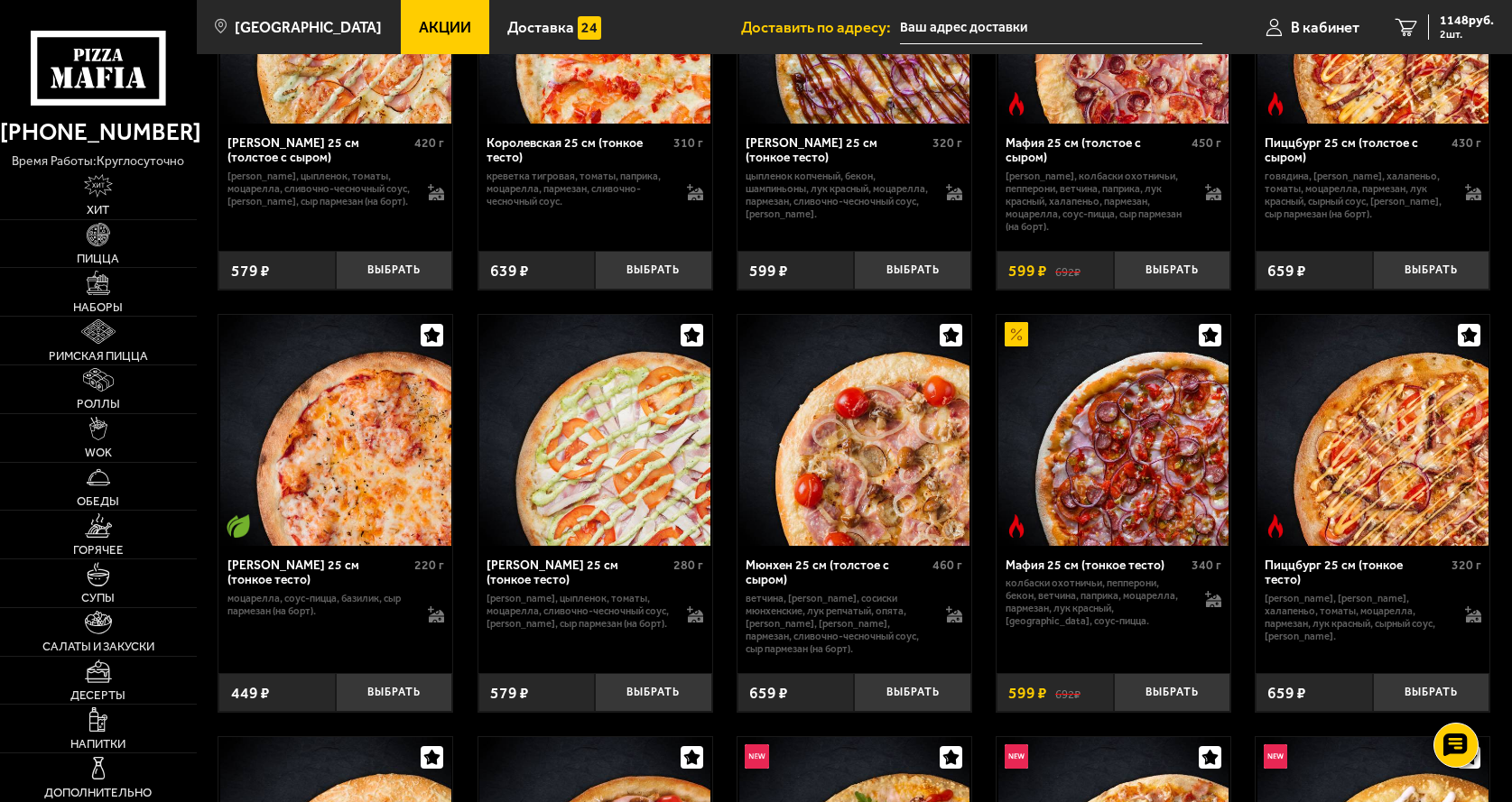
scroll to position [4602, 0]
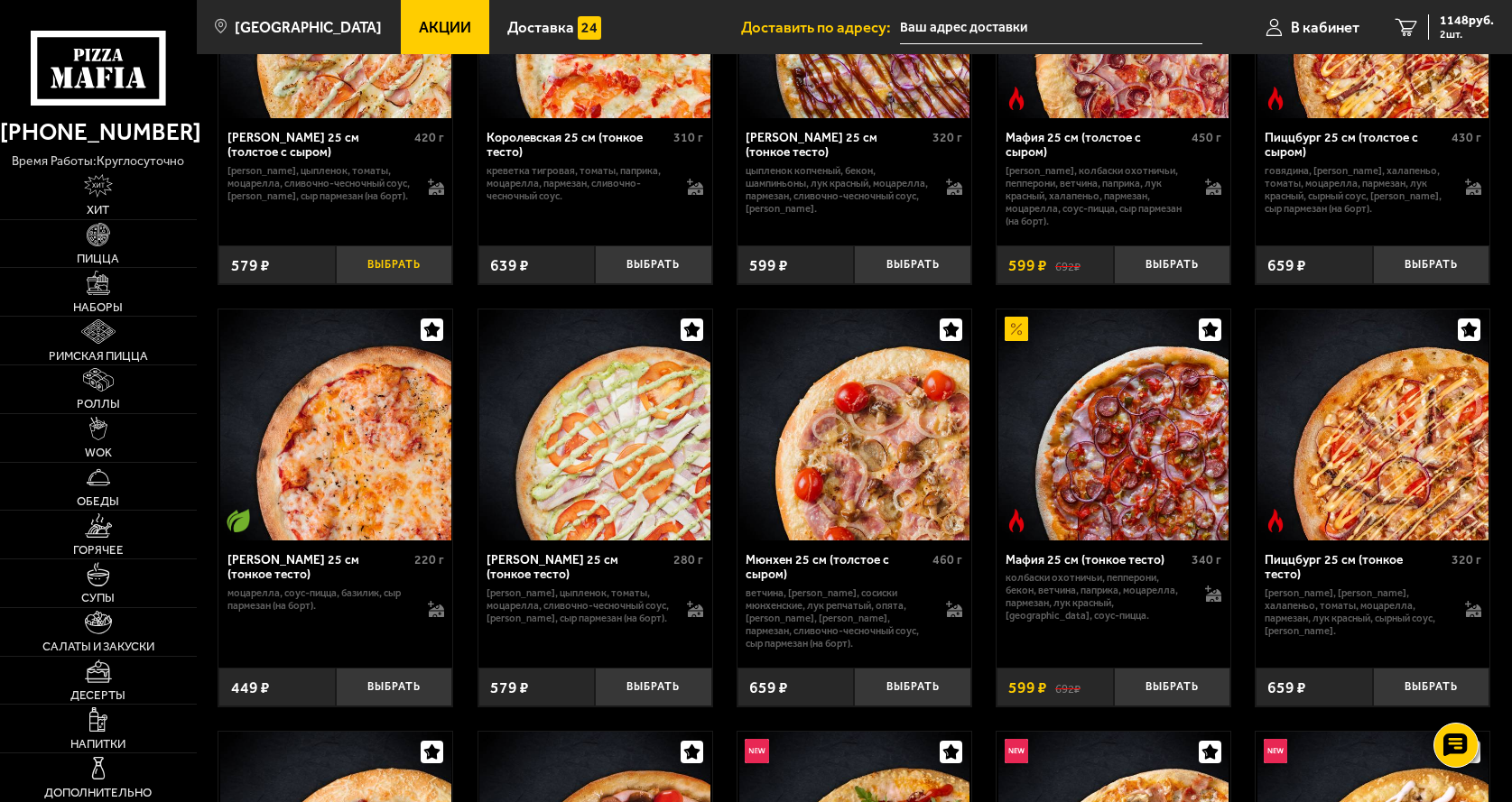
click at [382, 284] on button "Выбрать" at bounding box center [395, 265] width 118 height 39
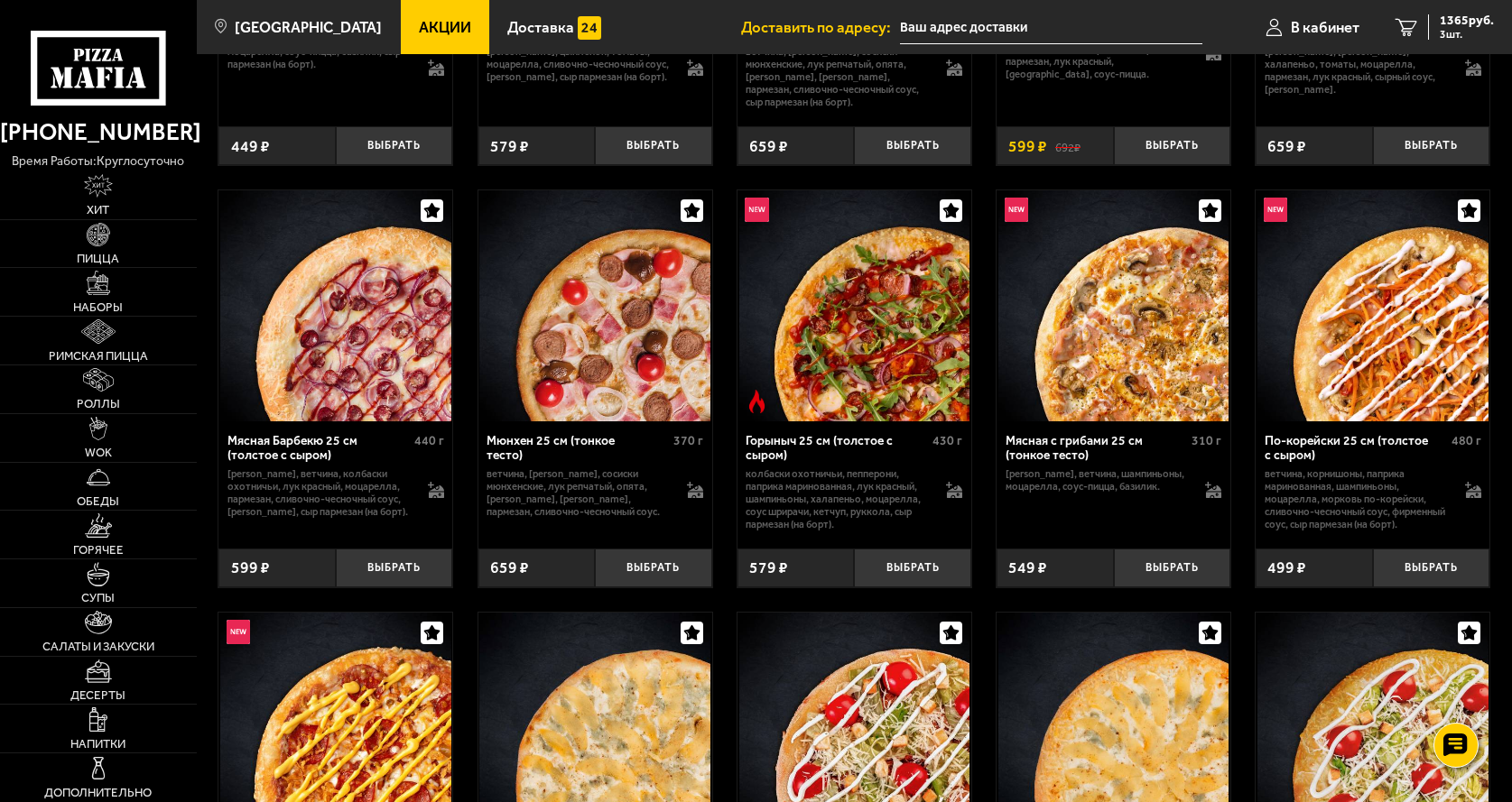
scroll to position [5504, 0]
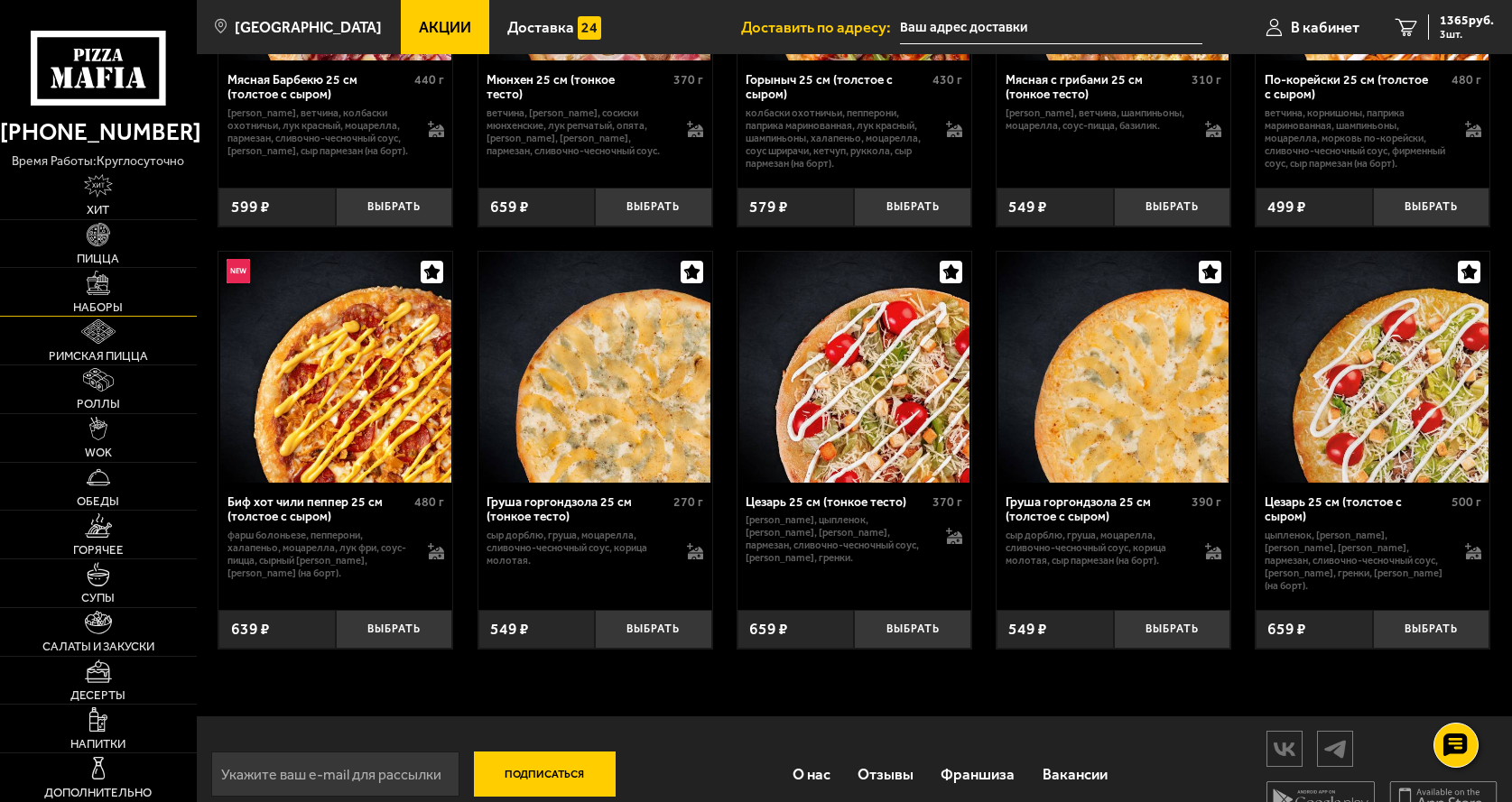
click at [93, 297] on link "Наборы" at bounding box center [98, 292] width 197 height 48
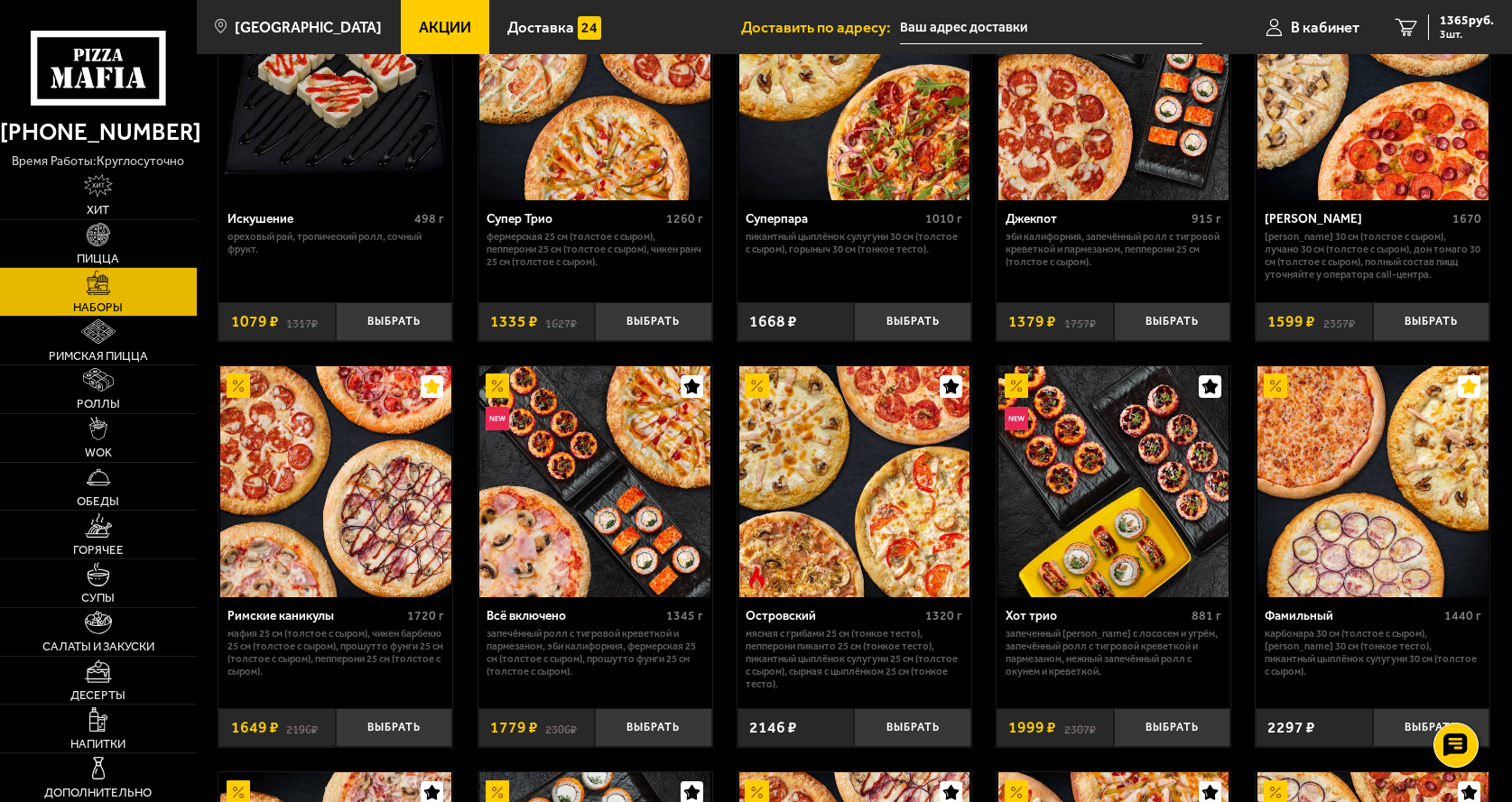
scroll to position [1173, 0]
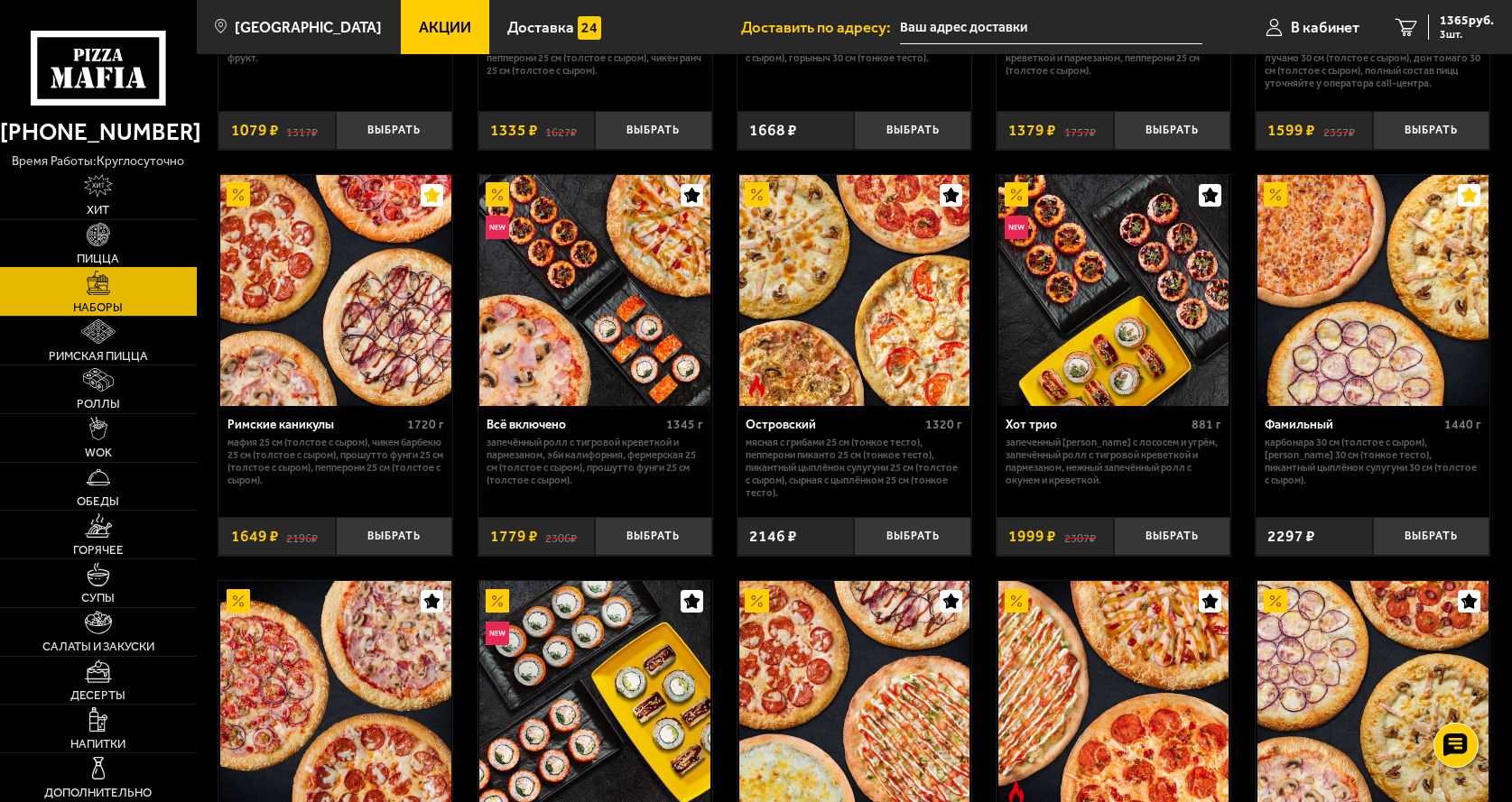
click at [100, 247] on img at bounding box center [98, 235] width 24 height 24
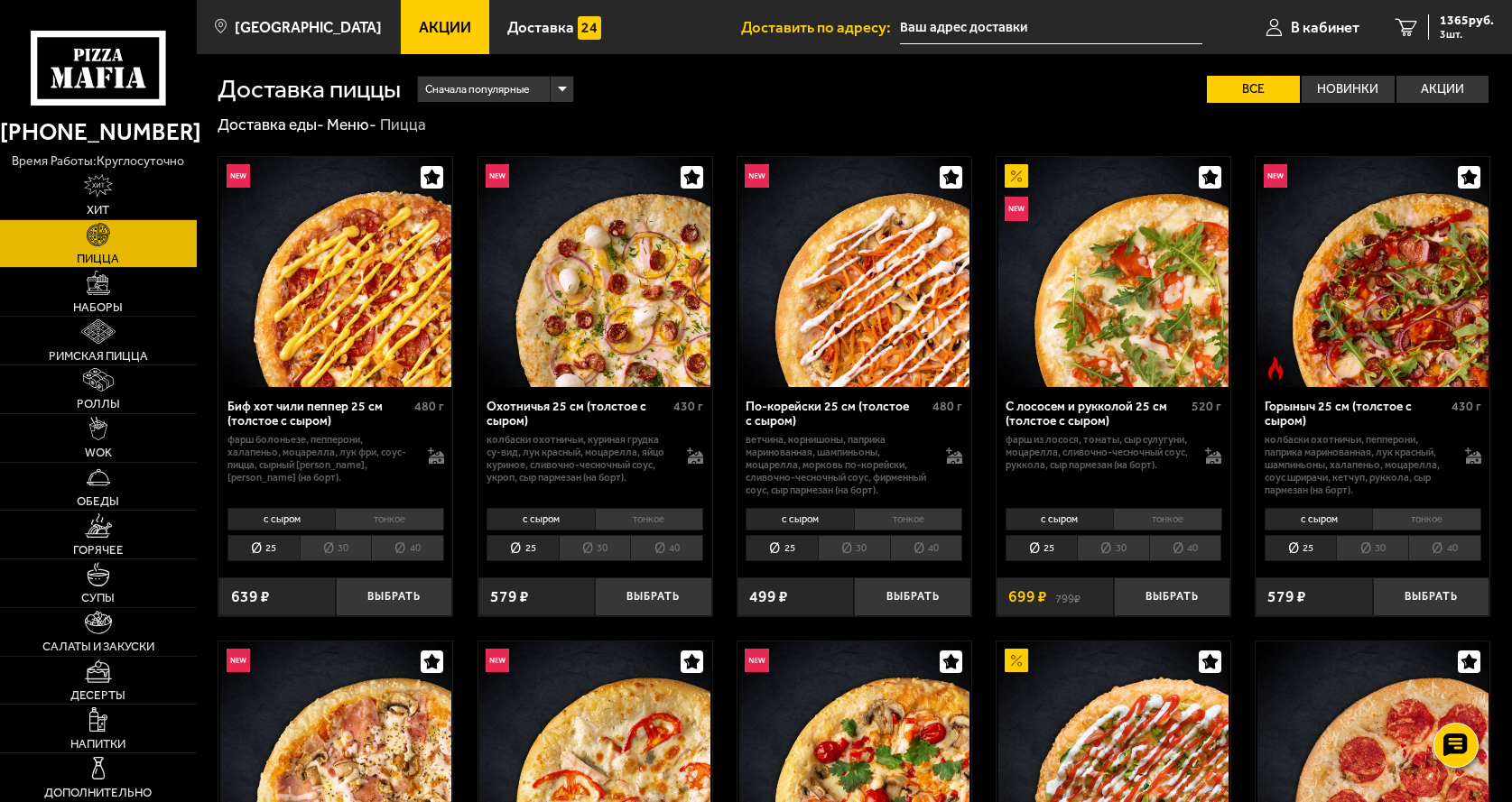
click at [419, 24] on span "Акции" at bounding box center [445, 27] width 52 height 16
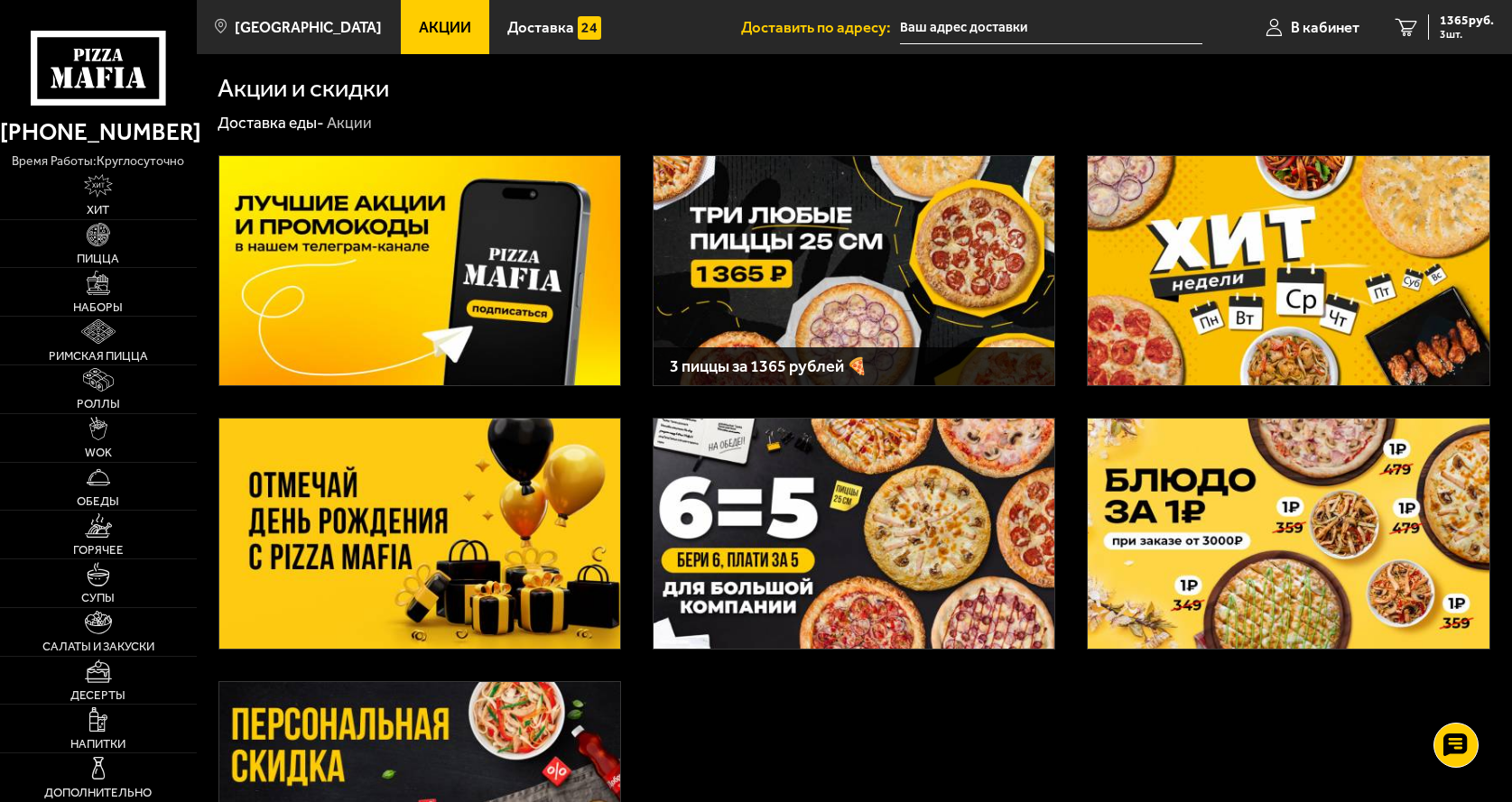
click at [782, 290] on img at bounding box center [853, 270] width 401 height 230
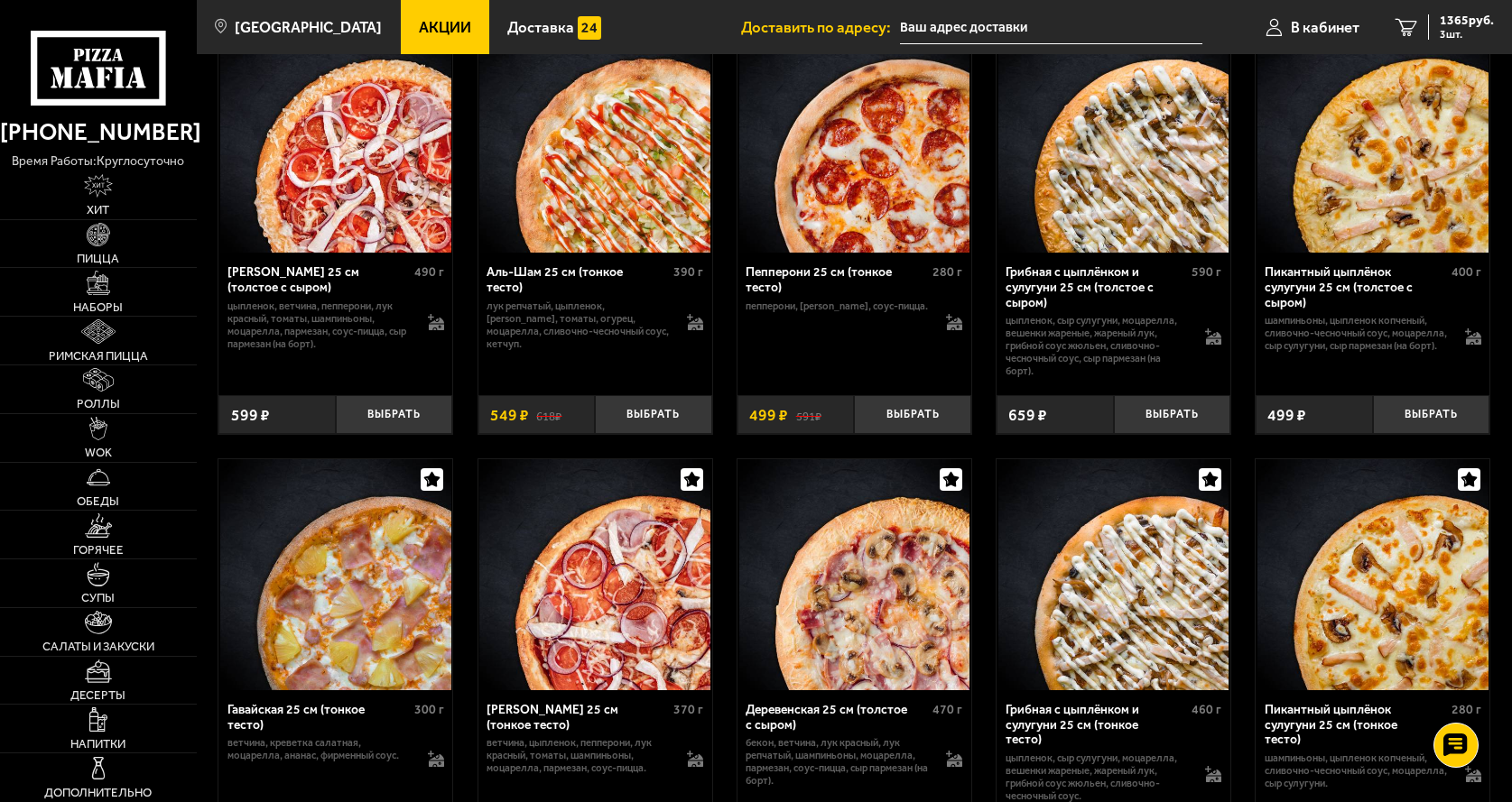
scroll to position [2617, 0]
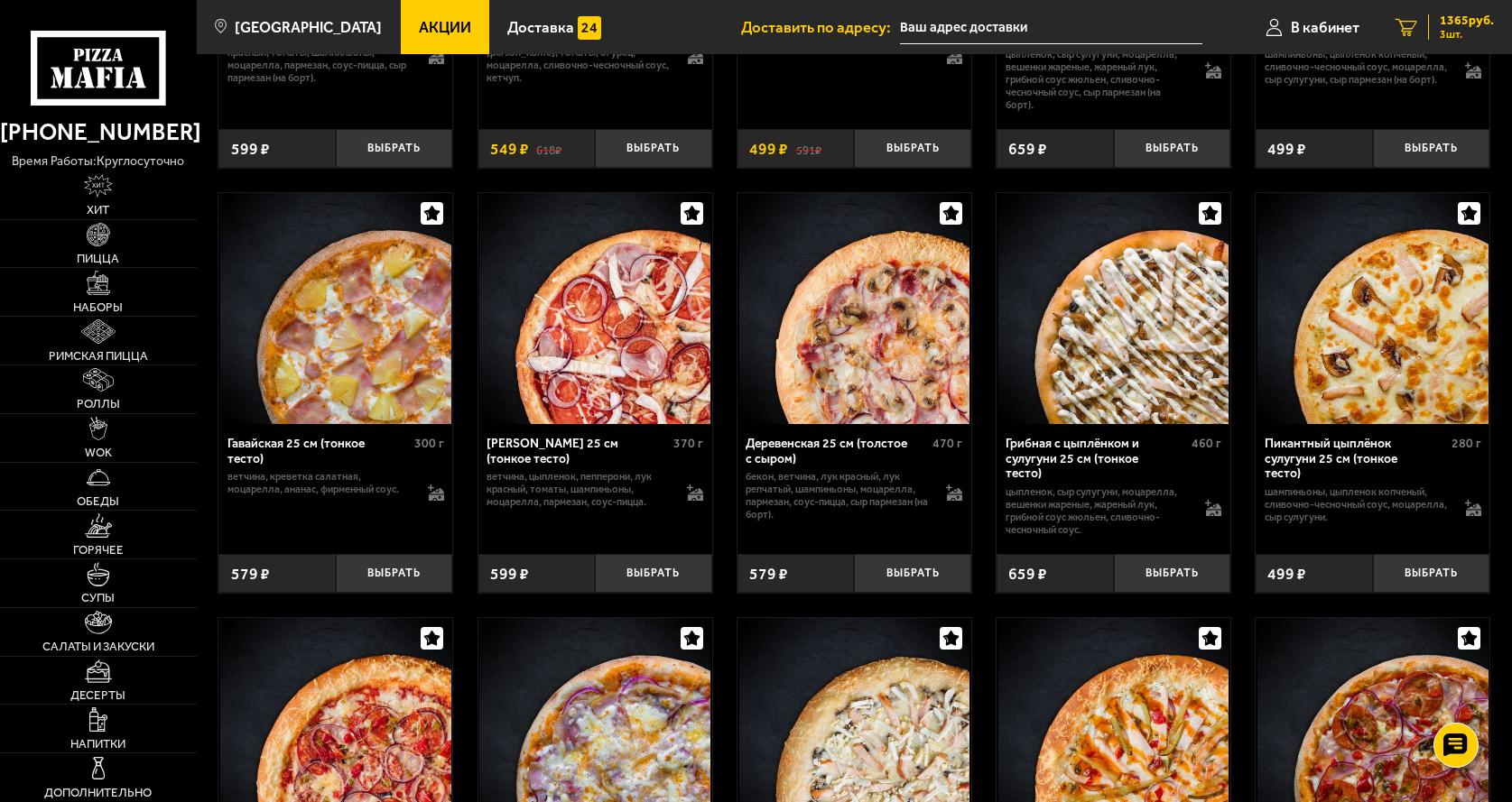
click at [1444, 23] on span "1365 руб." at bounding box center [1466, 21] width 54 height 13
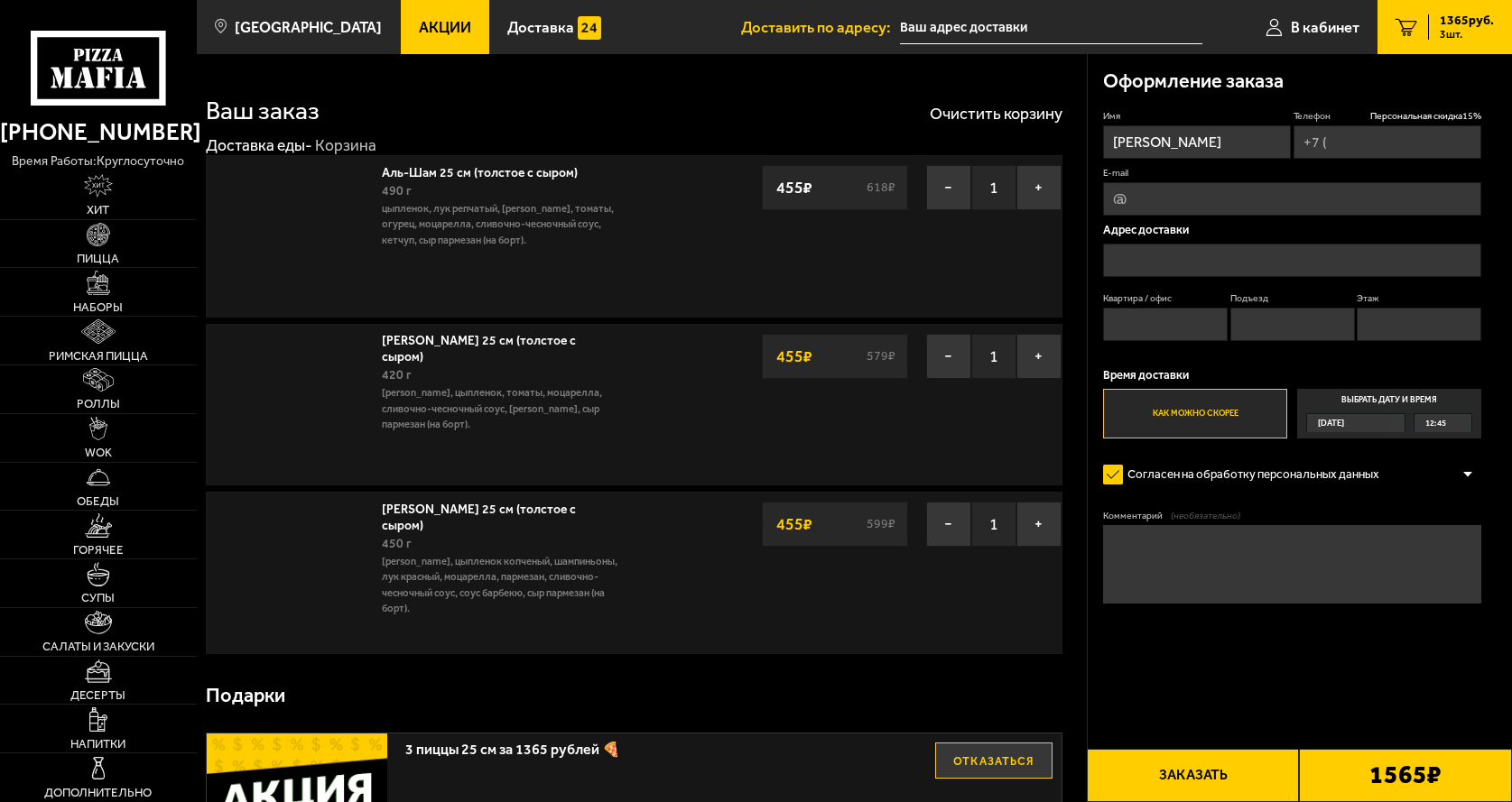
type input "+7 (911) 284-45-77"
type input "[STREET_ADDRESS][PERSON_NAME]"
type input "234"
type input "7"
type input "5"
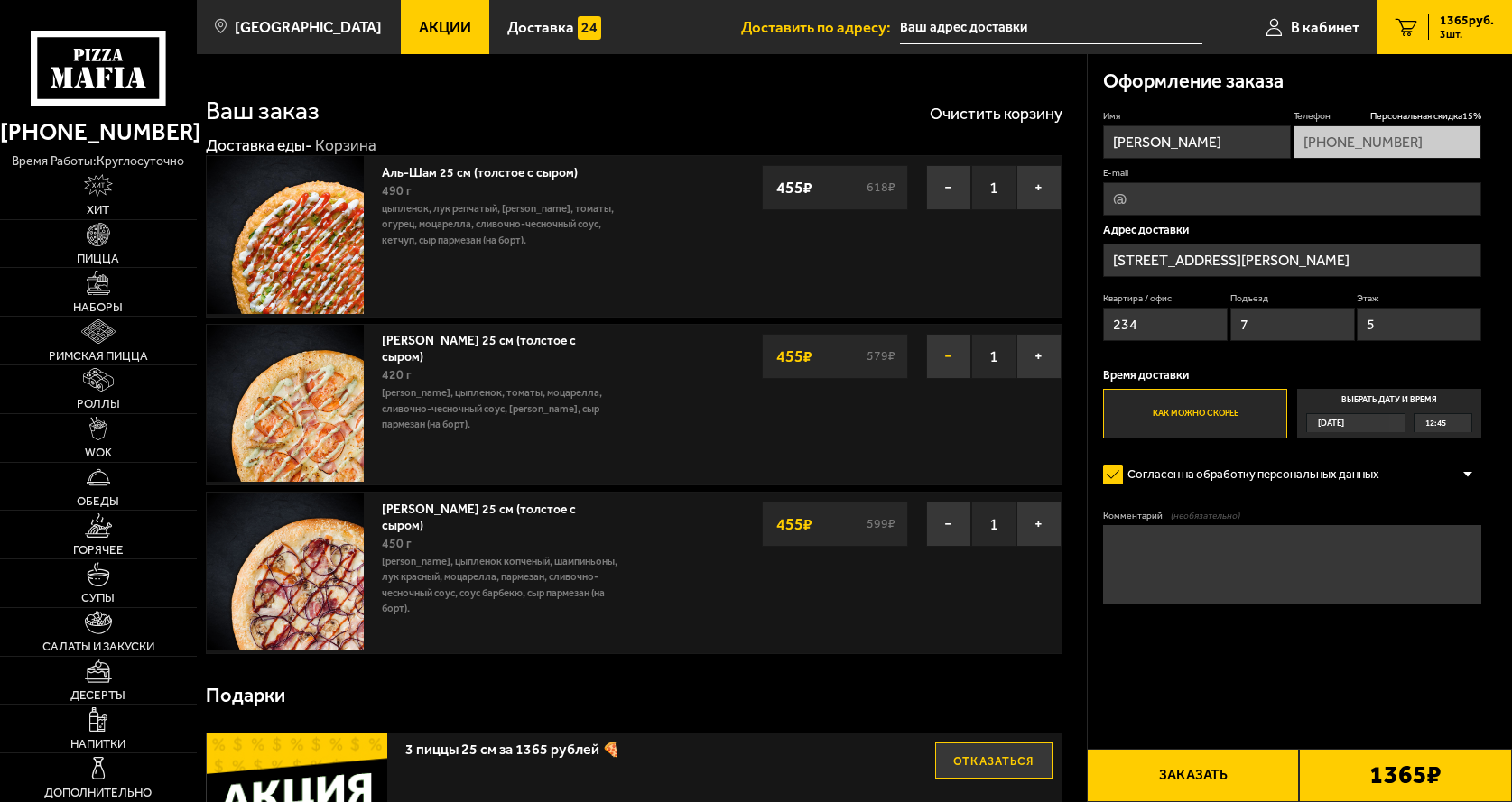
click at [947, 362] on button "−" at bounding box center [949, 356] width 45 height 45
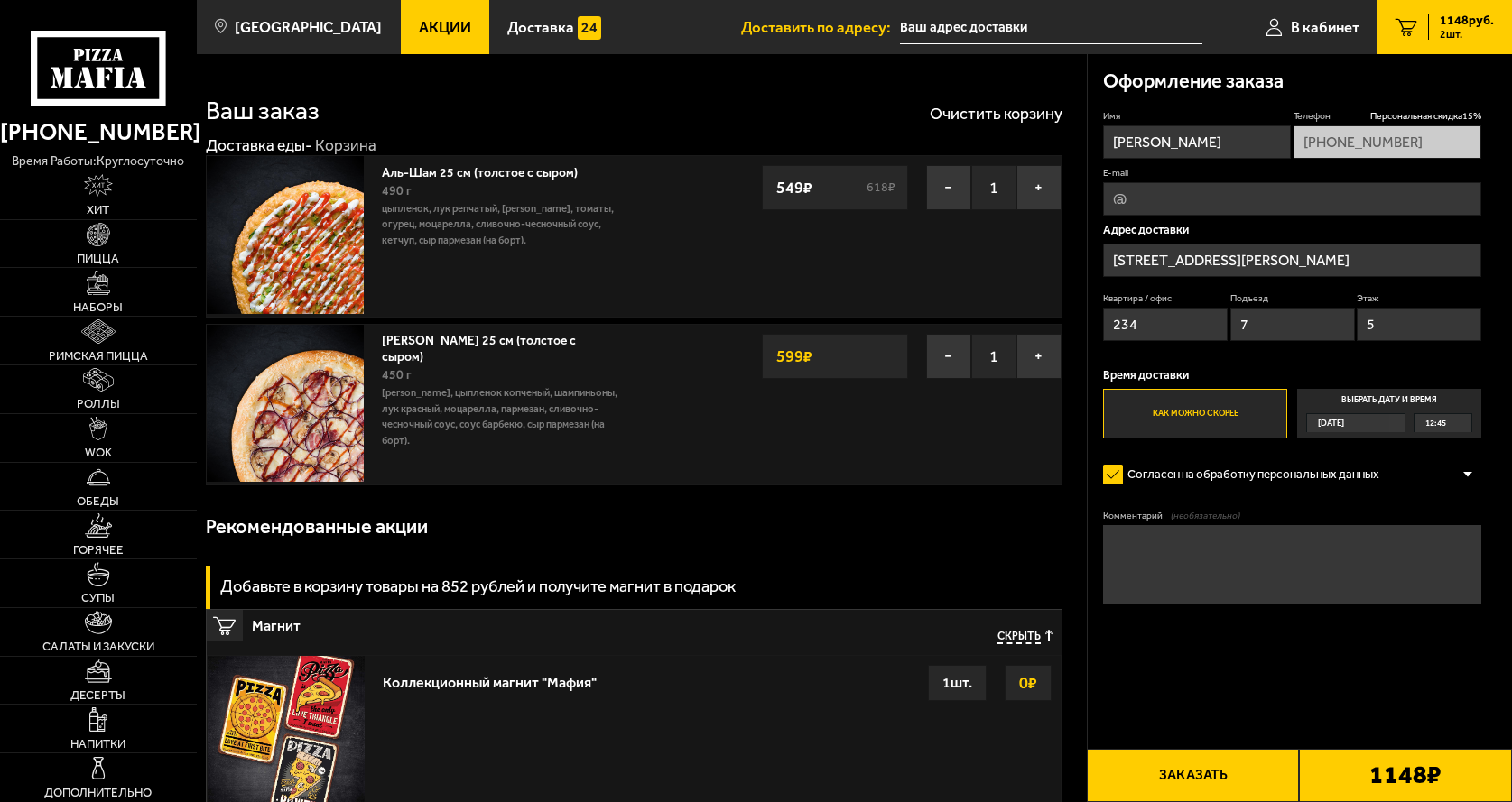
click at [419, 28] on span "Акции" at bounding box center [445, 27] width 52 height 16
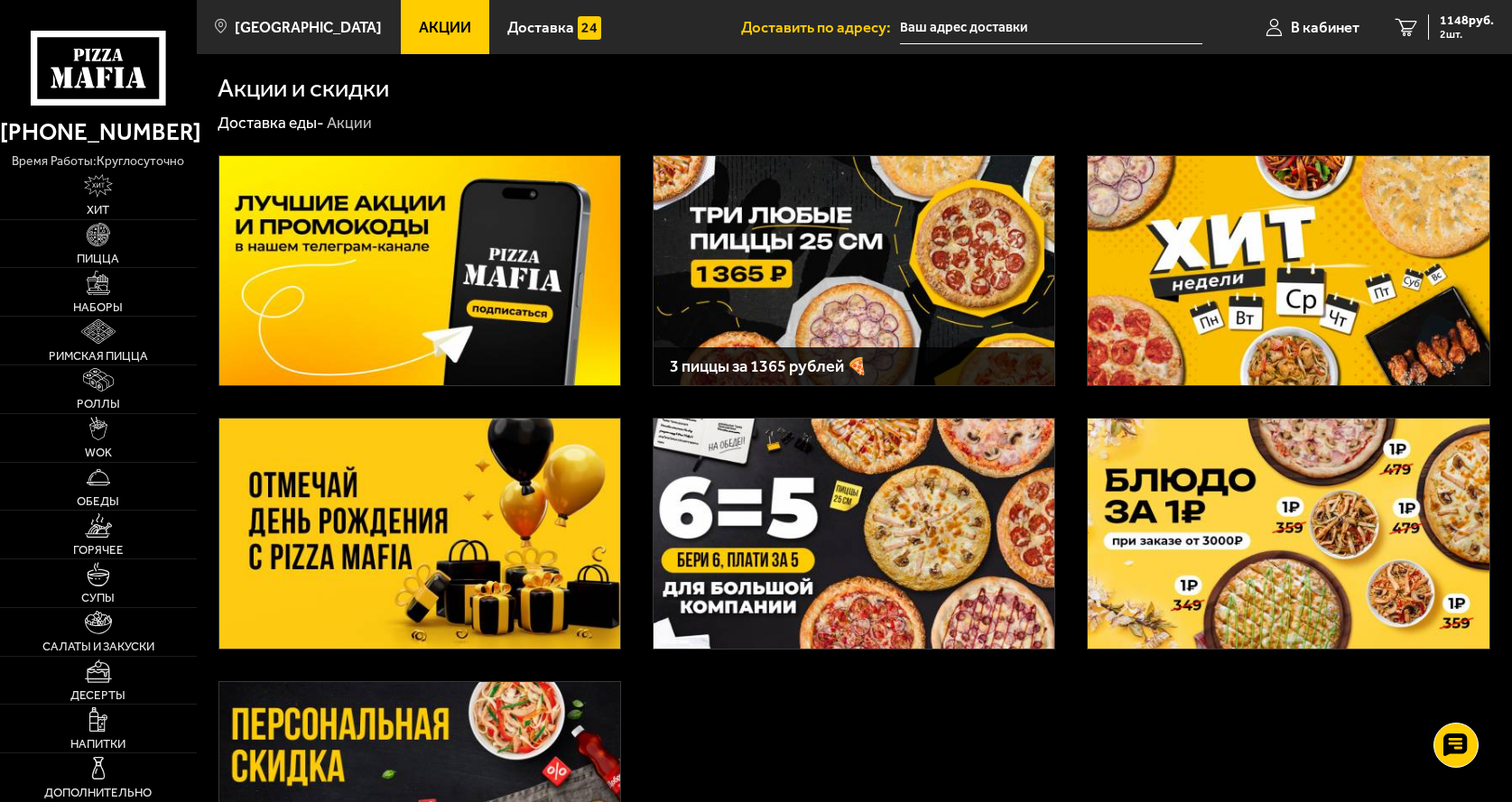
click at [690, 213] on img at bounding box center [853, 270] width 401 height 230
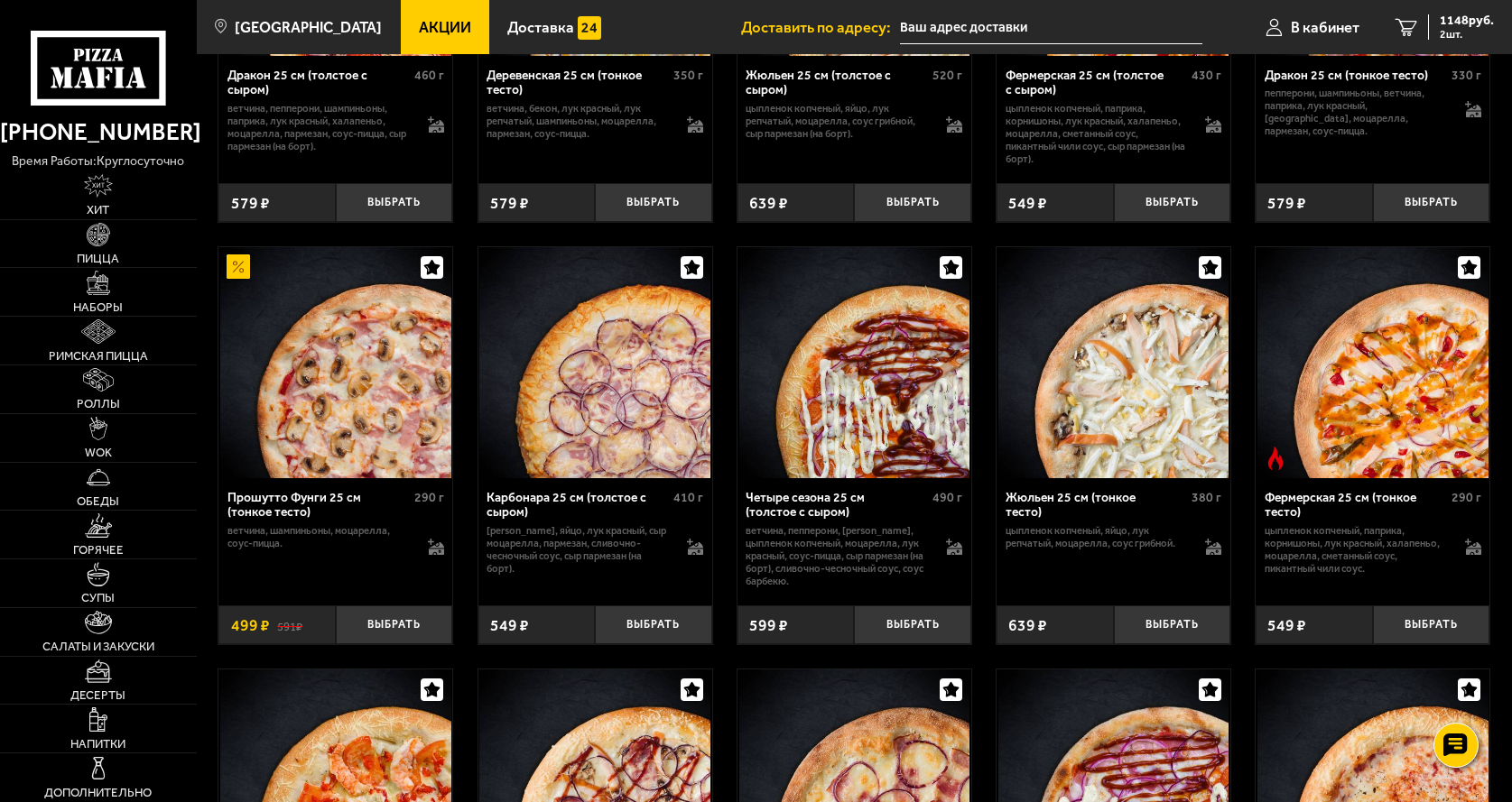
scroll to position [3519, 0]
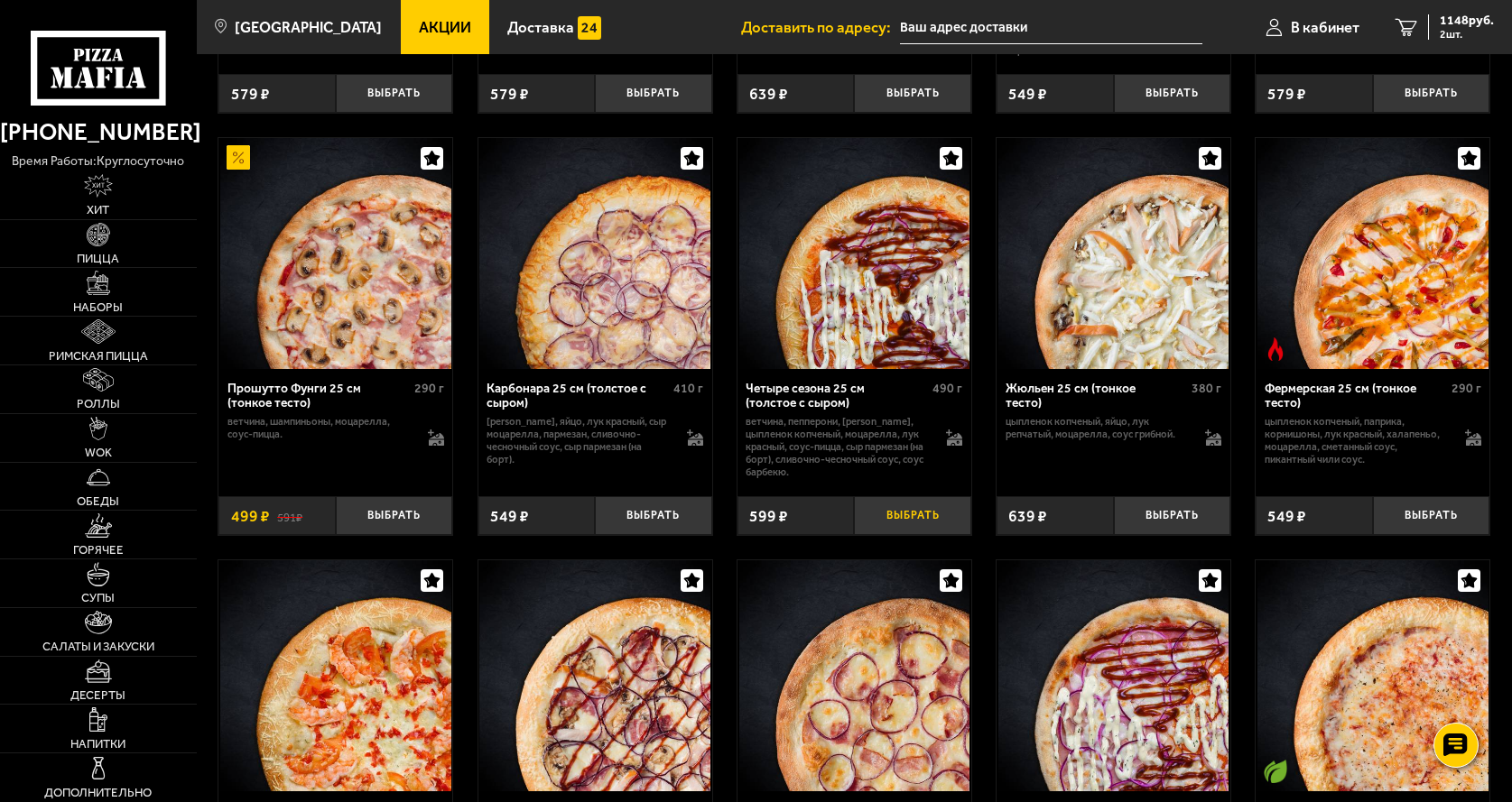
click at [913, 534] on button "Выбрать" at bounding box center [913, 516] width 118 height 39
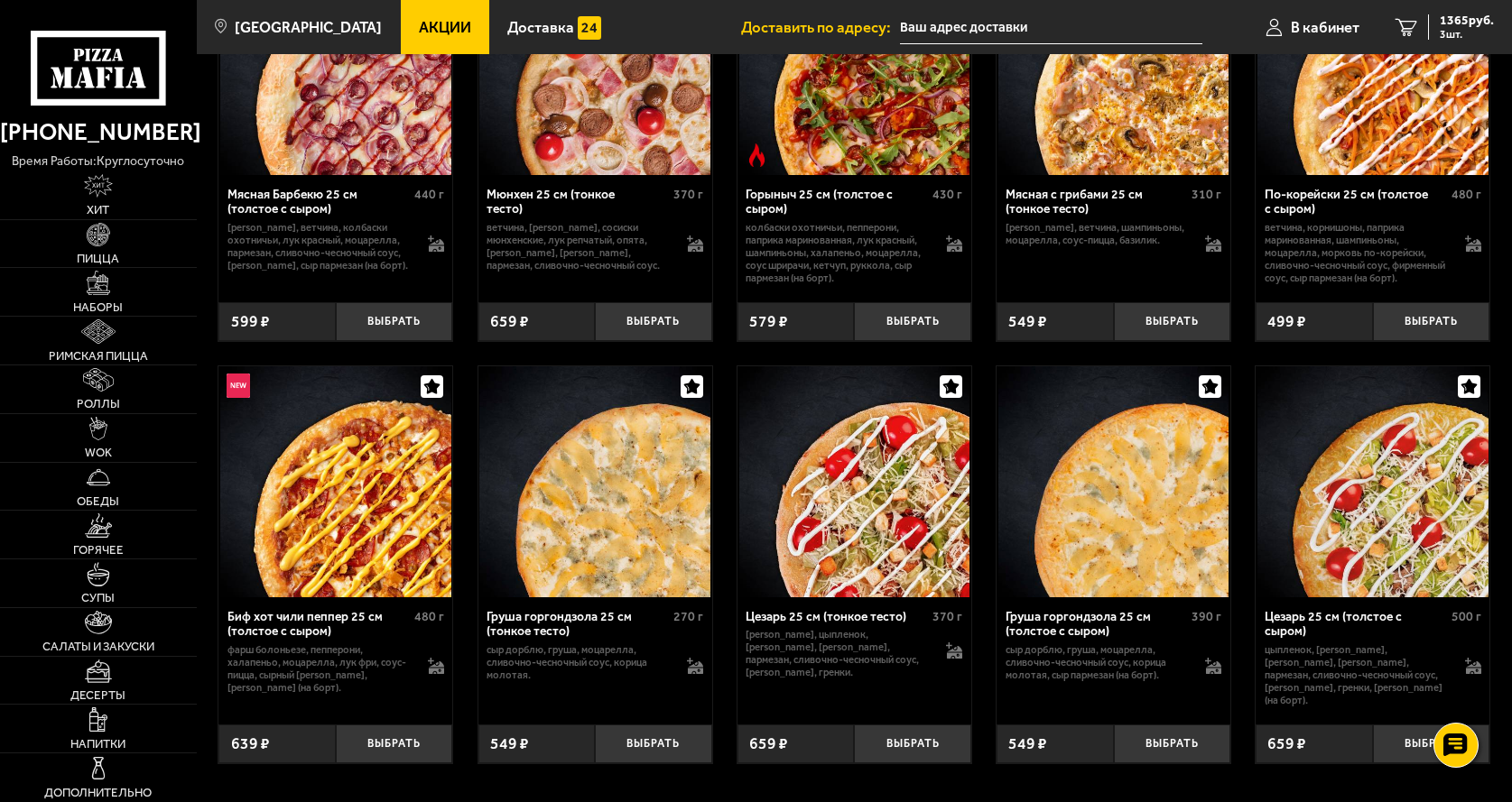
scroll to position [5504, 0]
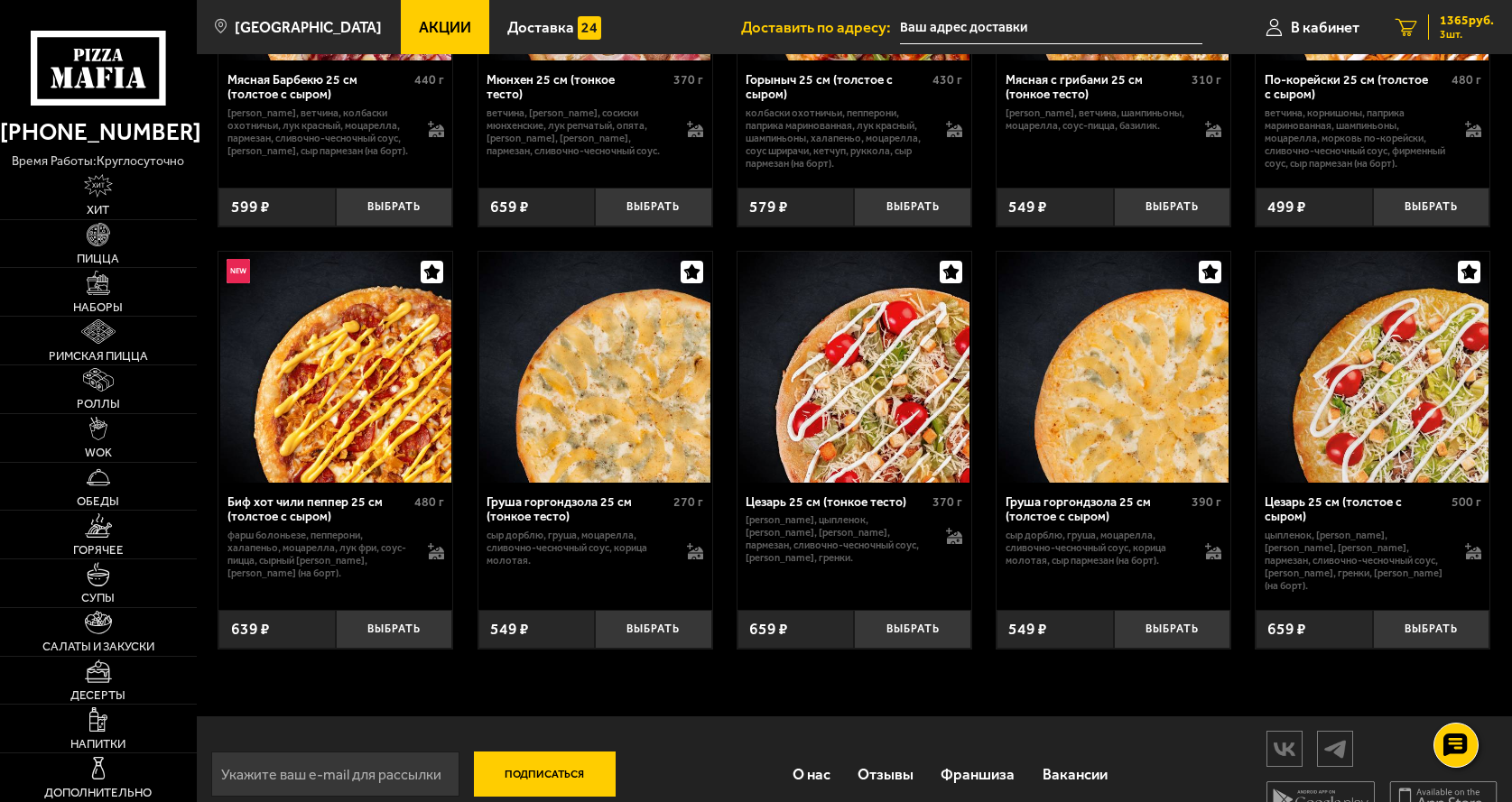
click at [1461, 24] on span "1365 руб." at bounding box center [1466, 21] width 54 height 13
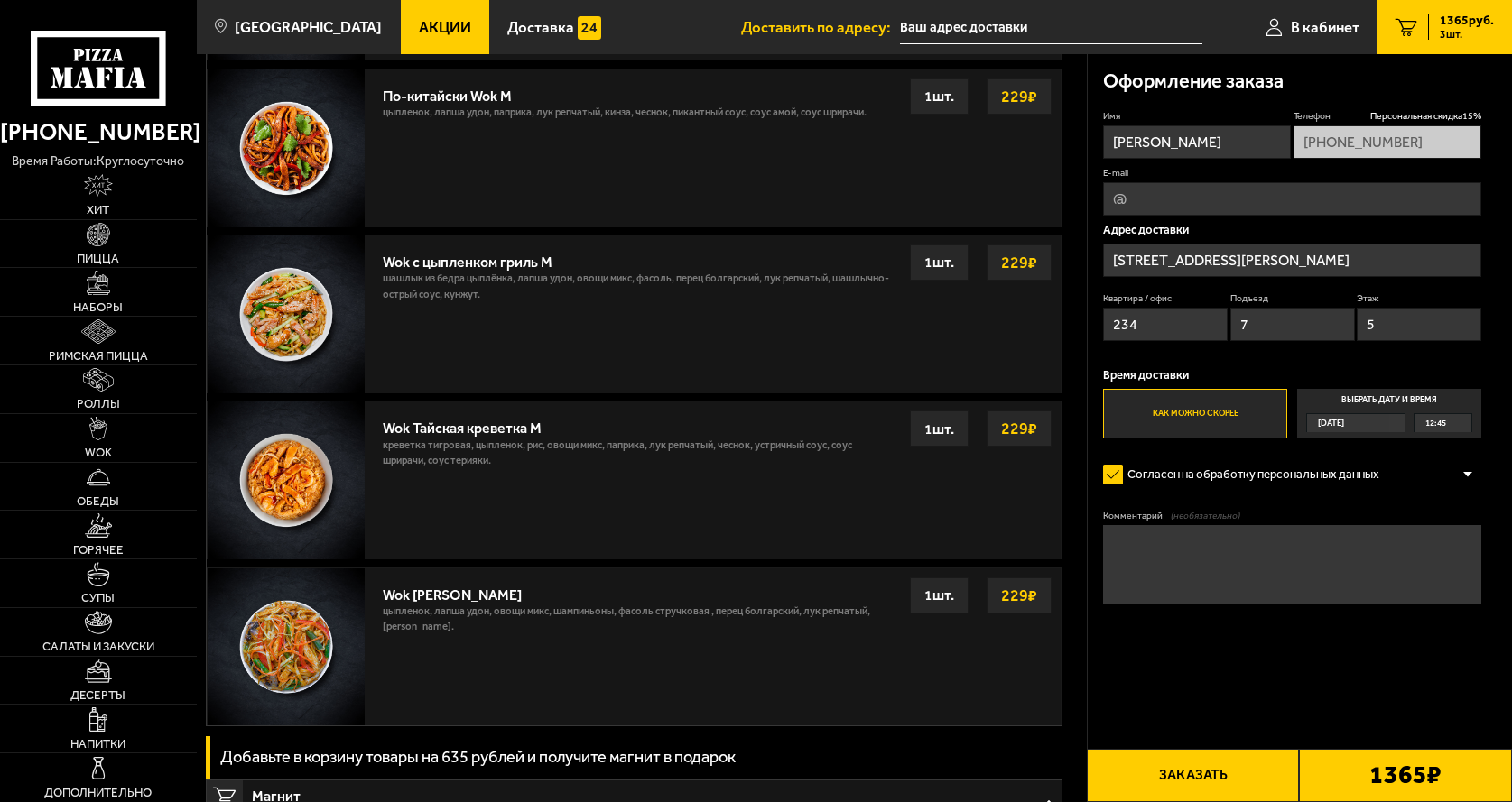
scroll to position [1263, 0]
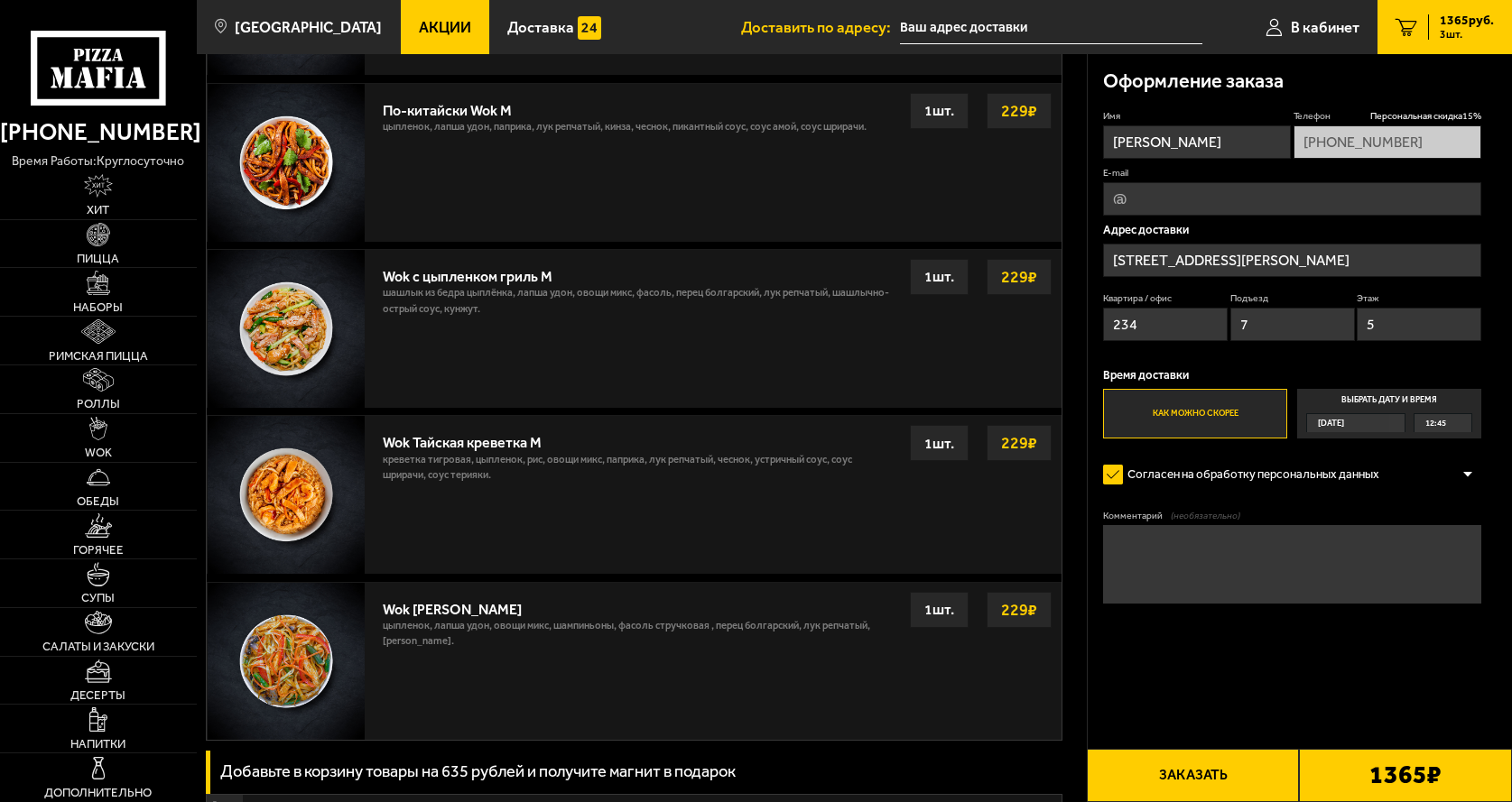
click at [1155, 568] on textarea "Комментарий (необязательно)" at bounding box center [1292, 564] width 378 height 78
click at [1165, 535] on textarea "домофонр 234" at bounding box center [1292, 564] width 378 height 78
click at [1226, 566] on textarea "домофон 234" at bounding box center [1292, 564] width 378 height 78
type textarea "домофон 234"
click at [1121, 200] on input "E-mail" at bounding box center [1292, 199] width 378 height 33
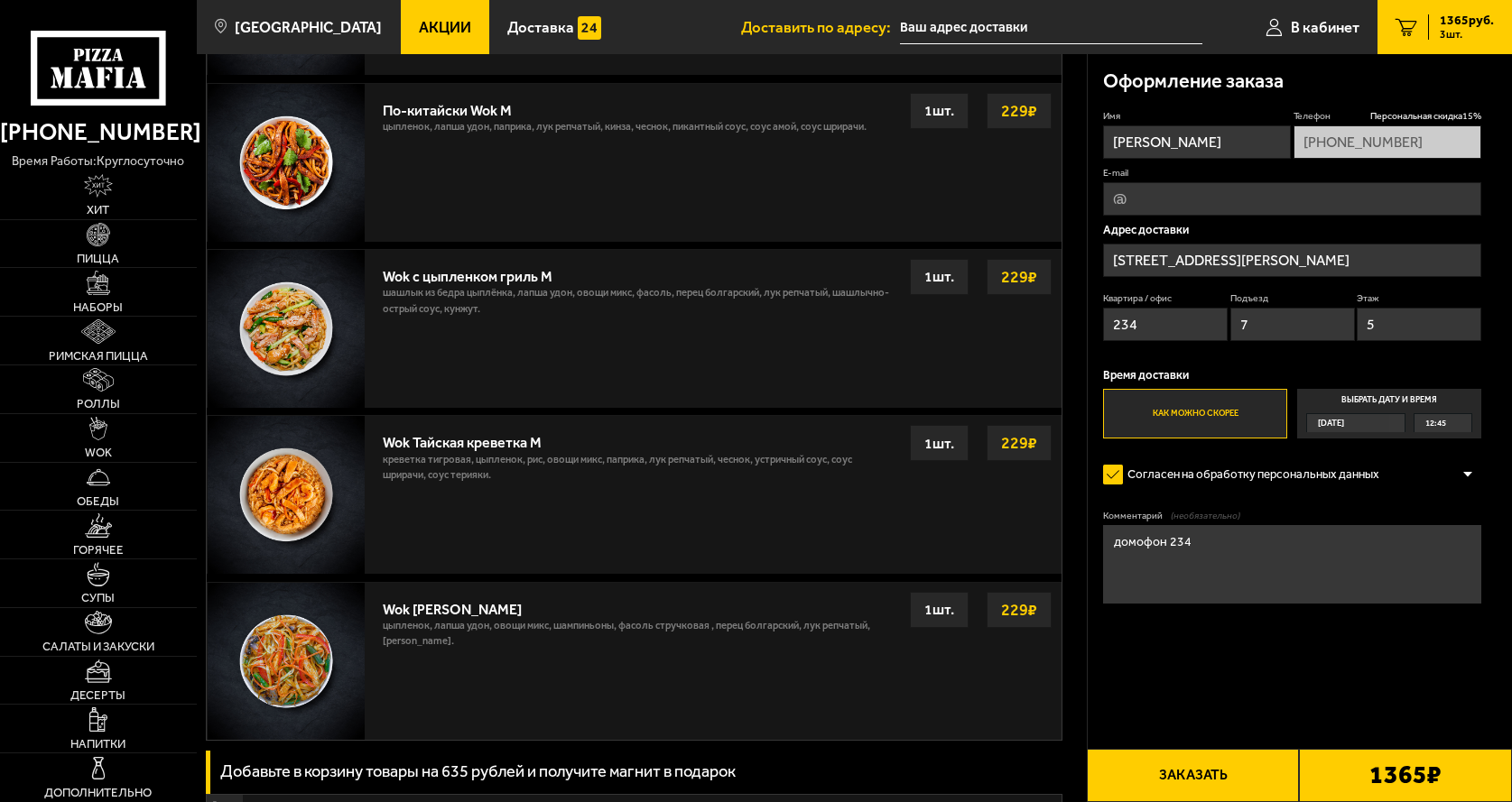
type input "ravinur@mail.ru"
click at [1294, 588] on textarea "домофон 234" at bounding box center [1292, 564] width 378 height 78
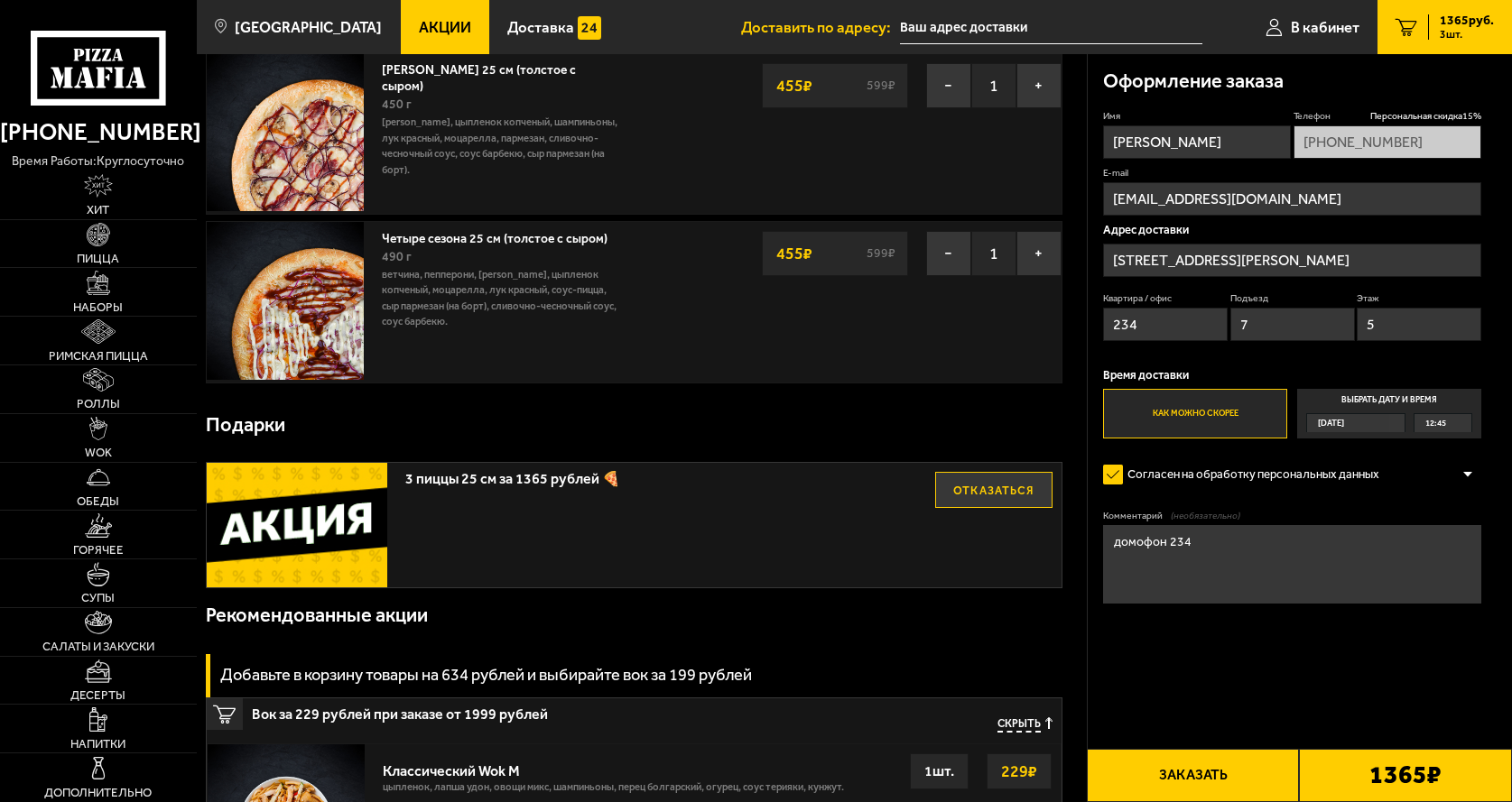
scroll to position [0, 0]
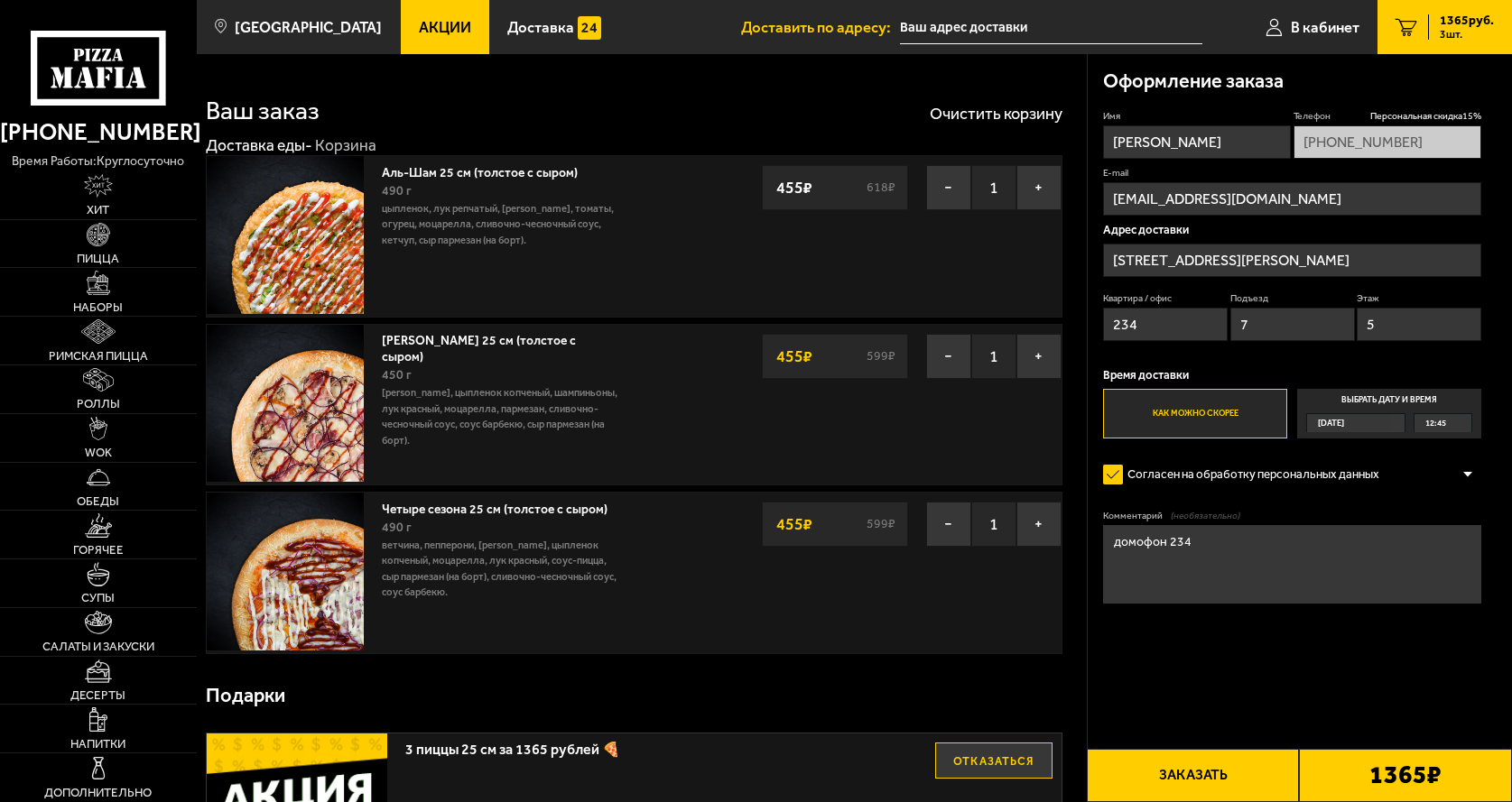
click at [1382, 777] on b "1365 ₽" at bounding box center [1405, 776] width 72 height 25
click at [1194, 777] on button "Заказать" at bounding box center [1193, 776] width 213 height 53
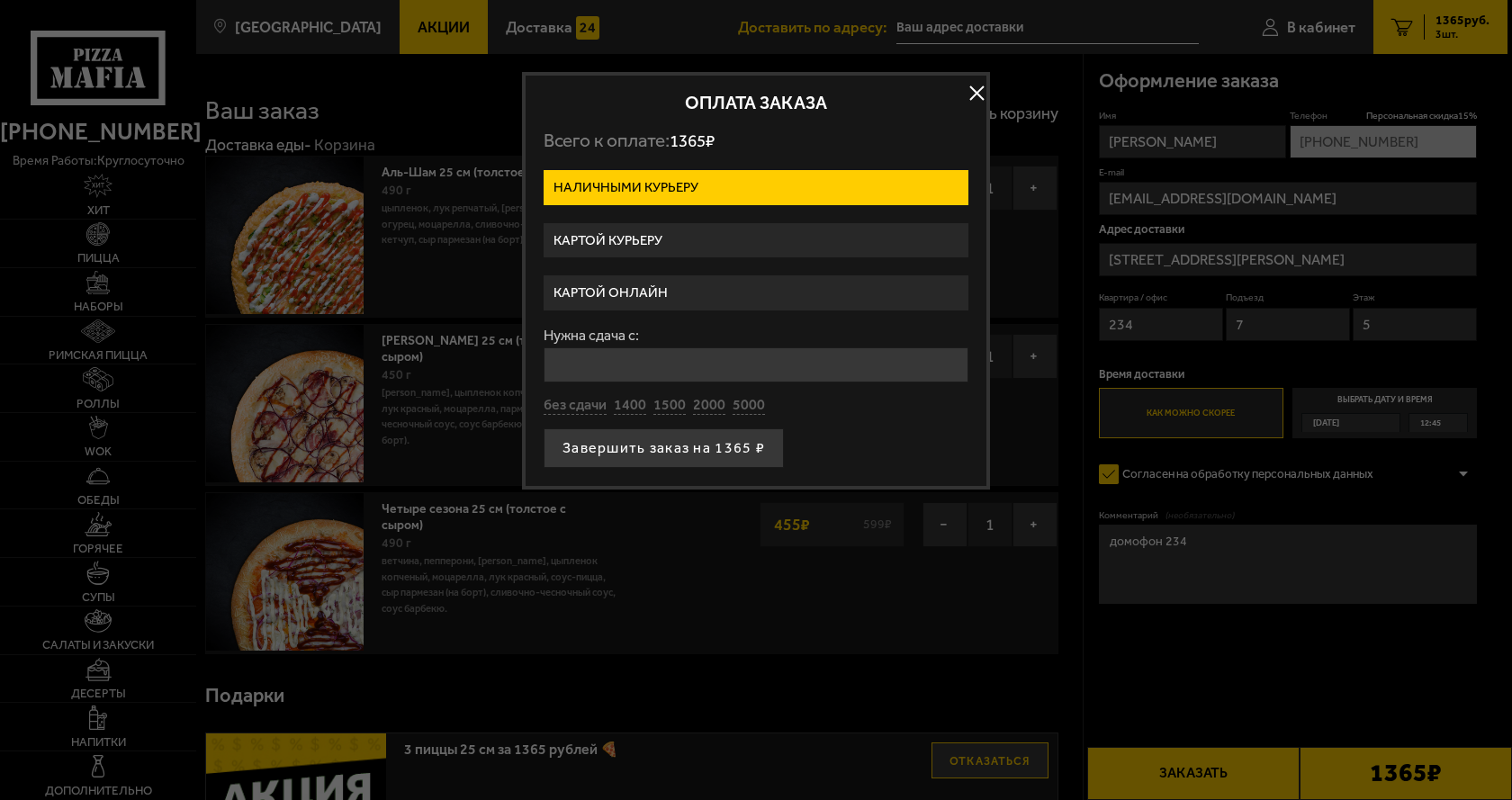
click at [717, 278] on label "Картой онлайн" at bounding box center [756, 293] width 425 height 35
click at [0, 0] on input "Картой онлайн" at bounding box center [0, 0] width 0 height 0
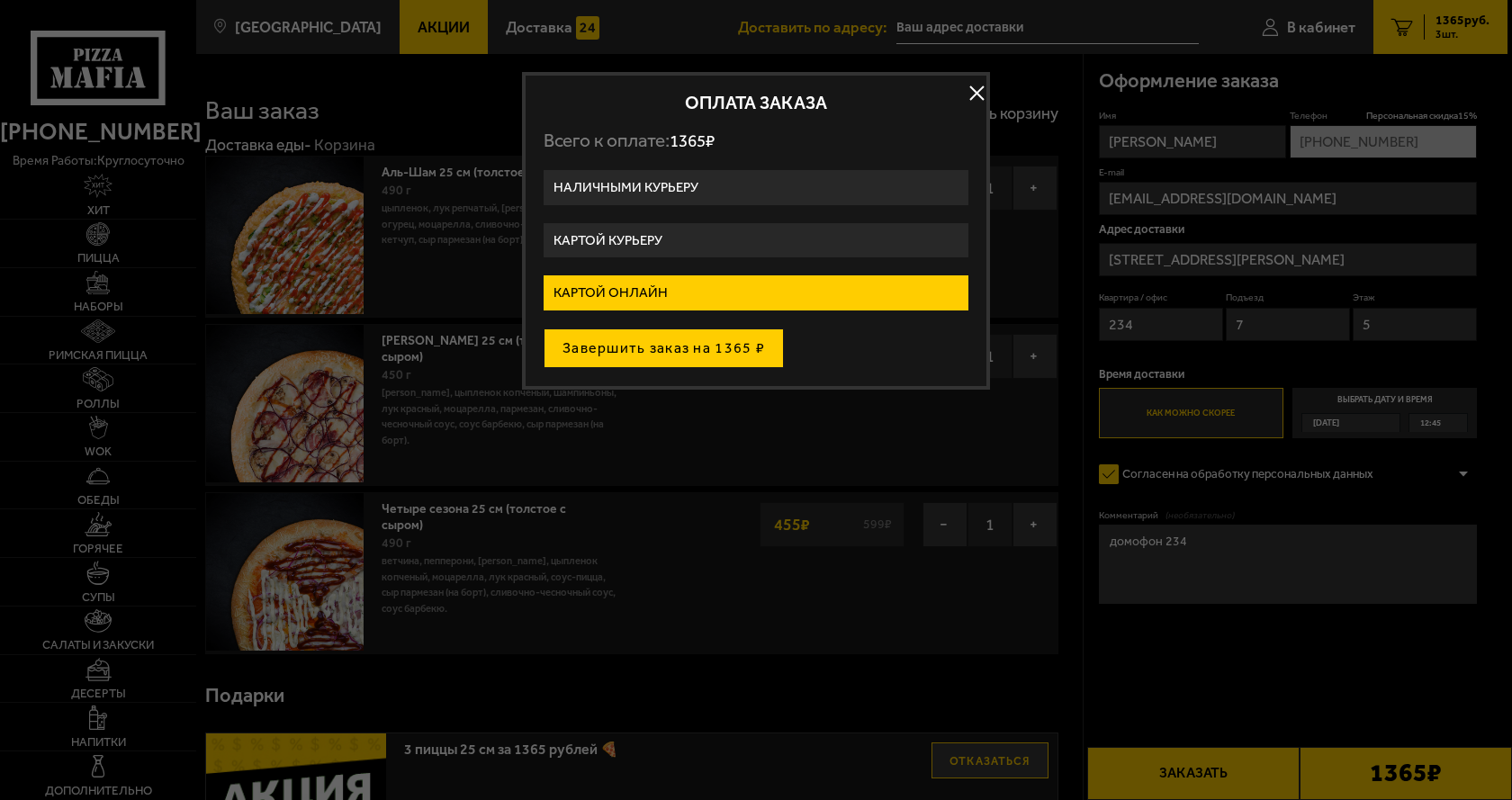
click at [671, 343] on button "Завершить заказ на 1365 ₽" at bounding box center [664, 348] width 240 height 40
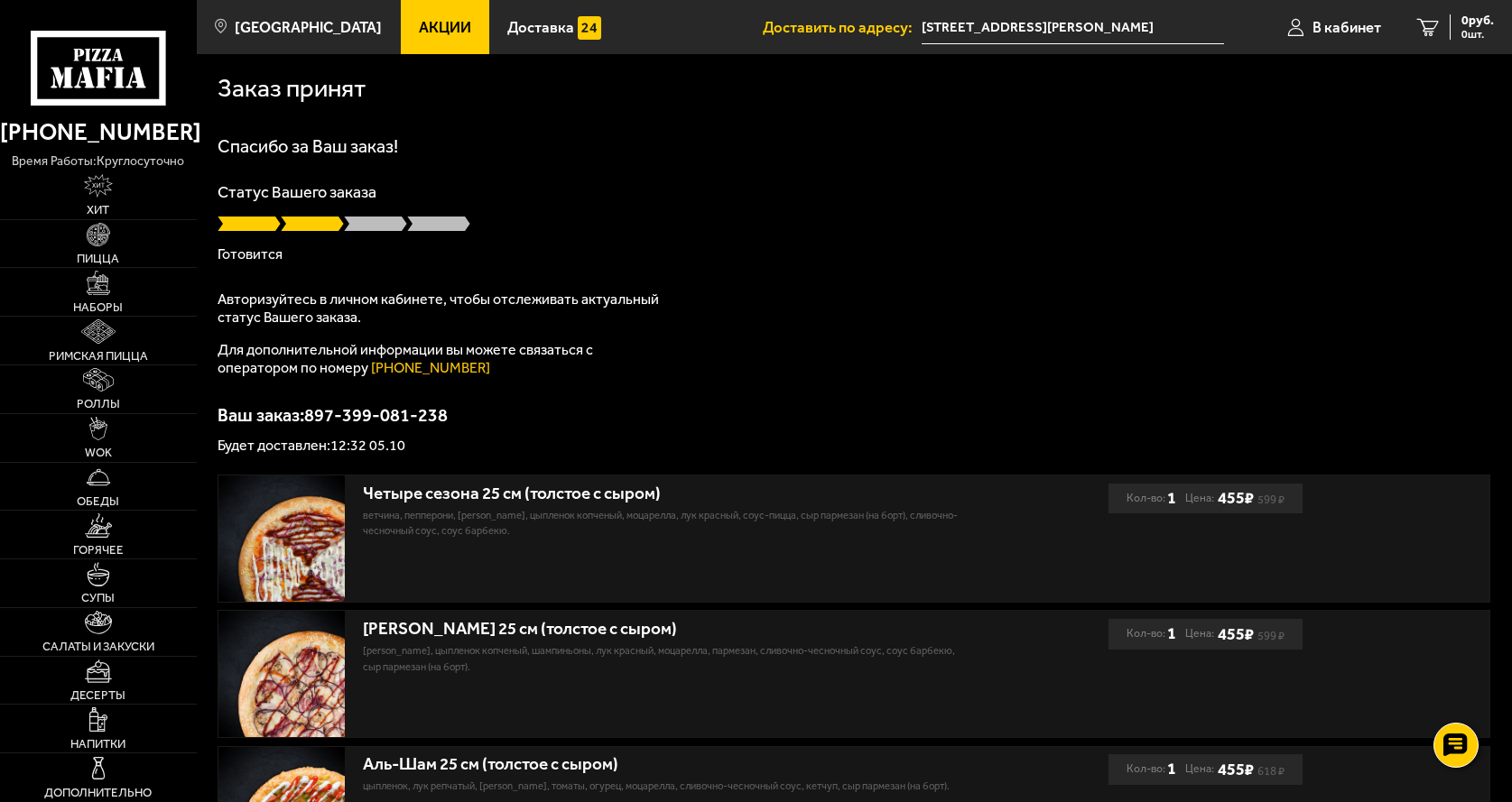
click at [1511, 190] on html "(812) 333 22 22 время работы: круглосуточно Хит Пицца Наборы Римская пицца Ролл…" at bounding box center [756, 527] width 1512 height 1054
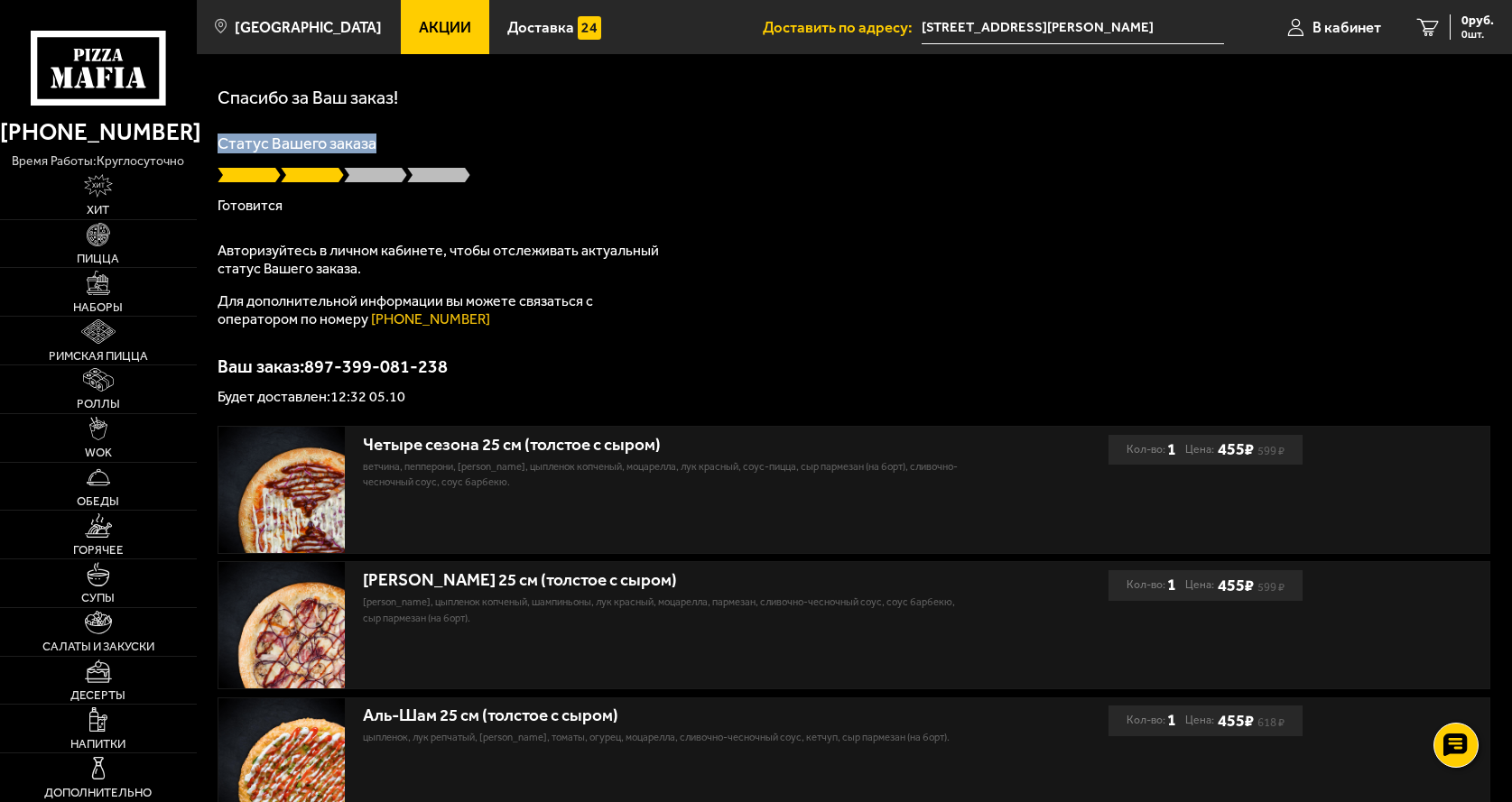
scroll to position [90, 0]
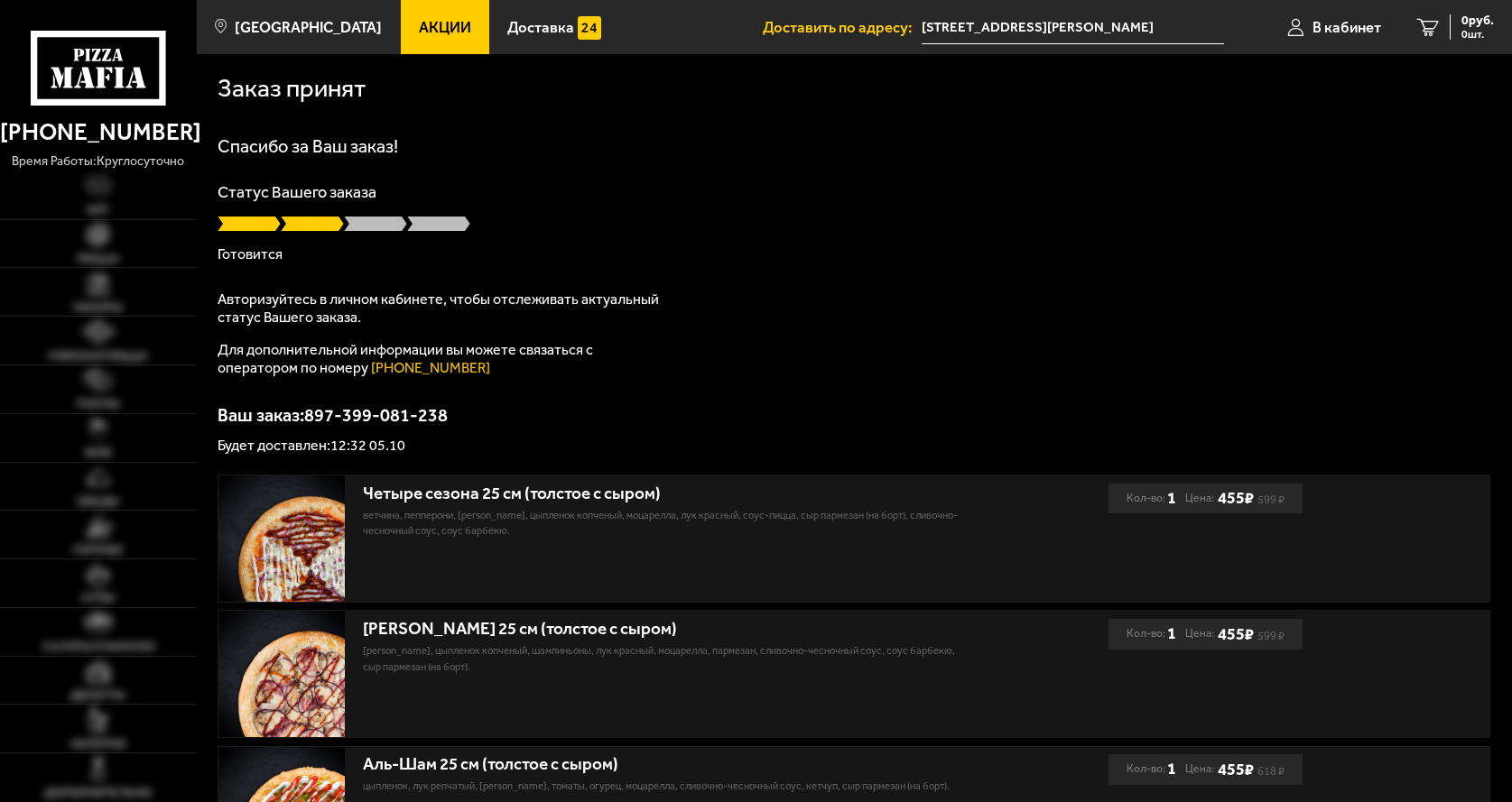
scroll to position [90, 0]
